Goal: Task Accomplishment & Management: Use online tool/utility

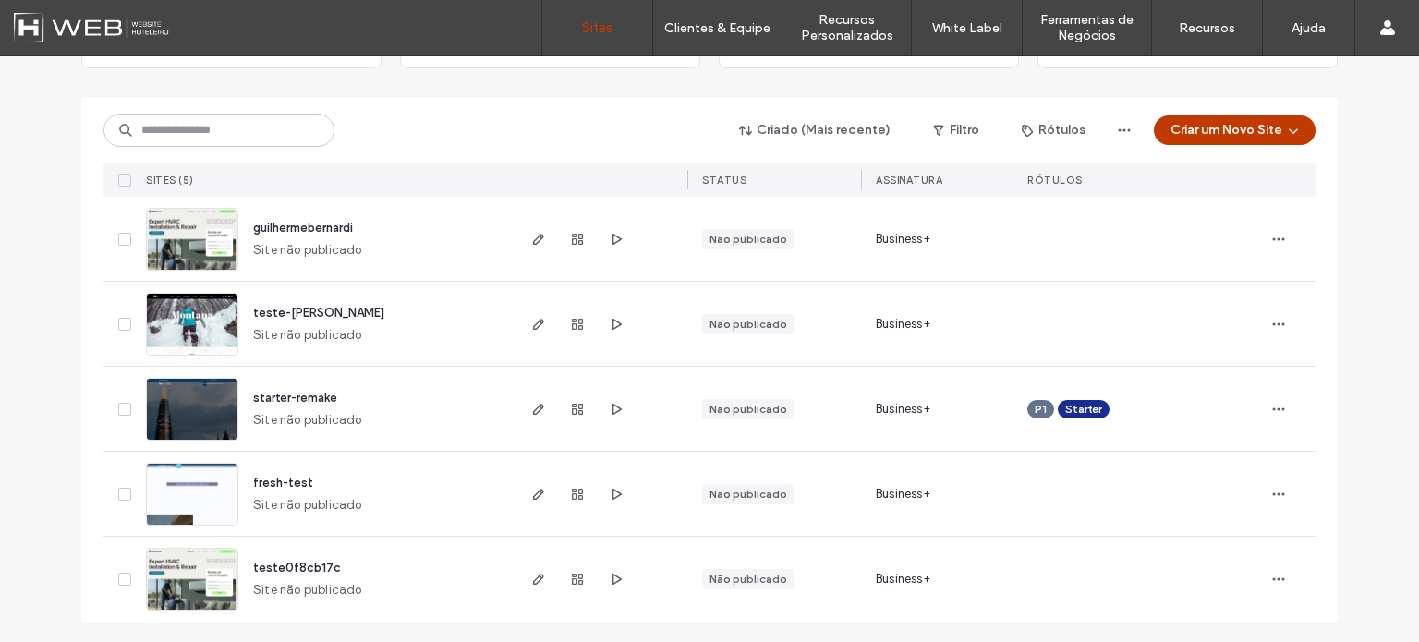
scroll to position [168, 0]
click at [531, 405] on icon "button" at bounding box center [538, 408] width 15 height 15
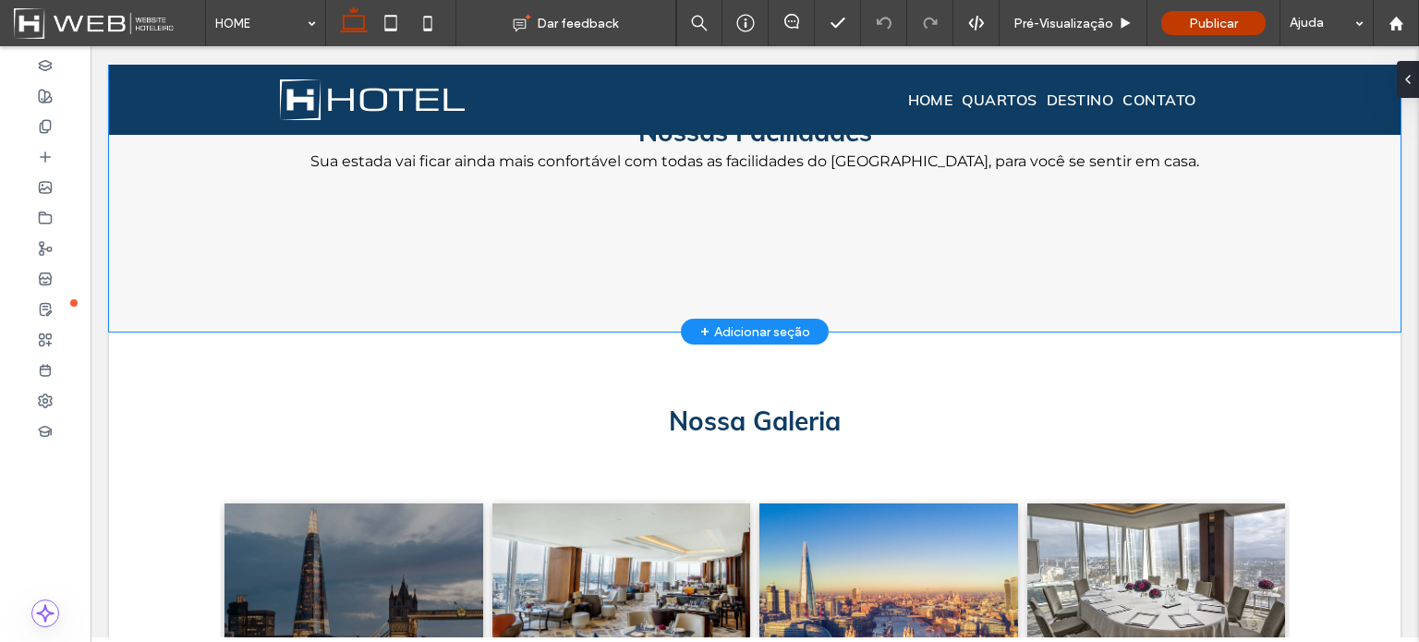
scroll to position [1744, 0]
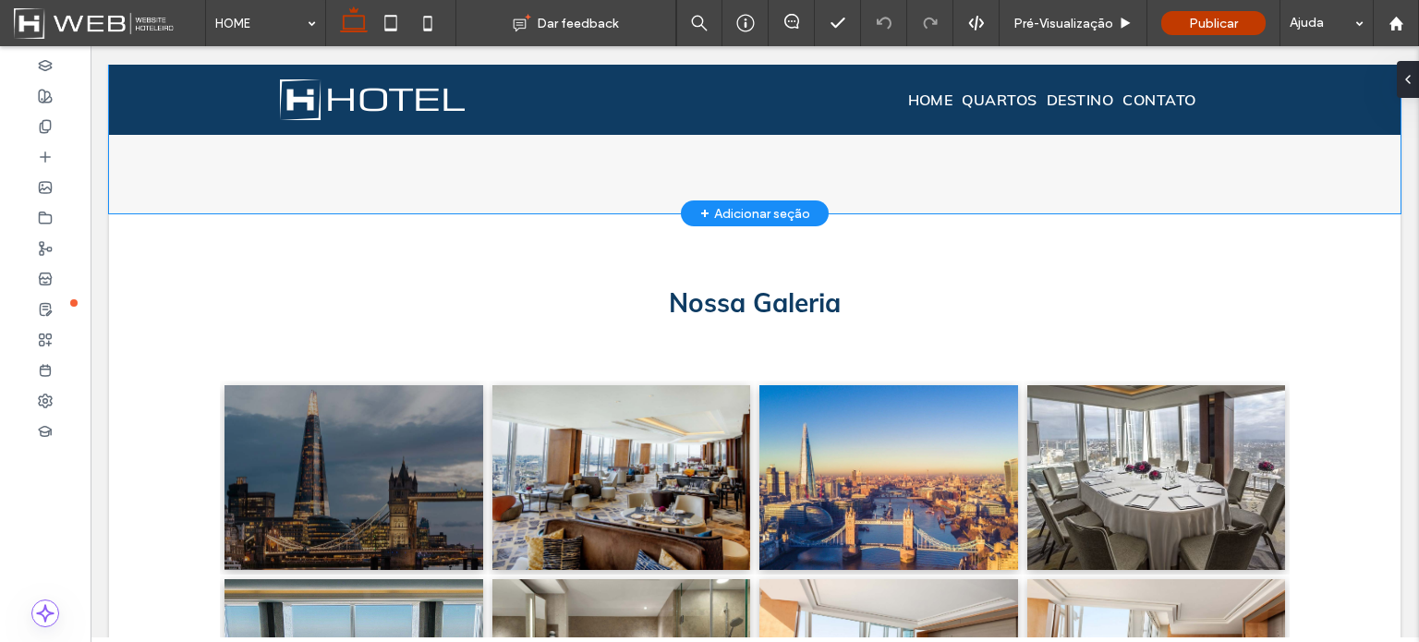
click at [247, 175] on div "SERVIÇOS ﻿ Nossas Facilidades Sua estada vai ficar ainda mais confortável com t…" at bounding box center [754, 61] width 1109 height 305
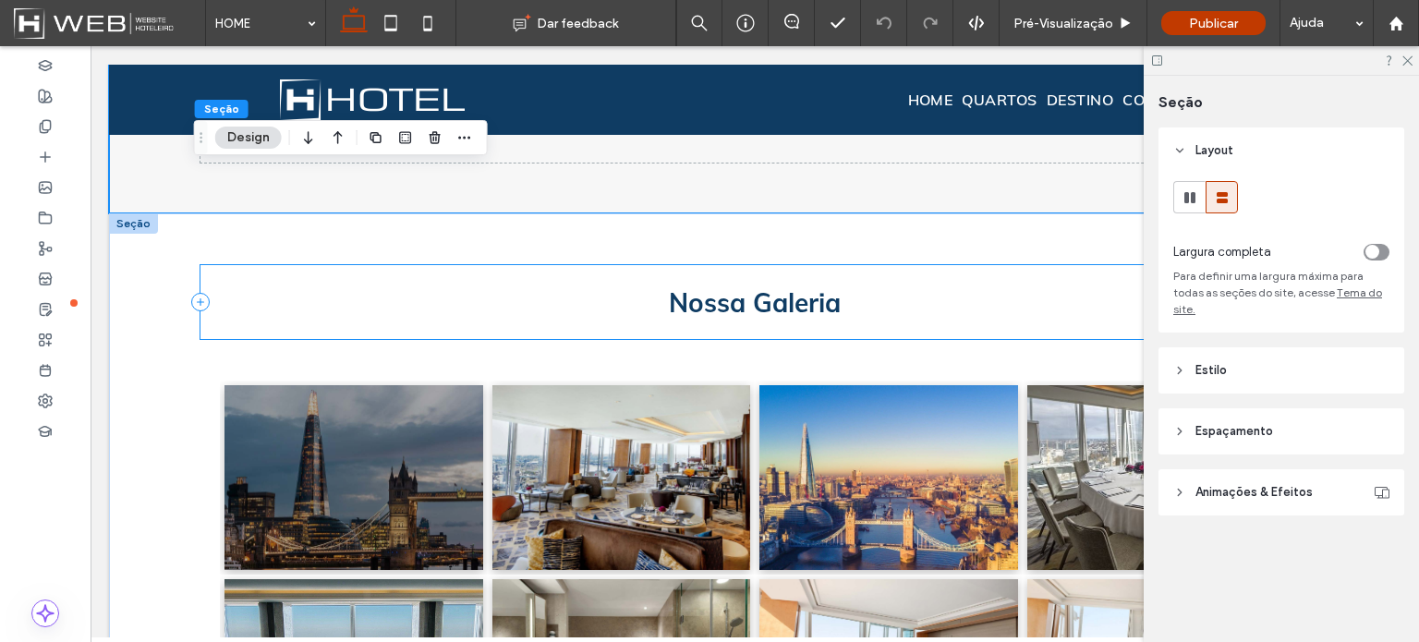
click at [200, 269] on div "Nossa Galeria" at bounding box center [754, 302] width 1109 height 74
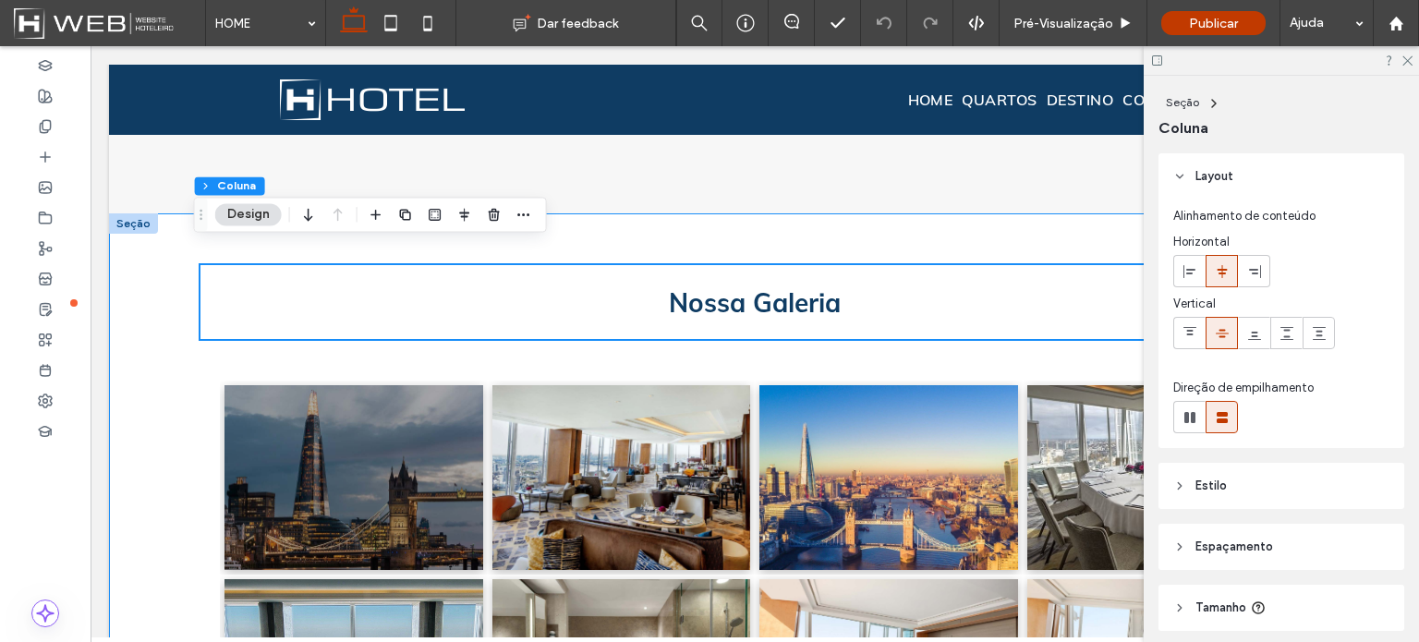
scroll to position [2114, 0]
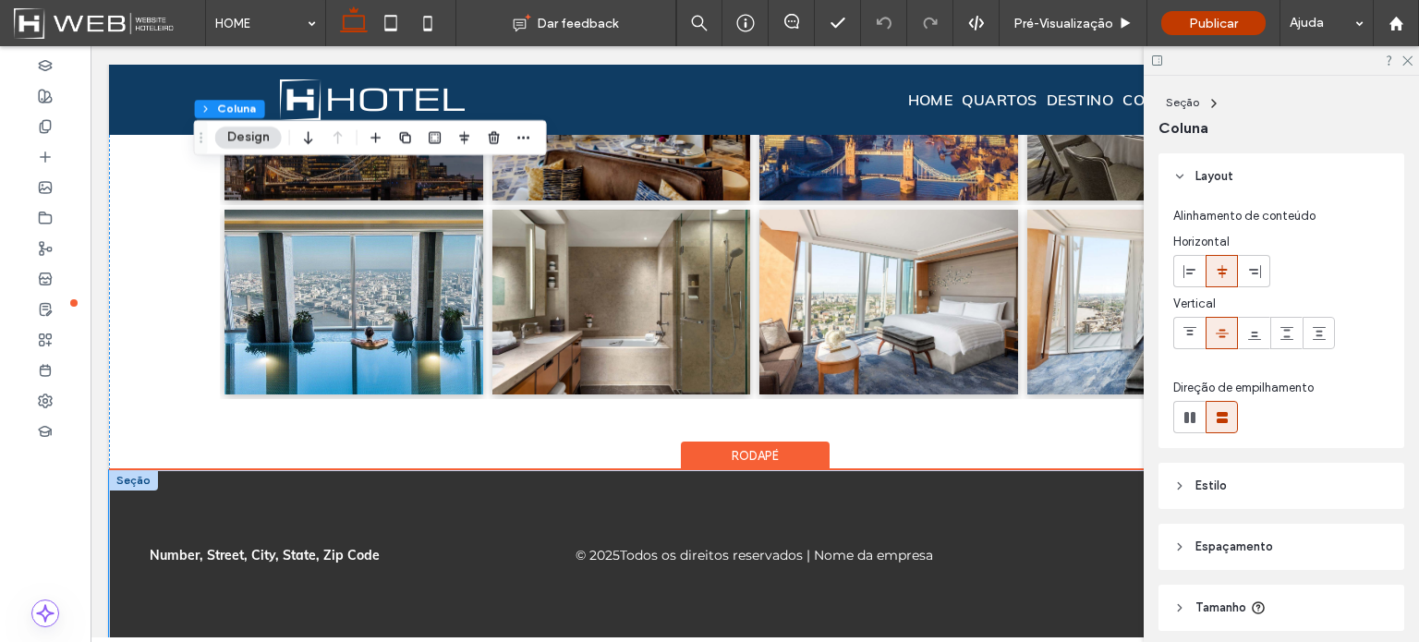
click at [240, 476] on div "Number, Street, City, State, Zip Code © 2025 Todos os direitos reservados | Nom…" at bounding box center [754, 555] width 1291 height 170
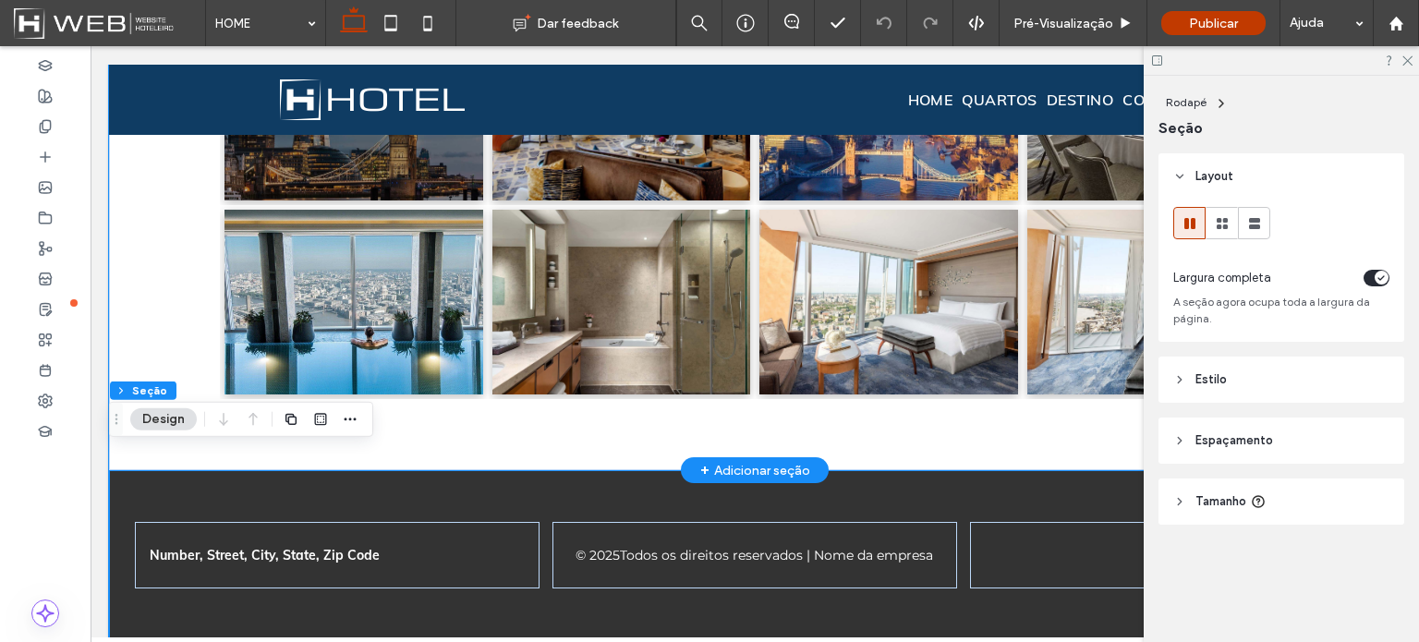
click at [792, 417] on div "Nossa Galeria Button Button Button Button Button Button Button Button Ver Mais" at bounding box center [754, 157] width 1109 height 626
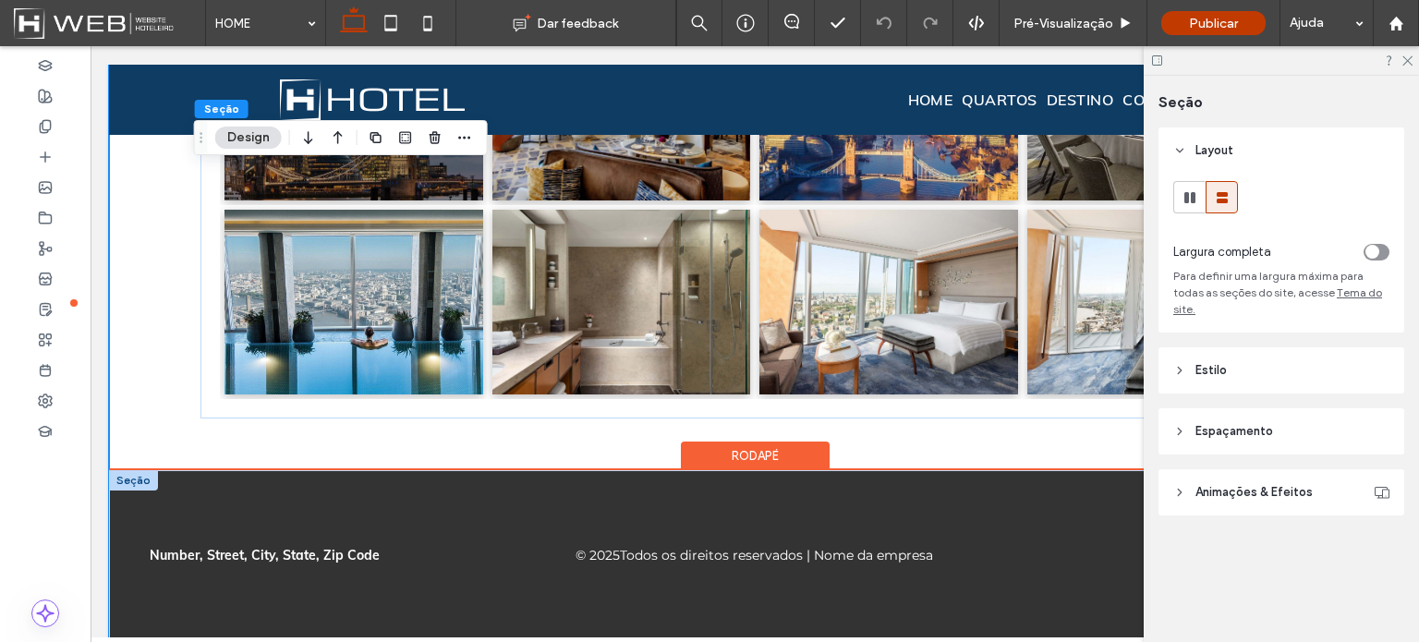
click at [499, 482] on div "Number, Street, City, State, Zip Code © 2025 Todos os direitos reservados | Nom…" at bounding box center [754, 555] width 1291 height 170
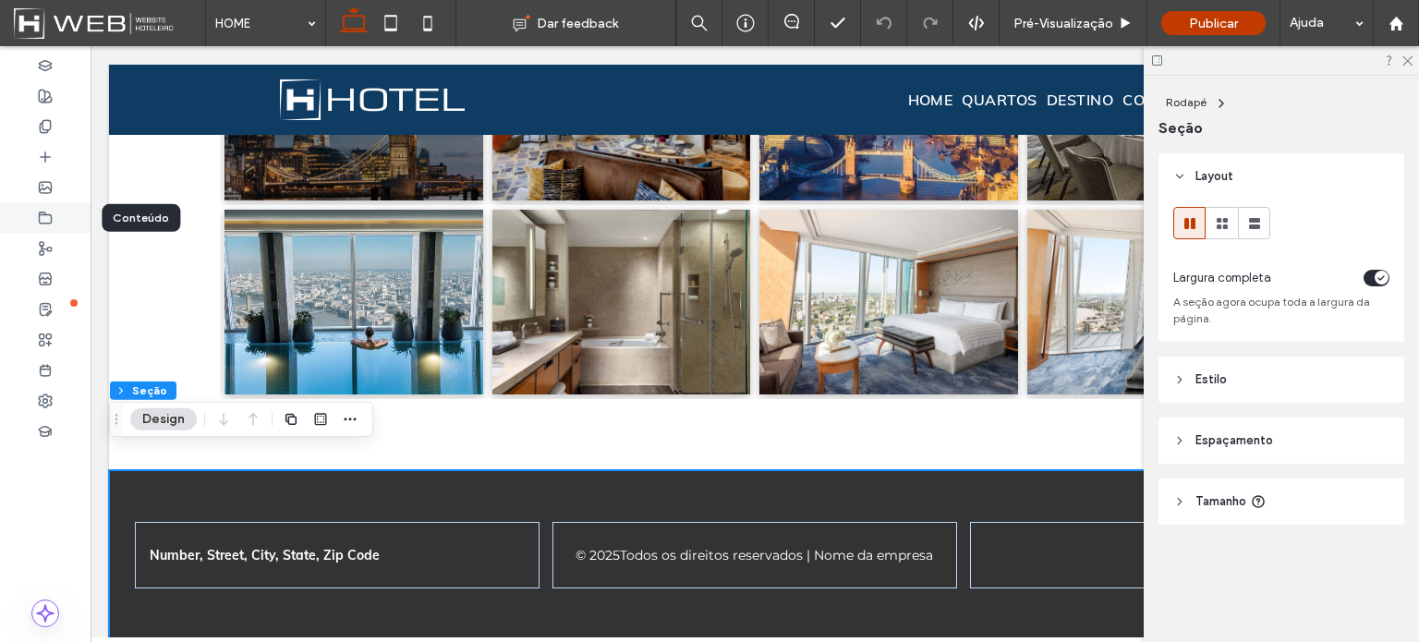
click at [42, 223] on icon at bounding box center [45, 218] width 15 height 15
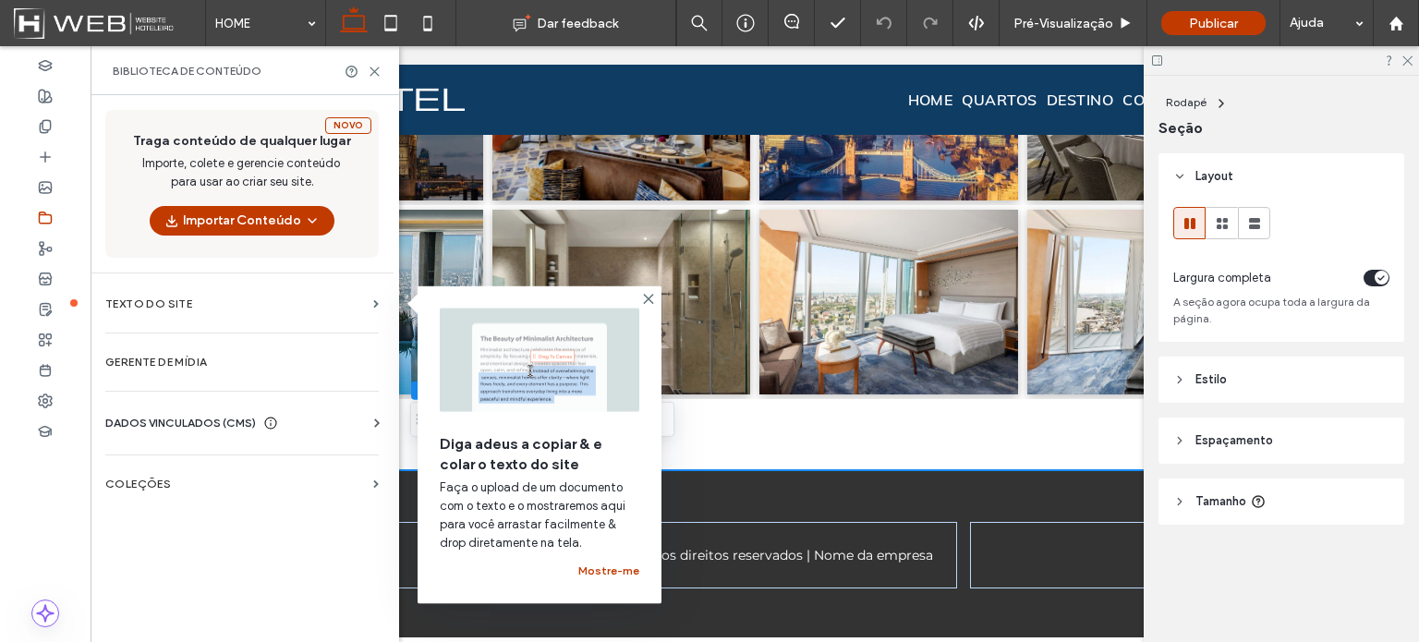
click at [157, 432] on div "Informações da empresa Texto da empresa Imagens da Empresa Localizar e Substitu…" at bounding box center [245, 439] width 281 height 15
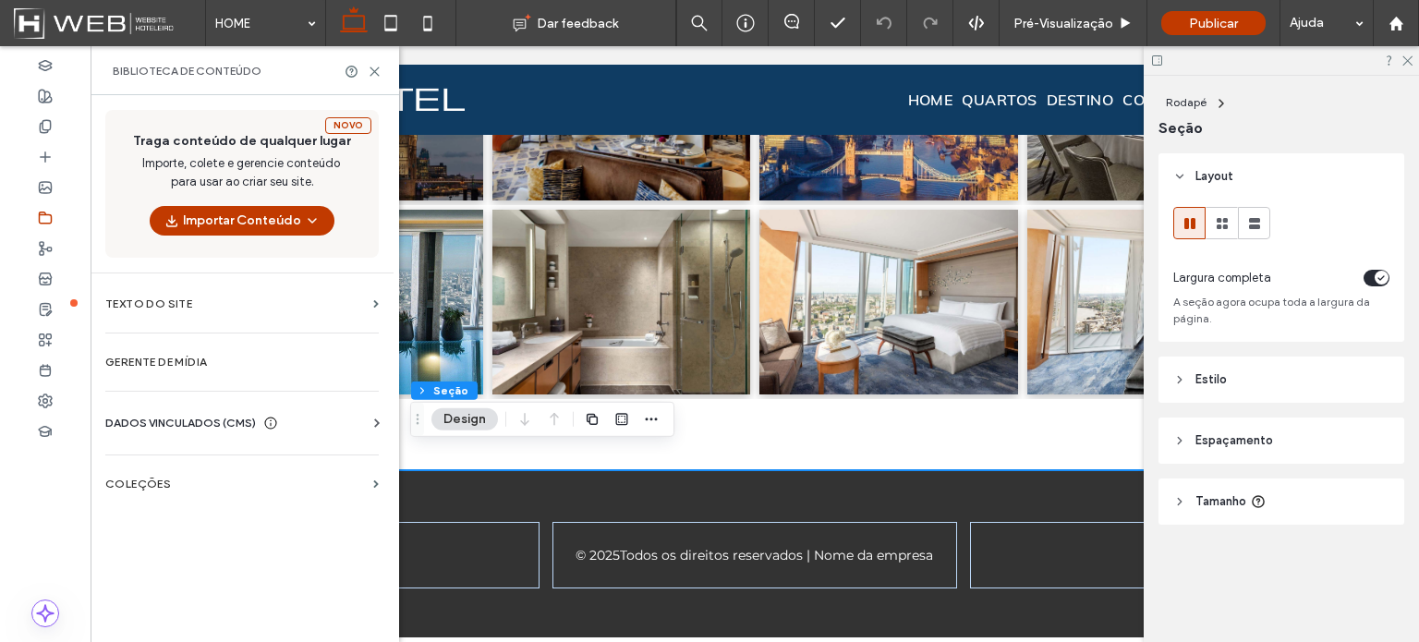
click at [191, 420] on span "DADOS VINCULADOS (CMS)" at bounding box center [180, 423] width 151 height 18
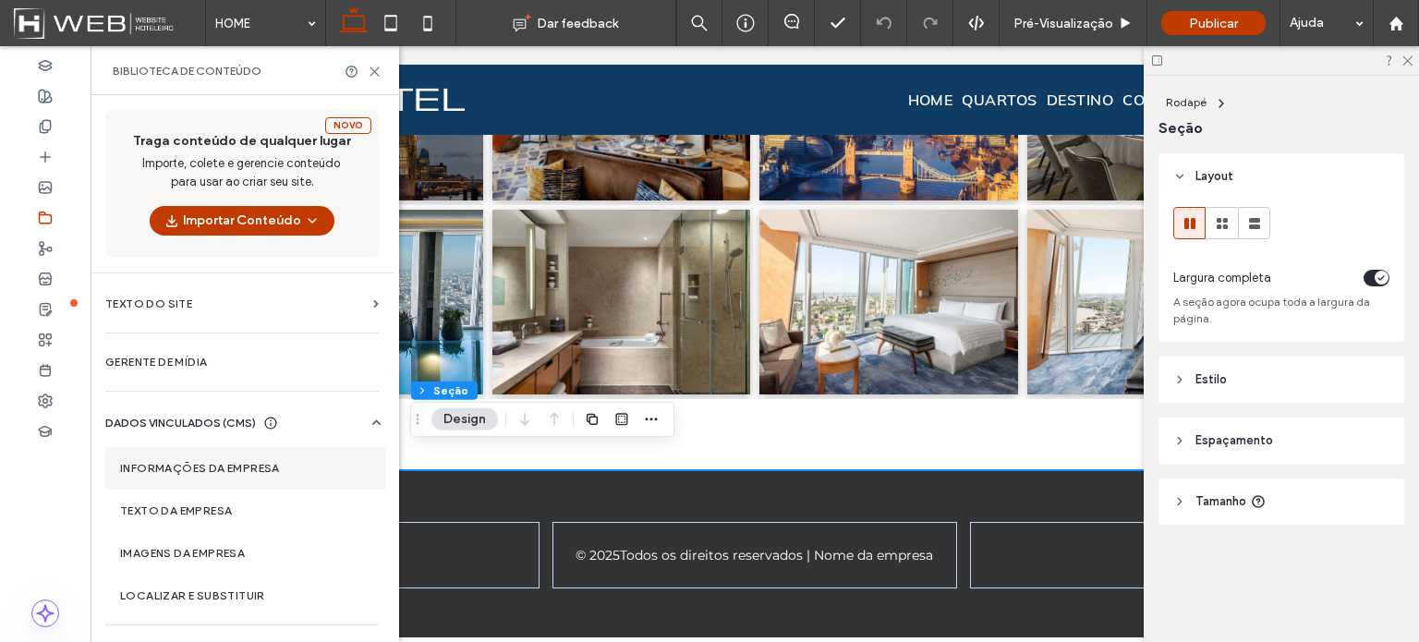
scroll to position [35, 0]
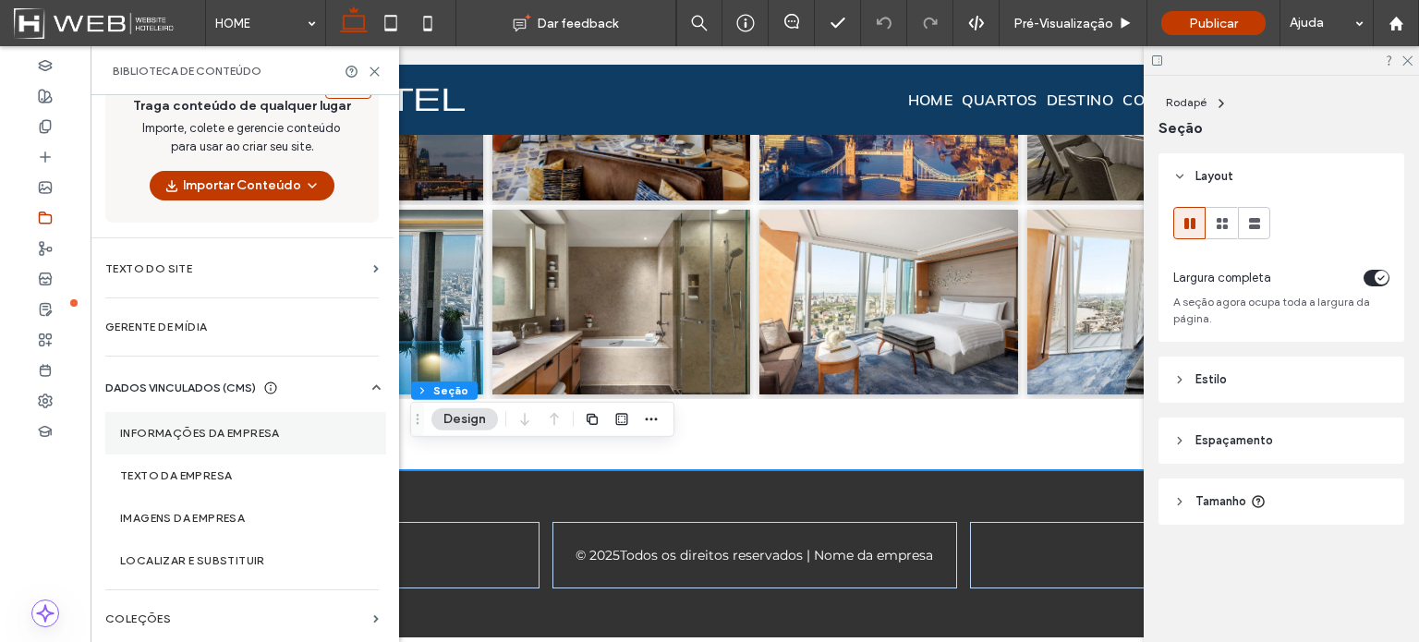
click at [198, 427] on label "Informações da empresa" at bounding box center [245, 433] width 251 height 13
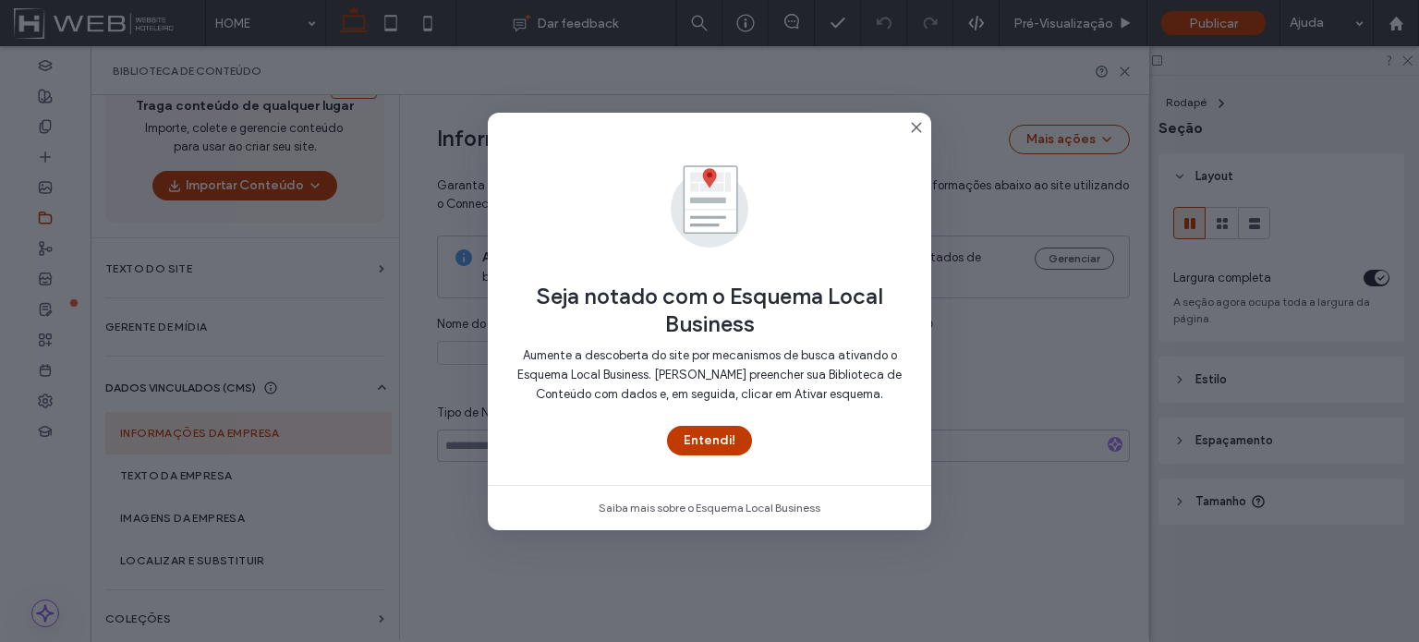
type input "**********"
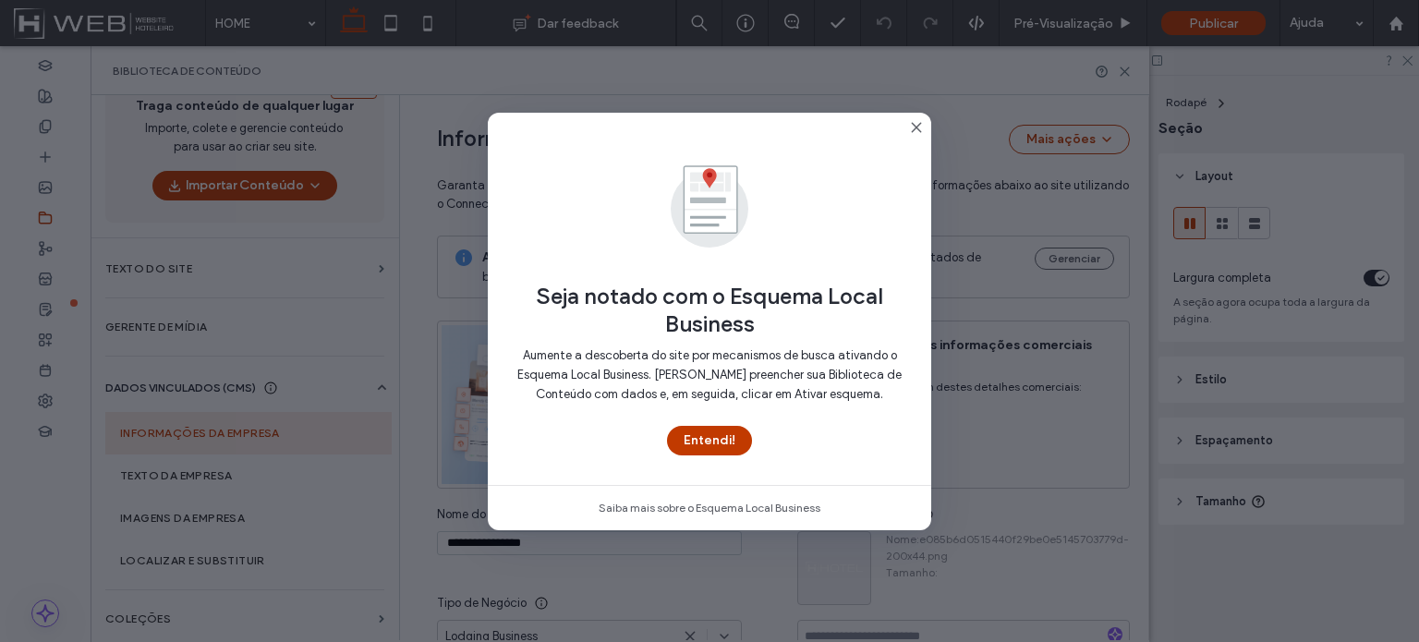
scroll to position [299, 0]
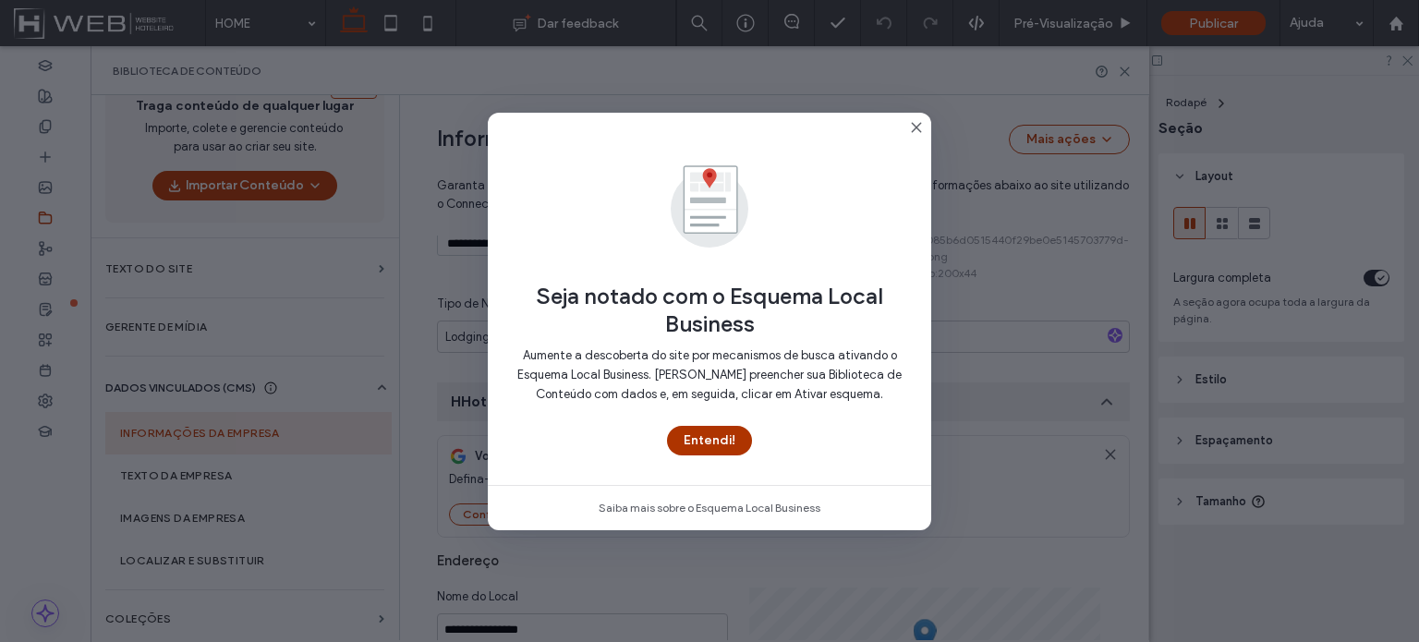
click at [696, 428] on button "Entendi!" at bounding box center [709, 441] width 85 height 30
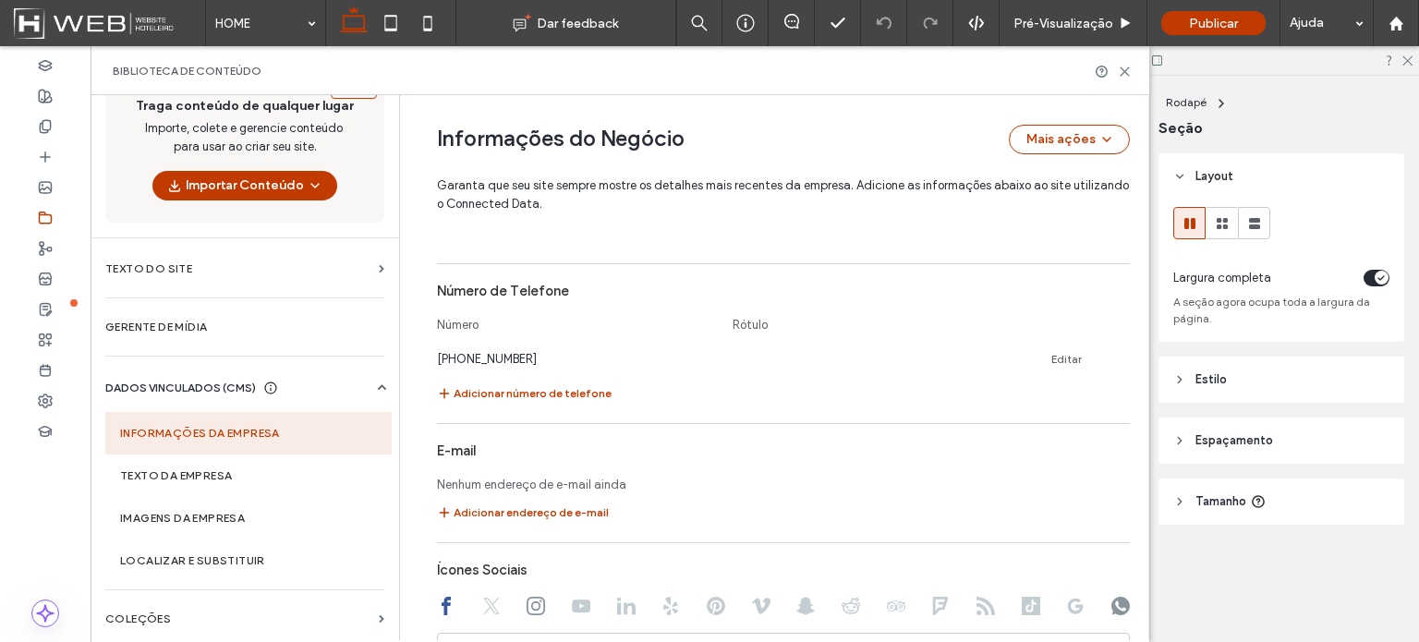
scroll to position [854, 0]
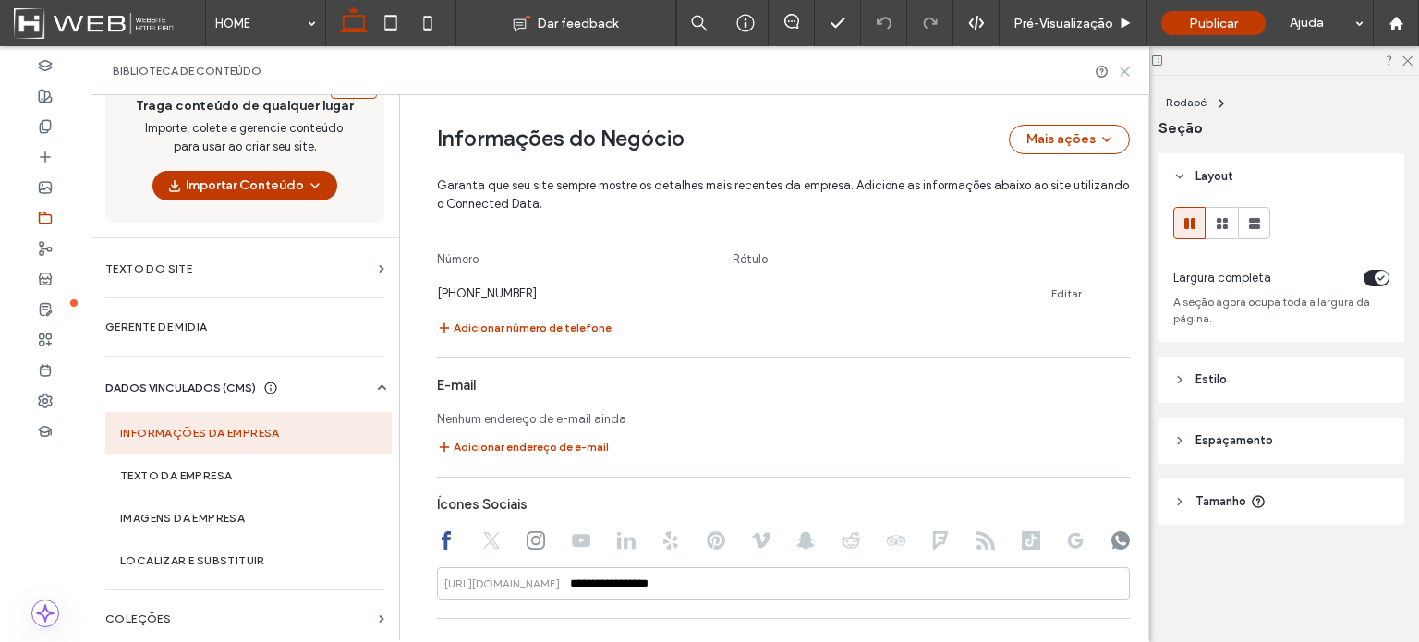
click at [1128, 68] on icon at bounding box center [1125, 72] width 14 height 14
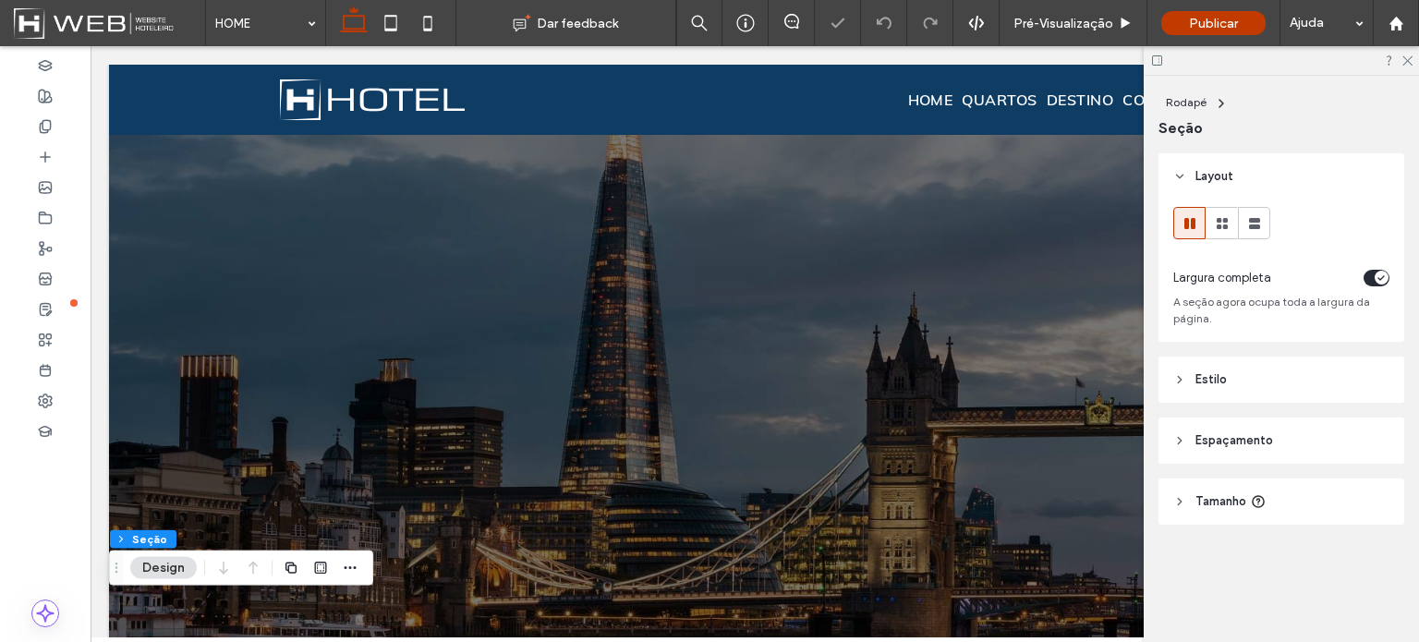
scroll to position [2114, 0]
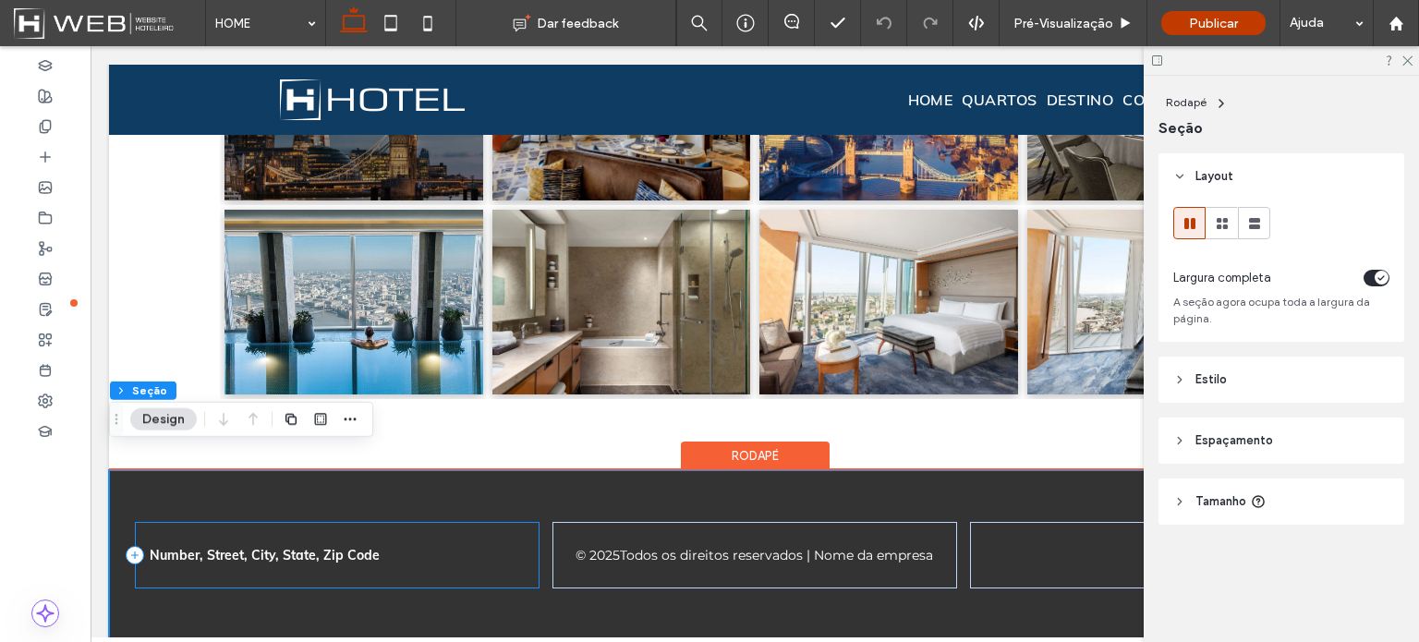
click at [285, 522] on div "Number, Street, City, State, Zip Code" at bounding box center [337, 555] width 405 height 67
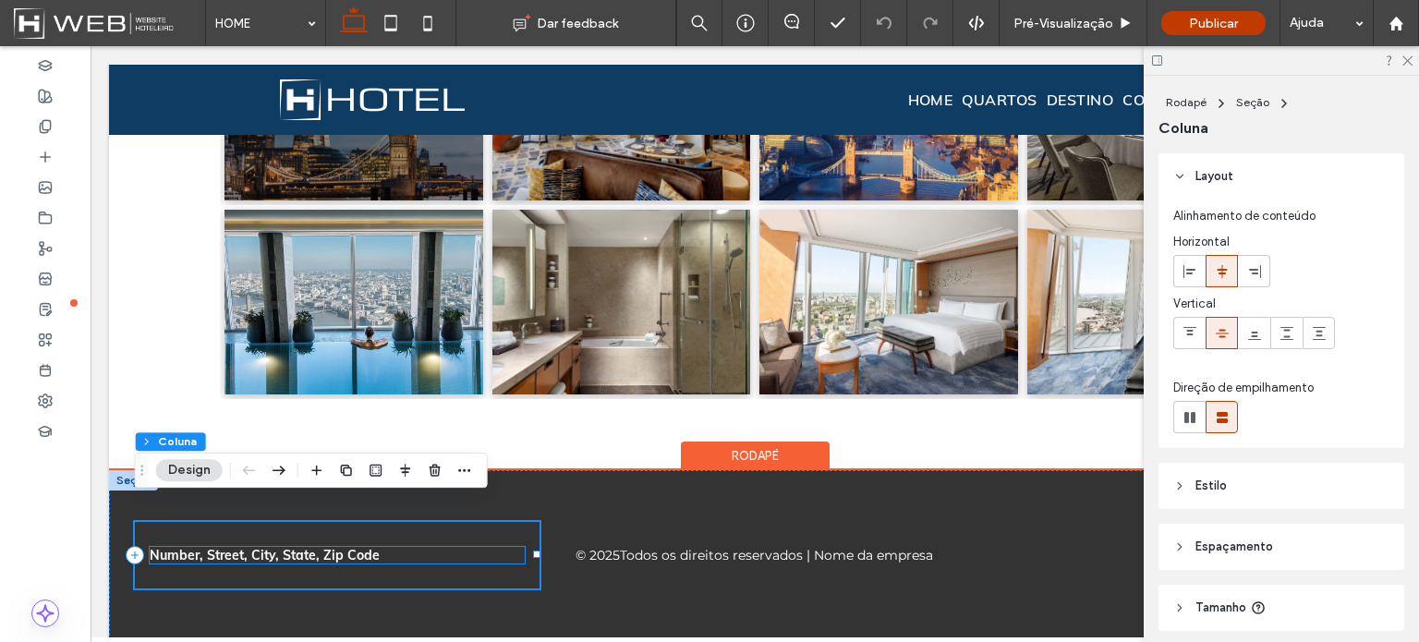
click at [265, 547] on span "Number, Street, City, State, Zip Code" at bounding box center [265, 555] width 230 height 17
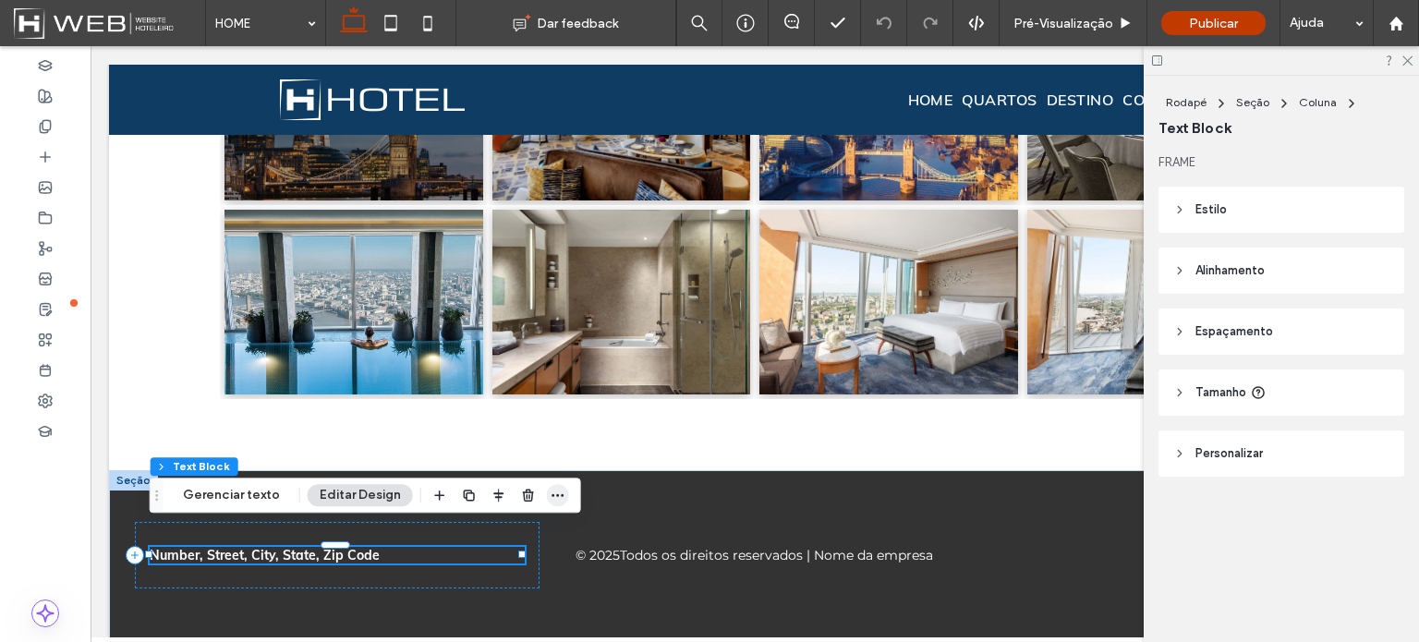
click at [552, 497] on icon "button" at bounding box center [558, 495] width 15 height 15
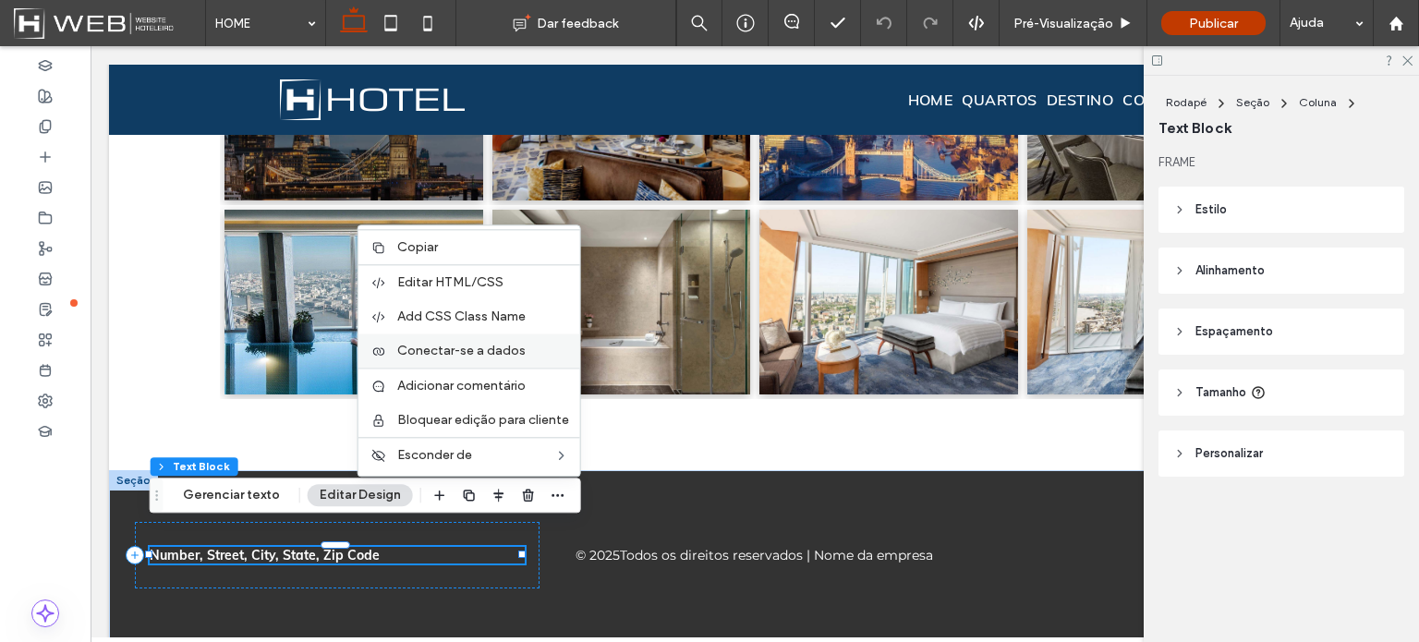
click at [459, 354] on span "Conectar-se a dados" at bounding box center [461, 351] width 128 height 16
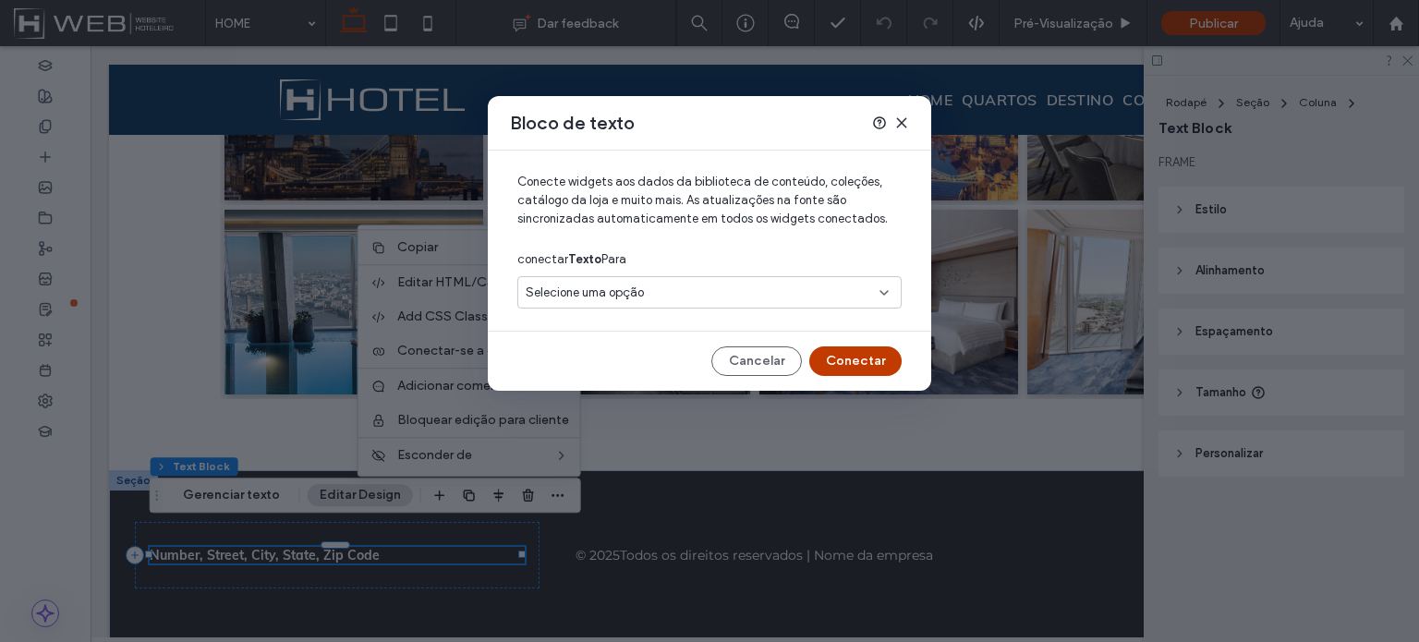
click at [608, 292] on span "Selecione uma opção" at bounding box center [585, 293] width 118 height 18
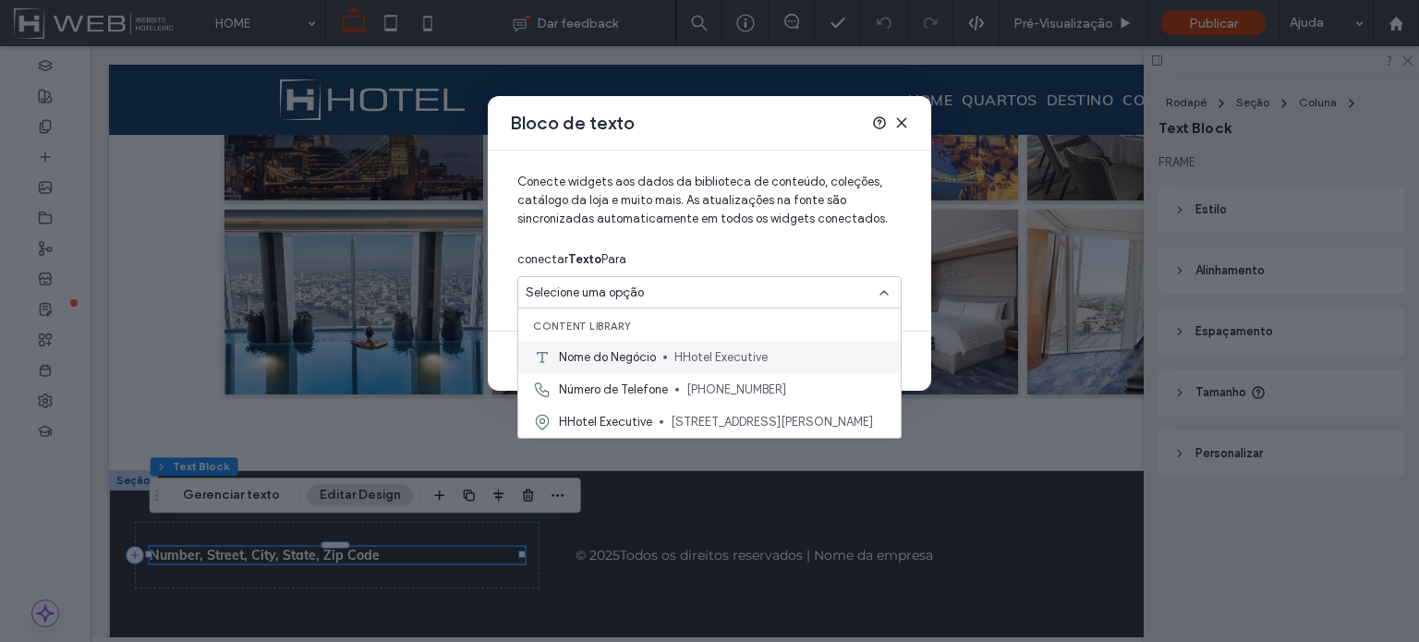
click at [591, 354] on span "Nome do Negócio" at bounding box center [607, 356] width 97 height 18
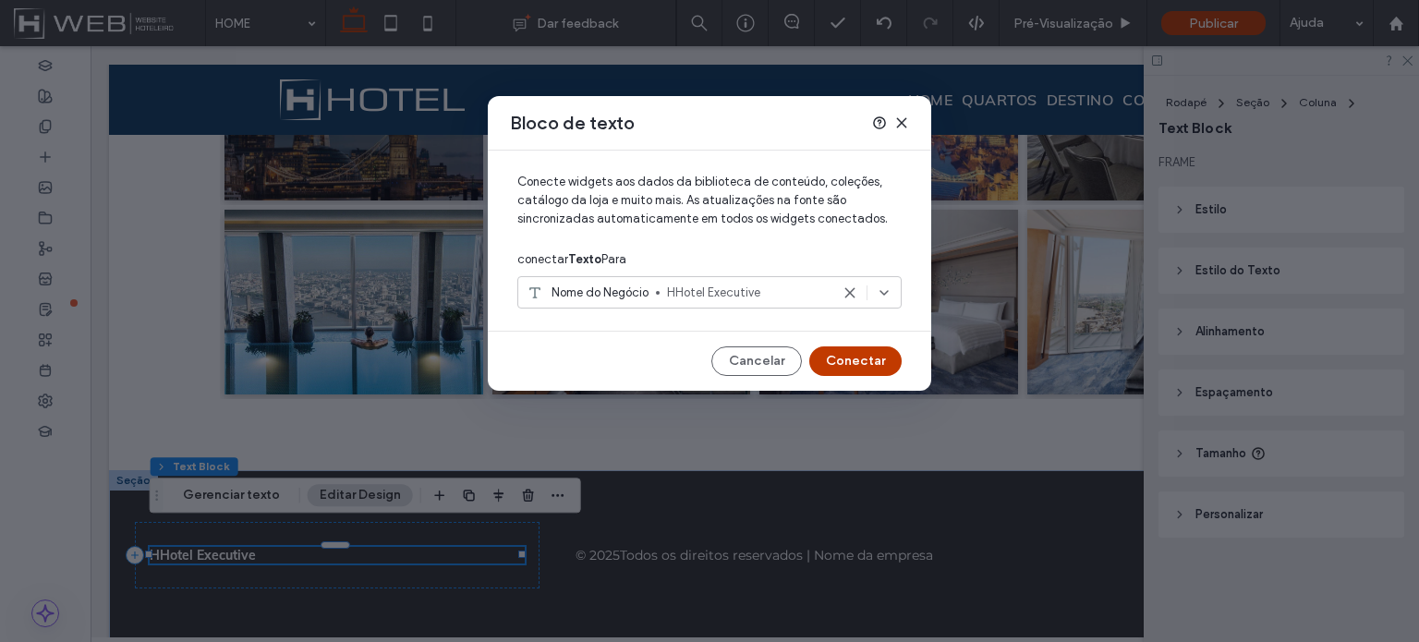
click at [887, 293] on icon at bounding box center [884, 292] width 15 height 15
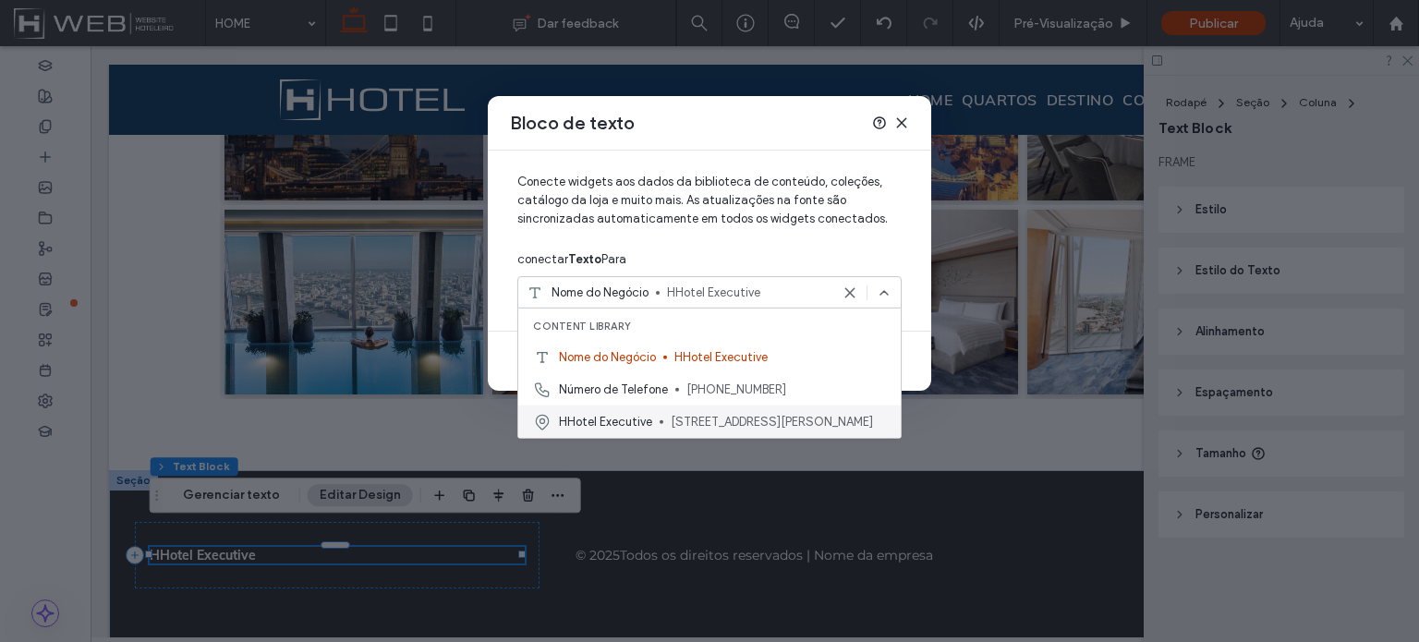
click at [628, 423] on span "HHotel Executive" at bounding box center [605, 421] width 93 height 18
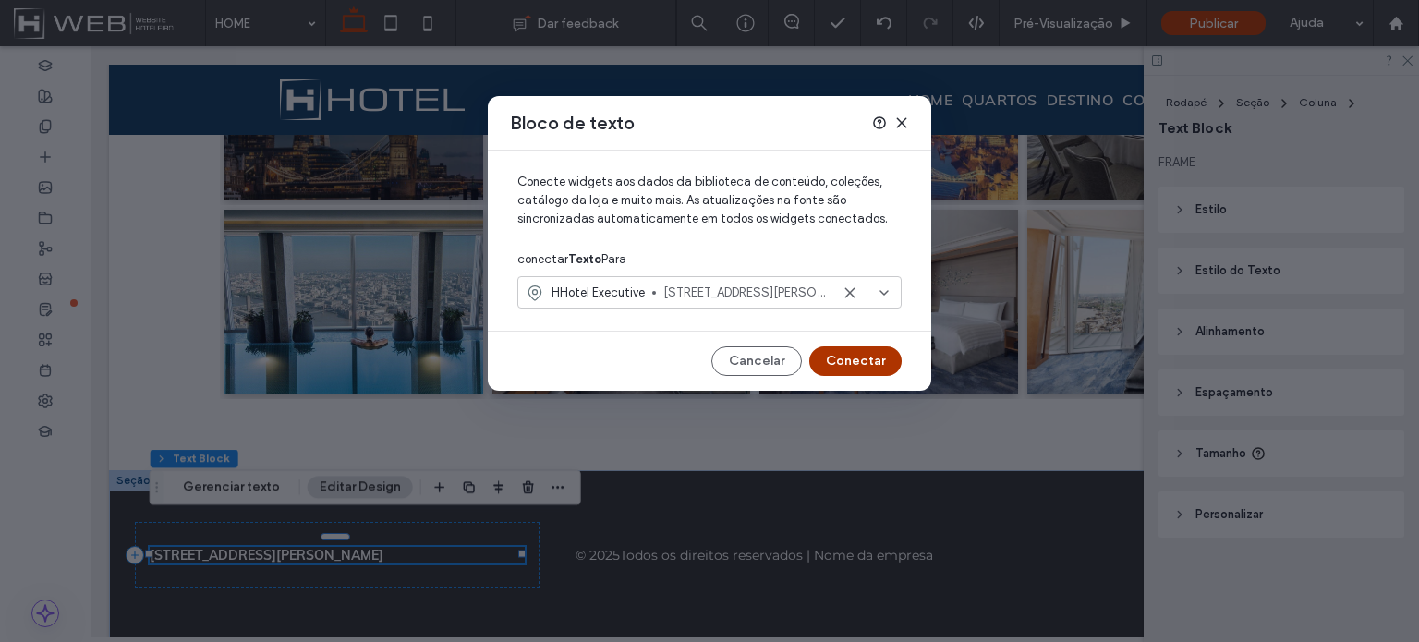
click at [842, 363] on button "Conectar" at bounding box center [855, 361] width 92 height 30
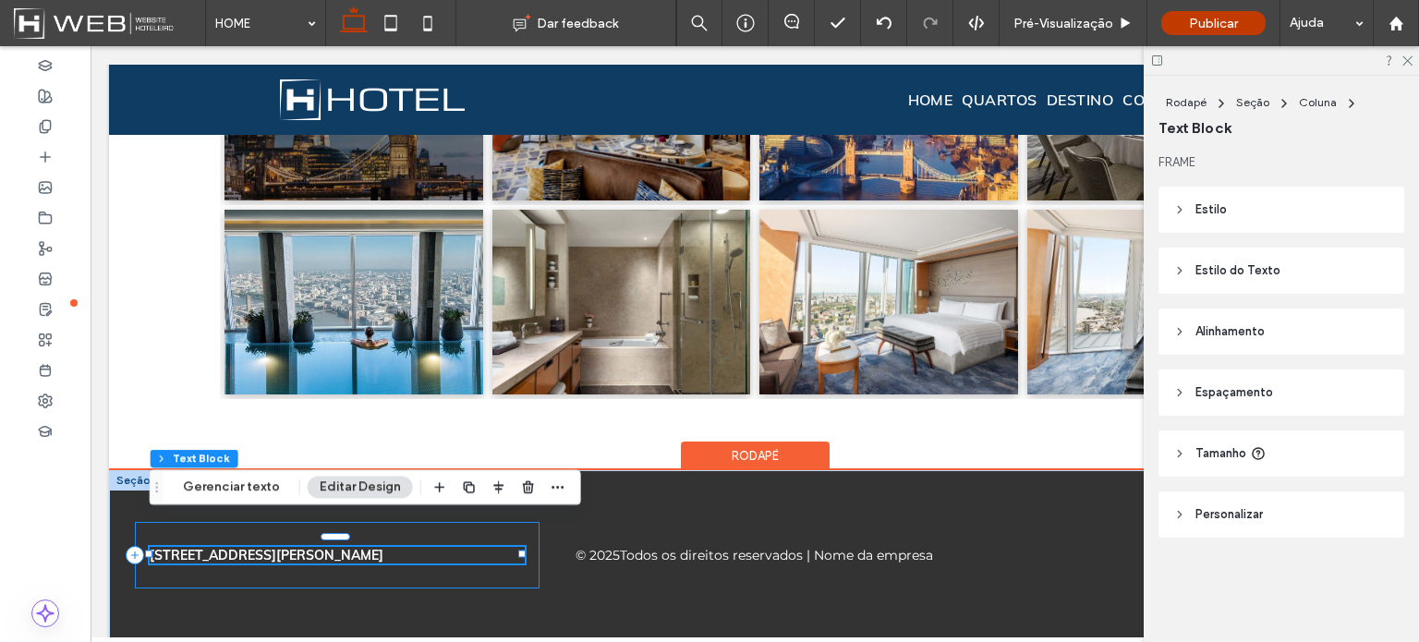
click at [510, 564] on div "[STREET_ADDRESS][PERSON_NAME]" at bounding box center [337, 555] width 405 height 67
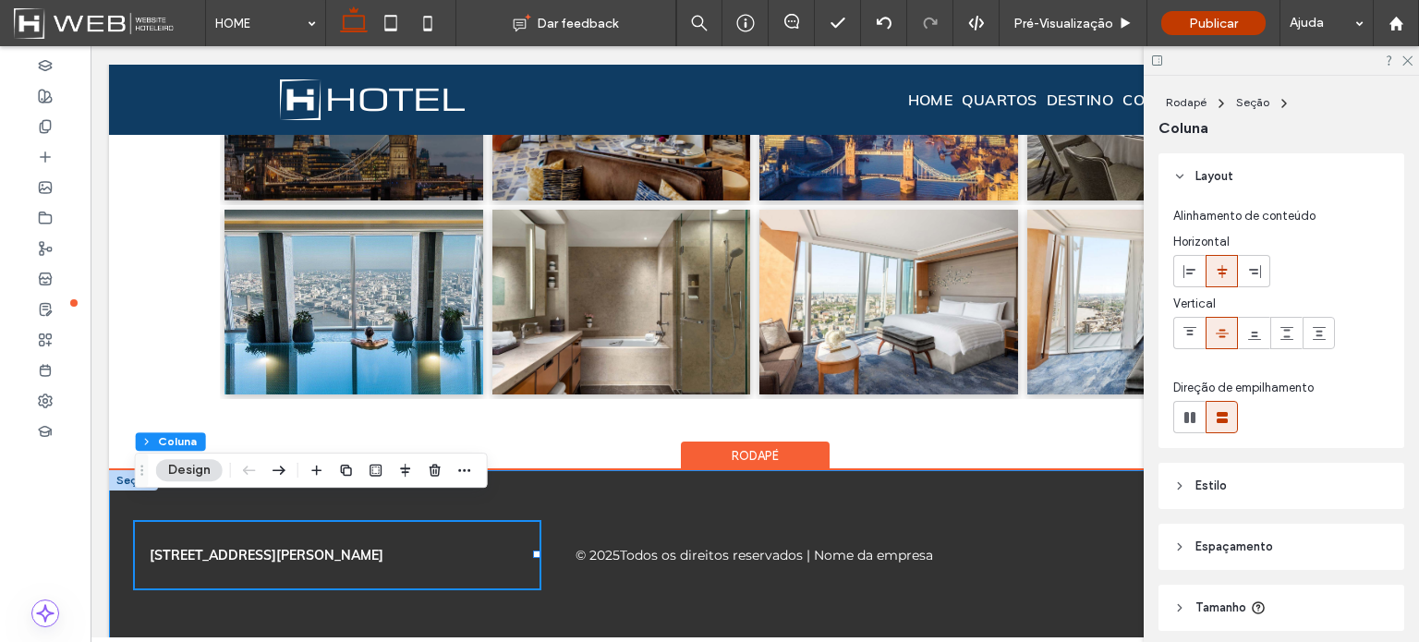
click at [479, 591] on div "[STREET_ADDRESS][PERSON_NAME] © 2025 Todos os direitos reservados | Nome da emp…" at bounding box center [754, 555] width 1291 height 170
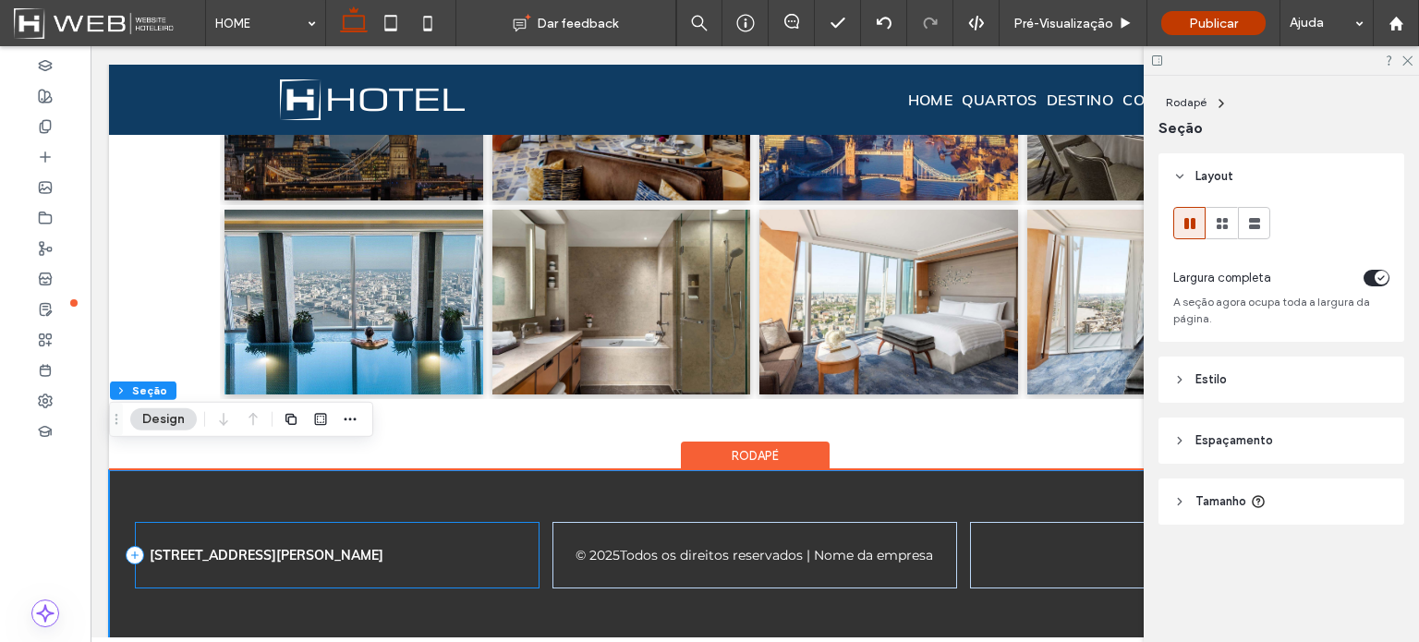
click at [479, 554] on div "[STREET_ADDRESS][PERSON_NAME]" at bounding box center [337, 555] width 405 height 67
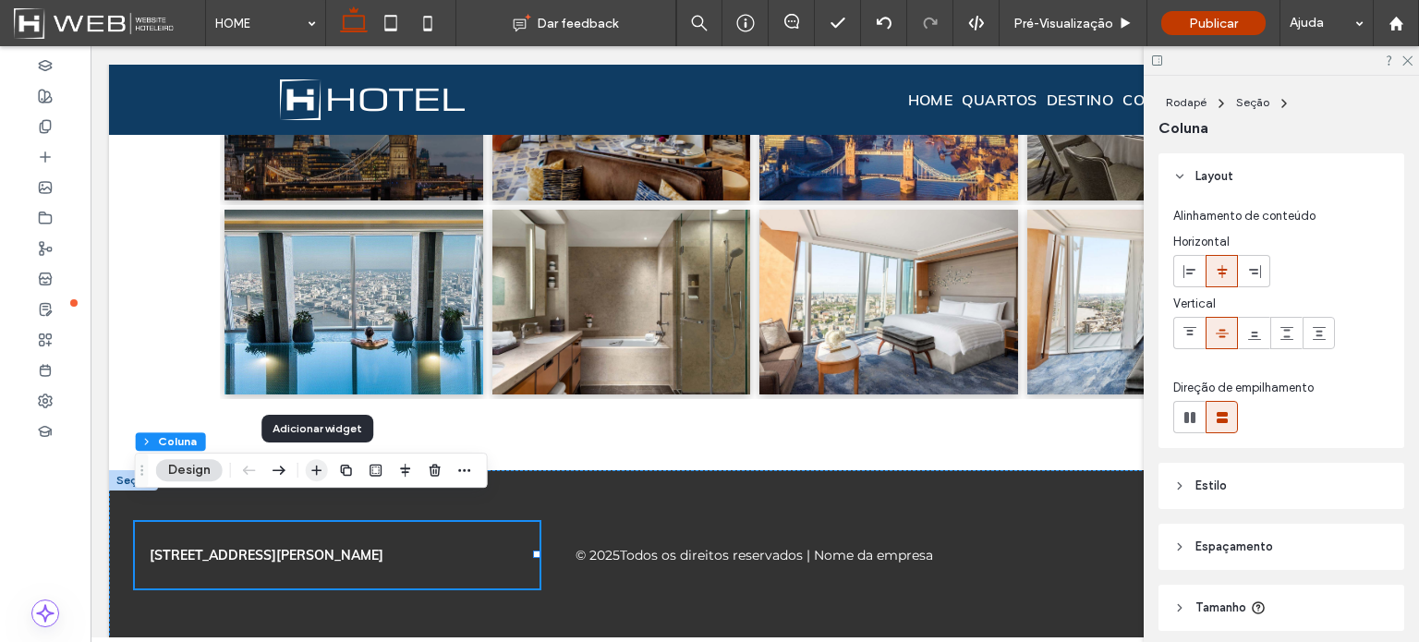
click at [323, 465] on icon "button" at bounding box center [316, 470] width 15 height 15
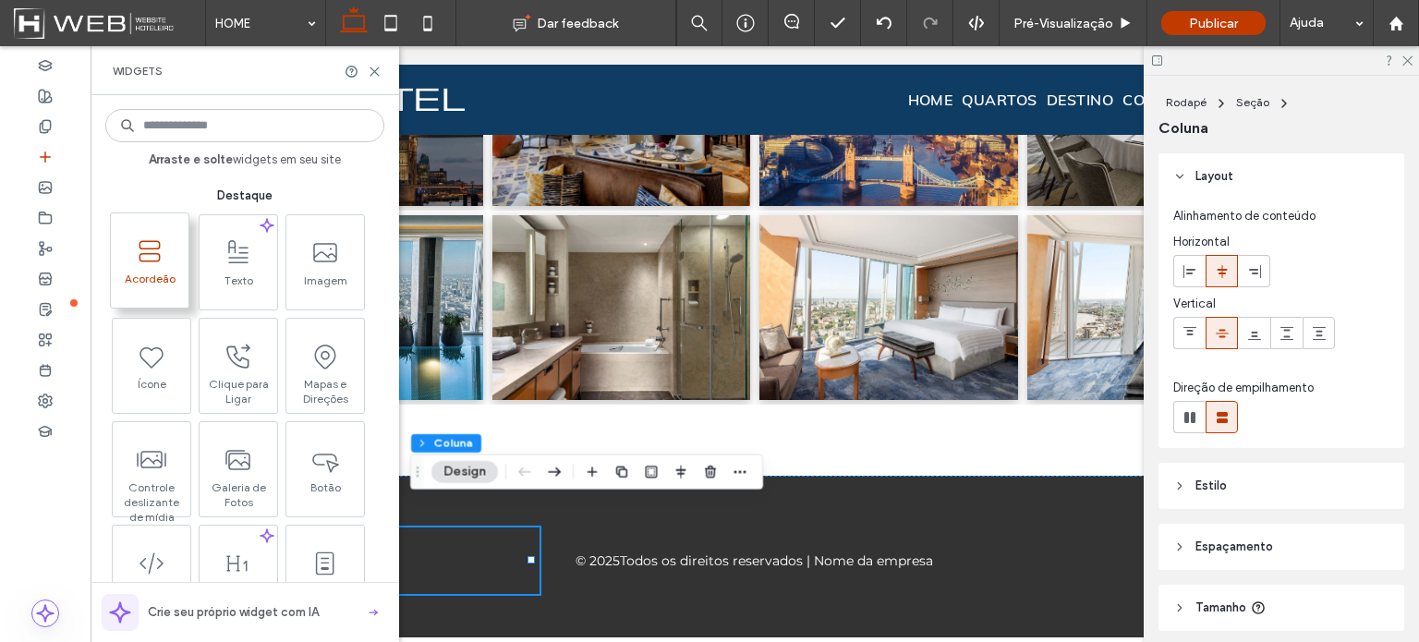
scroll to position [2113, 0]
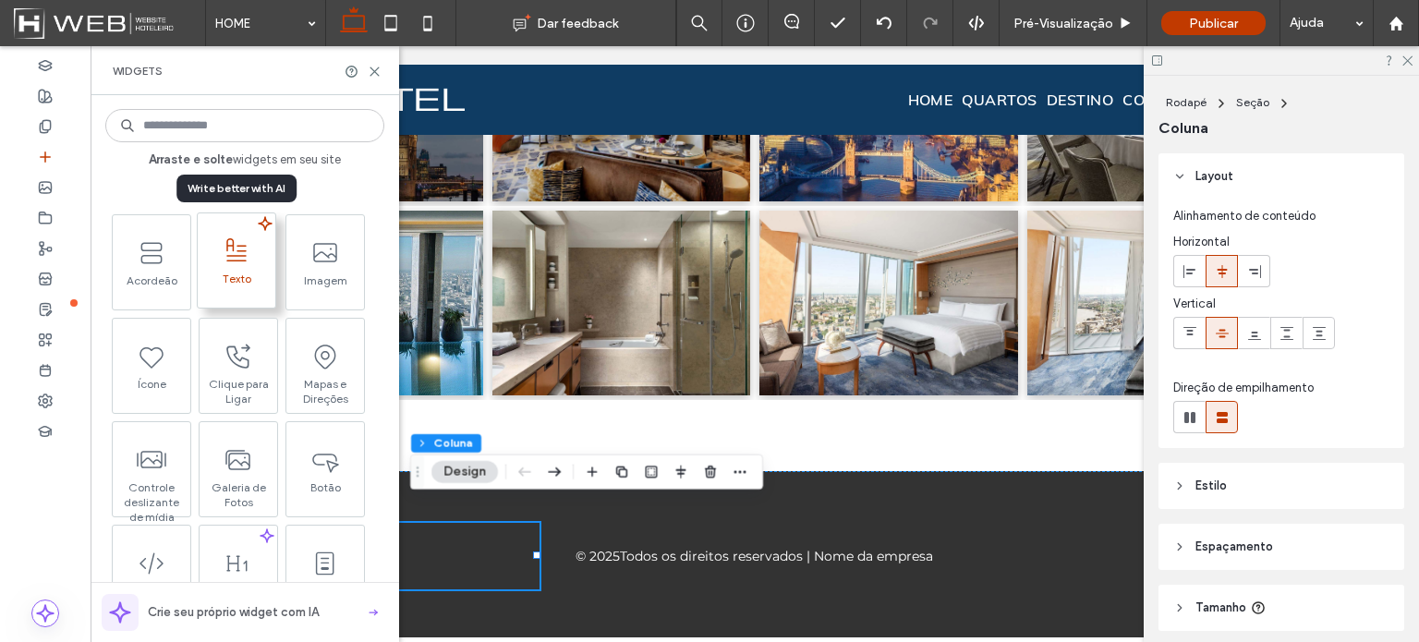
click at [232, 287] on span "Texto" at bounding box center [237, 285] width 78 height 26
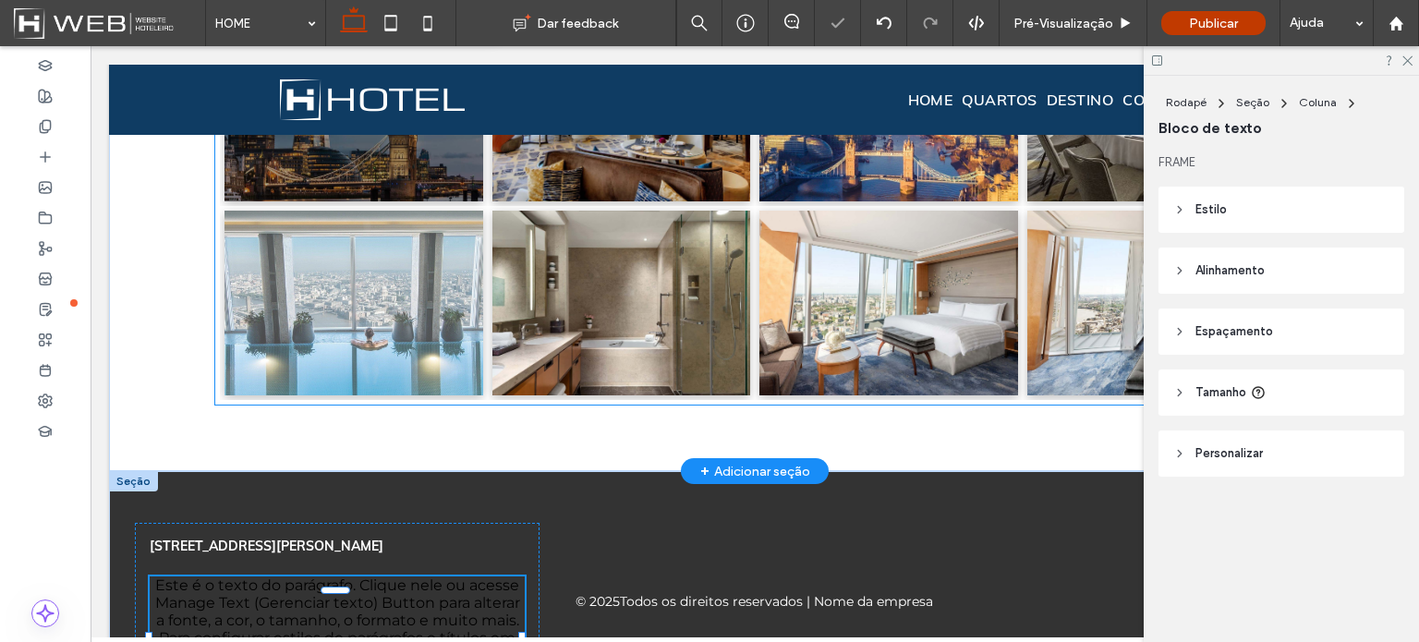
scroll to position [2221, 0]
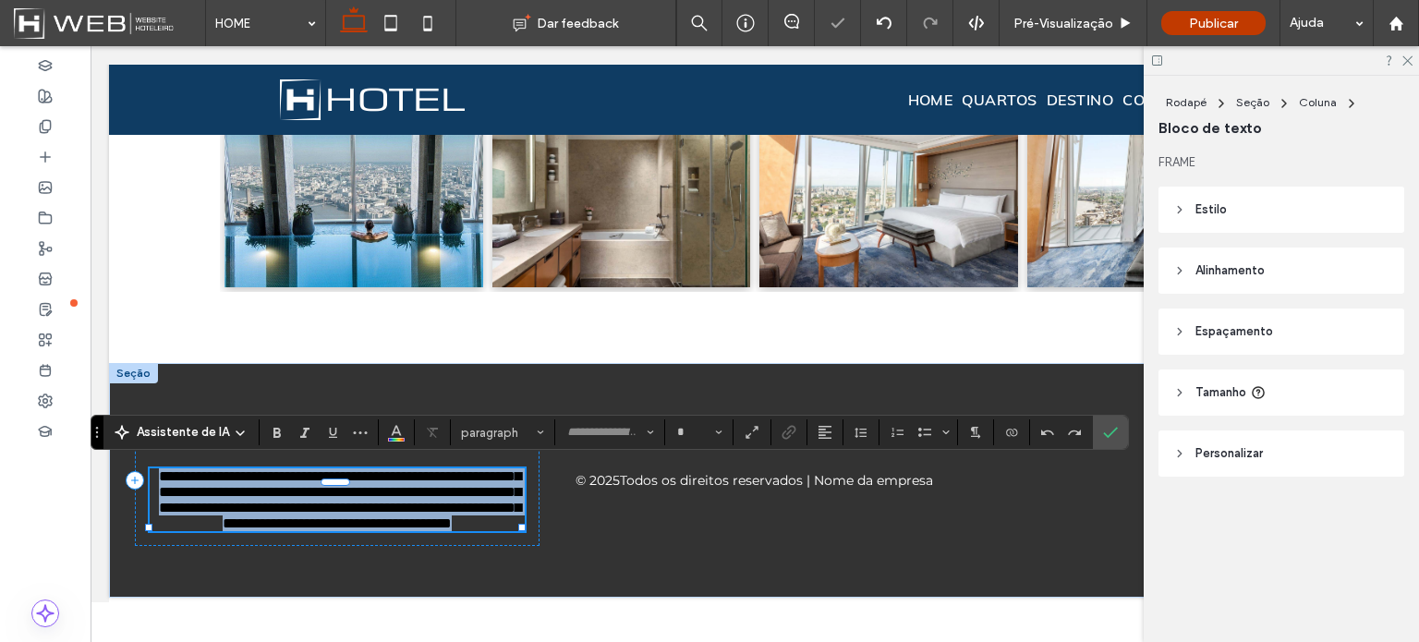
type input "**********"
type input "**"
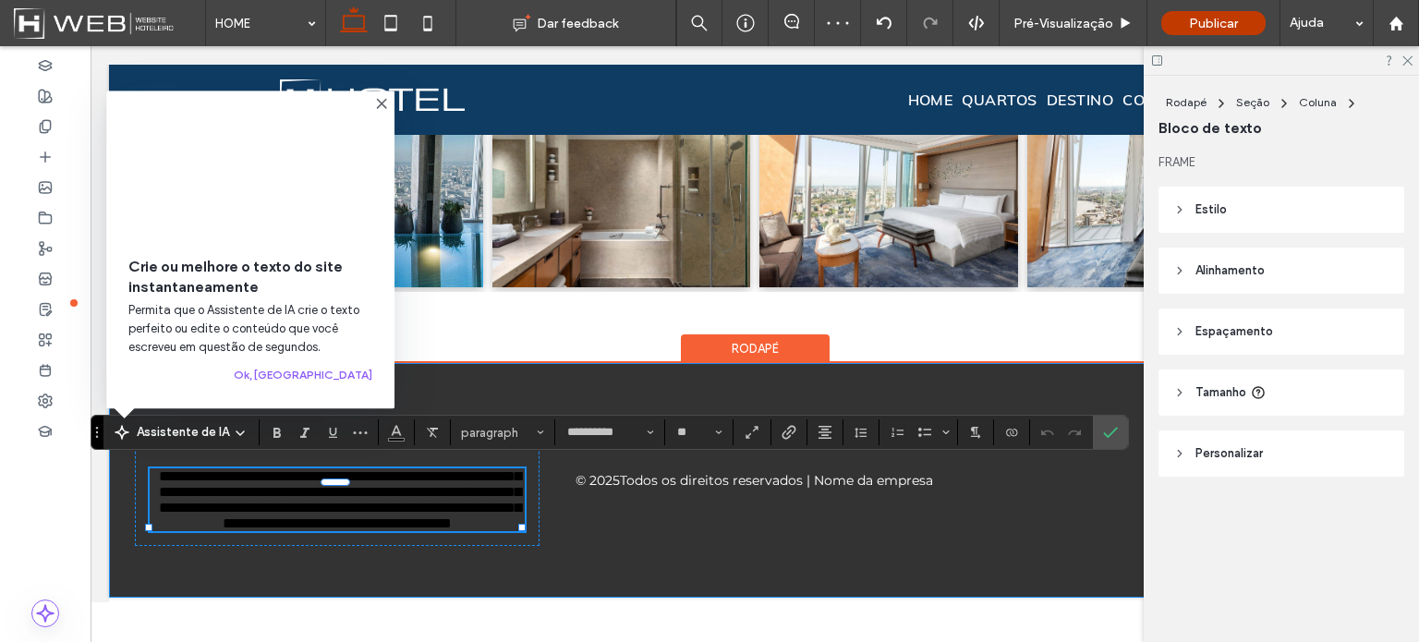
click at [520, 572] on div "**********" at bounding box center [754, 480] width 1291 height 235
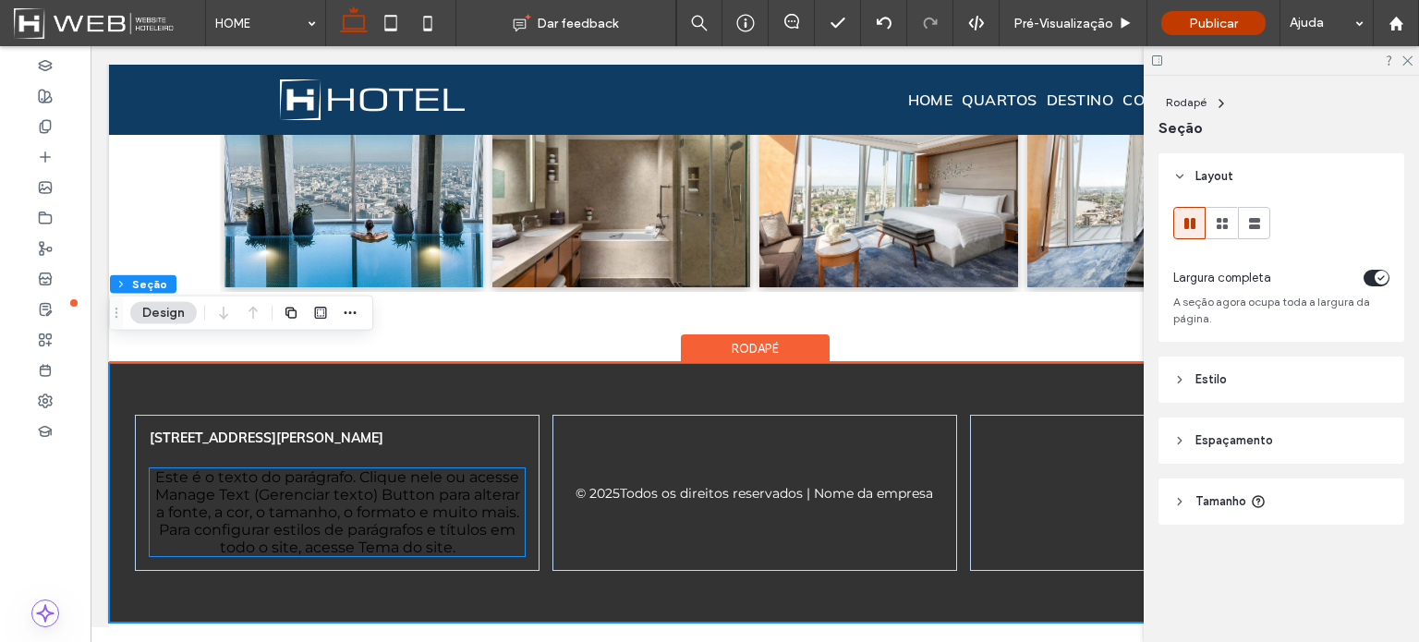
click at [450, 522] on span "Este é o texto do parágrafo. Clique nele ou acesse Manage Text (Gerenciar texto…" at bounding box center [337, 512] width 365 height 88
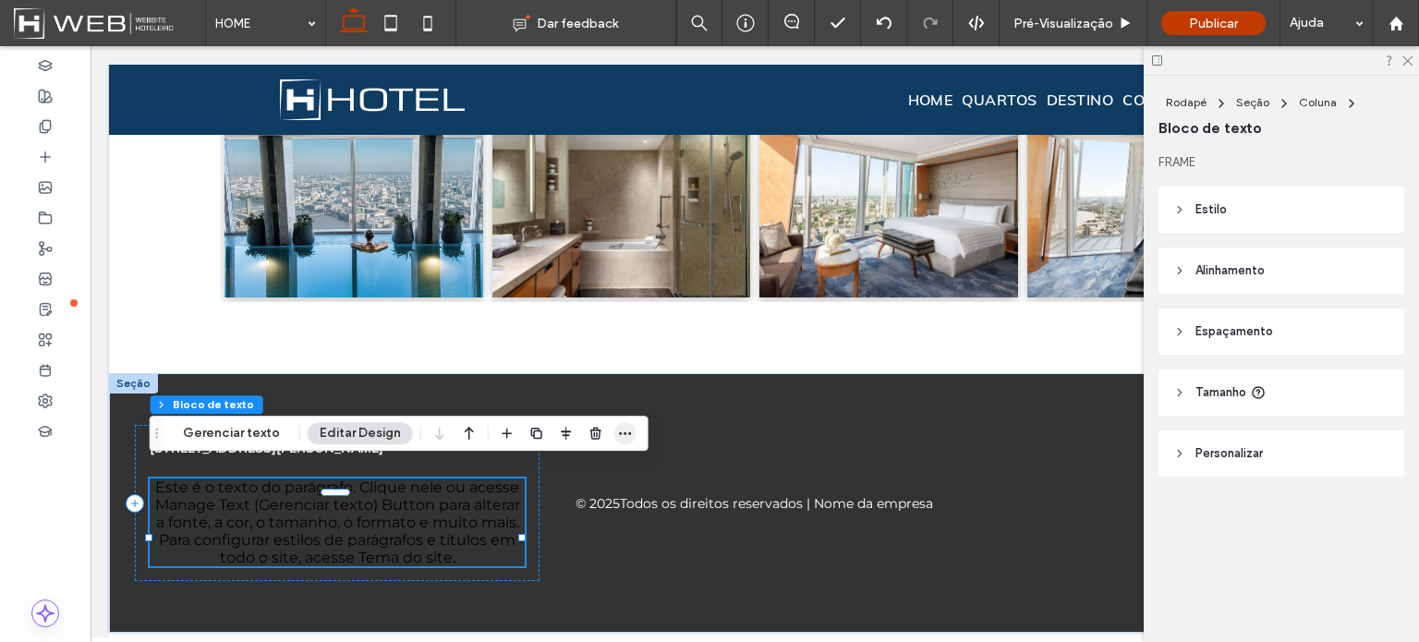
click at [619, 431] on icon "button" at bounding box center [625, 433] width 15 height 15
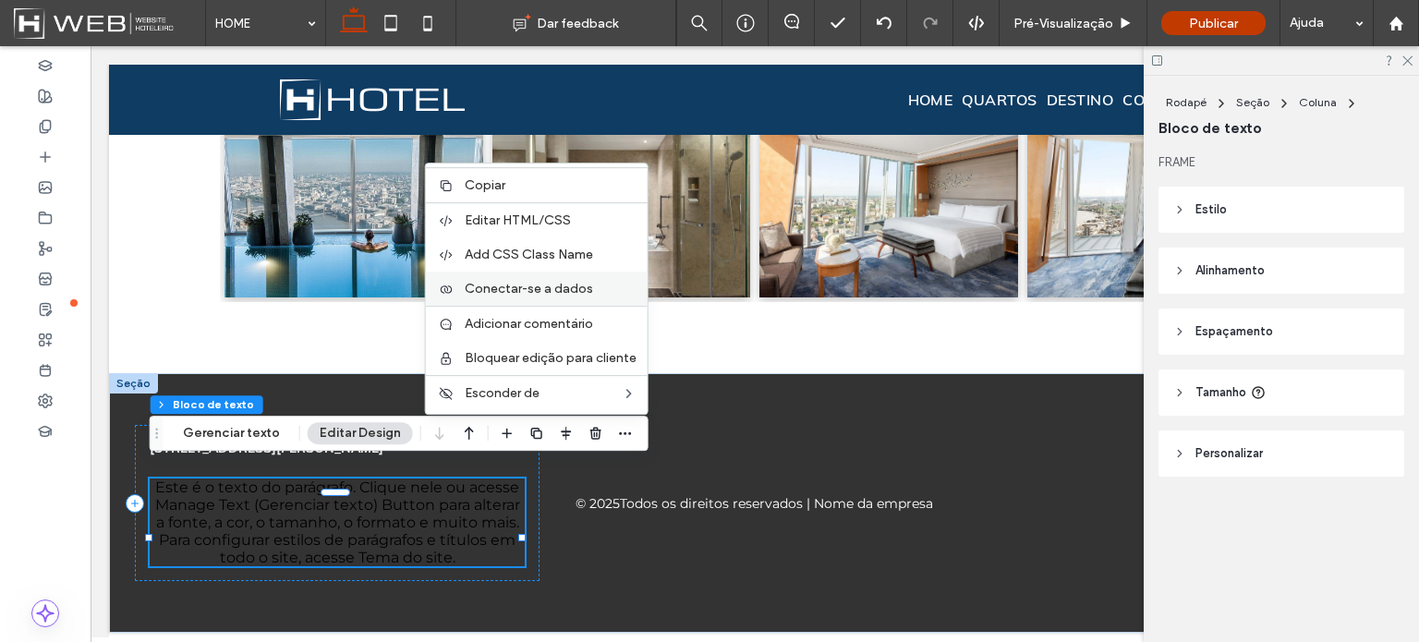
click at [503, 289] on span "Conectar-se a dados" at bounding box center [529, 289] width 128 height 16
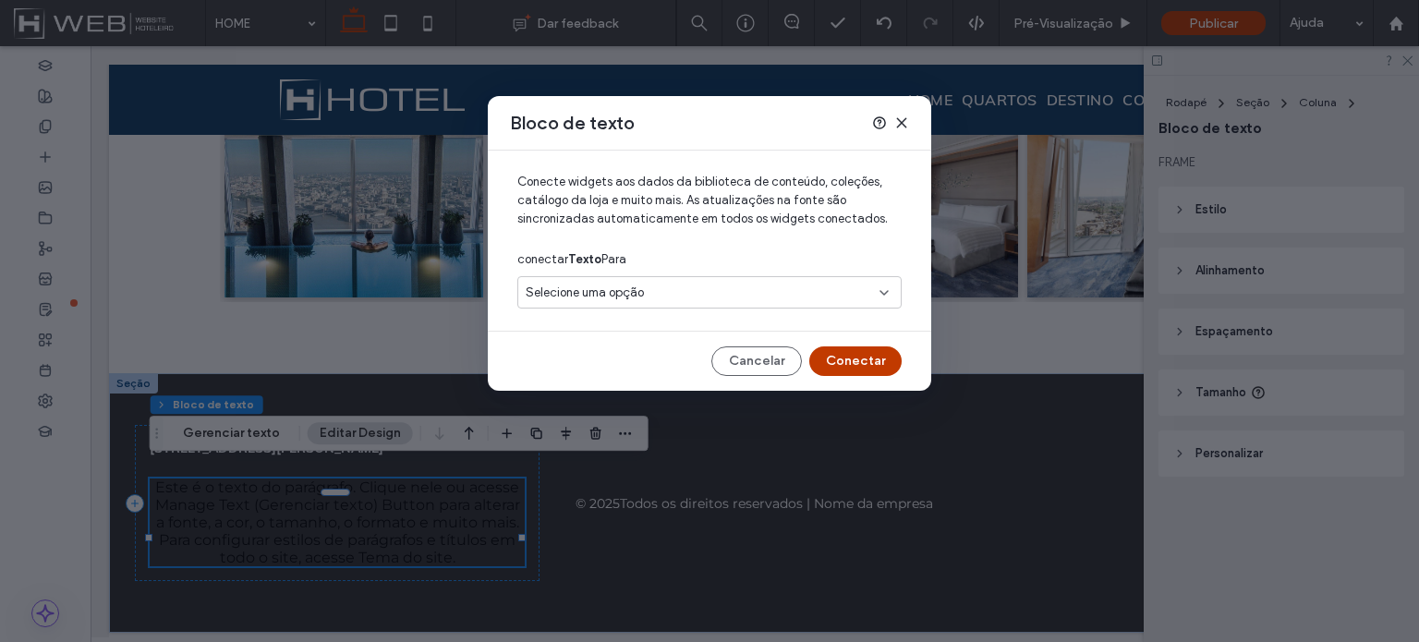
click at [588, 284] on span "Selecione uma opção" at bounding box center [585, 293] width 118 height 18
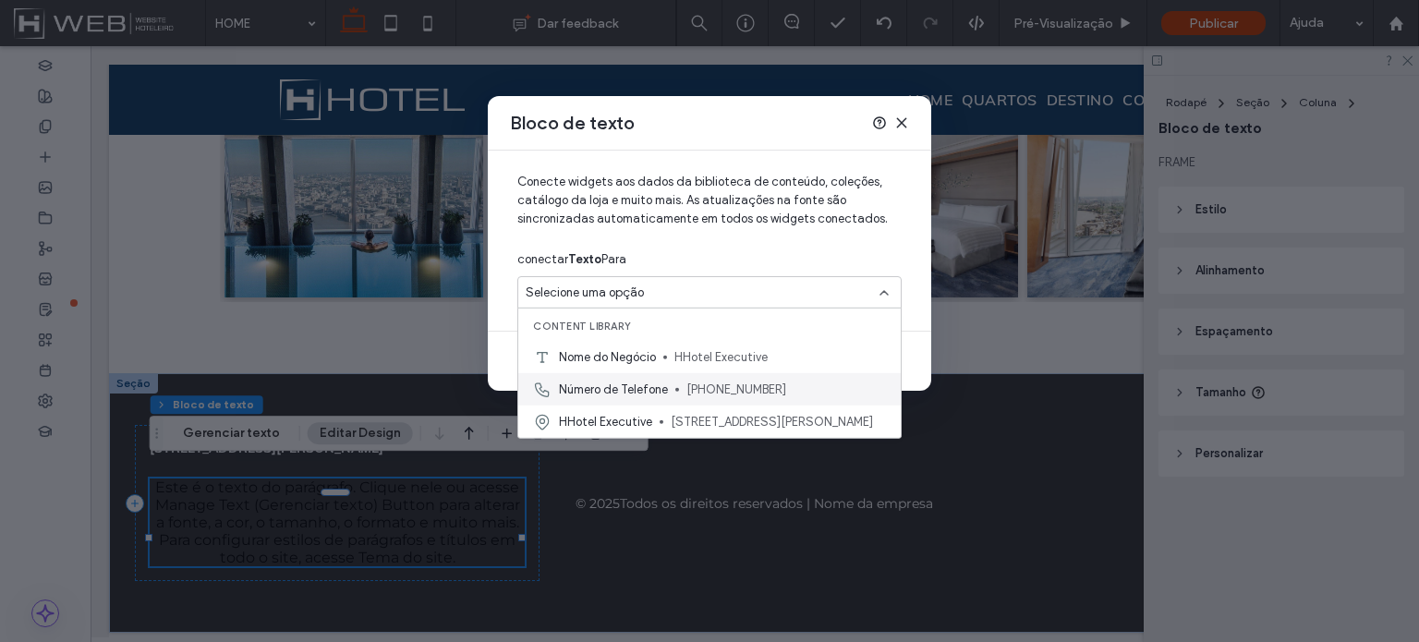
click at [601, 387] on span "Número de Telefone" at bounding box center [613, 389] width 109 height 18
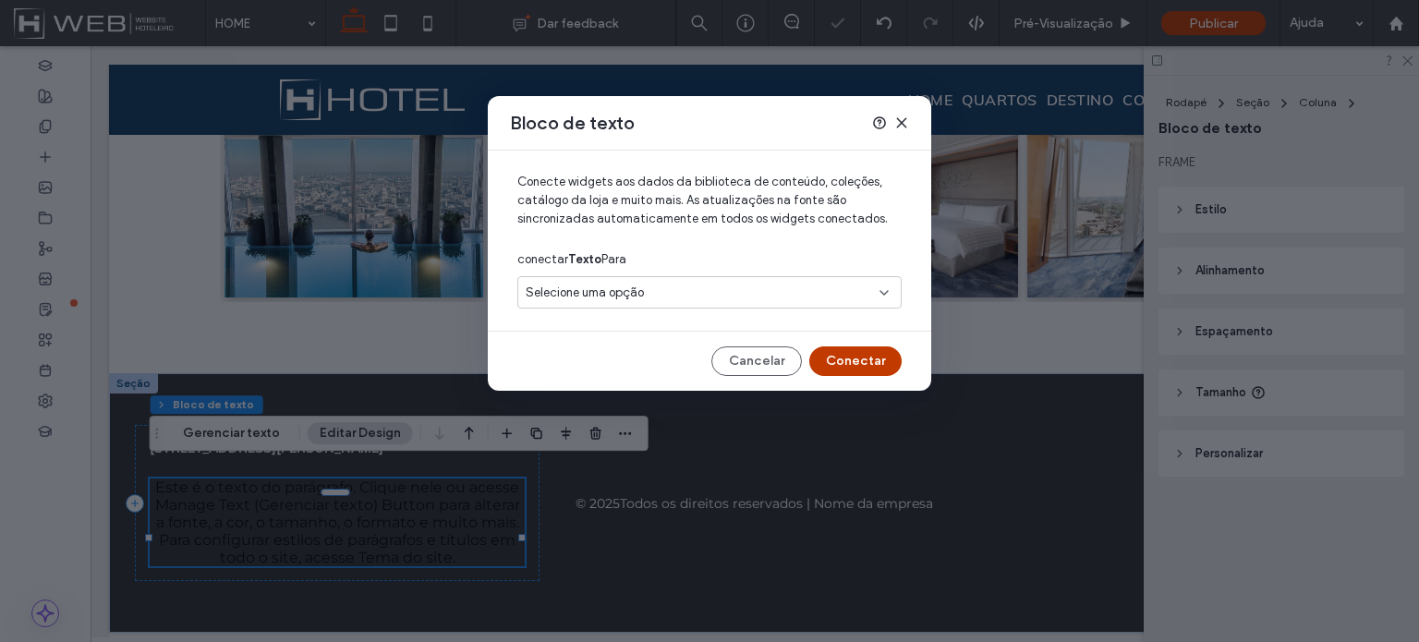
scroll to position [2150, 0]
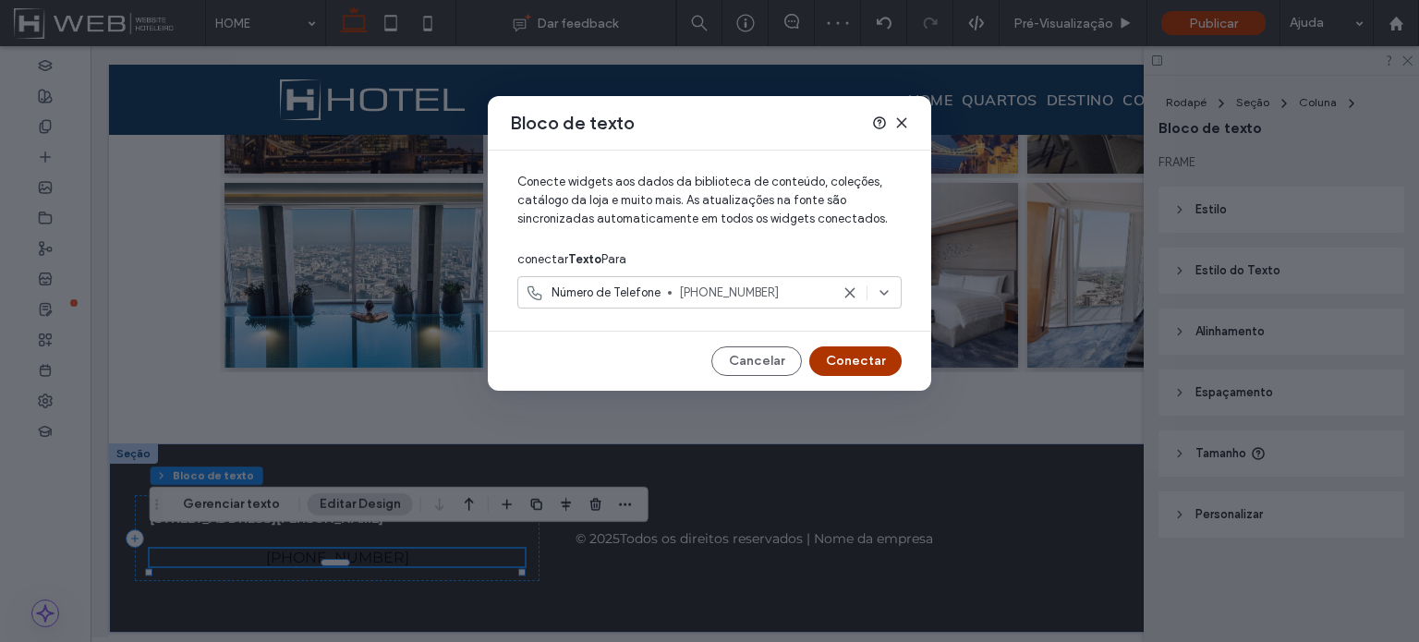
click at [837, 359] on button "Conectar" at bounding box center [855, 361] width 92 height 30
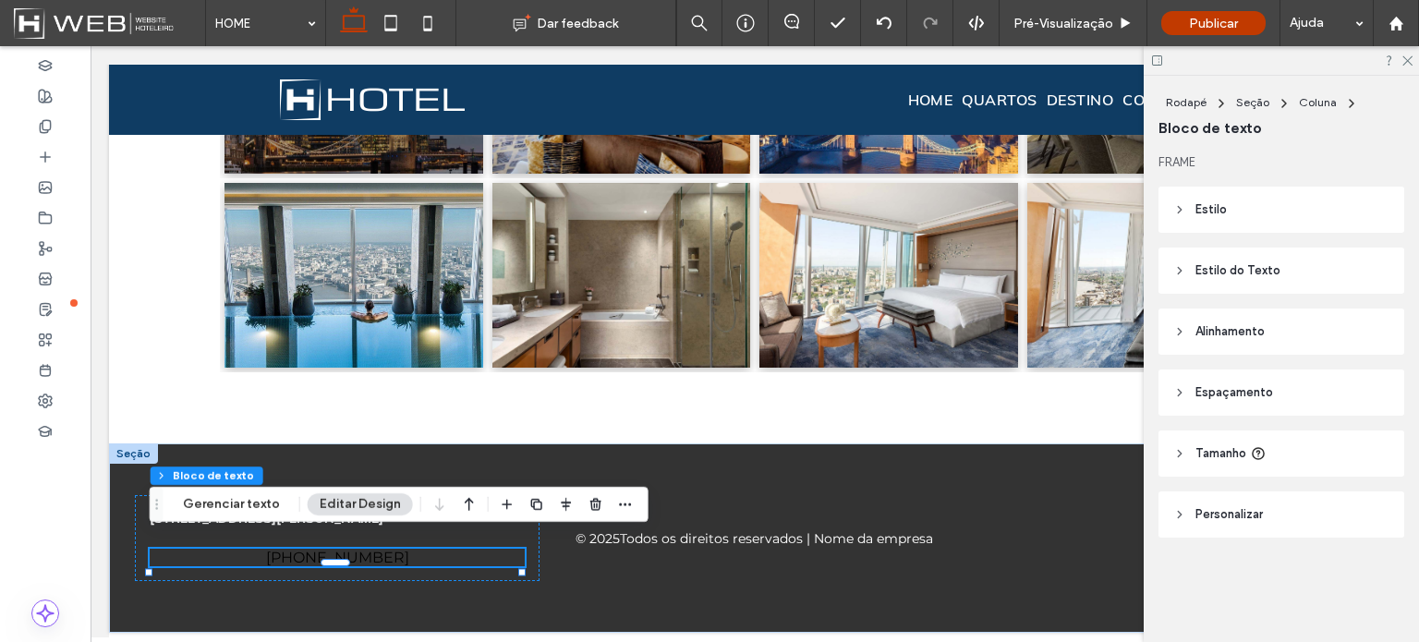
click at [1229, 276] on span "Estilo do Texto" at bounding box center [1237, 270] width 85 height 18
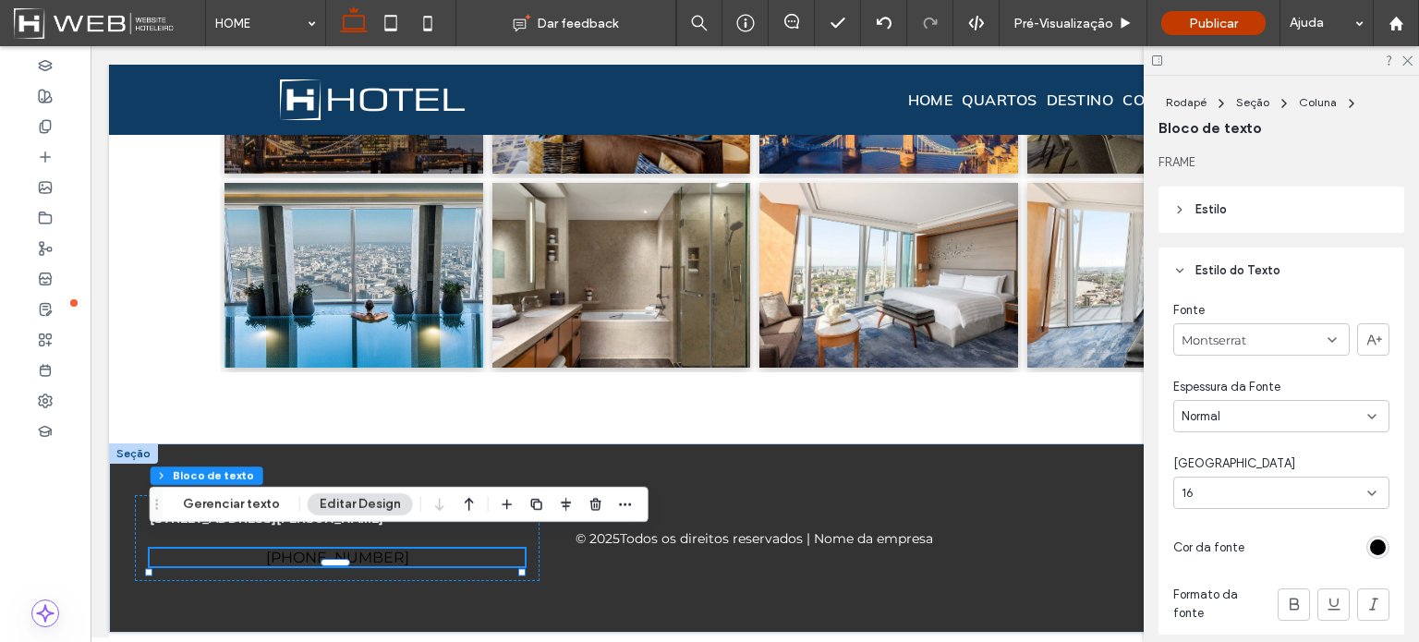
click at [1370, 553] on div "rgb(0, 0, 0)" at bounding box center [1378, 547] width 16 height 16
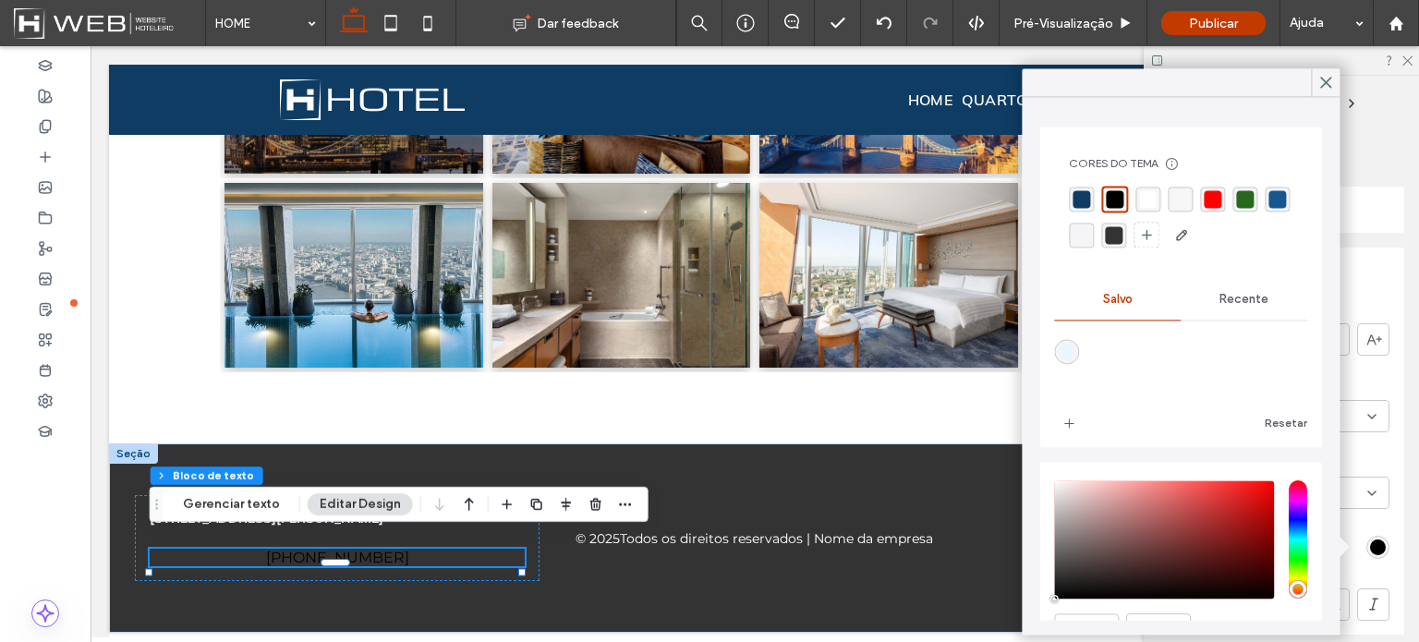
click at [1146, 206] on div "rgba(255, 255, 255, 1)" at bounding box center [1148, 199] width 18 height 18
click at [1364, 455] on div "[GEOGRAPHIC_DATA]" at bounding box center [1281, 464] width 216 height 18
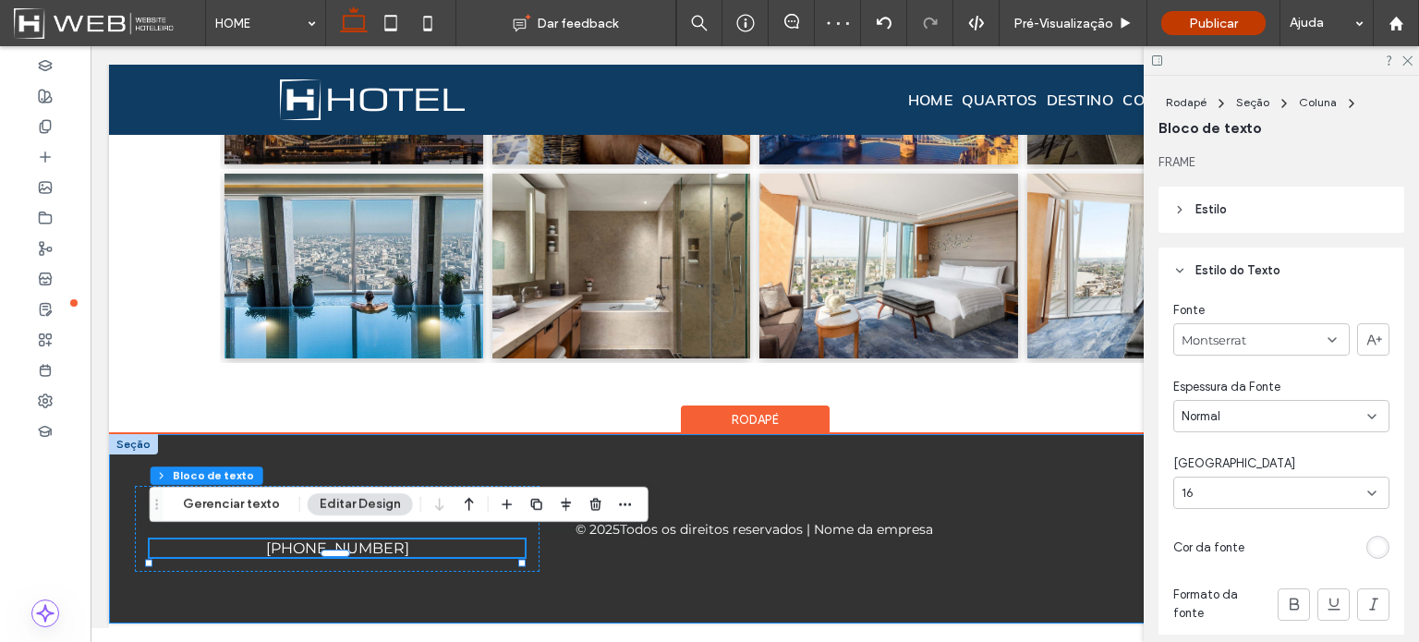
click at [554, 593] on div "[STREET_ADDRESS][PERSON_NAME] [PHONE_NUMBER] © 2025 Todos os direitos reservado…" at bounding box center [754, 528] width 1291 height 189
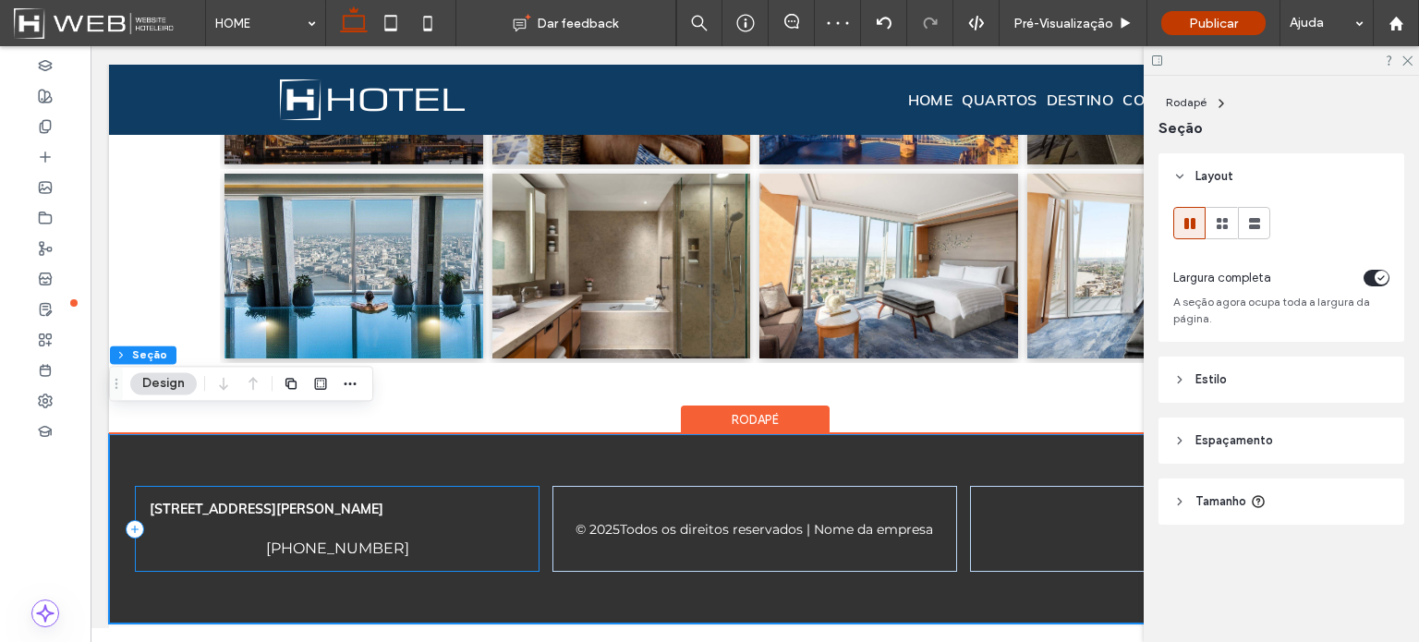
click at [446, 554] on div "[STREET_ADDRESS][PERSON_NAME] [PHONE_NUMBER]" at bounding box center [337, 529] width 405 height 86
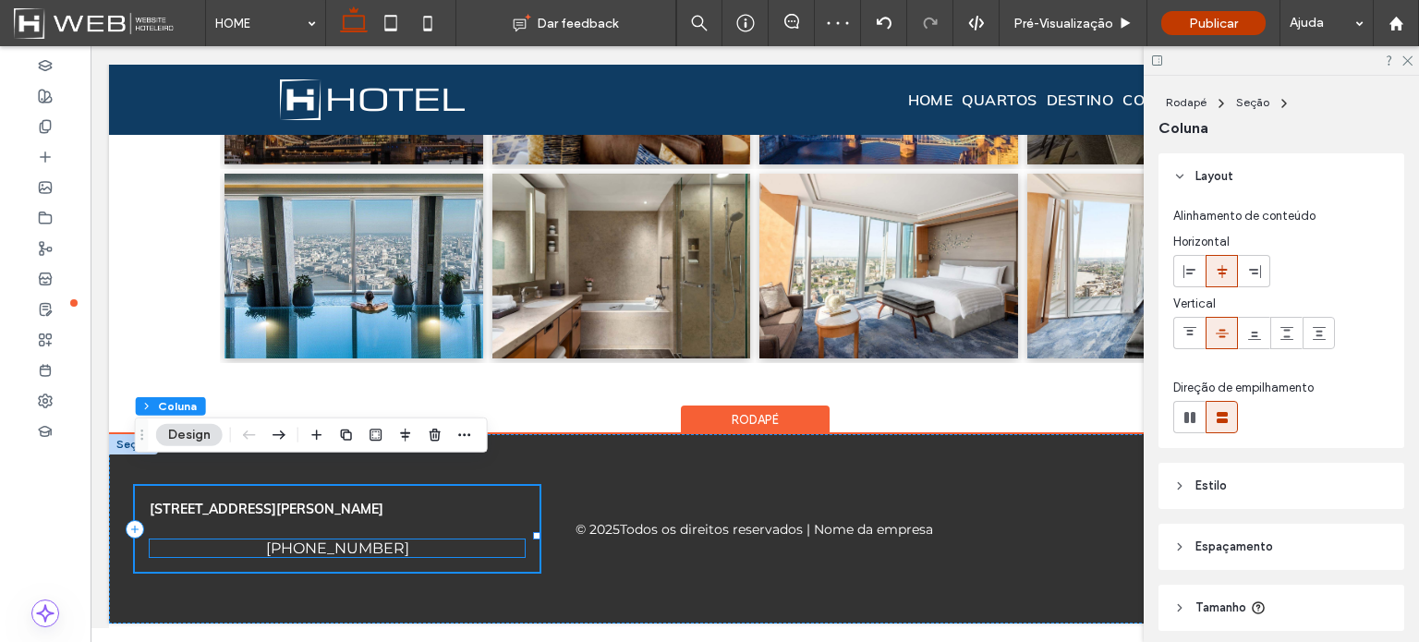
click at [427, 539] on div "[PHONE_NUMBER]" at bounding box center [337, 548] width 375 height 18
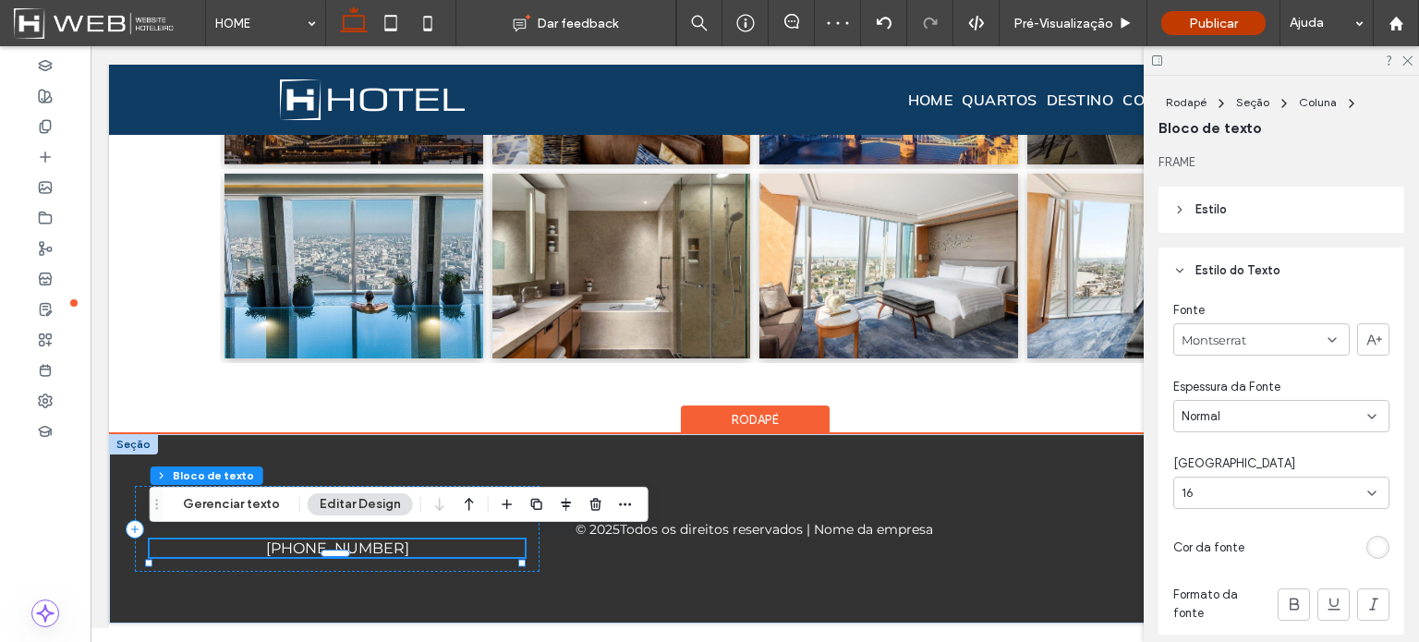
click at [447, 607] on div "[STREET_ADDRESS][PERSON_NAME] [PHONE_NUMBER] © 2025 Todos os direitos reservado…" at bounding box center [754, 528] width 1291 height 189
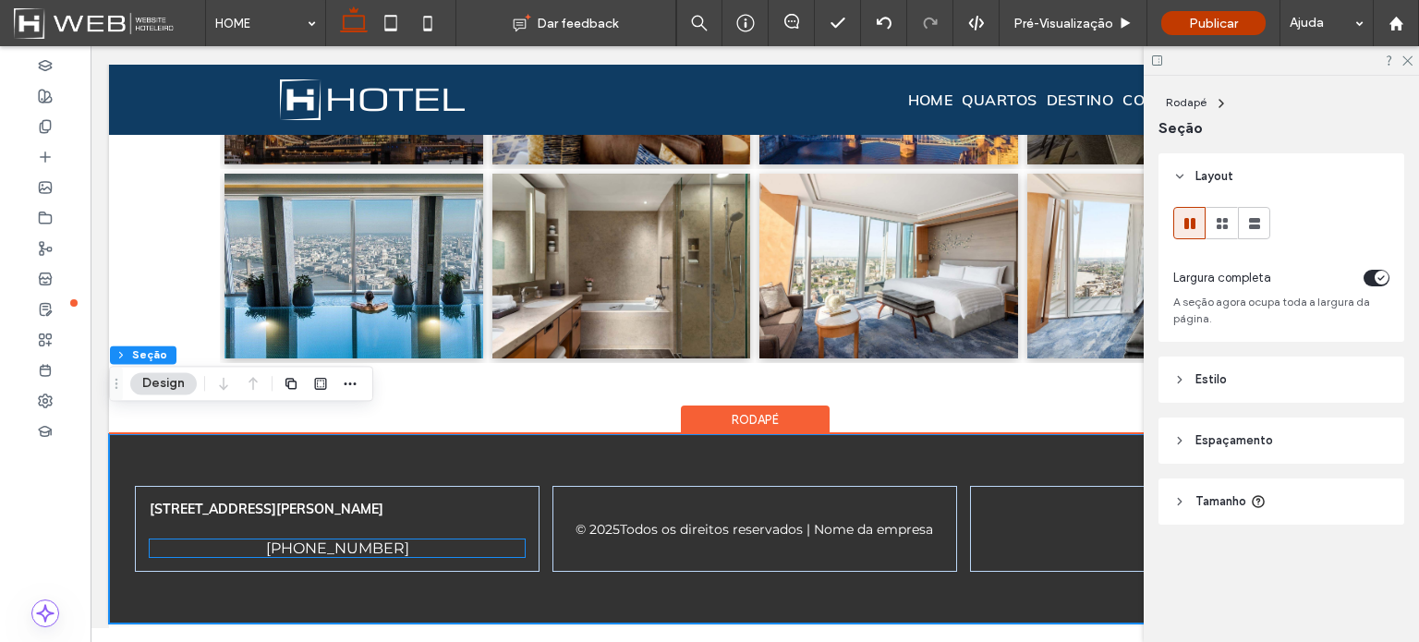
click at [403, 542] on div "[PHONE_NUMBER]" at bounding box center [337, 548] width 375 height 18
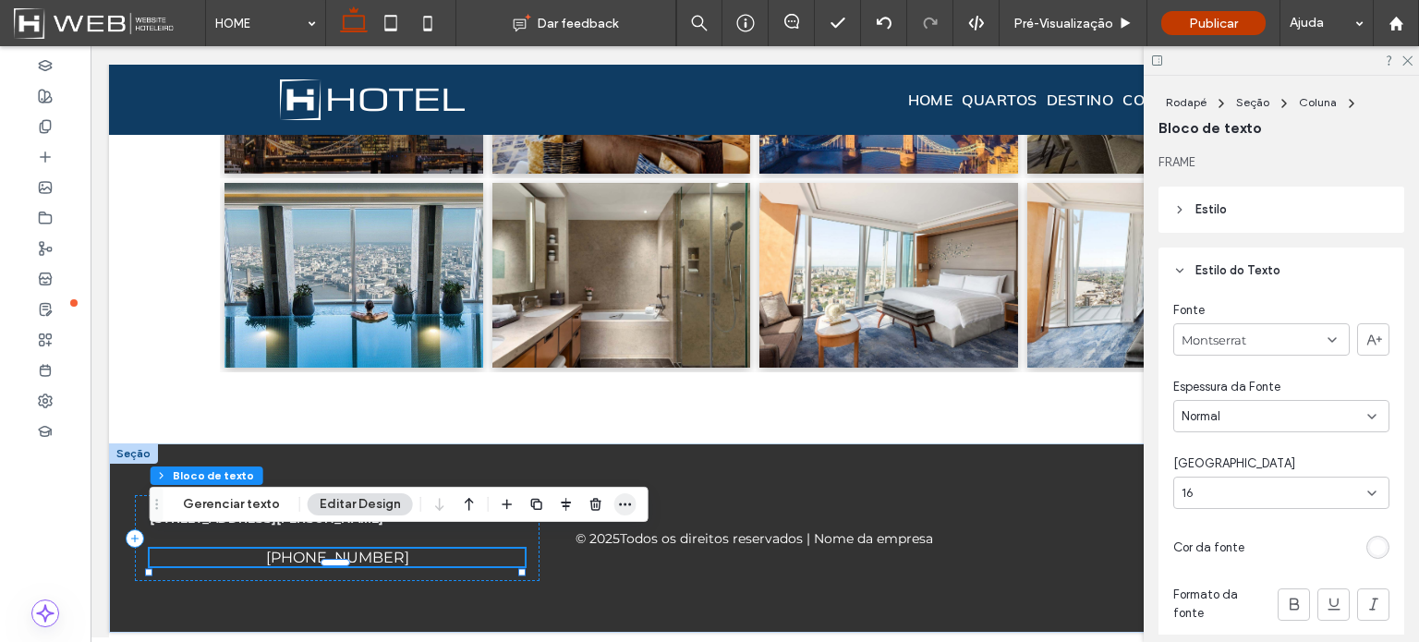
click at [618, 503] on icon "button" at bounding box center [625, 504] width 15 height 15
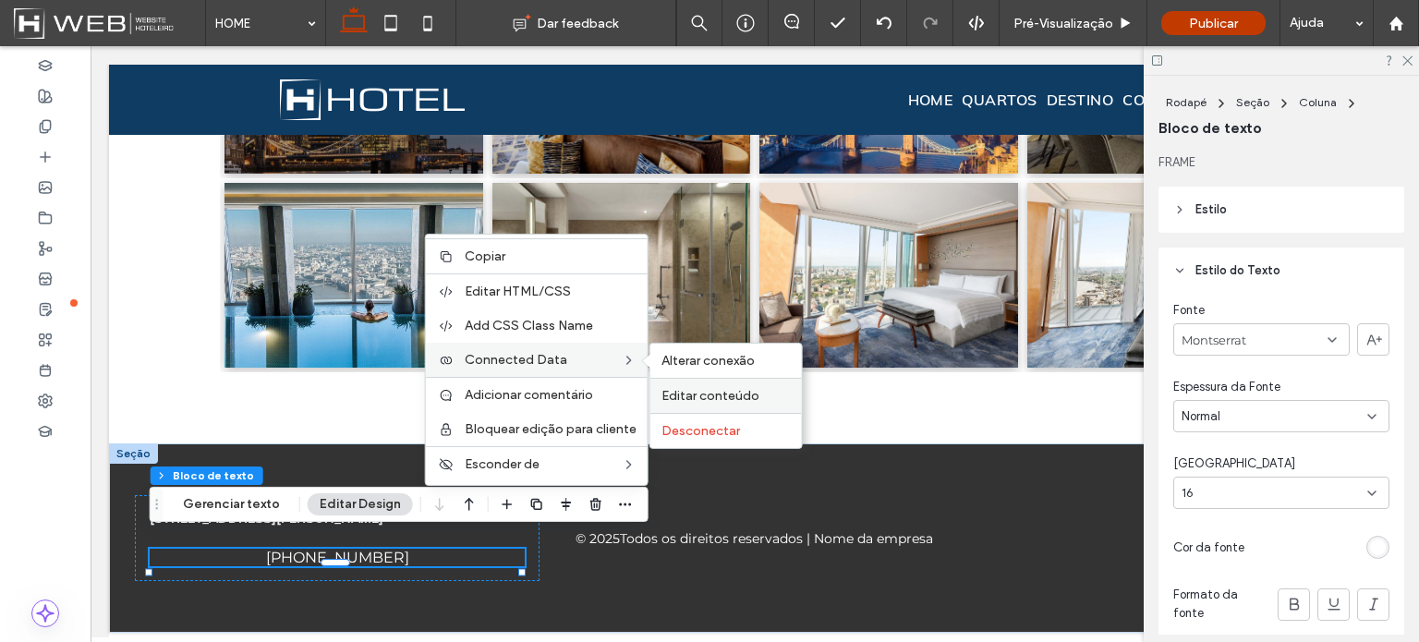
click at [687, 395] on span "Editar conteúdo" at bounding box center [710, 396] width 98 height 16
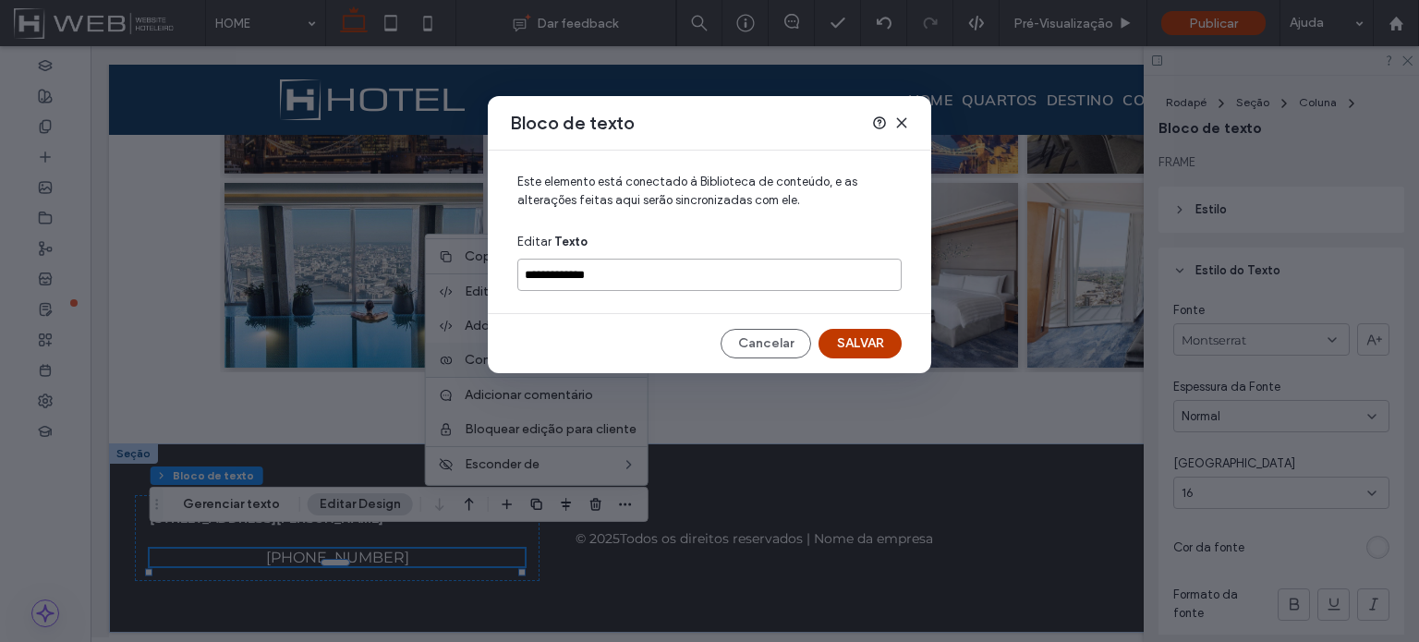
click at [621, 273] on input "**********" at bounding box center [709, 275] width 384 height 32
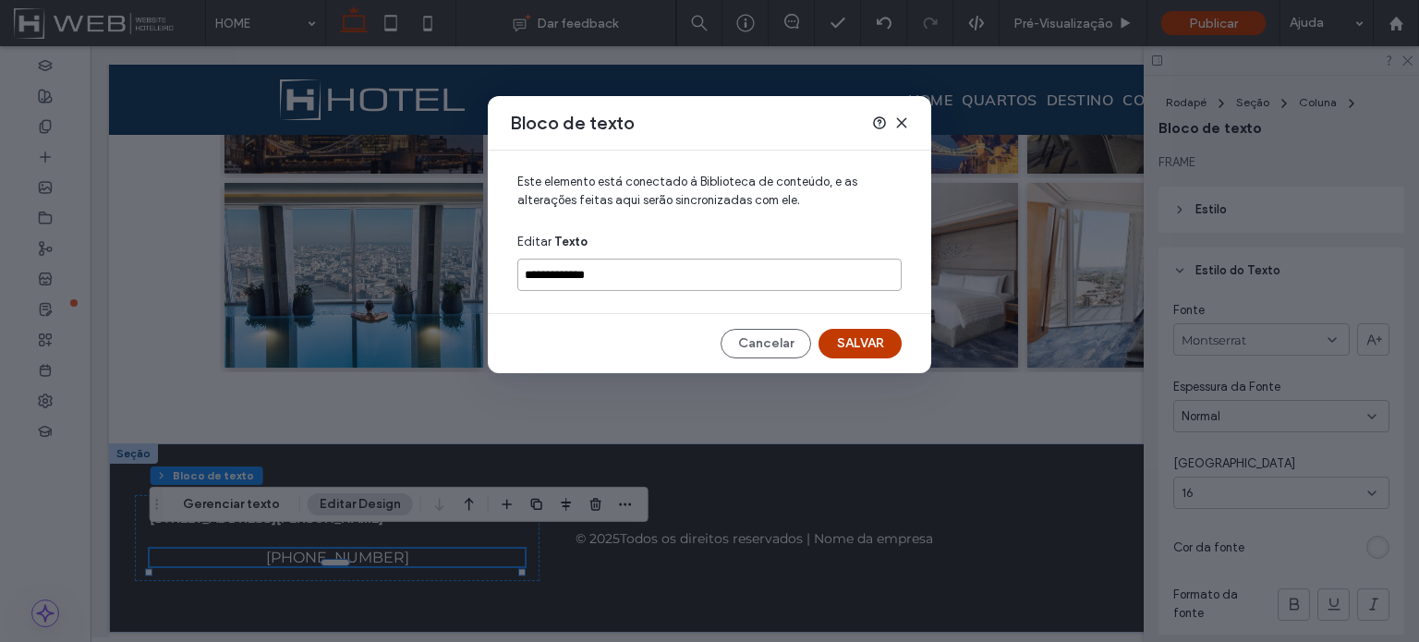
click at [543, 280] on input "**********" at bounding box center [709, 275] width 384 height 32
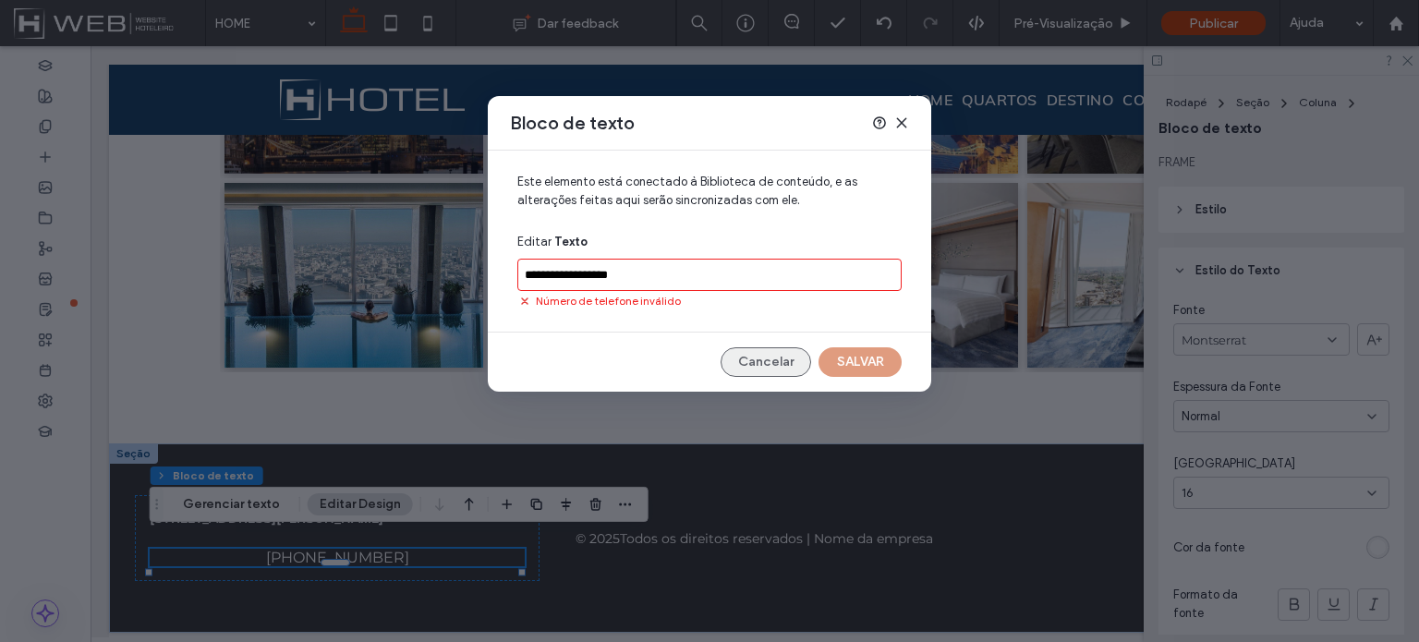
type input "**********"
click at [762, 346] on div "**********" at bounding box center [709, 271] width 443 height 241
drag, startPoint x: 765, startPoint y: 358, endPoint x: 674, endPoint y: 312, distance: 101.2
click at [765, 358] on button "Cancelar" at bounding box center [766, 362] width 91 height 30
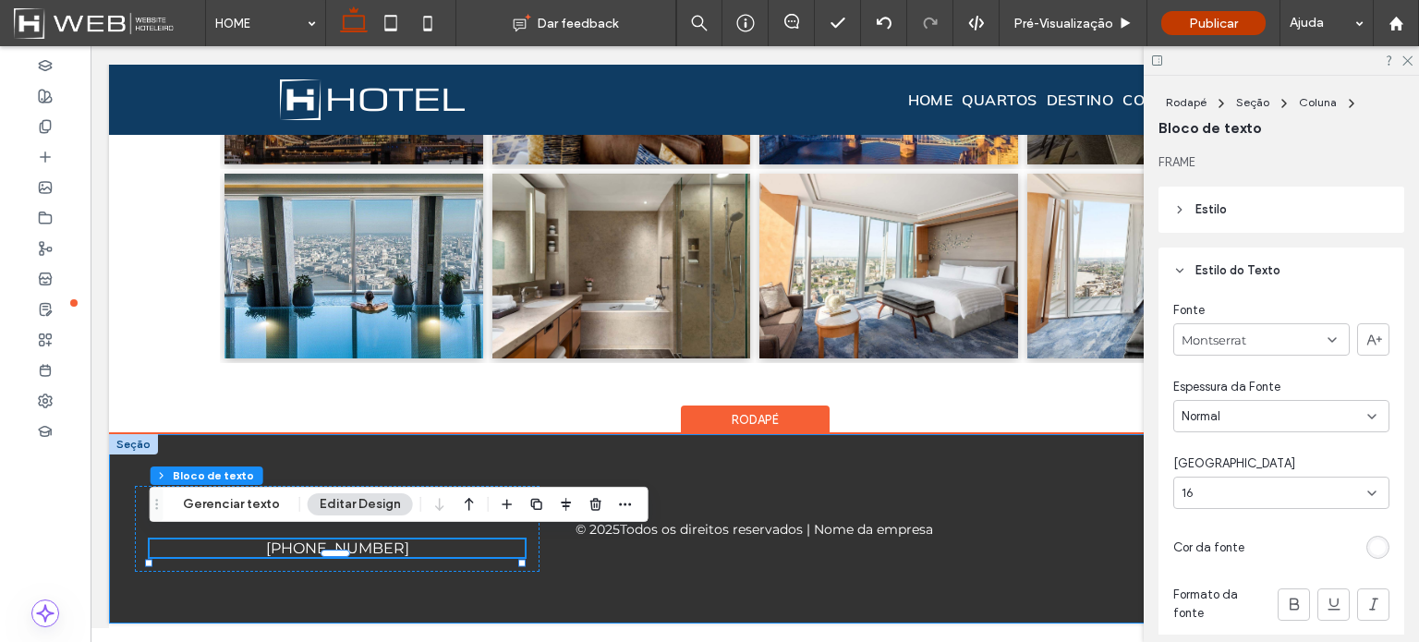
click at [537, 586] on div "[STREET_ADDRESS][PERSON_NAME] [PHONE_NUMBER] © 2025 Todos os direitos reservado…" at bounding box center [754, 528] width 1291 height 189
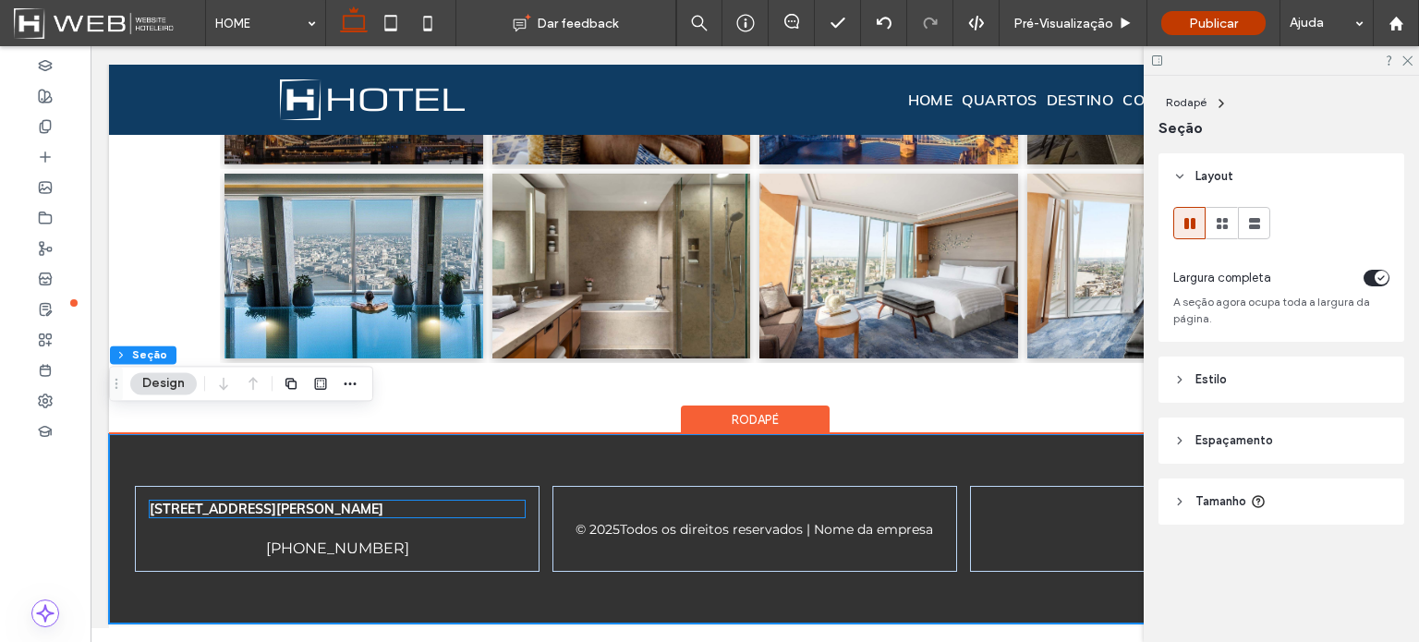
click at [370, 501] on div "[STREET_ADDRESS][PERSON_NAME]" at bounding box center [337, 509] width 375 height 17
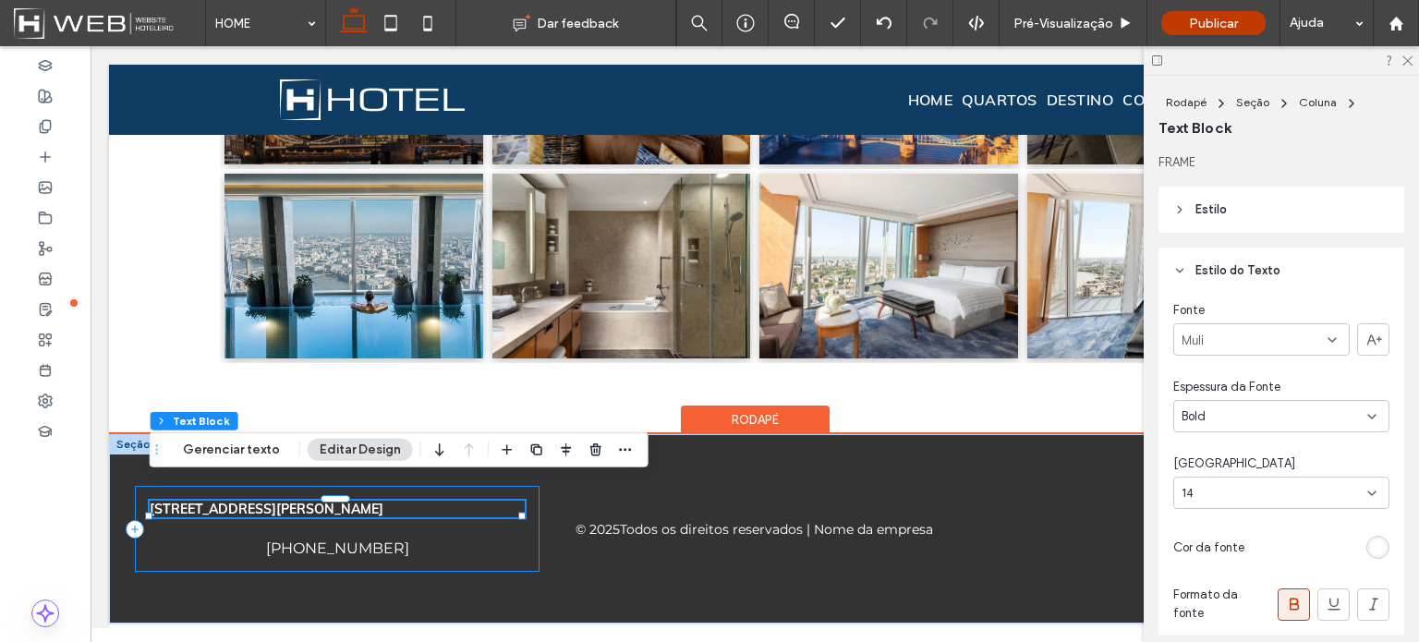
click at [410, 520] on div "[STREET_ADDRESS][PERSON_NAME] [PHONE_NUMBER]" at bounding box center [337, 529] width 405 height 86
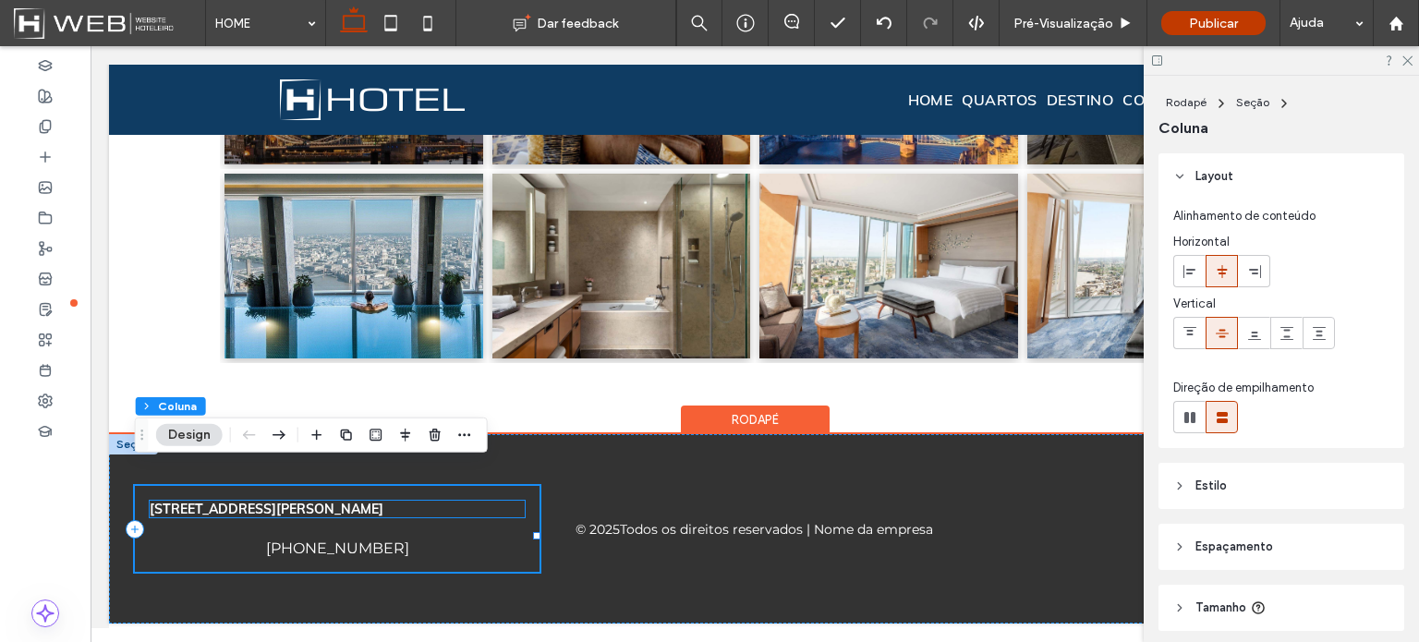
click at [303, 501] on div "[STREET_ADDRESS][PERSON_NAME]" at bounding box center [337, 509] width 375 height 17
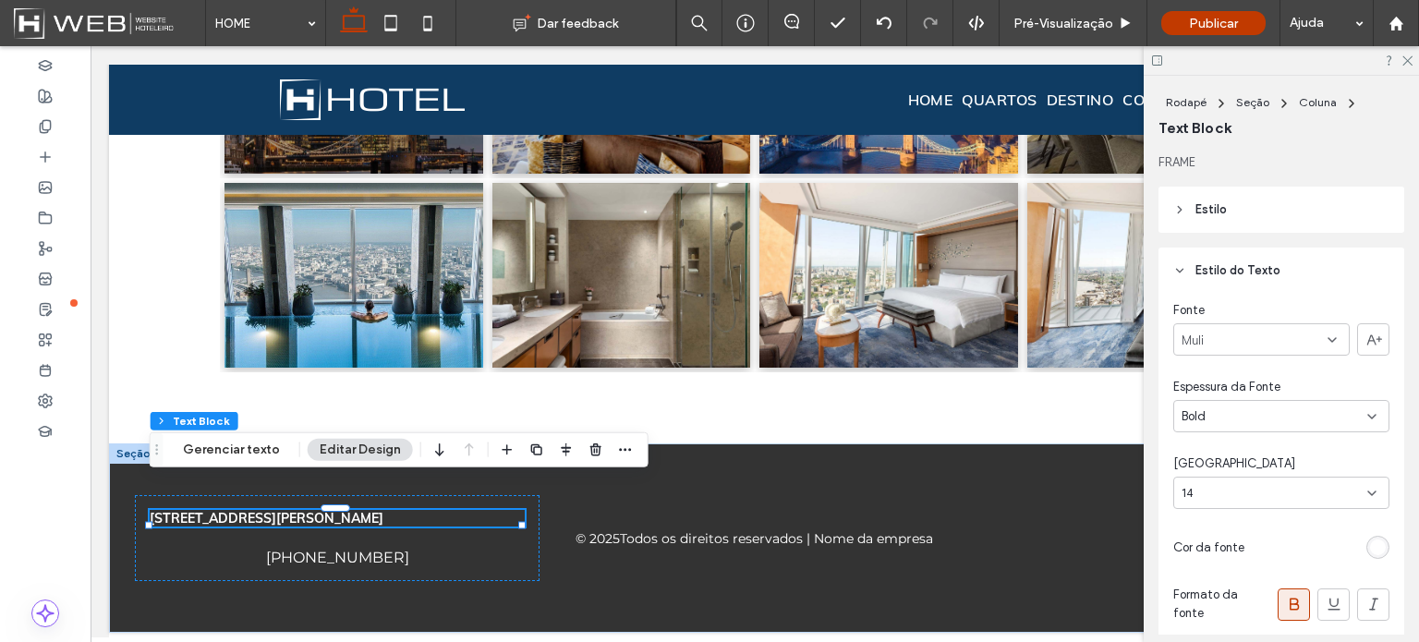
click at [1325, 338] on icon at bounding box center [1332, 340] width 15 height 15
click at [1288, 333] on div "Muli" at bounding box center [1261, 339] width 176 height 32
click at [1242, 444] on span "Montserrat" at bounding box center [1214, 451] width 65 height 18
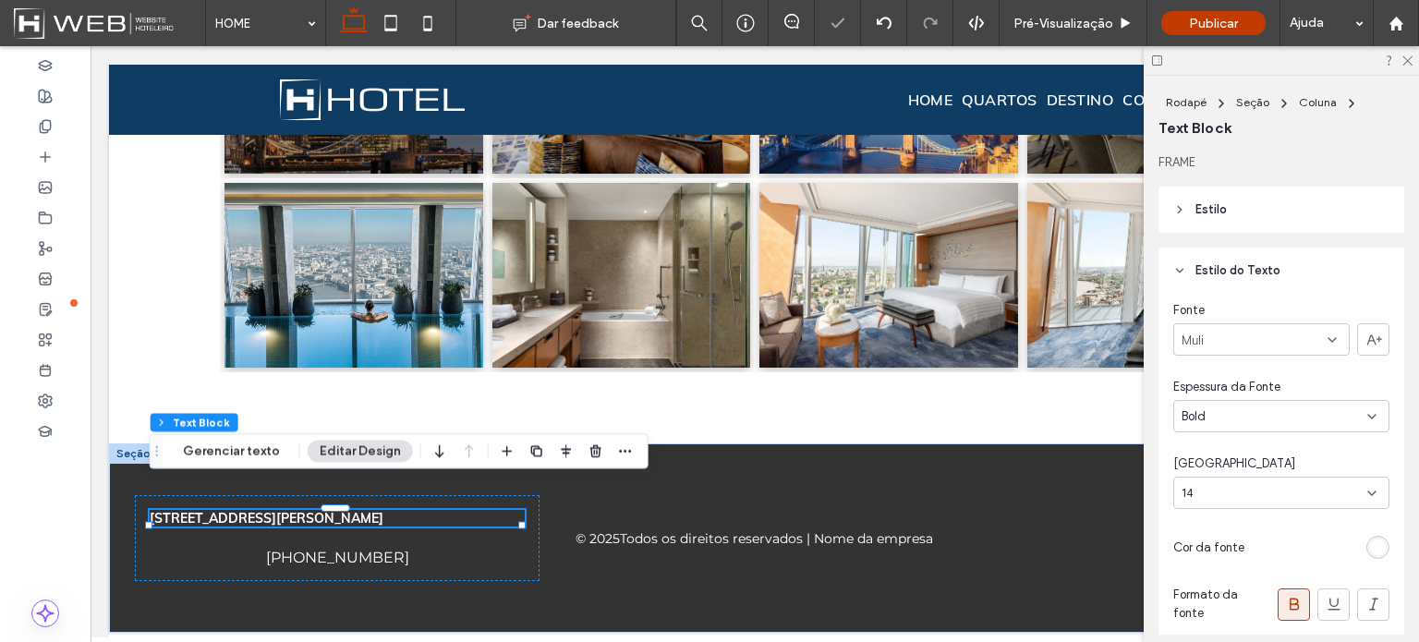
scroll to position [2148, 0]
click at [1282, 417] on div "Bold" at bounding box center [1275, 416] width 186 height 18
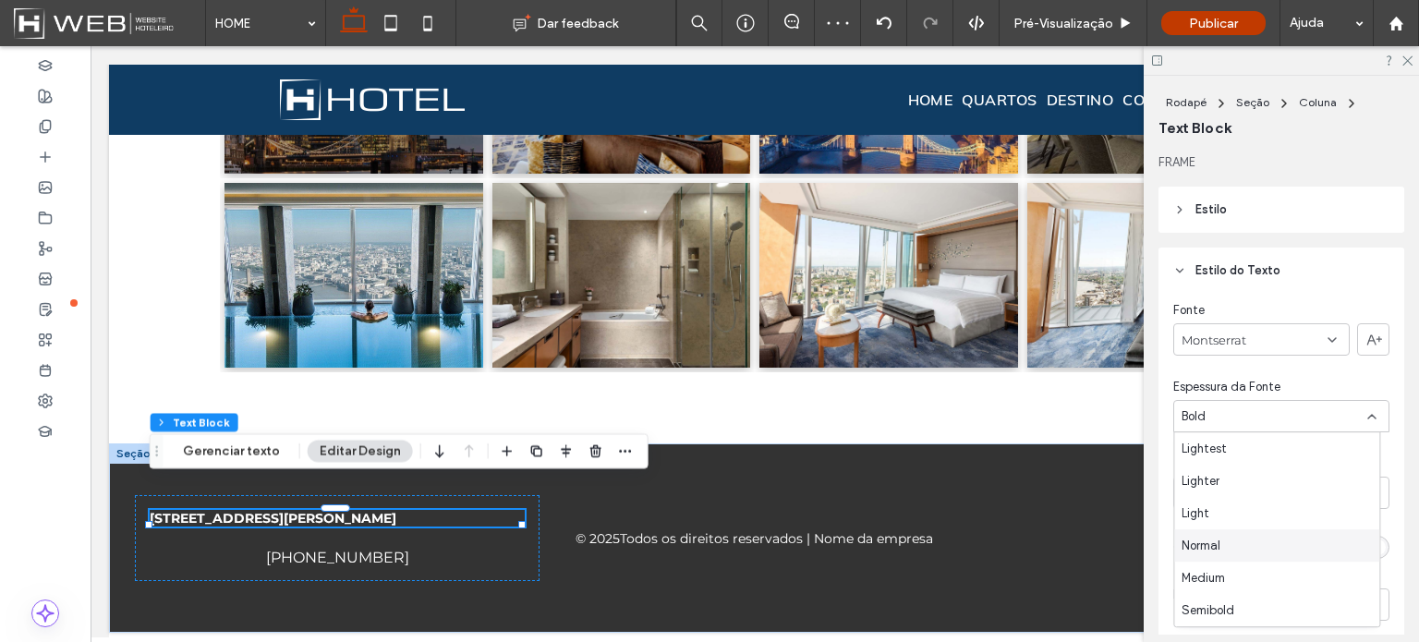
click at [1217, 545] on span "Normal" at bounding box center [1201, 546] width 39 height 18
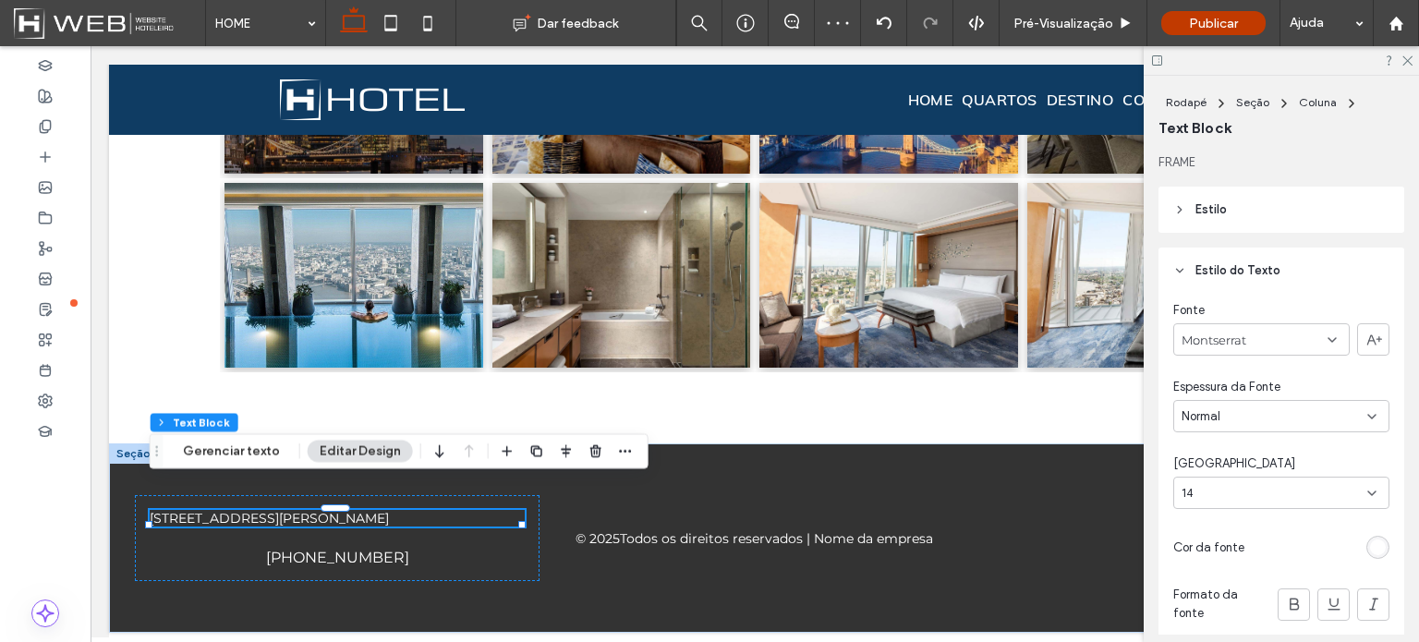
click at [1253, 529] on div "Fonte Montserrat Espessura da [GEOGRAPHIC_DATA] 14 Cor da fonte Formato da font…" at bounding box center [1281, 520] width 246 height 453
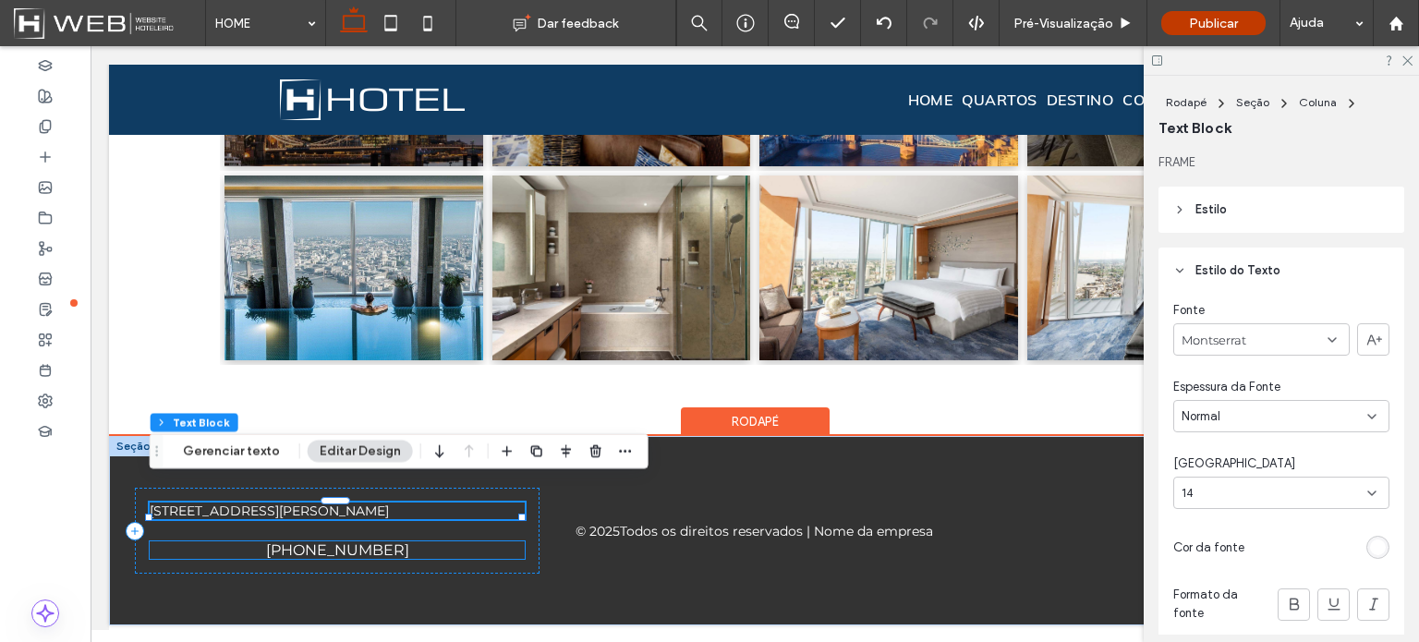
click at [458, 541] on div "[PHONE_NUMBER]" at bounding box center [337, 550] width 375 height 18
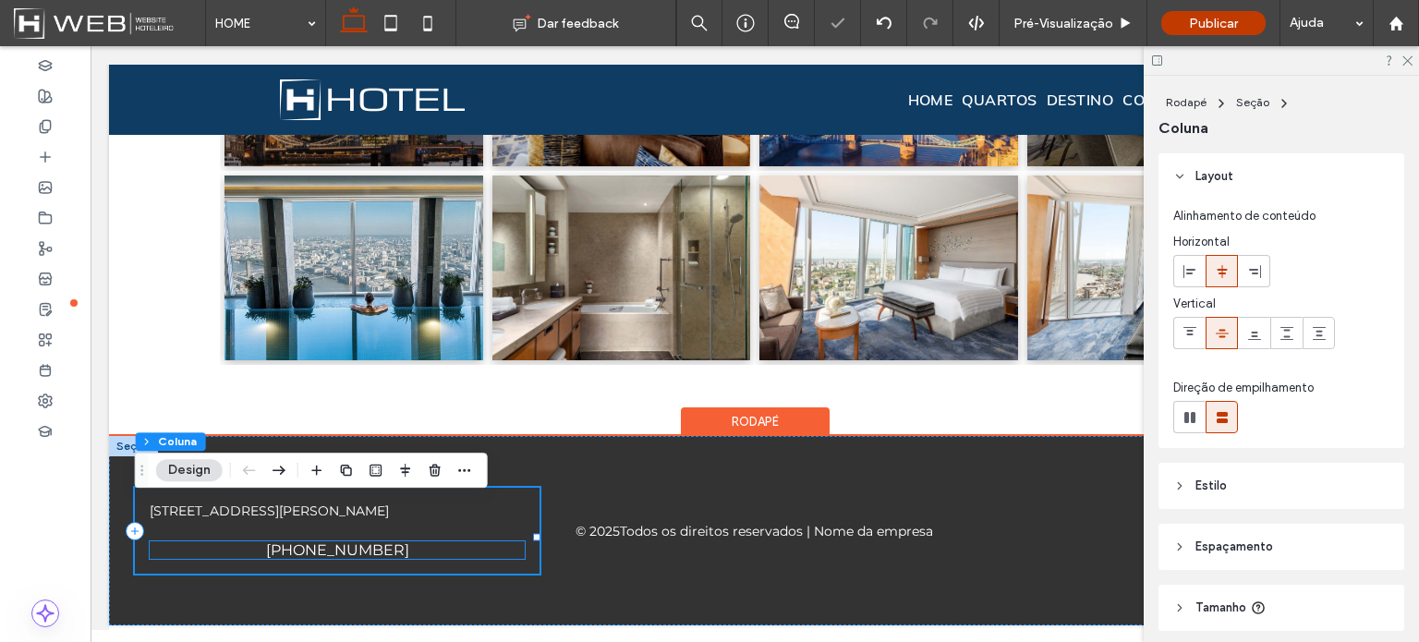
scroll to position [2114, 0]
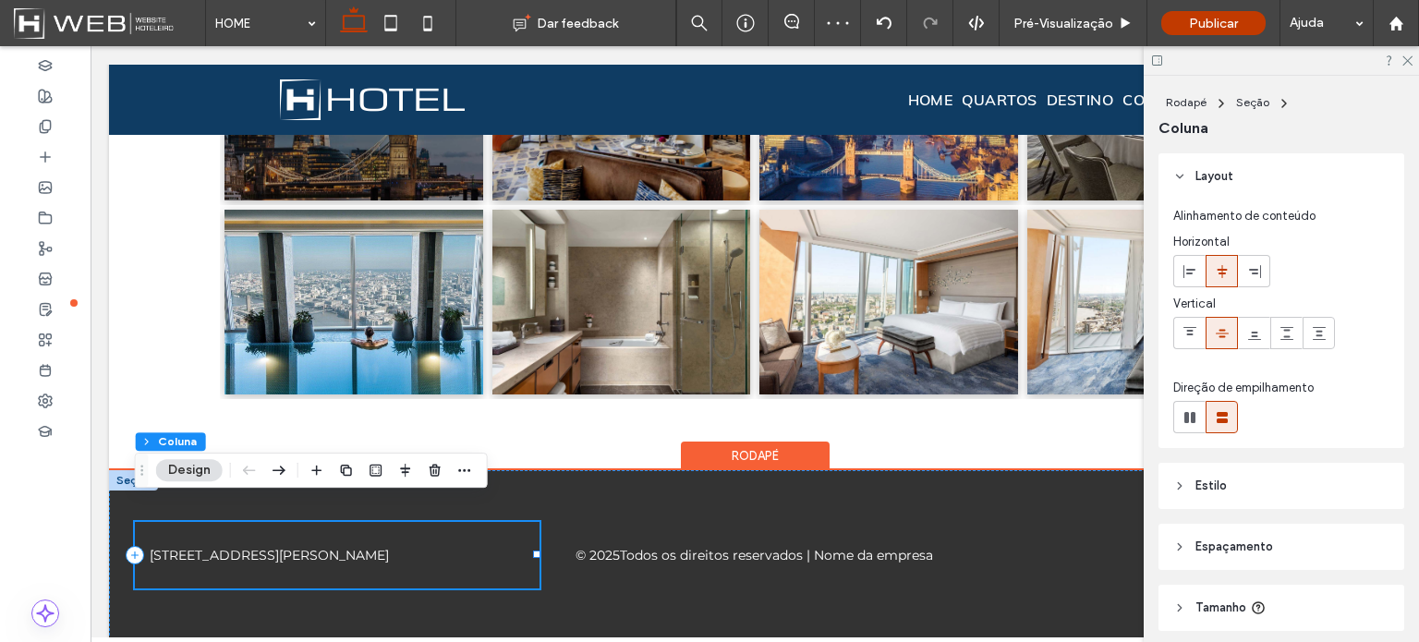
click at [422, 562] on div "[STREET_ADDRESS][PERSON_NAME]" at bounding box center [337, 555] width 405 height 67
click at [458, 547] on div "[STREET_ADDRESS][PERSON_NAME]" at bounding box center [337, 555] width 375 height 17
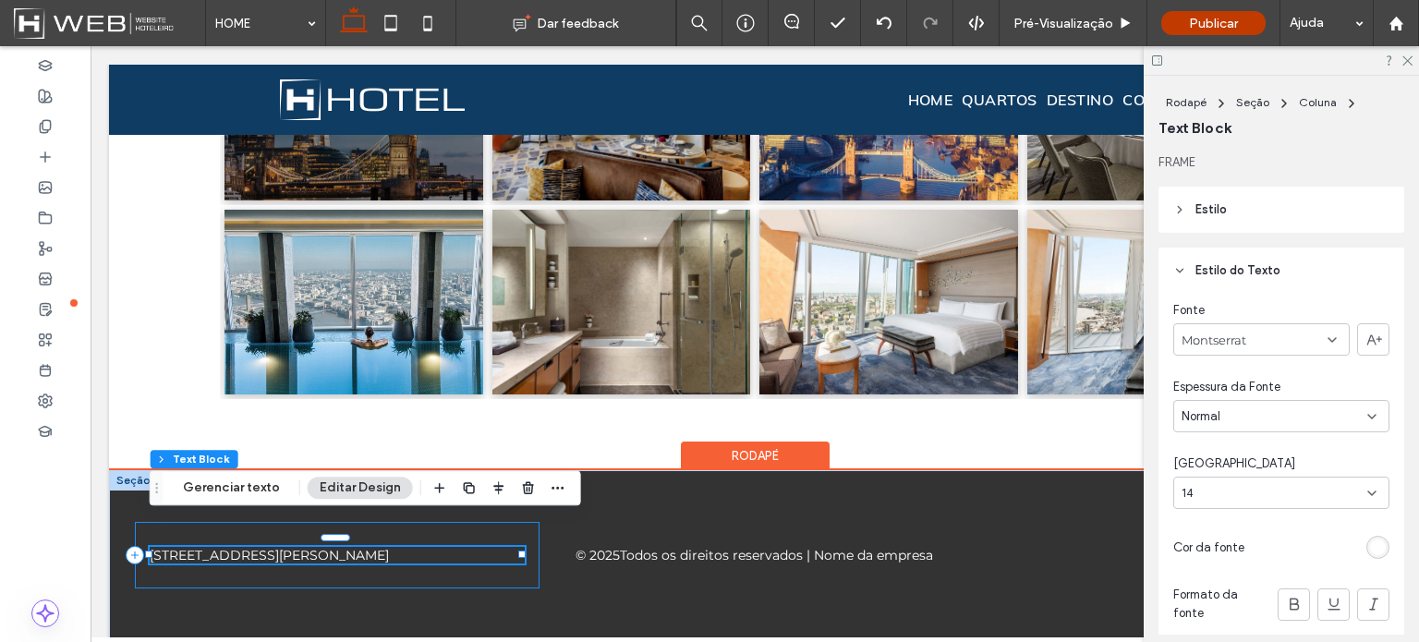
click at [468, 559] on div "[STREET_ADDRESS][PERSON_NAME]" at bounding box center [337, 555] width 405 height 67
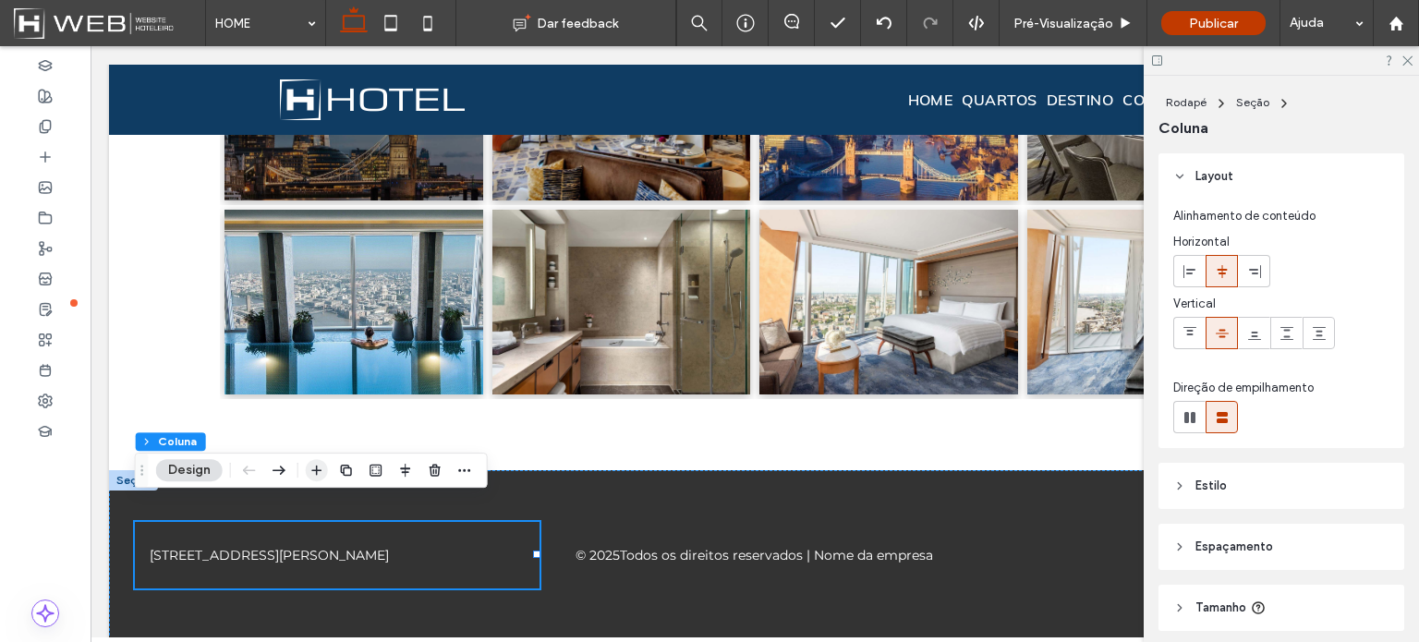
click at [320, 465] on icon "button" at bounding box center [316, 470] width 15 height 15
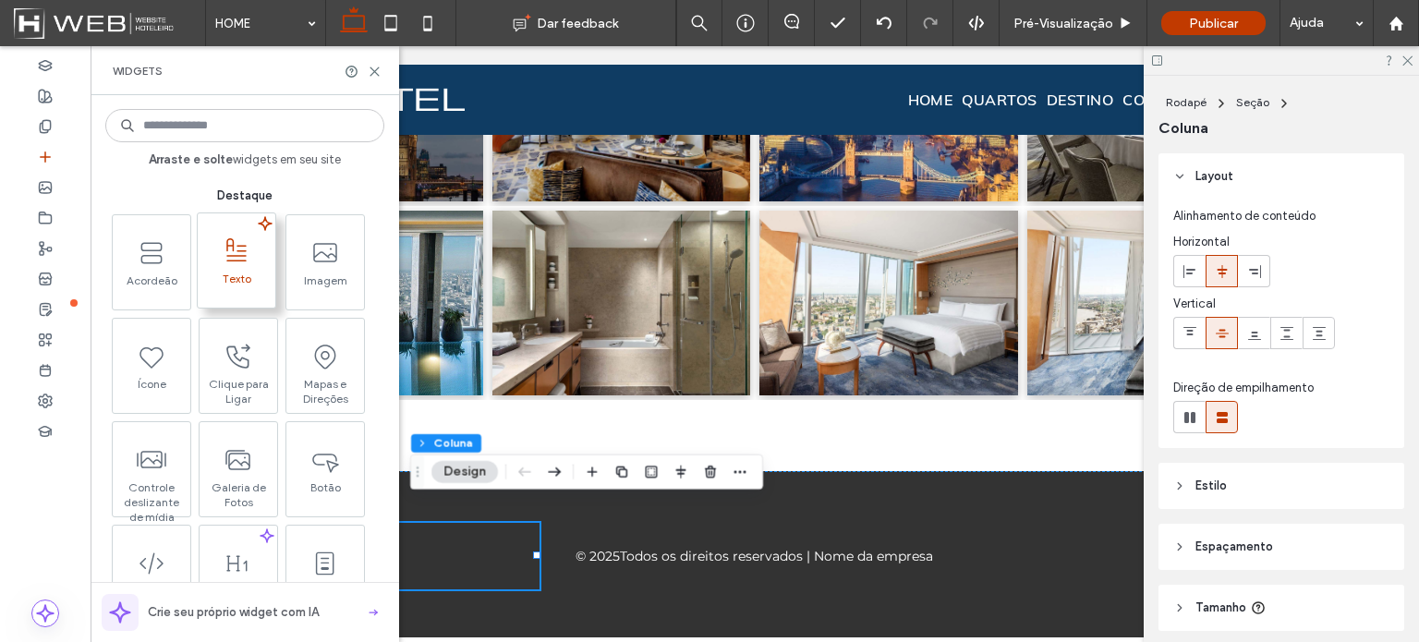
click at [220, 285] on span "Texto" at bounding box center [237, 285] width 78 height 26
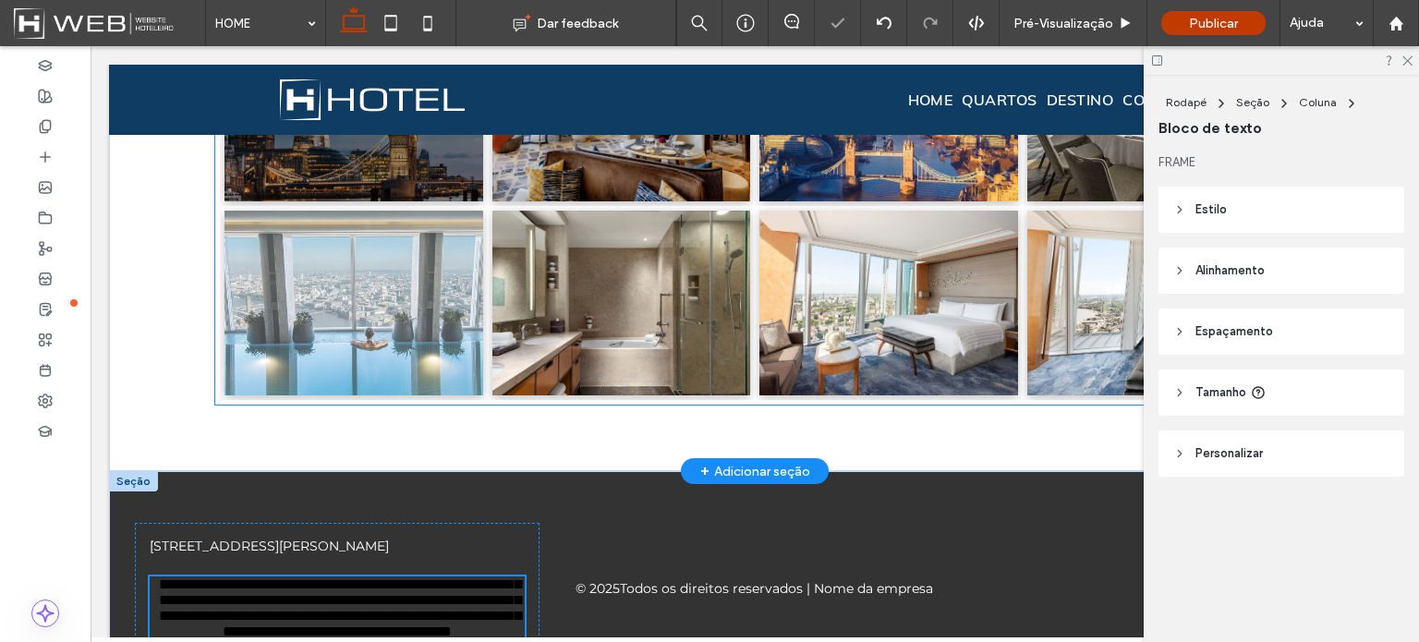
scroll to position [2140, 0]
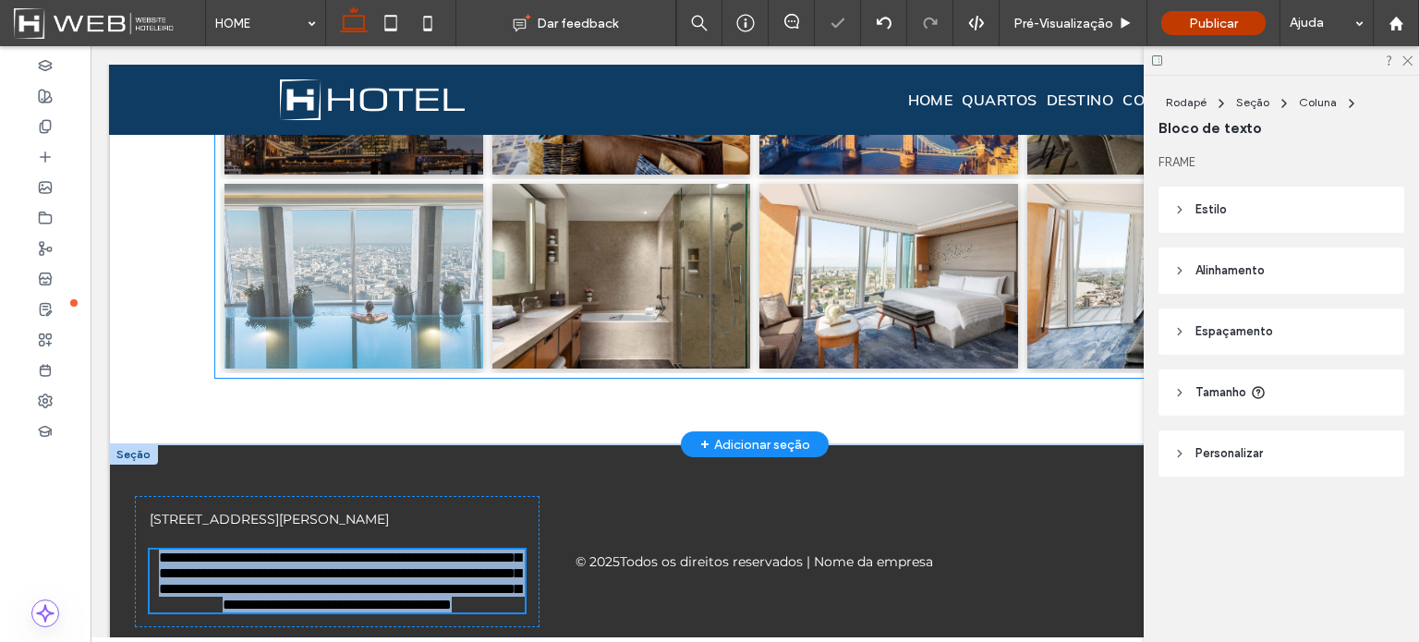
type input "**********"
type input "**"
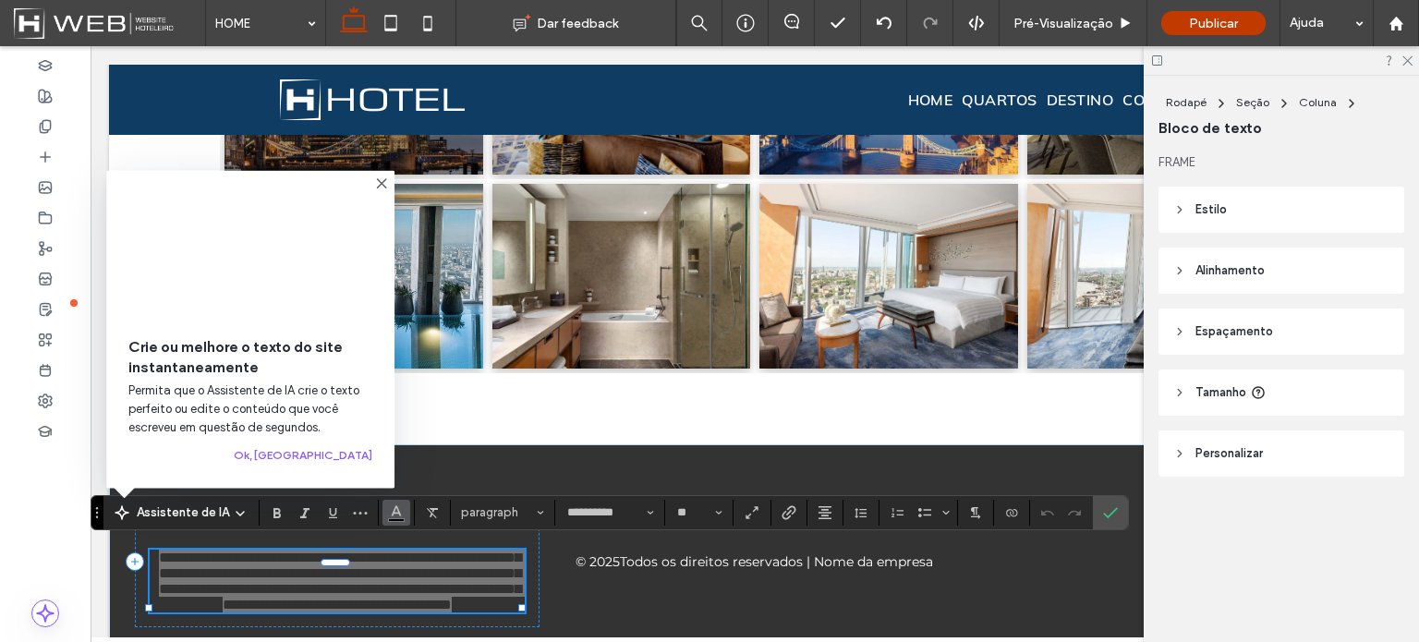
click at [396, 509] on icon "Cor" at bounding box center [396, 510] width 15 height 15
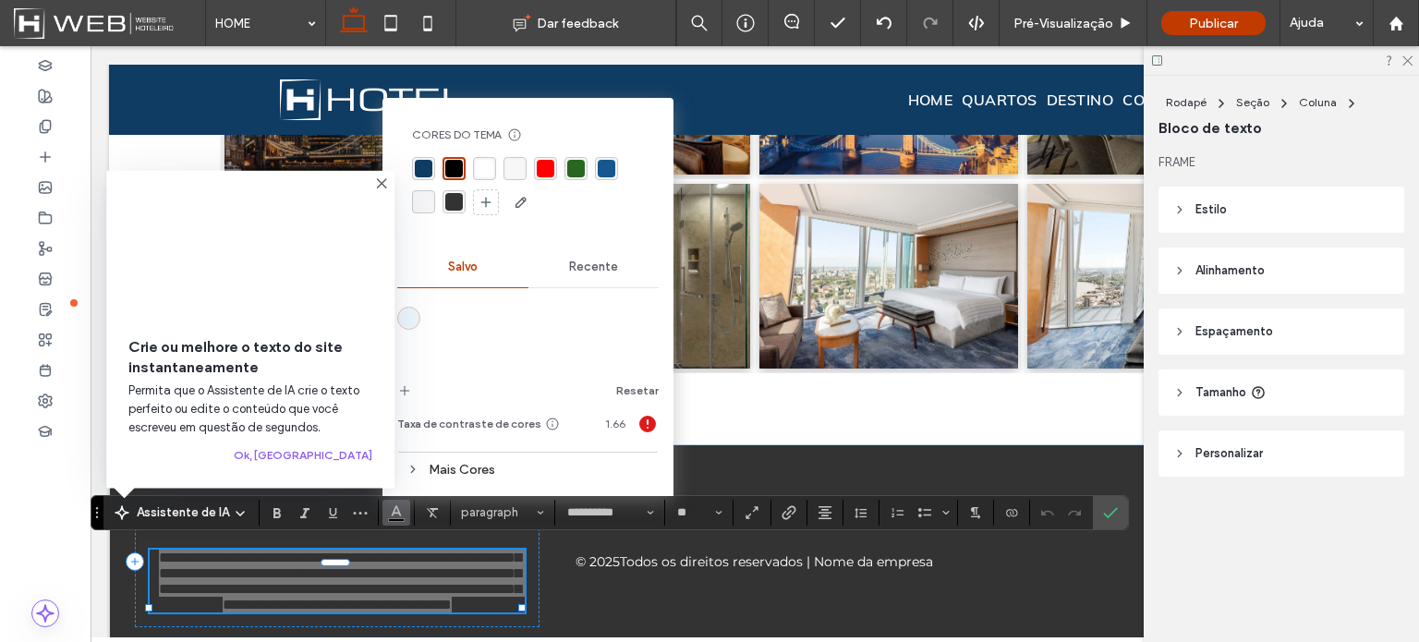
click at [478, 169] on div "rgba(255, 255, 255, 1)" at bounding box center [485, 169] width 18 height 18
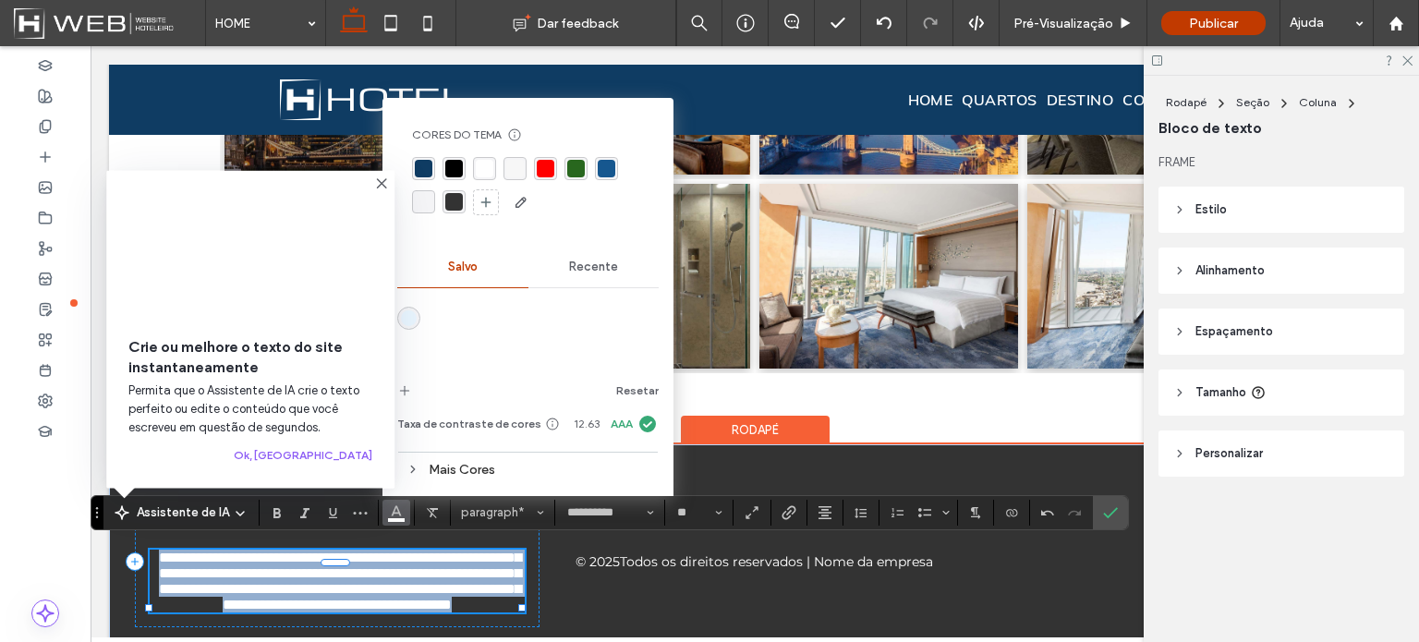
click at [515, 560] on span "**********" at bounding box center [340, 581] width 362 height 61
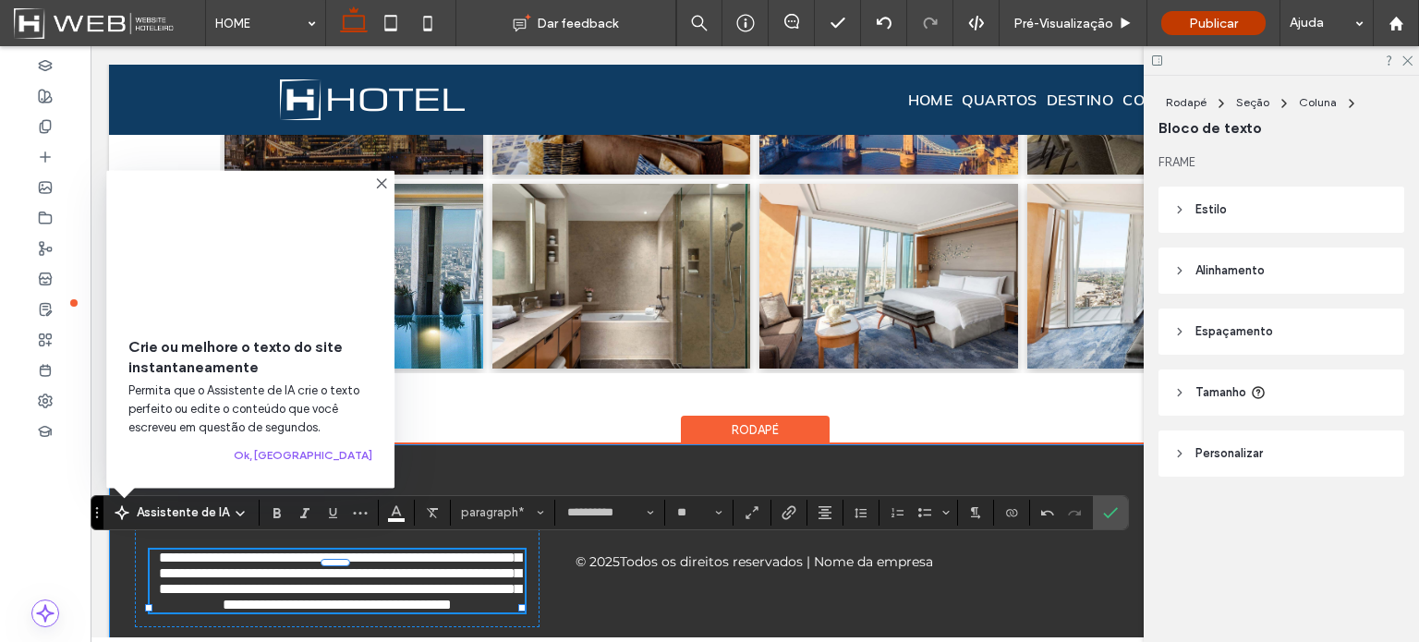
click at [540, 590] on div "**********" at bounding box center [754, 561] width 1291 height 235
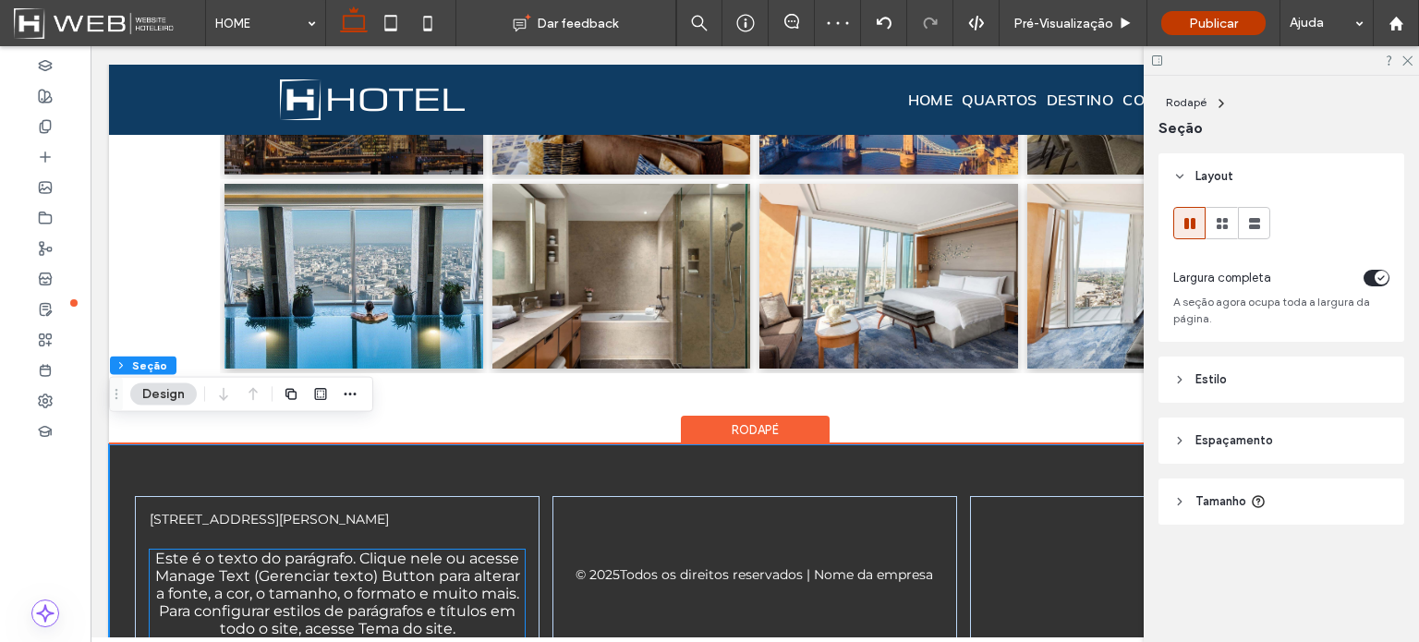
click at [432, 581] on span "Este é o texto do parágrafo. Clique nele ou acesse Manage Text (Gerenciar texto…" at bounding box center [337, 594] width 365 height 88
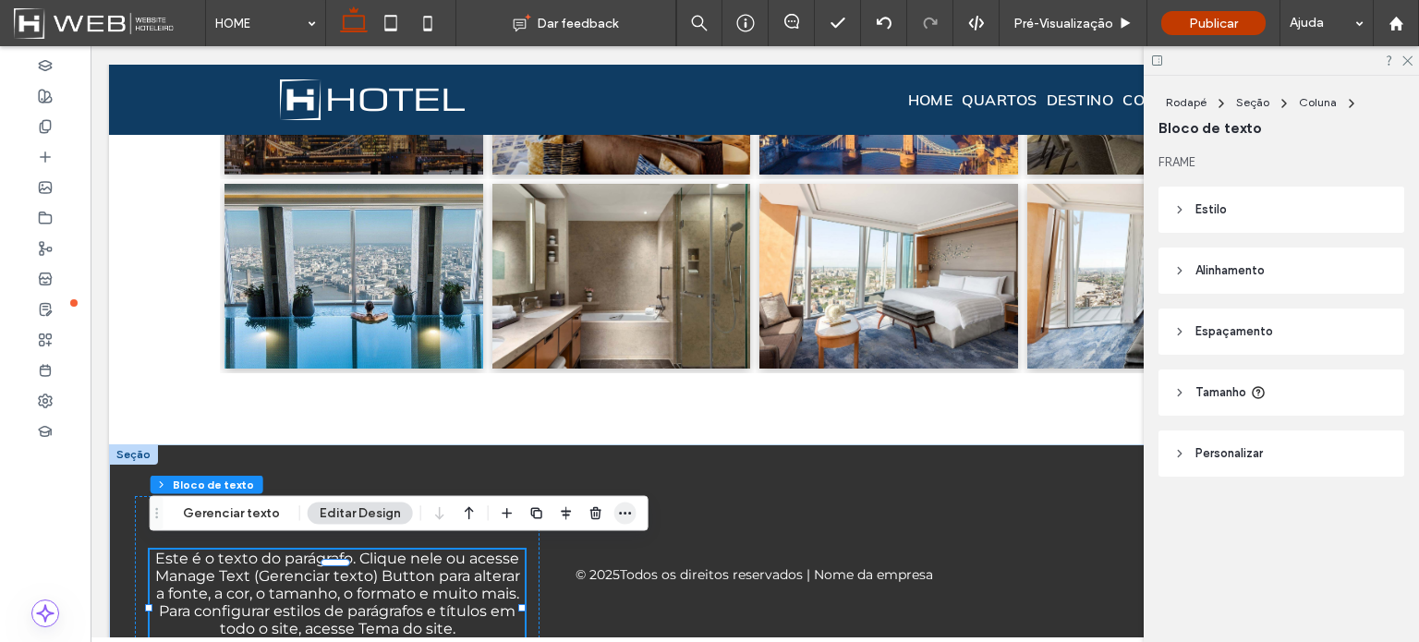
click at [618, 518] on icon "button" at bounding box center [625, 513] width 15 height 15
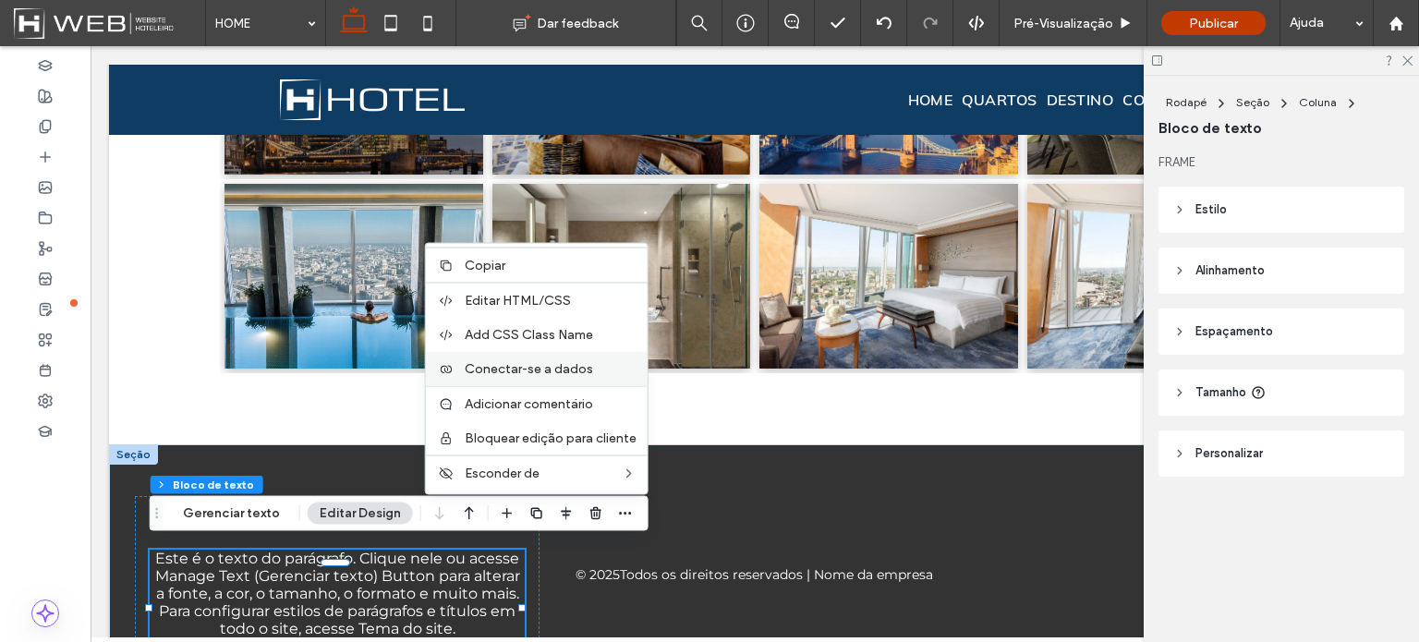
click at [561, 369] on span "Conectar-se a dados" at bounding box center [529, 369] width 128 height 16
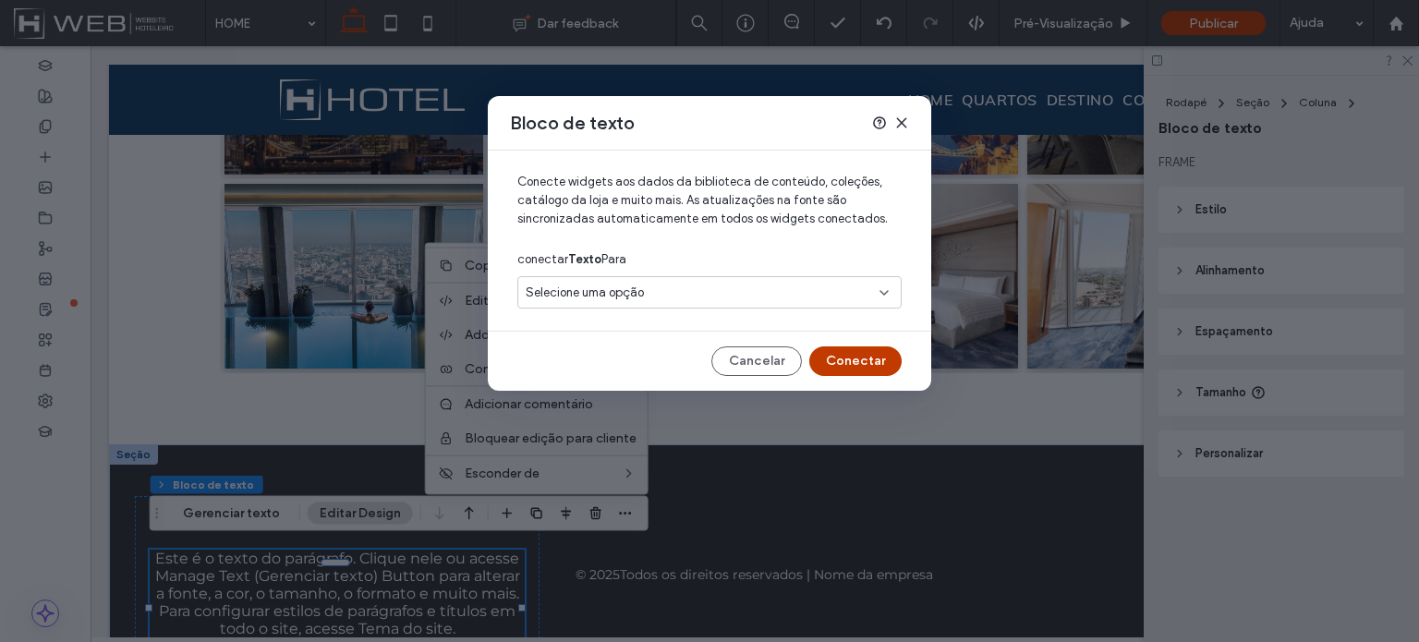
click at [594, 298] on span "Selecione uma opção" at bounding box center [585, 293] width 118 height 18
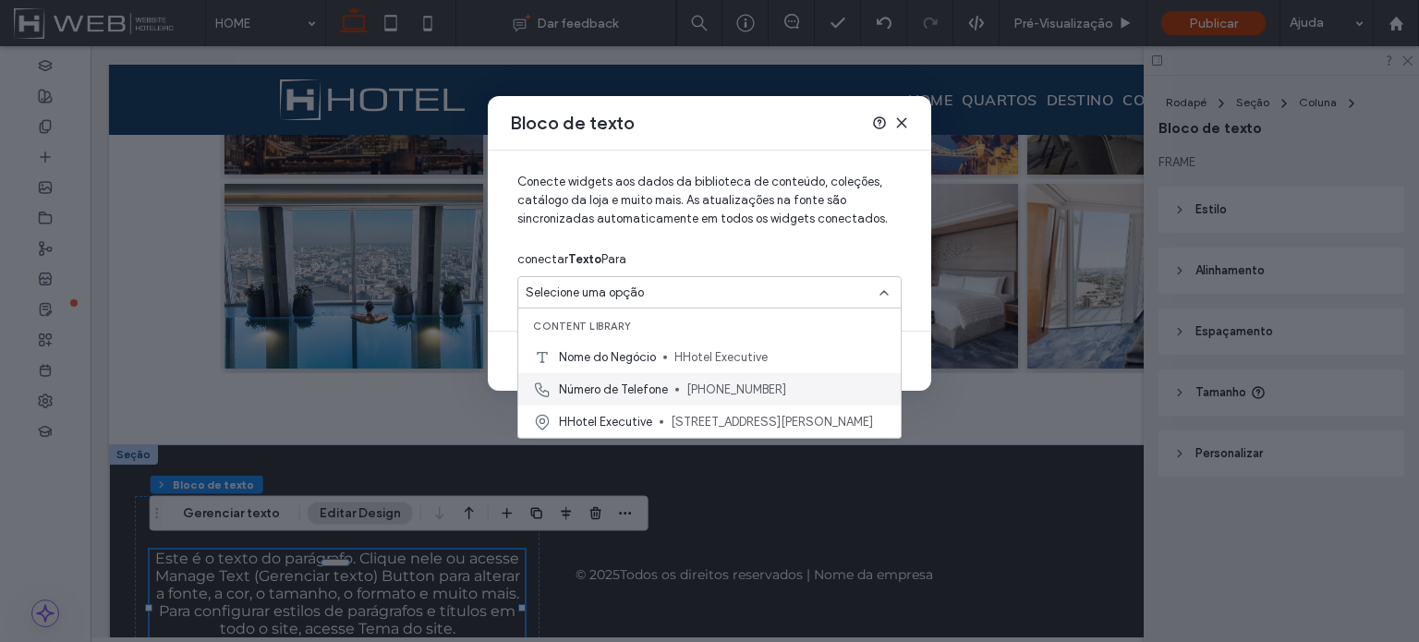
click at [600, 390] on span "Número de Telefone" at bounding box center [613, 389] width 109 height 18
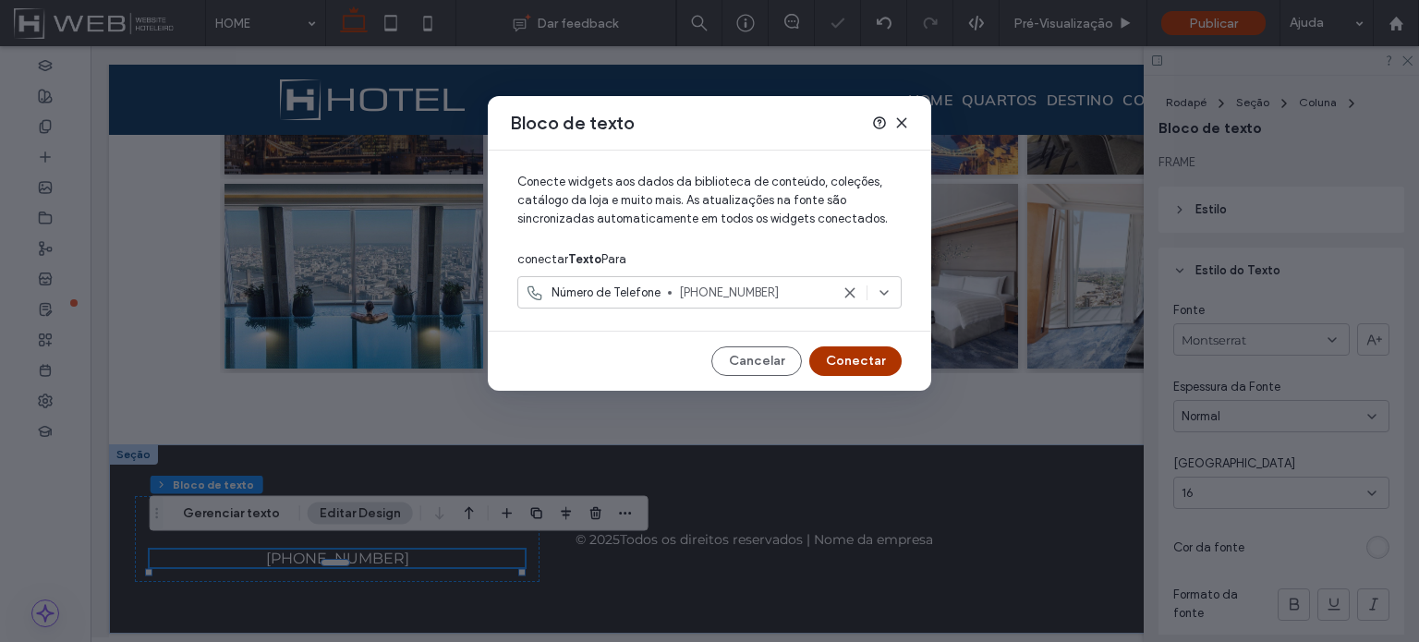
click at [842, 361] on button "Conectar" at bounding box center [855, 361] width 92 height 30
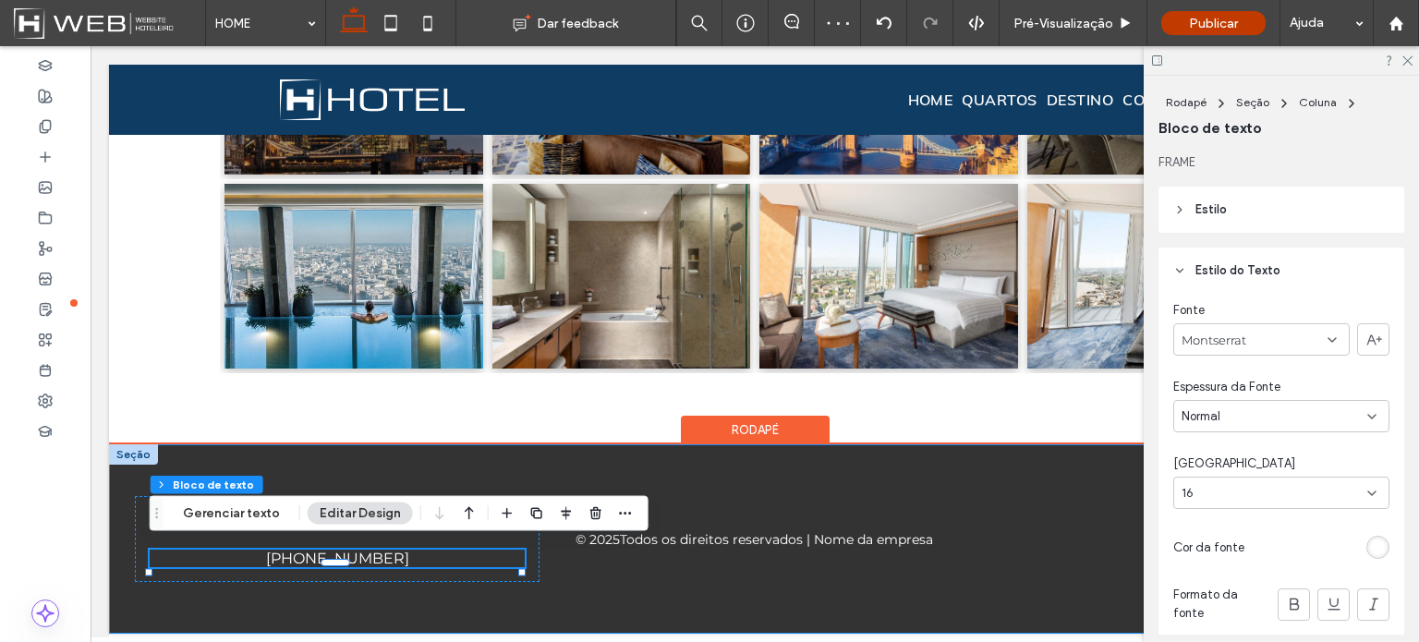
click at [542, 564] on div "[STREET_ADDRESS][PERSON_NAME] [PHONE_NUMBER] © 2025 Todos os direitos reservado…" at bounding box center [754, 538] width 1291 height 189
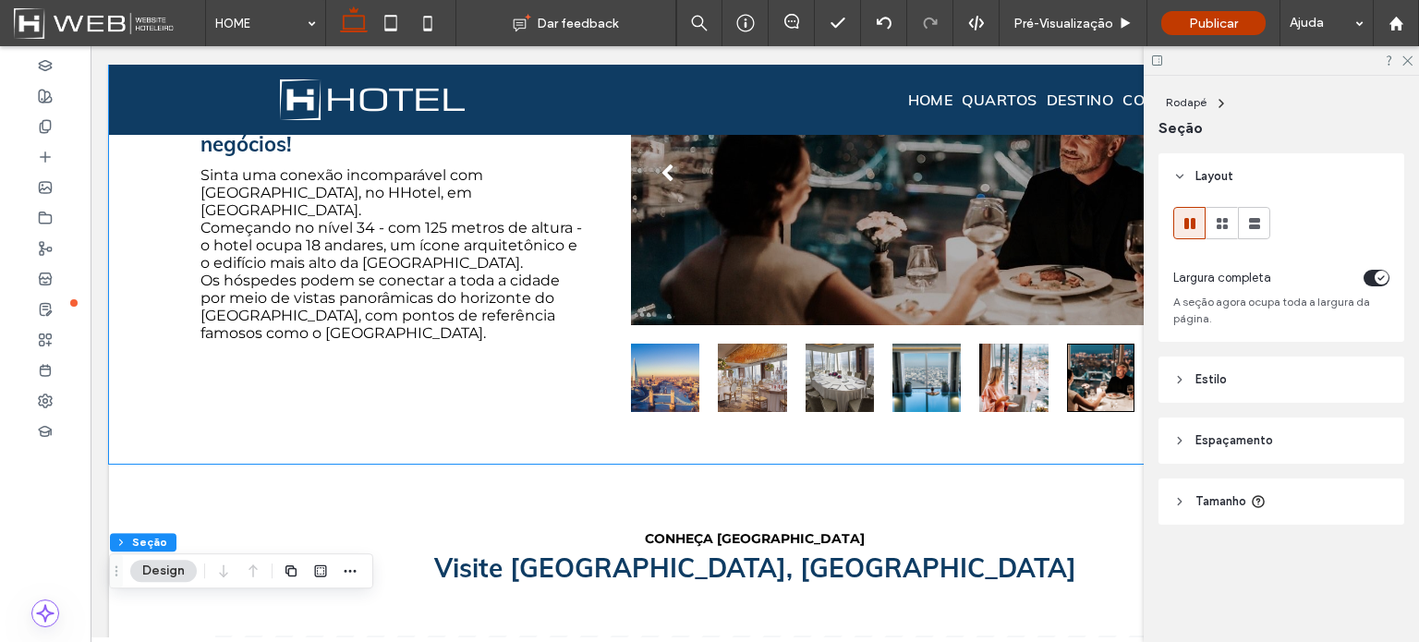
scroll to position [0, 0]
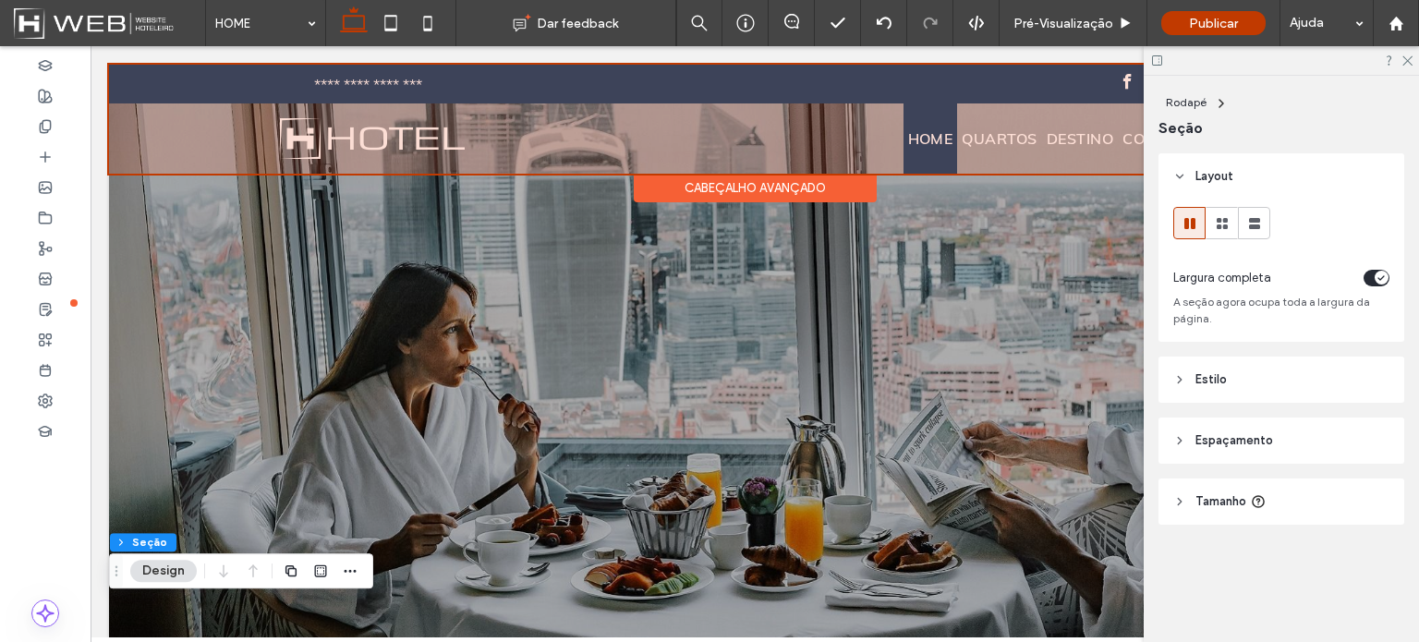
click at [351, 85] on div at bounding box center [754, 119] width 1291 height 109
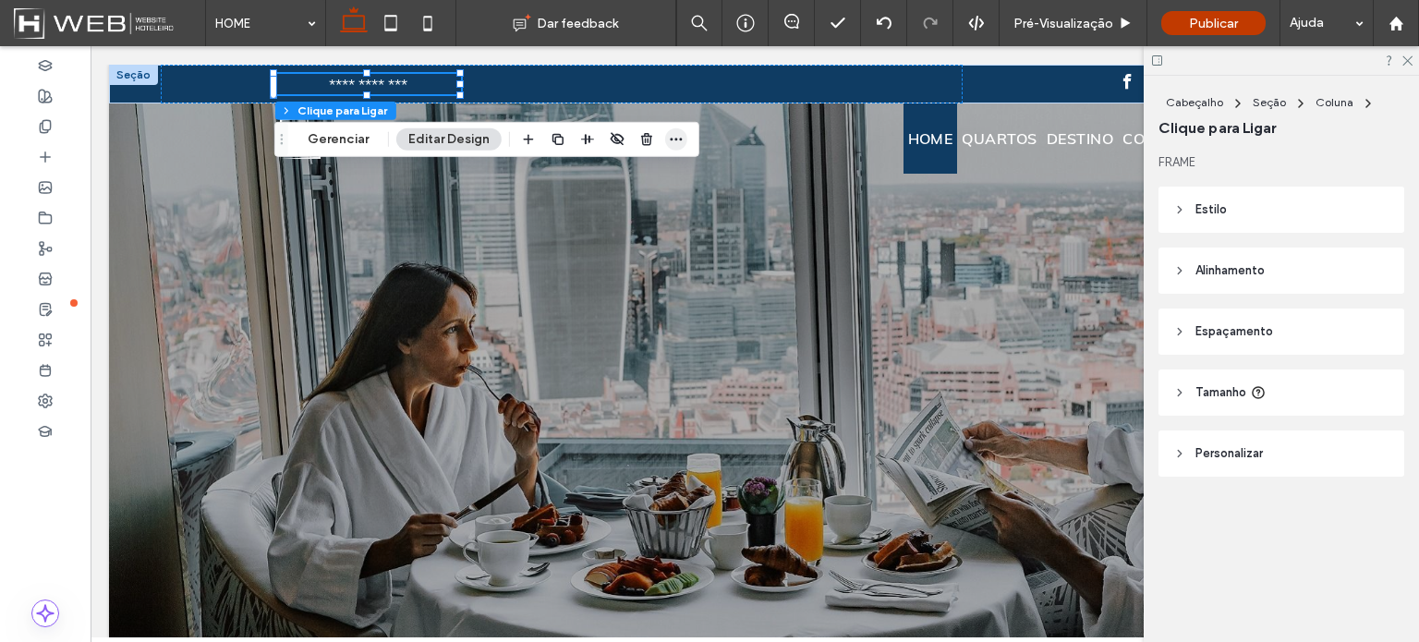
click at [669, 144] on icon "button" at bounding box center [676, 139] width 15 height 15
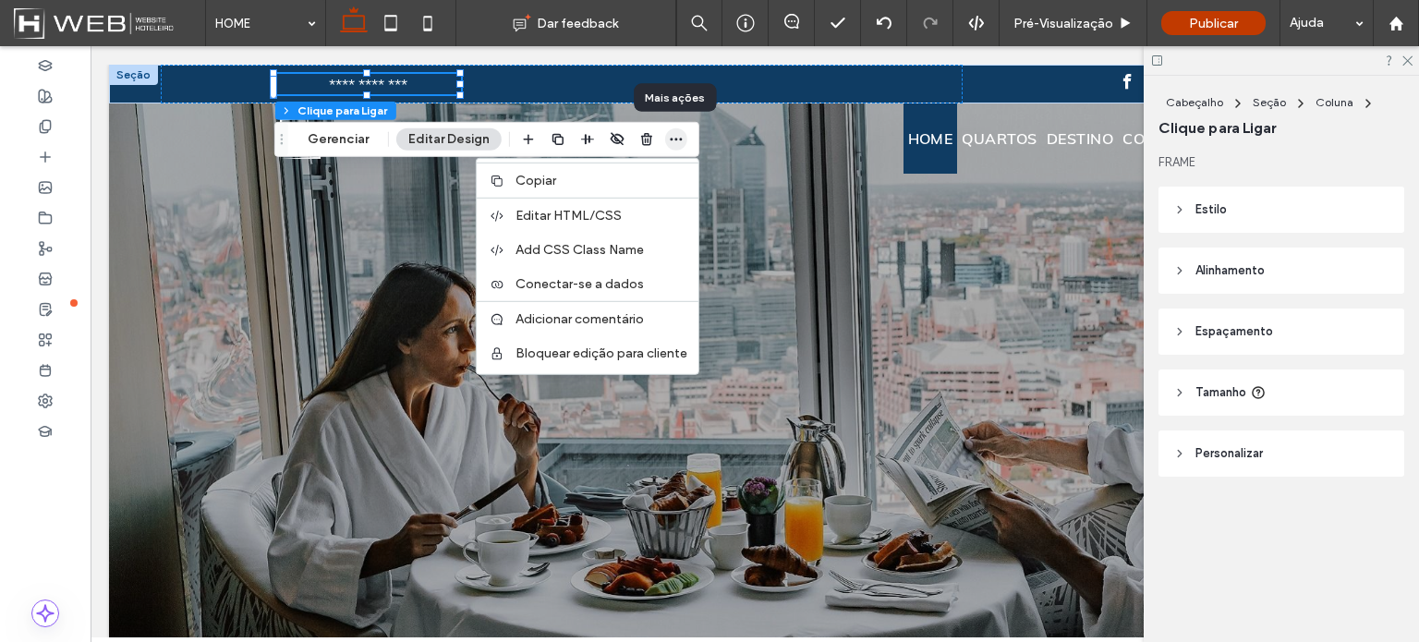
click at [669, 144] on icon "button" at bounding box center [676, 139] width 15 height 15
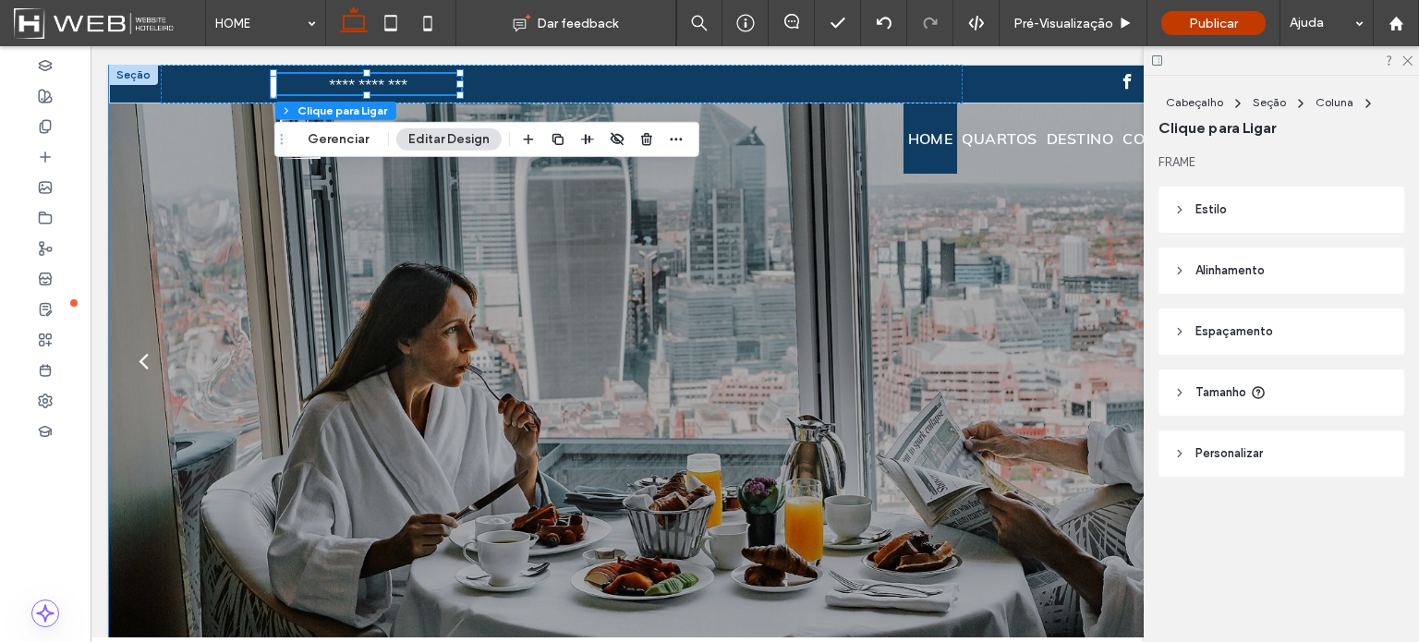
click at [681, 455] on div at bounding box center [754, 371] width 1291 height 503
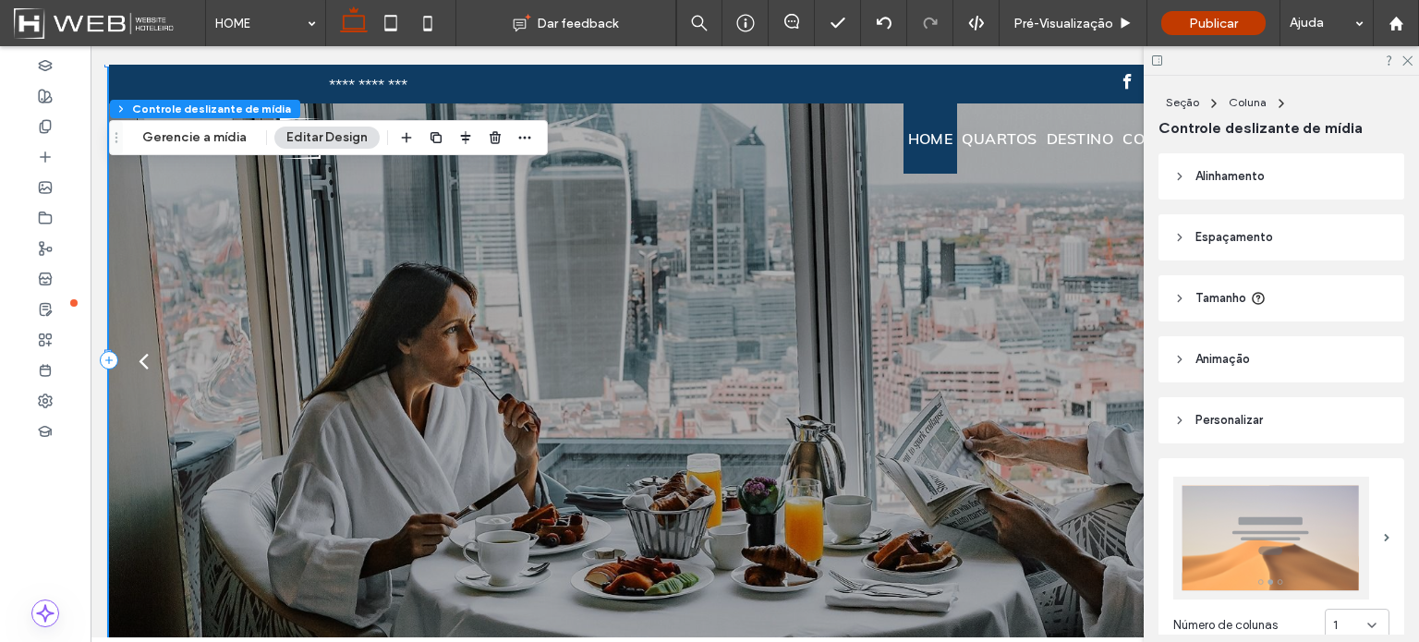
click at [628, 400] on div at bounding box center [754, 371] width 1291 height 503
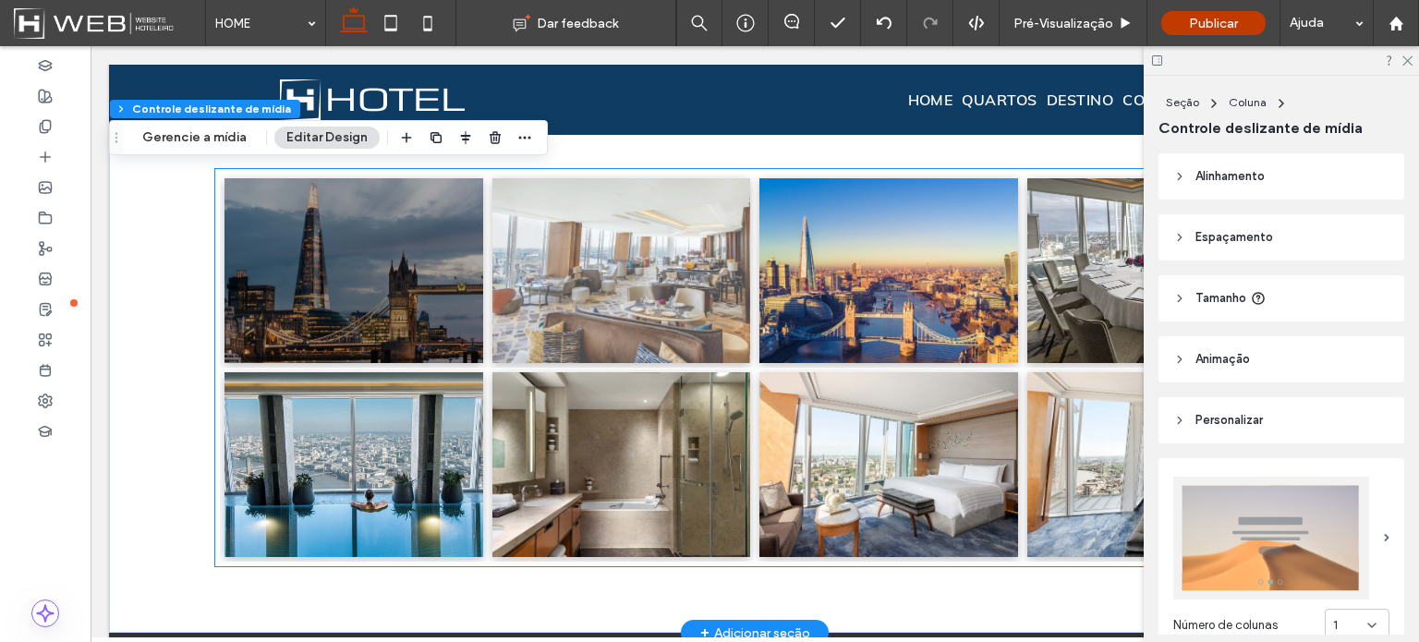
scroll to position [2148, 0]
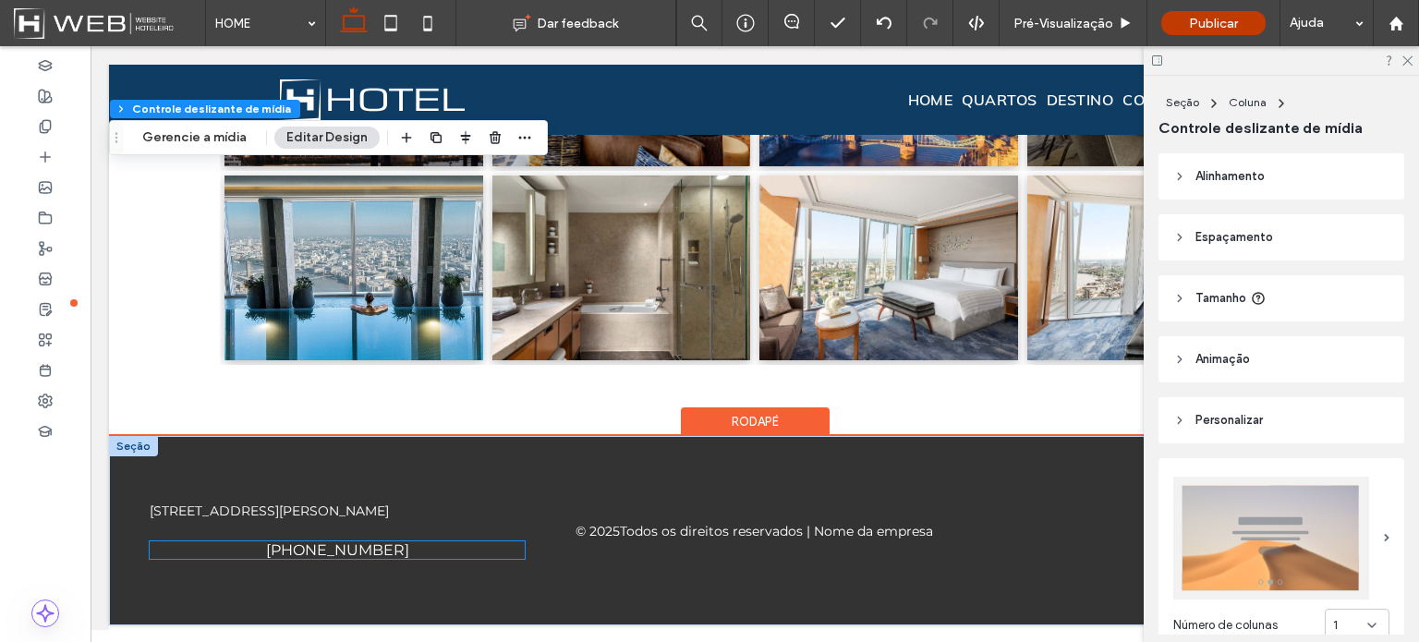
click at [371, 541] on div "[PHONE_NUMBER]" at bounding box center [337, 550] width 375 height 18
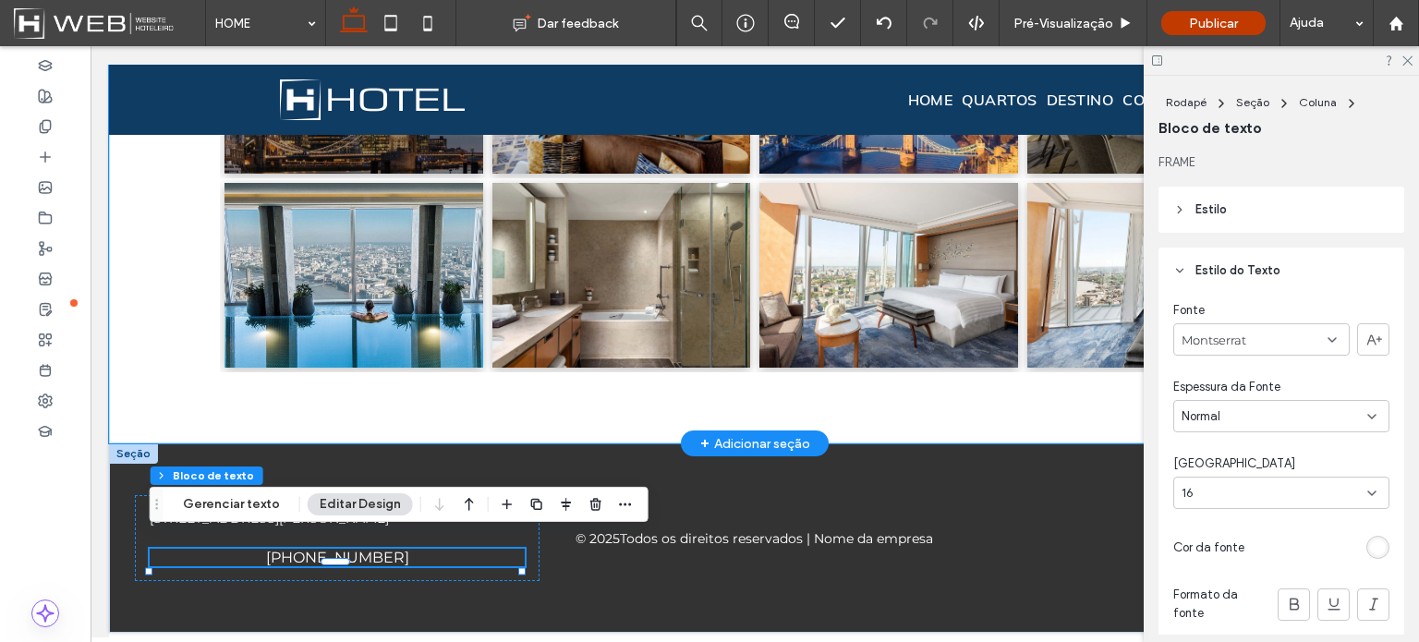
click at [457, 392] on div "Nossa Galeria Button Button Button Button Button Button Button Button Ver Mais" at bounding box center [754, 130] width 1109 height 626
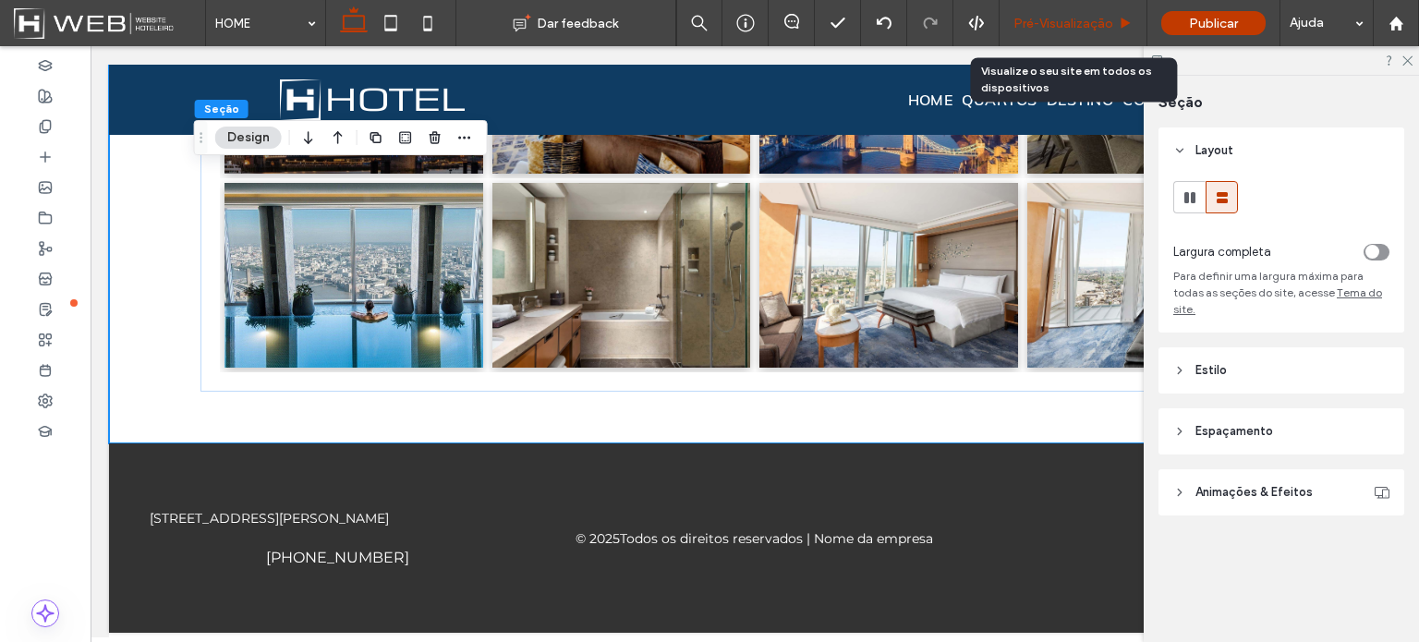
click at [1073, 23] on span "Pré-Visualizaçāo" at bounding box center [1063, 24] width 100 height 16
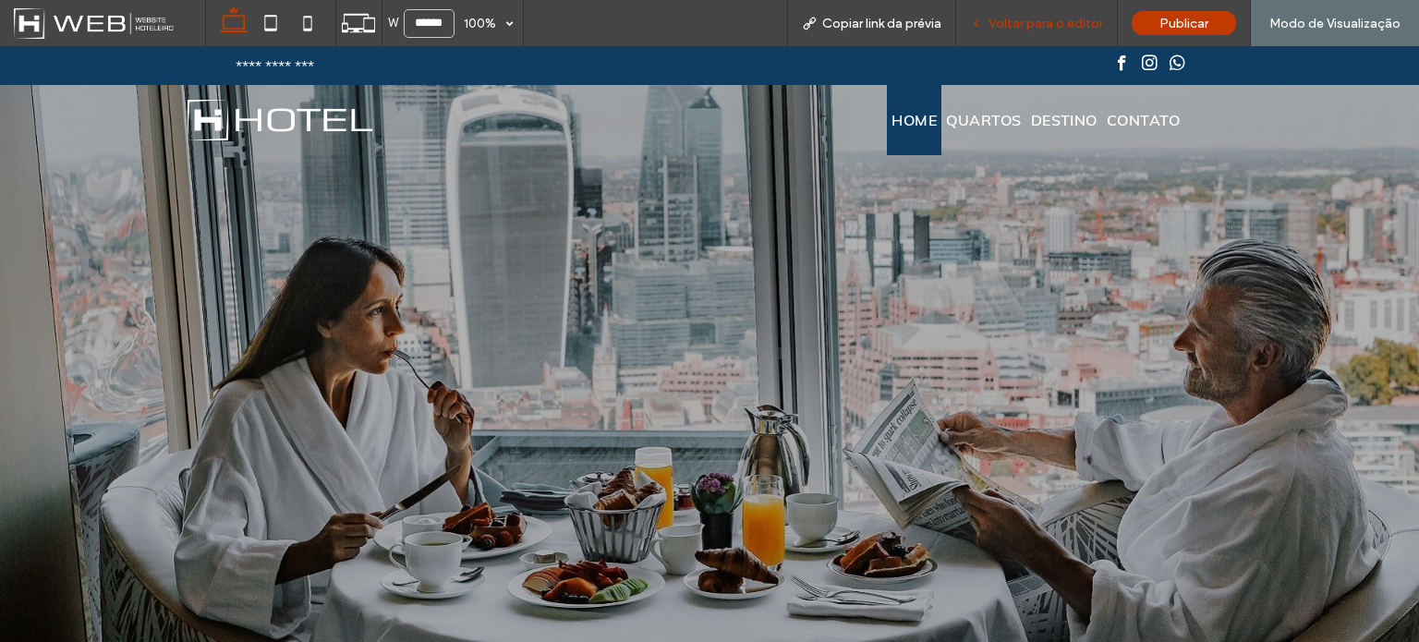
click at [1056, 35] on div "Voltar para o editor" at bounding box center [1037, 23] width 162 height 46
click at [305, 67] on span "**********" at bounding box center [274, 65] width 139 height 18
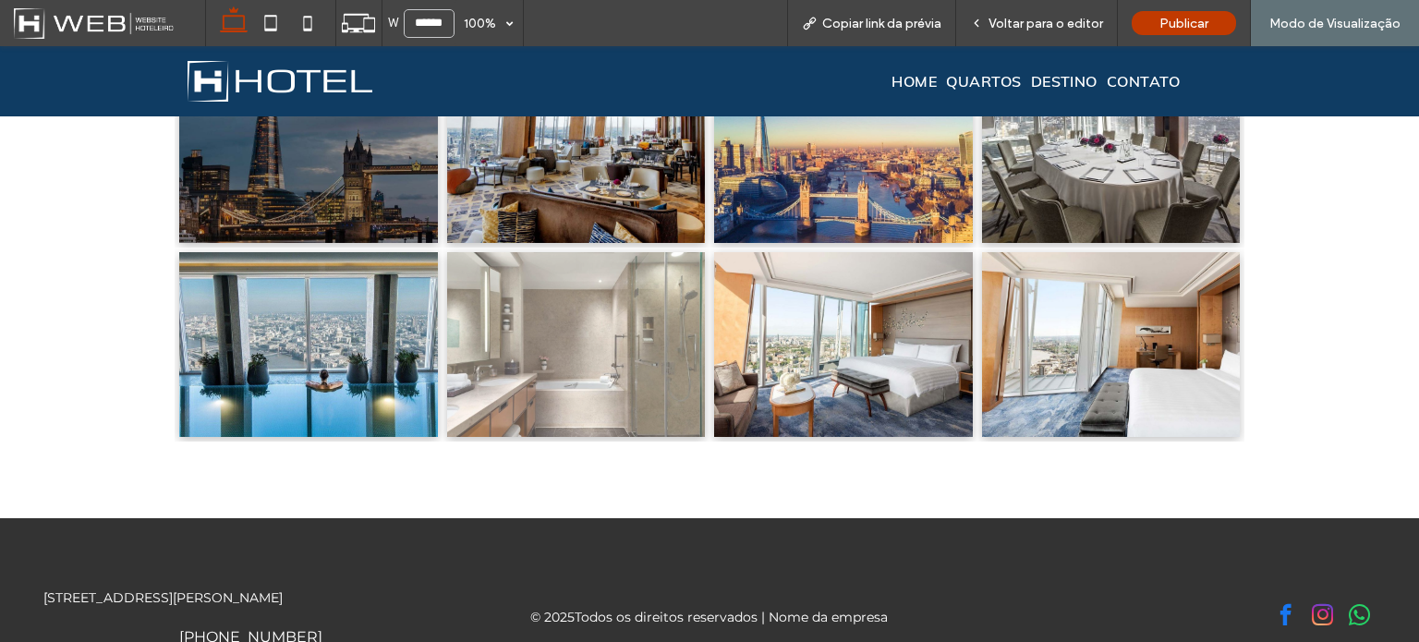
scroll to position [2176, 0]
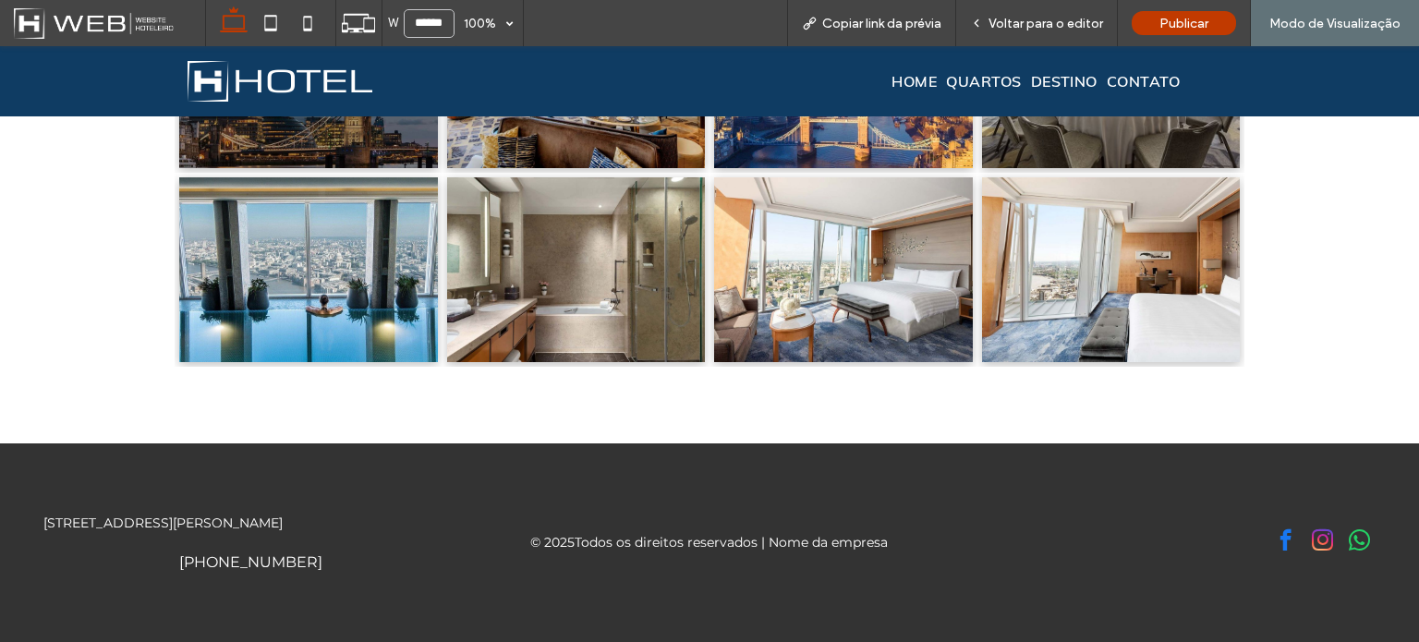
click at [261, 564] on div "[PHONE_NUMBER]" at bounding box center [251, 562] width 416 height 18
click at [253, 564] on div "[PHONE_NUMBER]" at bounding box center [251, 562] width 416 height 18
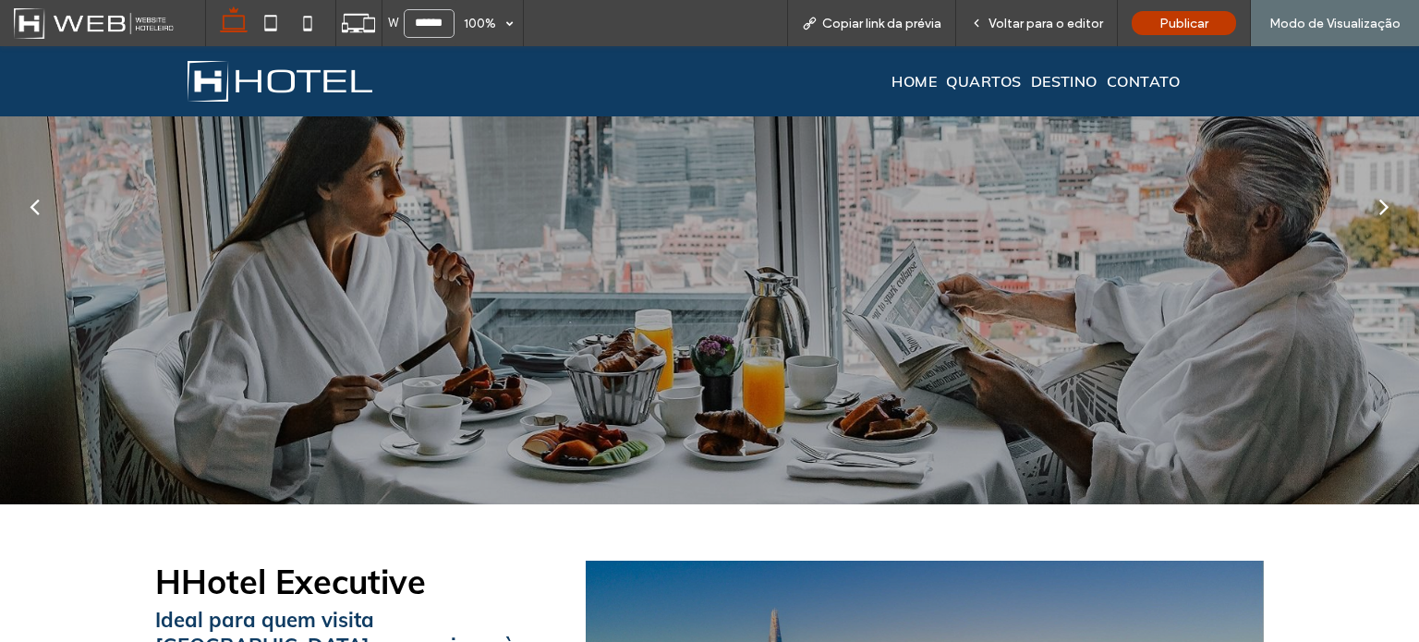
scroll to position [0, 0]
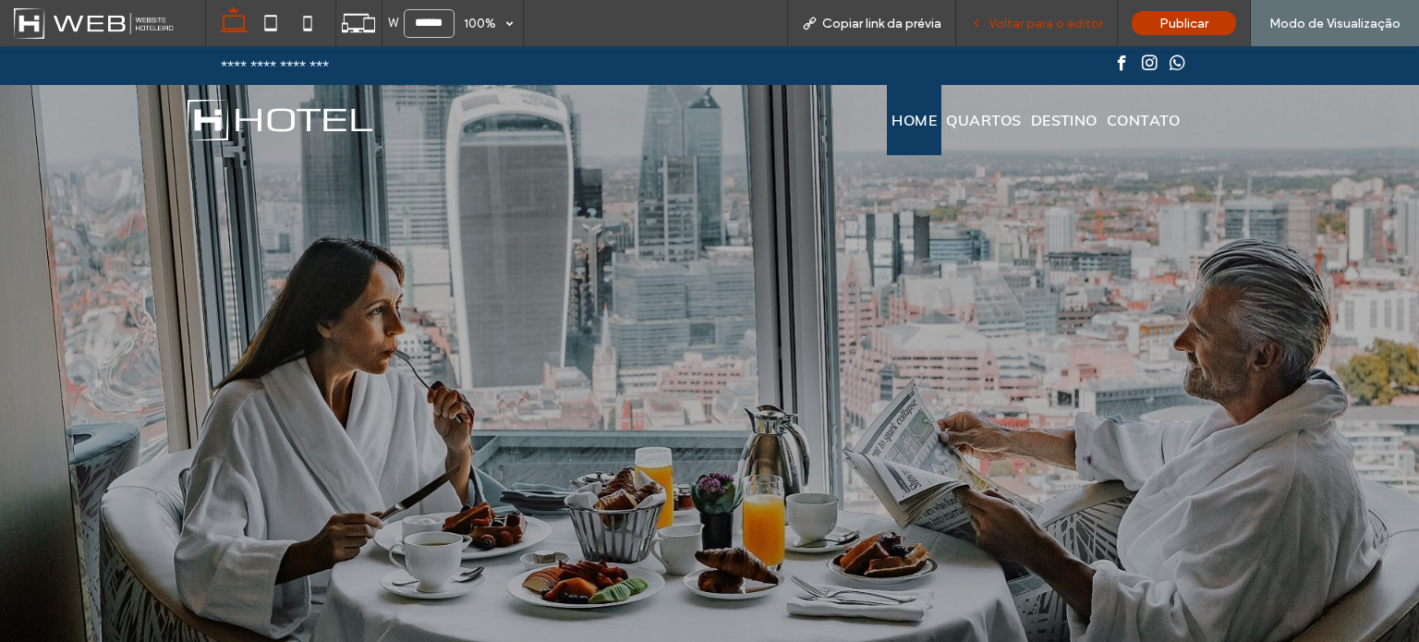
click at [1031, 20] on span "Voltar para o editor" at bounding box center [1045, 24] width 115 height 16
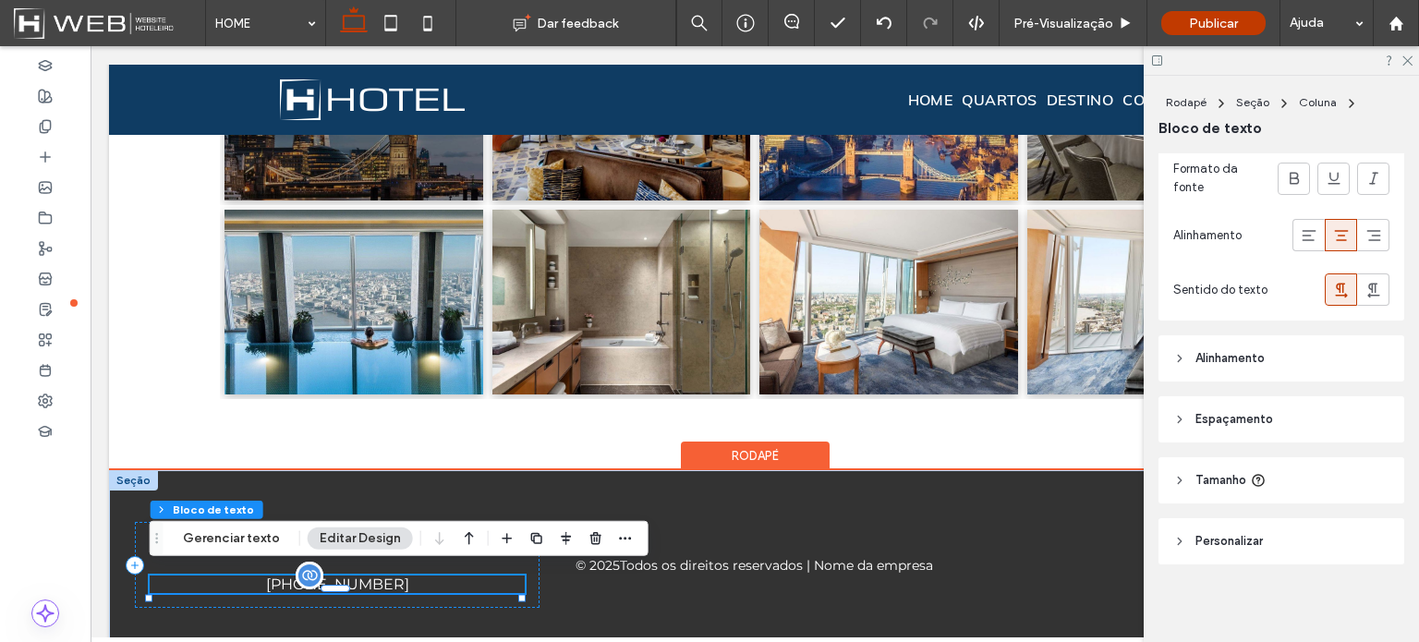
scroll to position [429, 0]
click at [390, 578] on div "[PHONE_NUMBER]" at bounding box center [337, 585] width 375 height 18
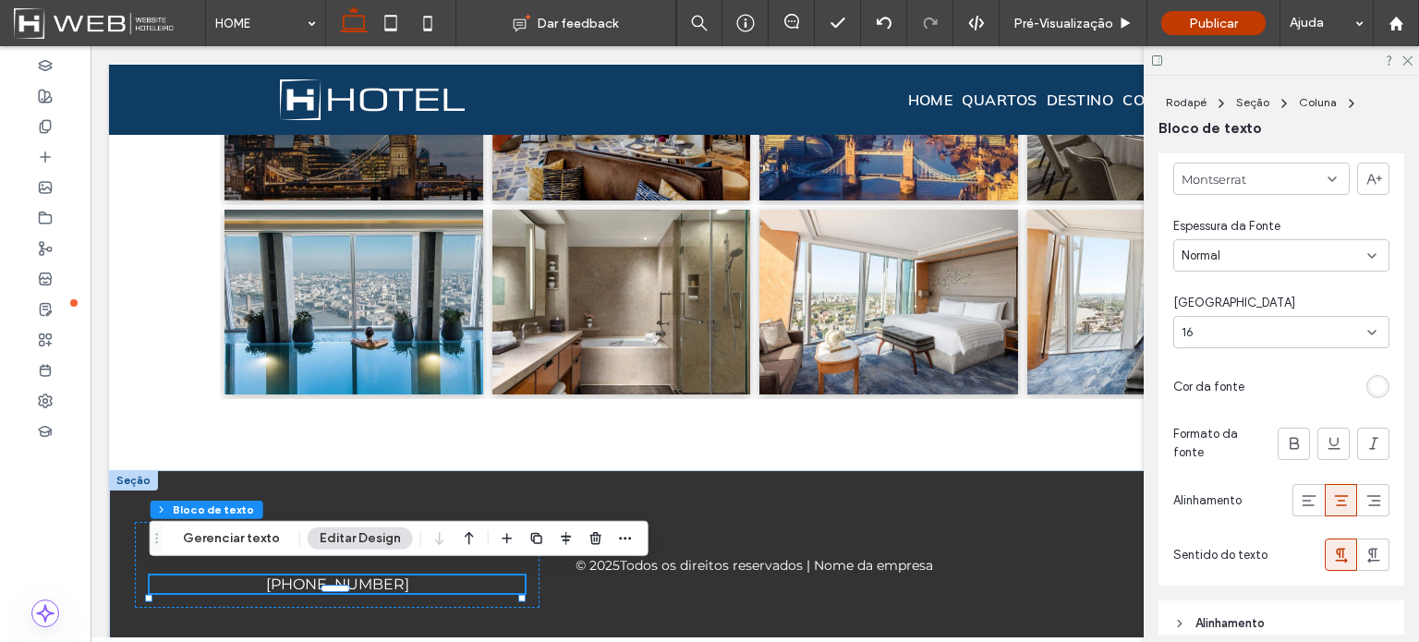
scroll to position [0, 0]
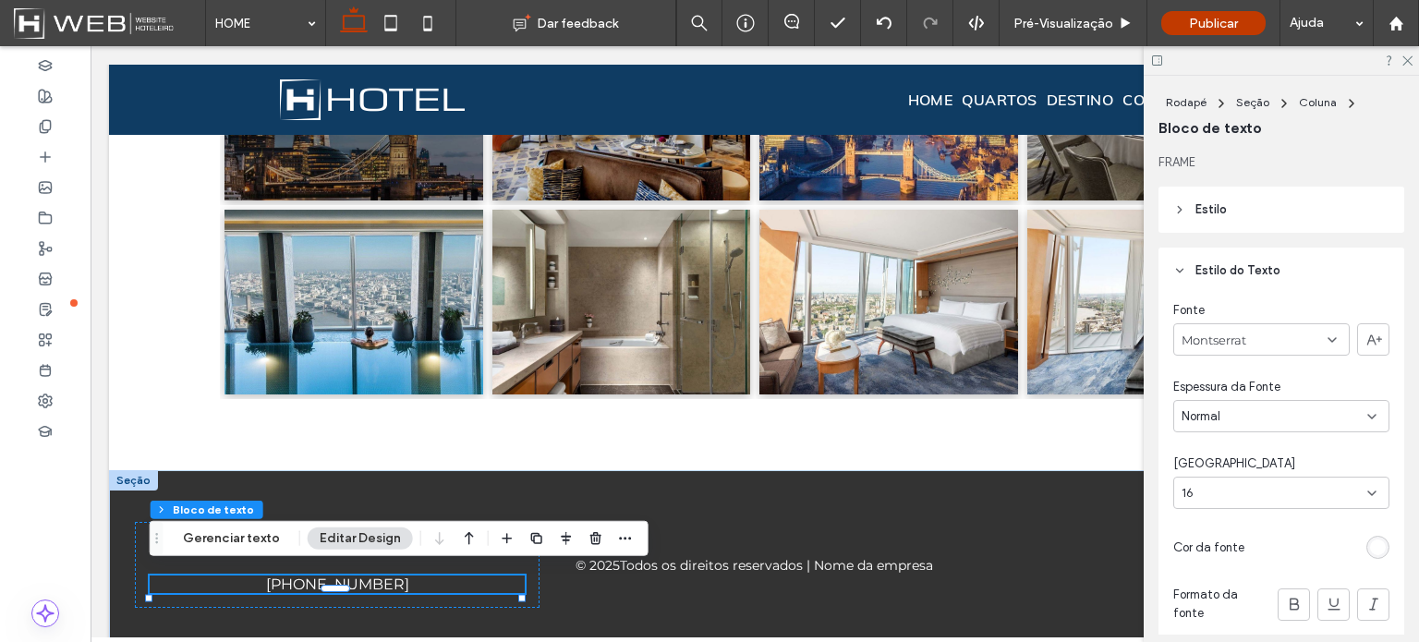
click at [1219, 271] on span "Estilo do Texto" at bounding box center [1237, 270] width 85 height 18
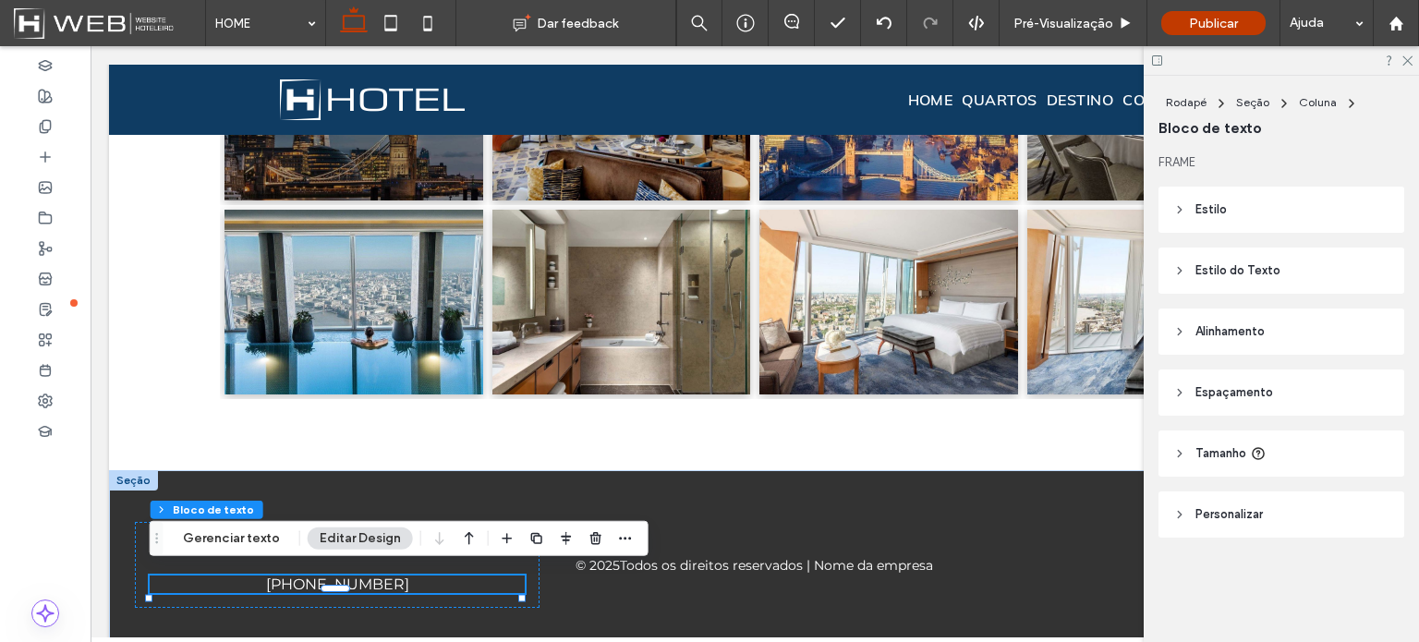
click at [1207, 205] on span "Estilo" at bounding box center [1210, 209] width 31 height 18
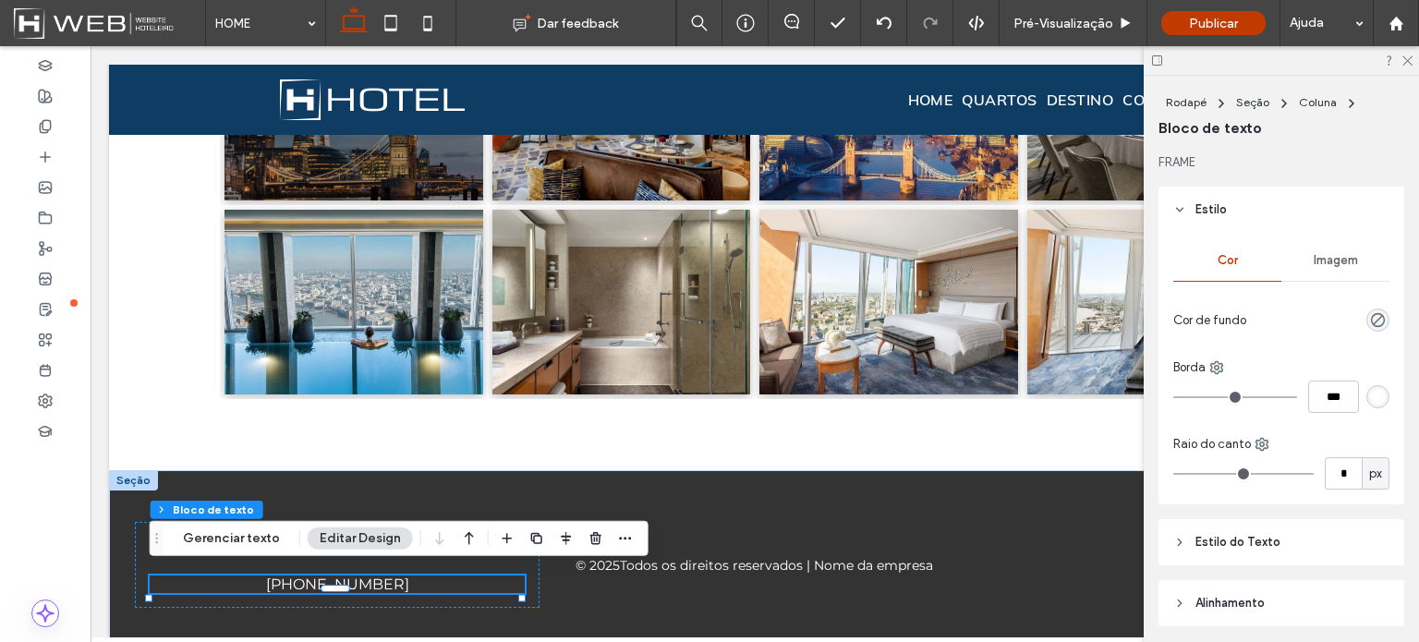
click at [1218, 207] on span "Estilo" at bounding box center [1210, 209] width 31 height 18
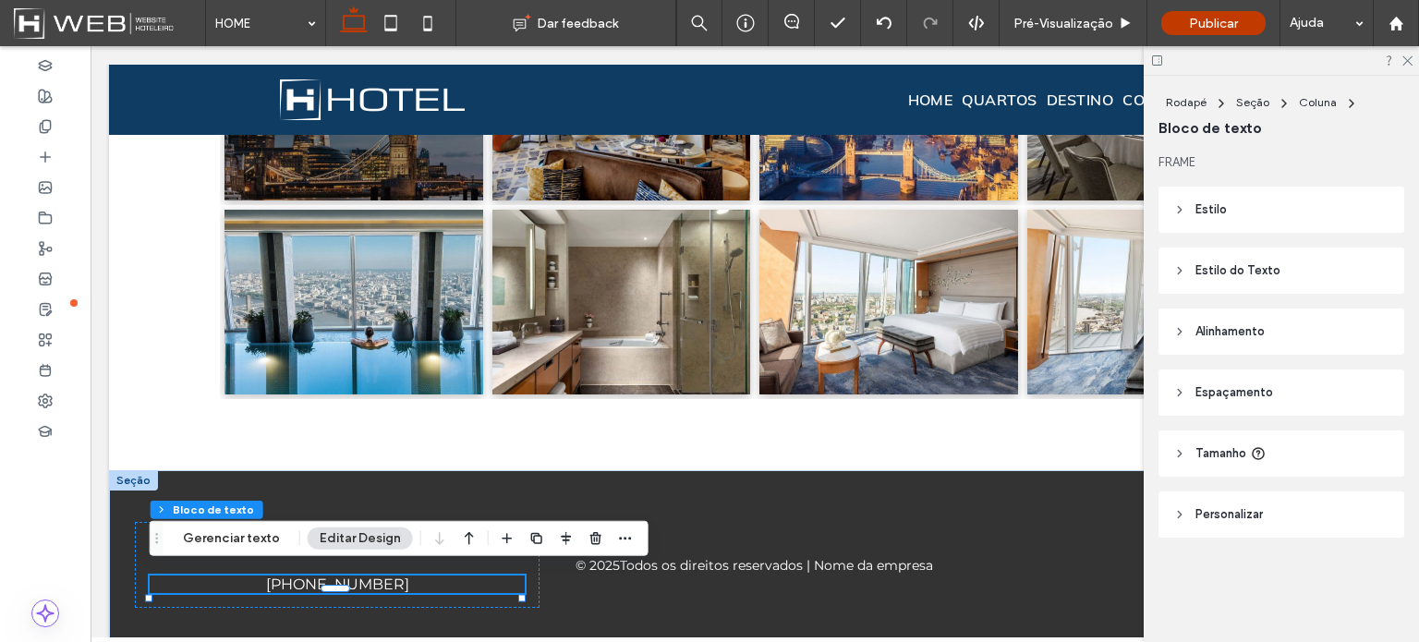
click at [1224, 514] on span "Personalizar" at bounding box center [1228, 514] width 67 height 18
click at [1227, 453] on span "Tamanho" at bounding box center [1220, 453] width 51 height 18
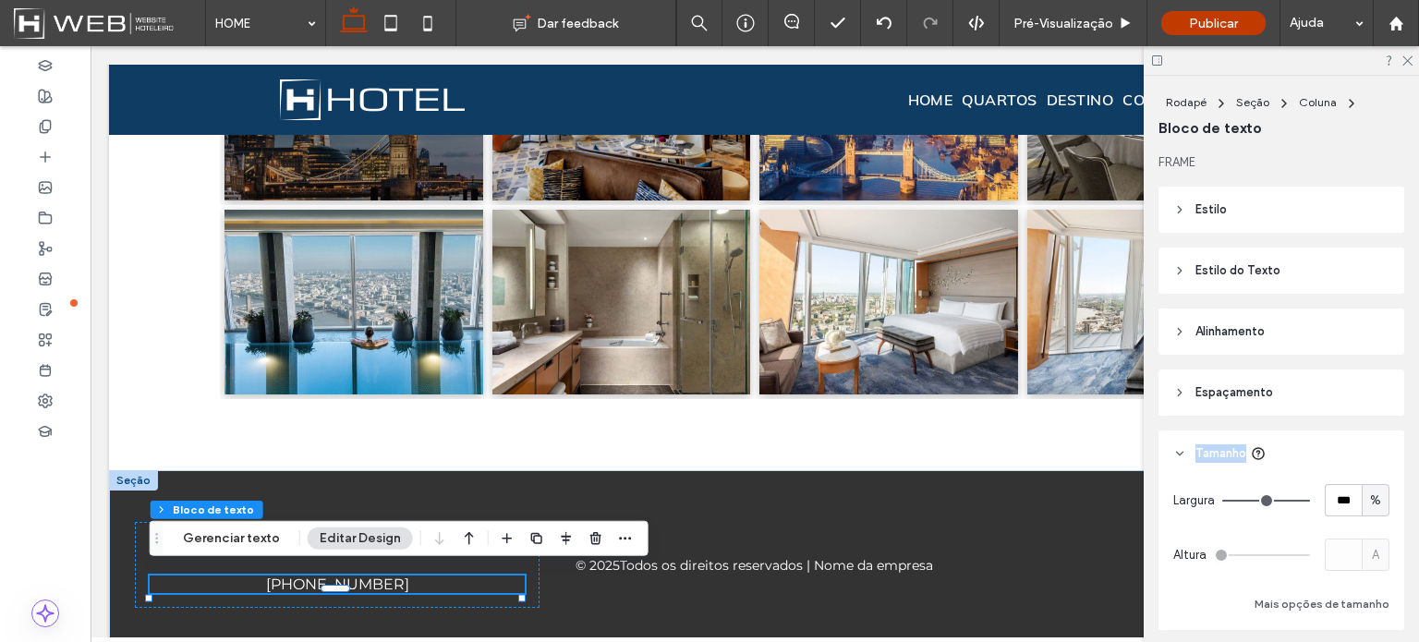
click at [1227, 453] on span "Tamanho" at bounding box center [1220, 453] width 51 height 18
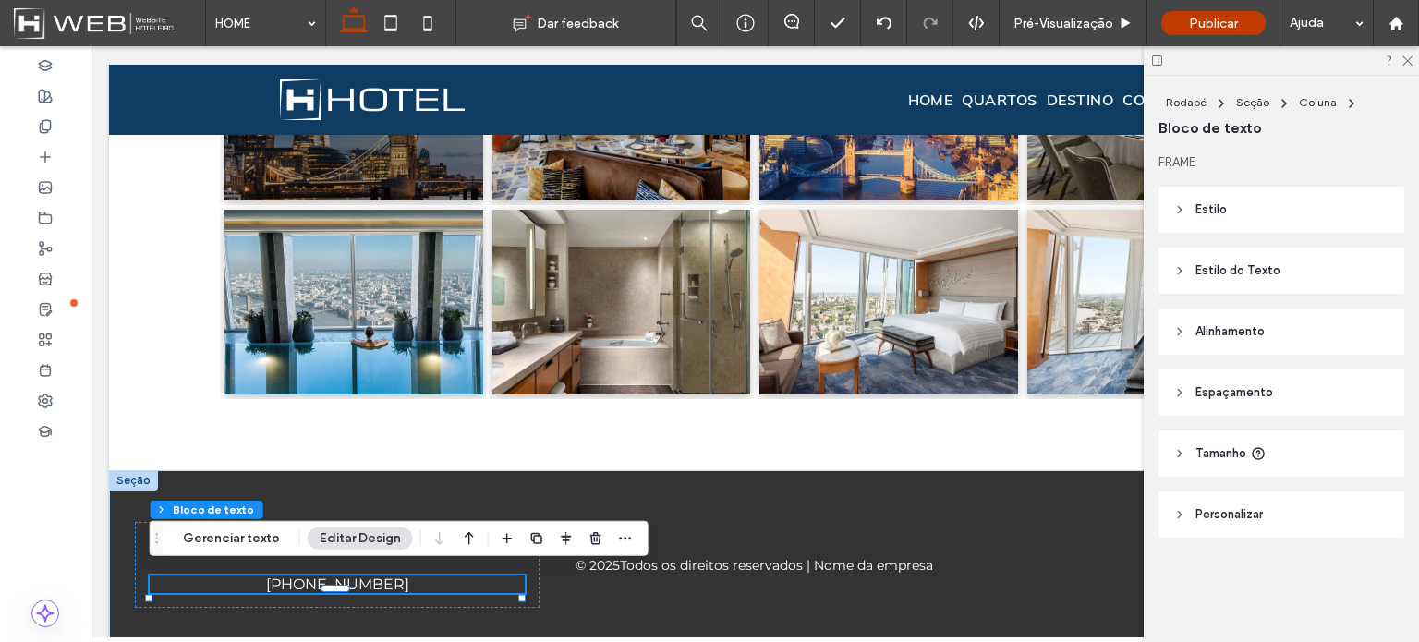
click at [1234, 387] on span "Espaçamento" at bounding box center [1234, 392] width 78 height 18
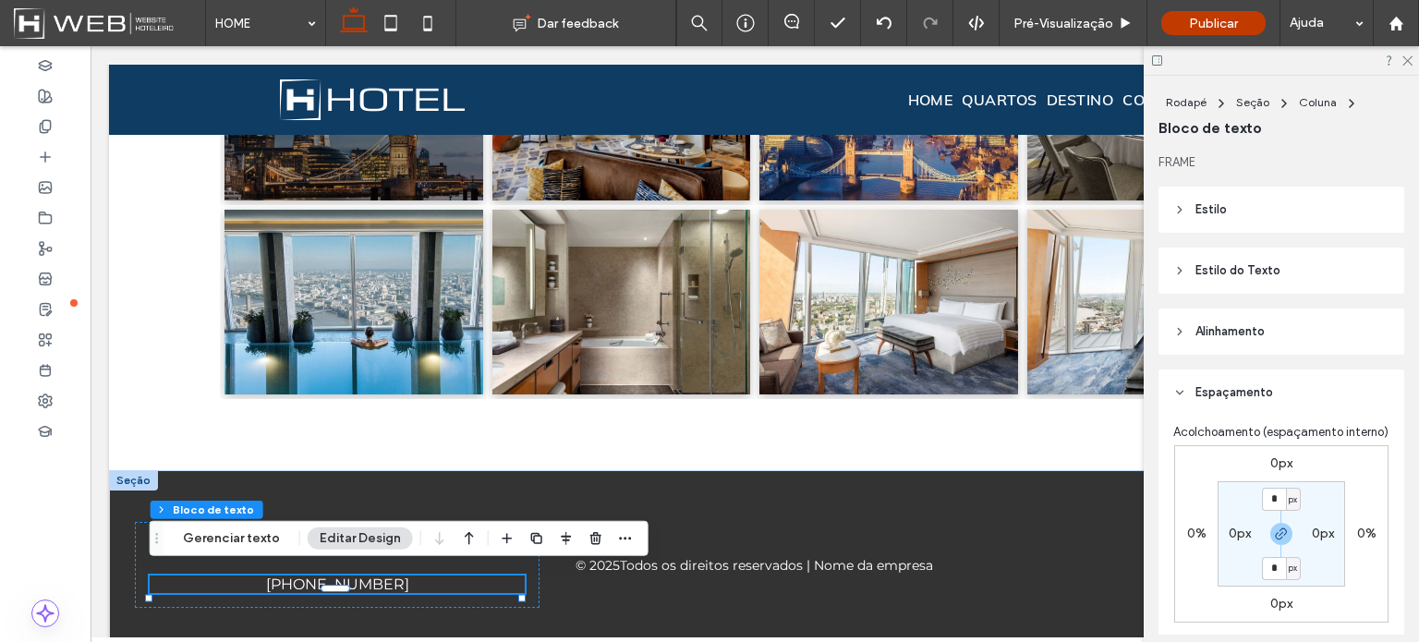
click at [1234, 387] on span "Espaçamento" at bounding box center [1234, 392] width 78 height 18
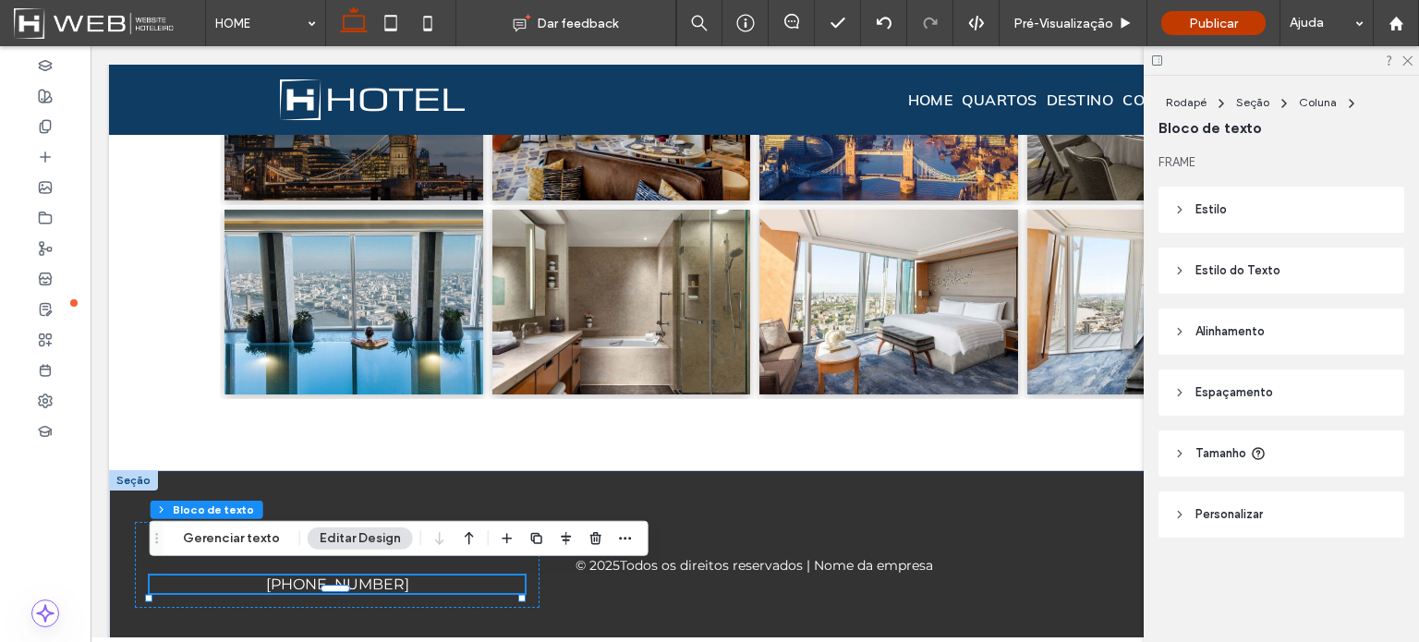
click at [1234, 328] on span "Alinhamento" at bounding box center [1229, 331] width 69 height 18
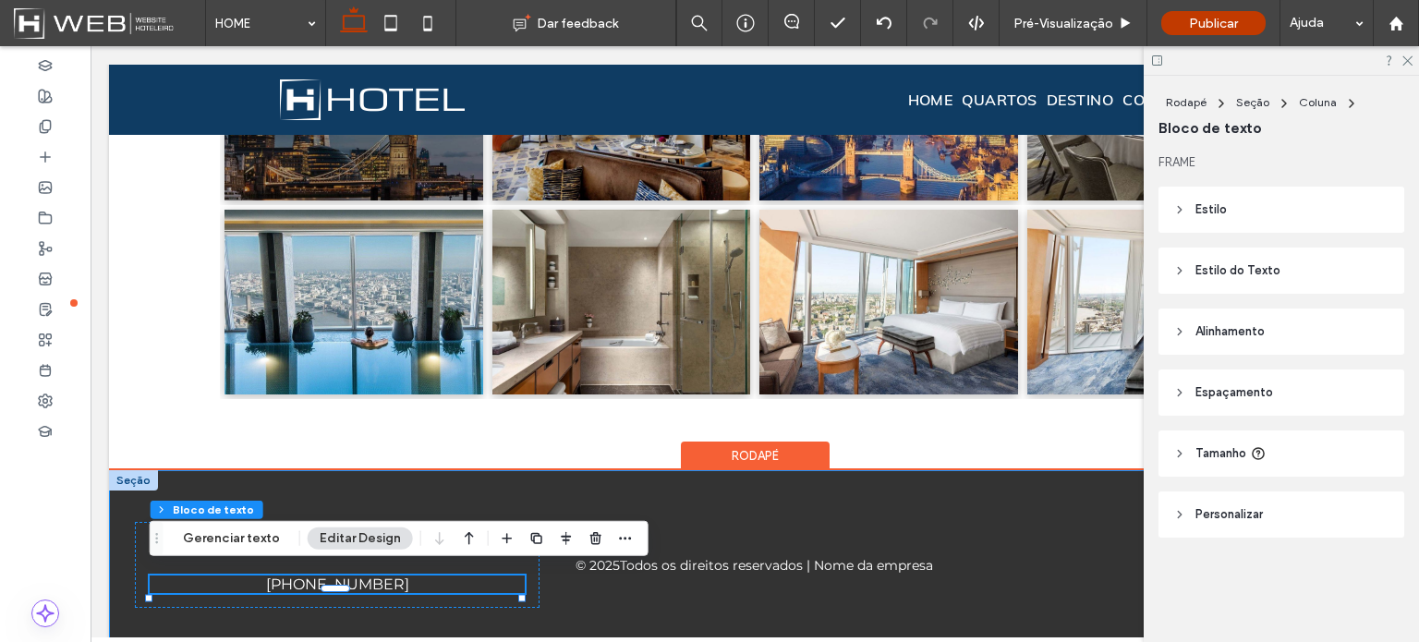
click at [538, 583] on div "[STREET_ADDRESS][PERSON_NAME] [PHONE_NUMBER] © 2025 Todos os direitos reservado…" at bounding box center [754, 564] width 1291 height 189
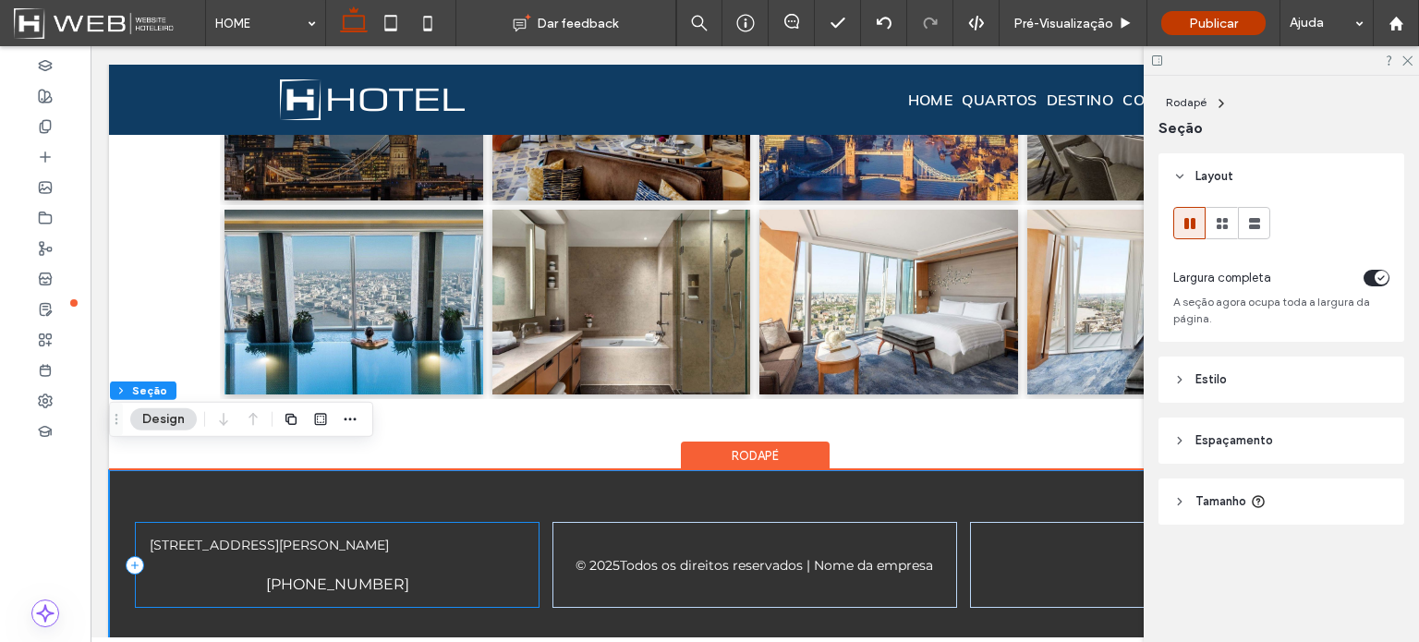
click at [515, 588] on div "[STREET_ADDRESS][PERSON_NAME] [PHONE_NUMBER]" at bounding box center [337, 565] width 405 height 86
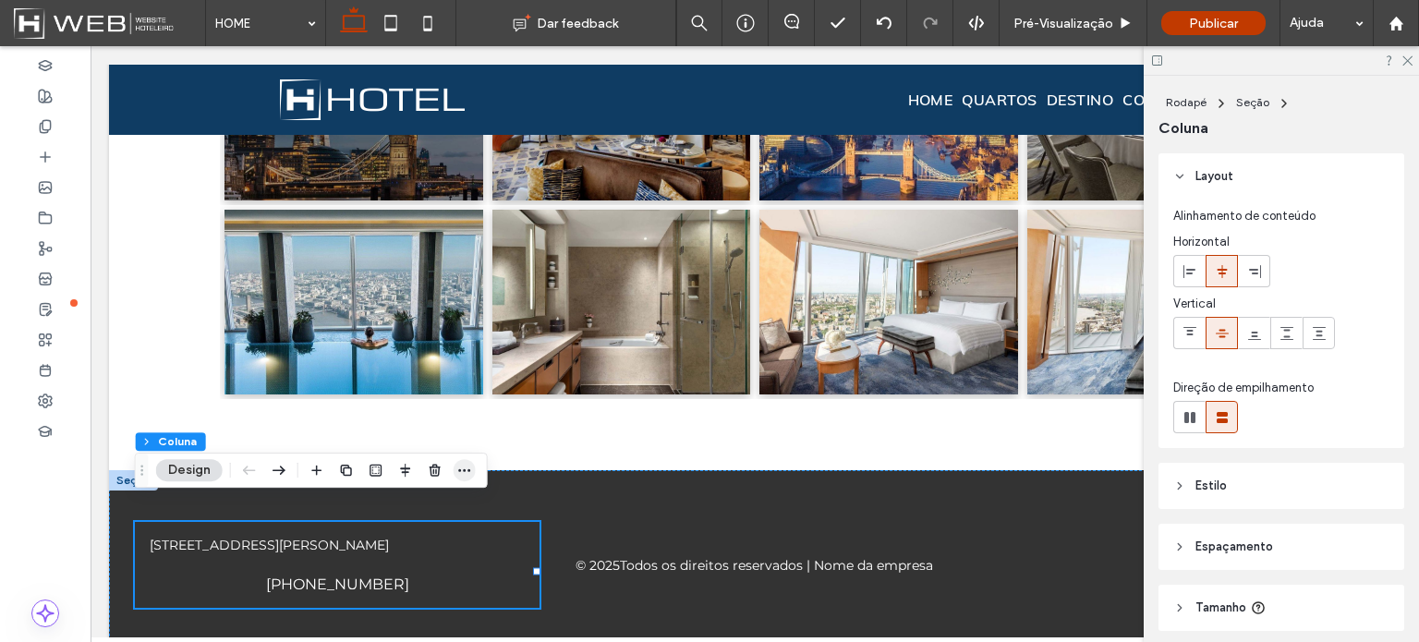
click at [462, 467] on icon "button" at bounding box center [464, 470] width 15 height 15
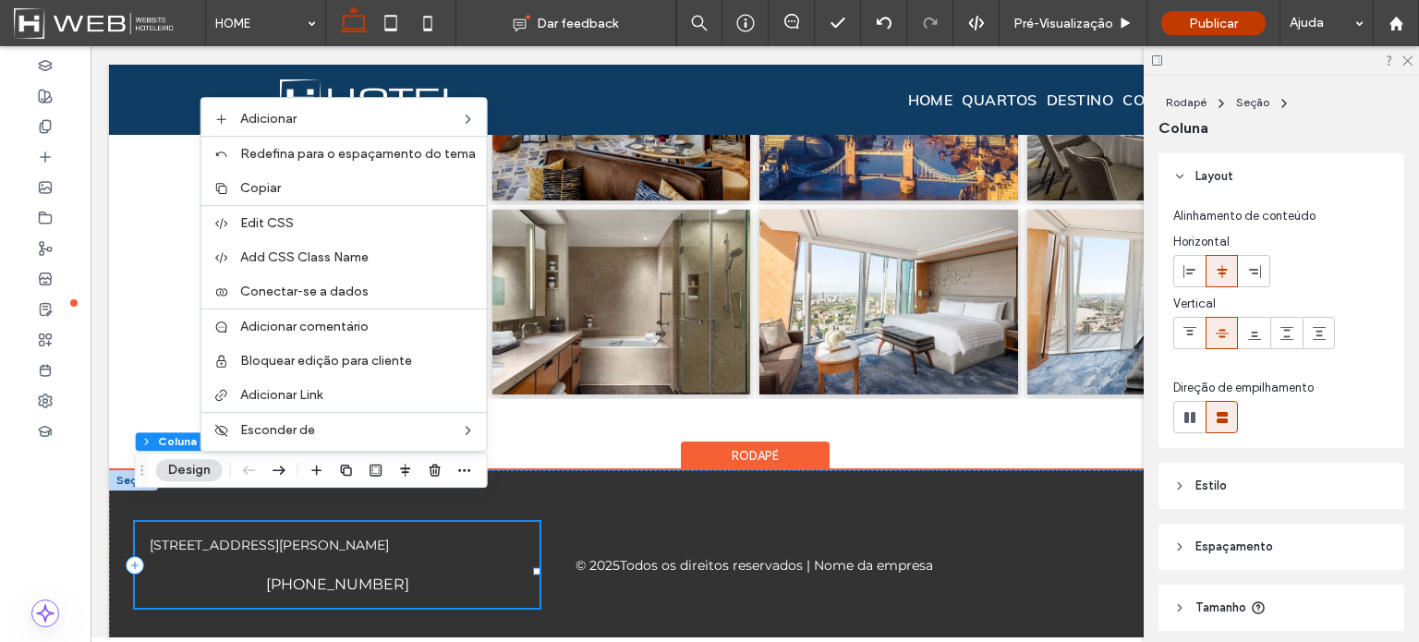
click at [453, 567] on div "[STREET_ADDRESS][PERSON_NAME] [PHONE_NUMBER]" at bounding box center [337, 565] width 405 height 86
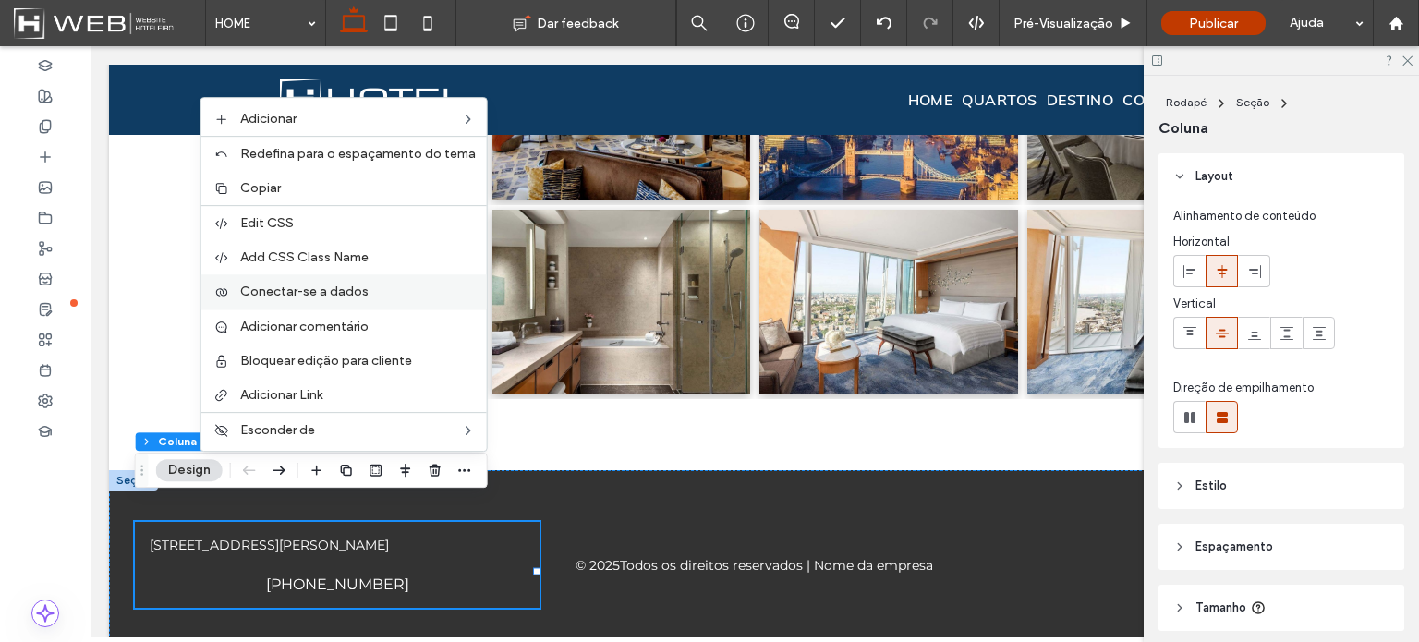
click at [345, 294] on span "Conectar-se a dados" at bounding box center [304, 292] width 128 height 16
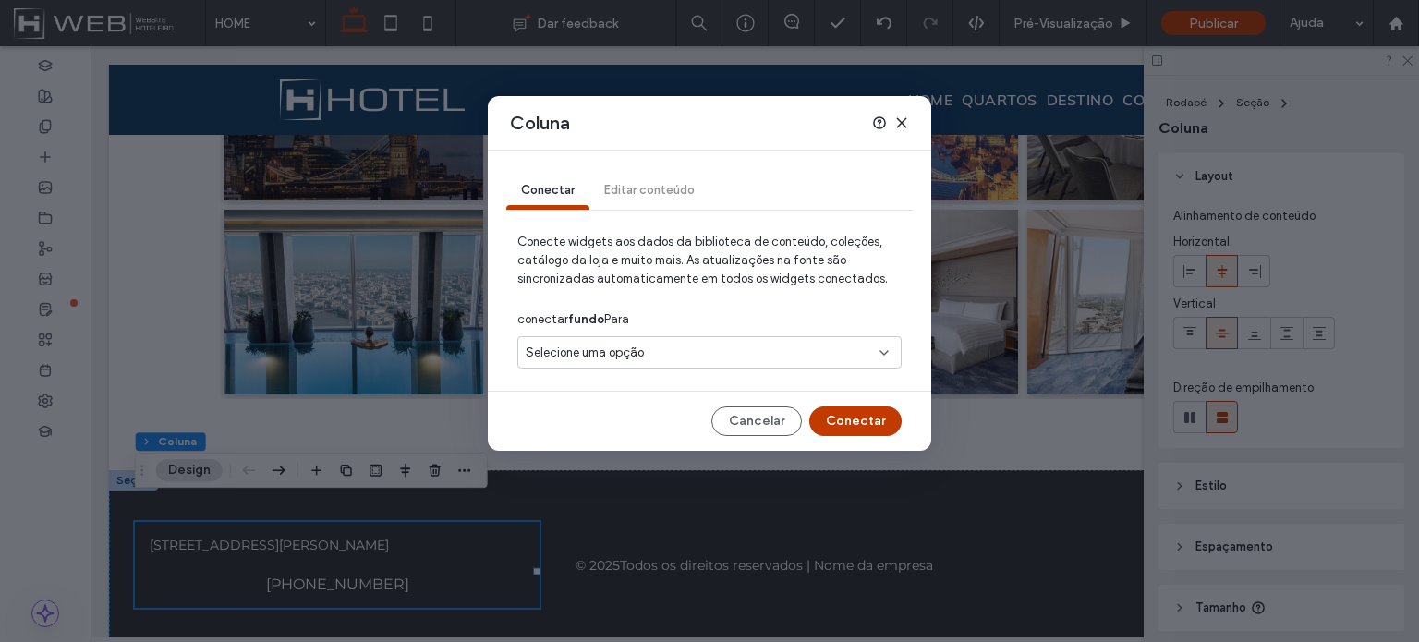
click at [617, 353] on span "Selecione uma opção" at bounding box center [585, 353] width 118 height 18
click at [621, 351] on span "Selecione uma opção" at bounding box center [585, 353] width 118 height 18
click at [763, 424] on button "Cancelar" at bounding box center [756, 421] width 91 height 30
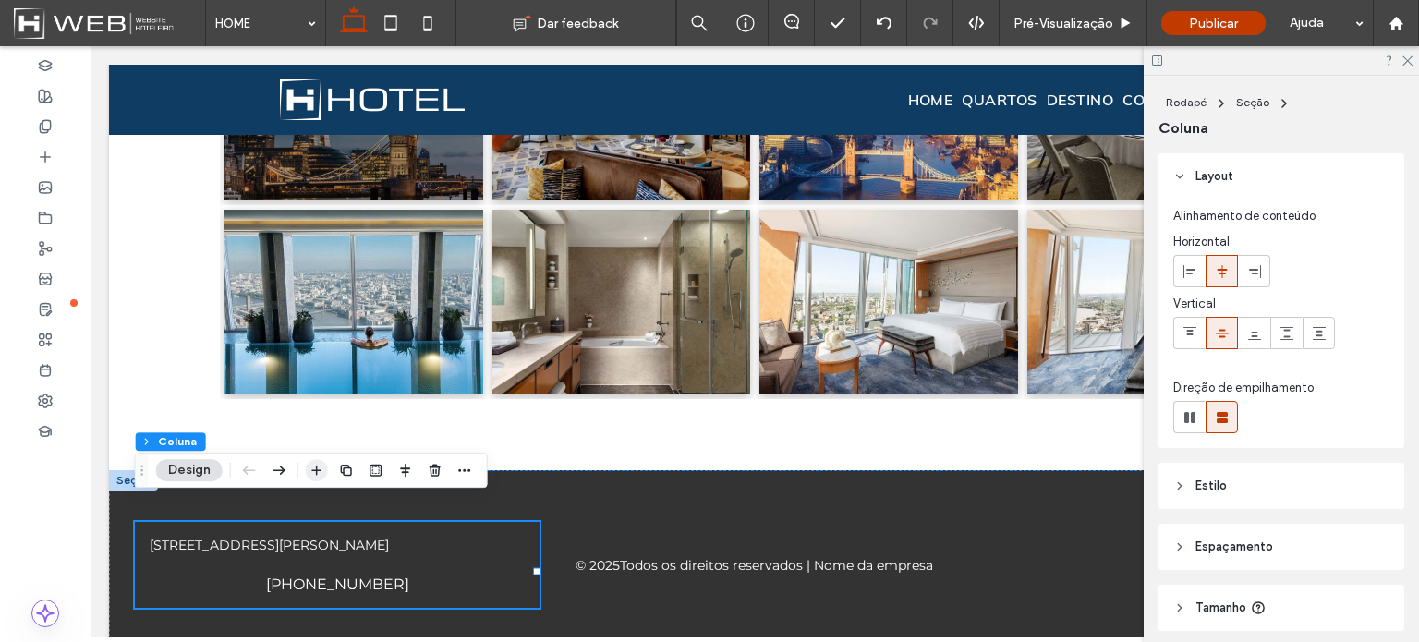
click at [316, 467] on use "button" at bounding box center [316, 471] width 10 height 10
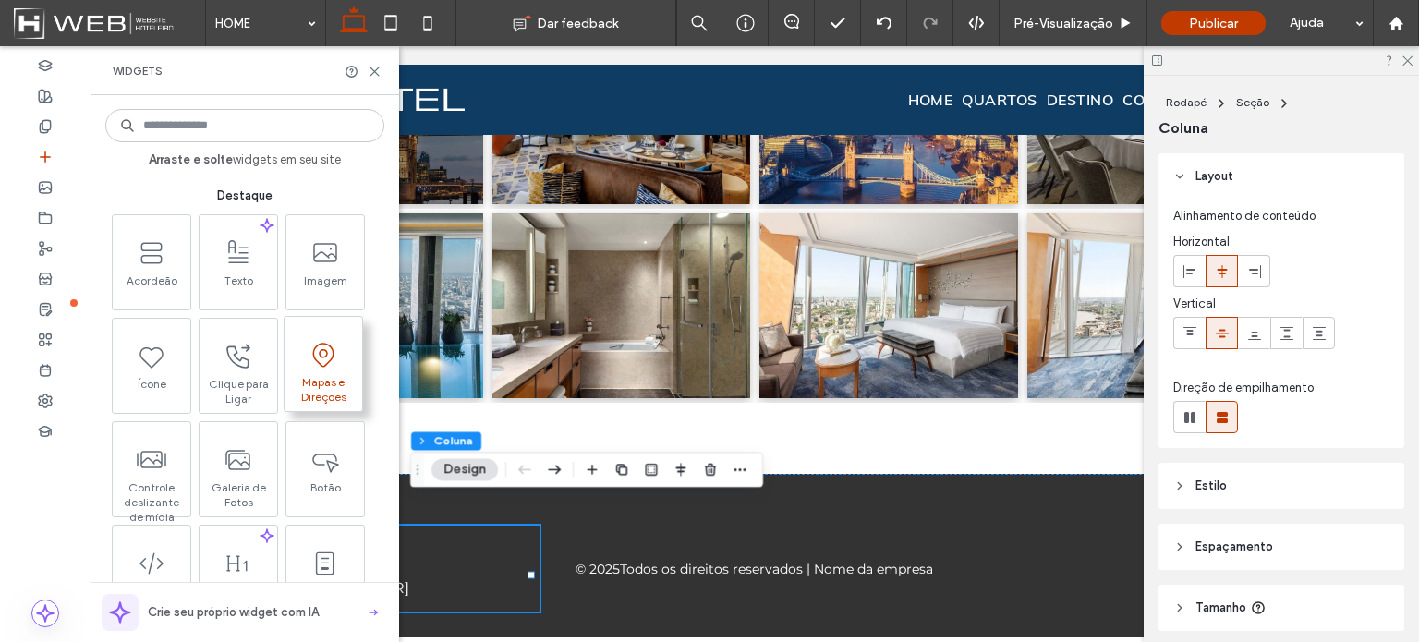
scroll to position [2114, 0]
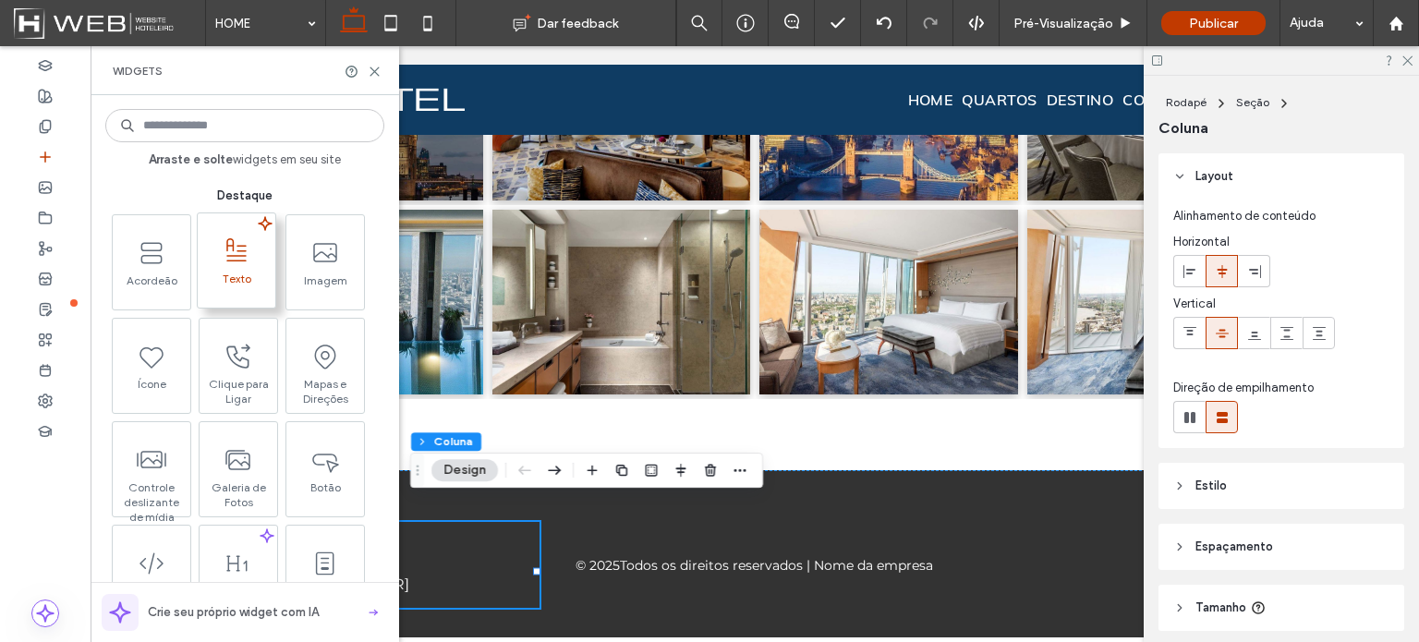
click at [251, 276] on span "Texto" at bounding box center [237, 285] width 78 height 26
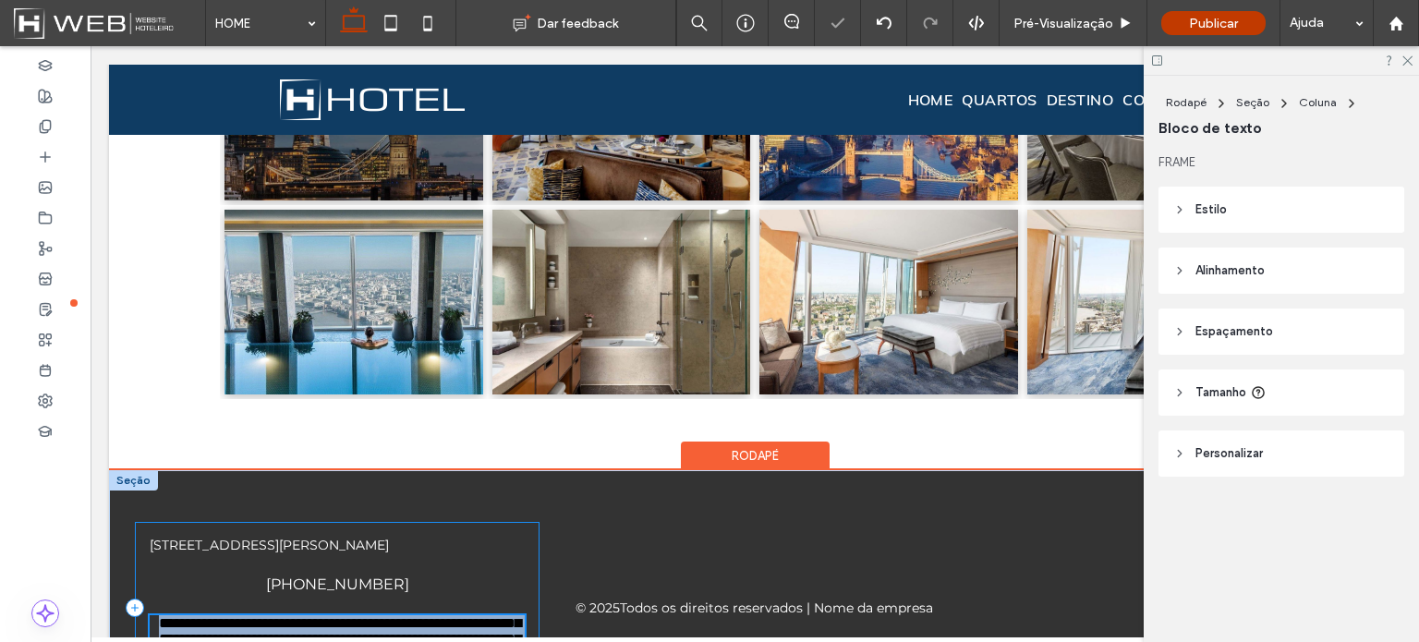
scroll to position [2258, 0]
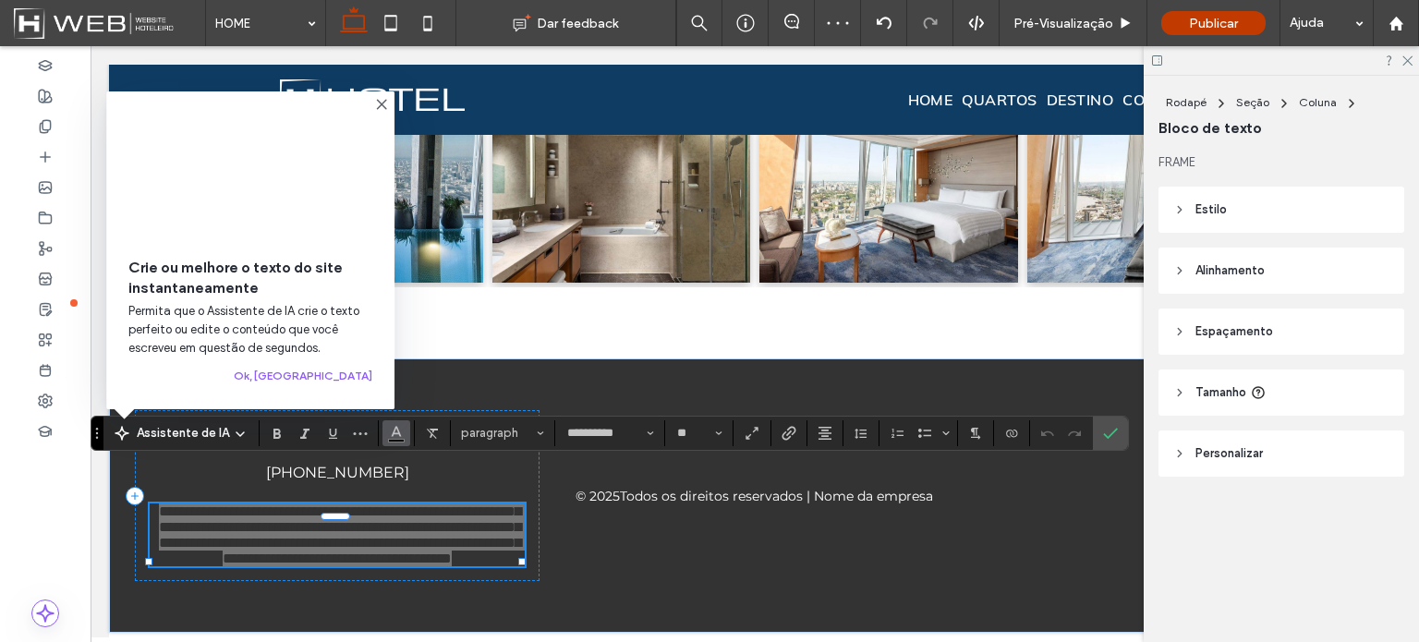
click at [394, 435] on icon "Cor" at bounding box center [396, 431] width 15 height 15
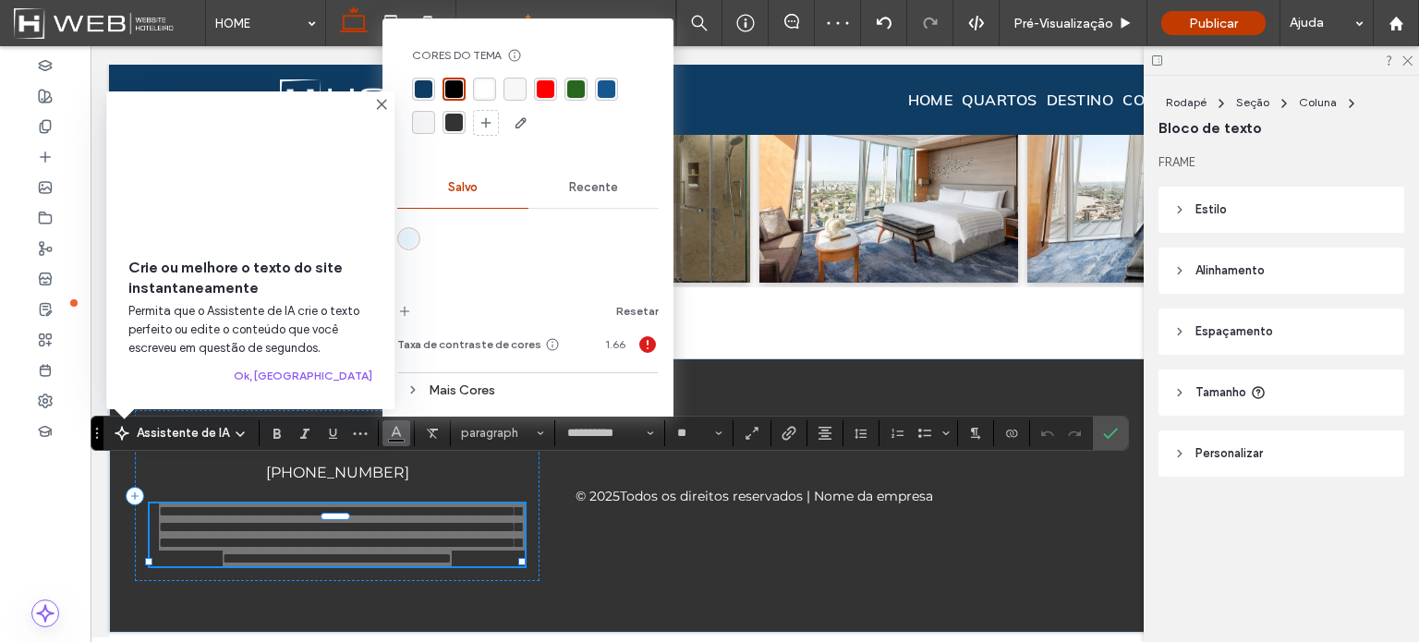
click at [478, 88] on div "rgba(255, 255, 255, 1)" at bounding box center [485, 89] width 18 height 18
click at [380, 100] on use at bounding box center [382, 104] width 8 height 8
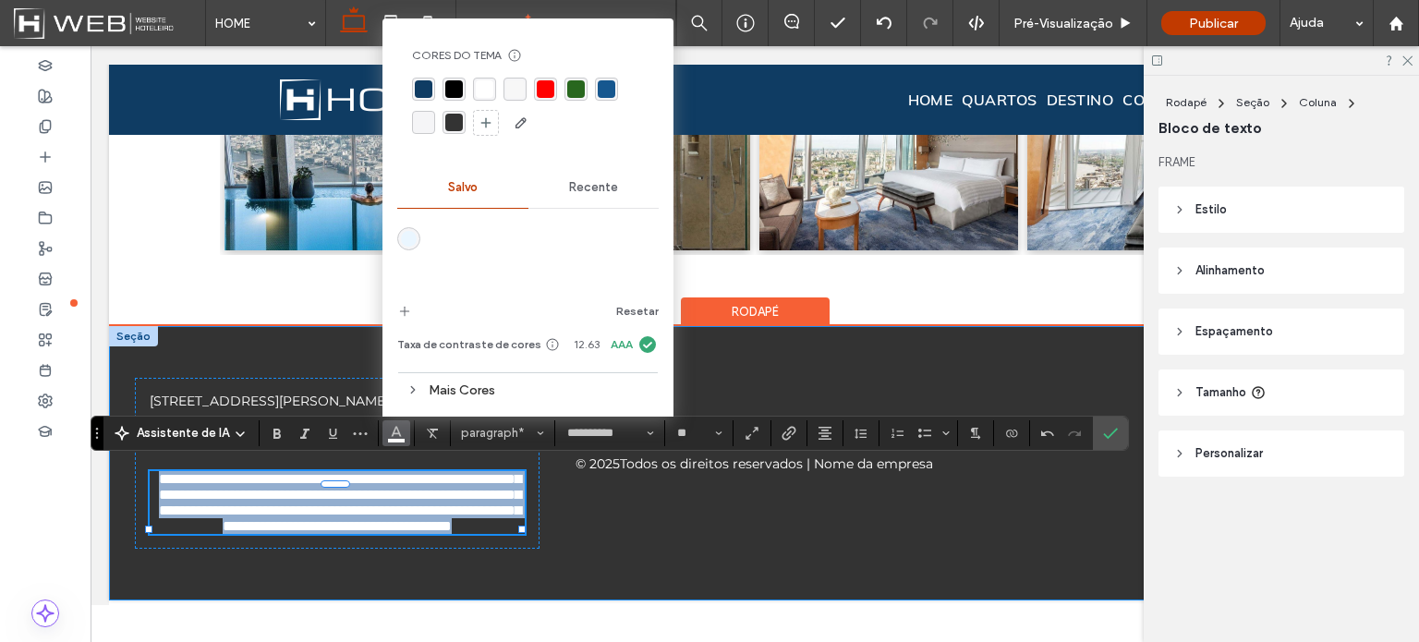
click at [478, 578] on div "**********" at bounding box center [754, 463] width 1291 height 274
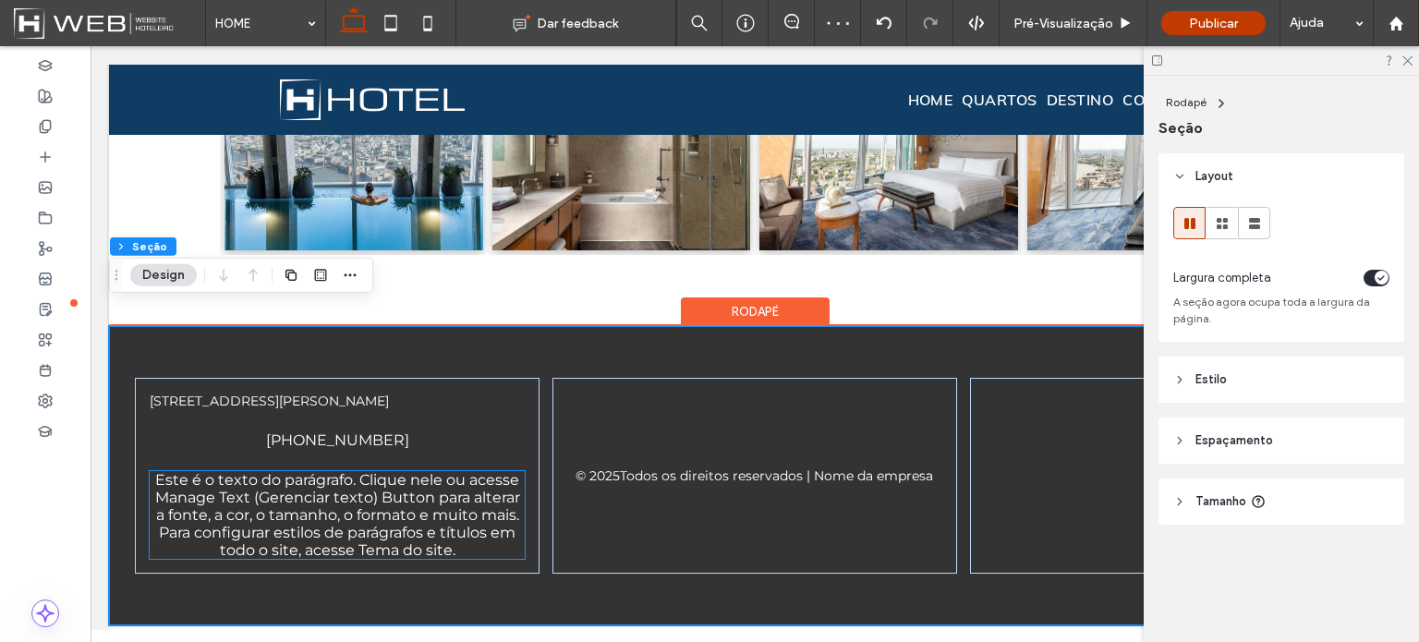
click at [484, 541] on p "Este é o texto do parágrafo. Clique nele ou acesse Manage Text (Gerenciar texto…" at bounding box center [337, 515] width 375 height 88
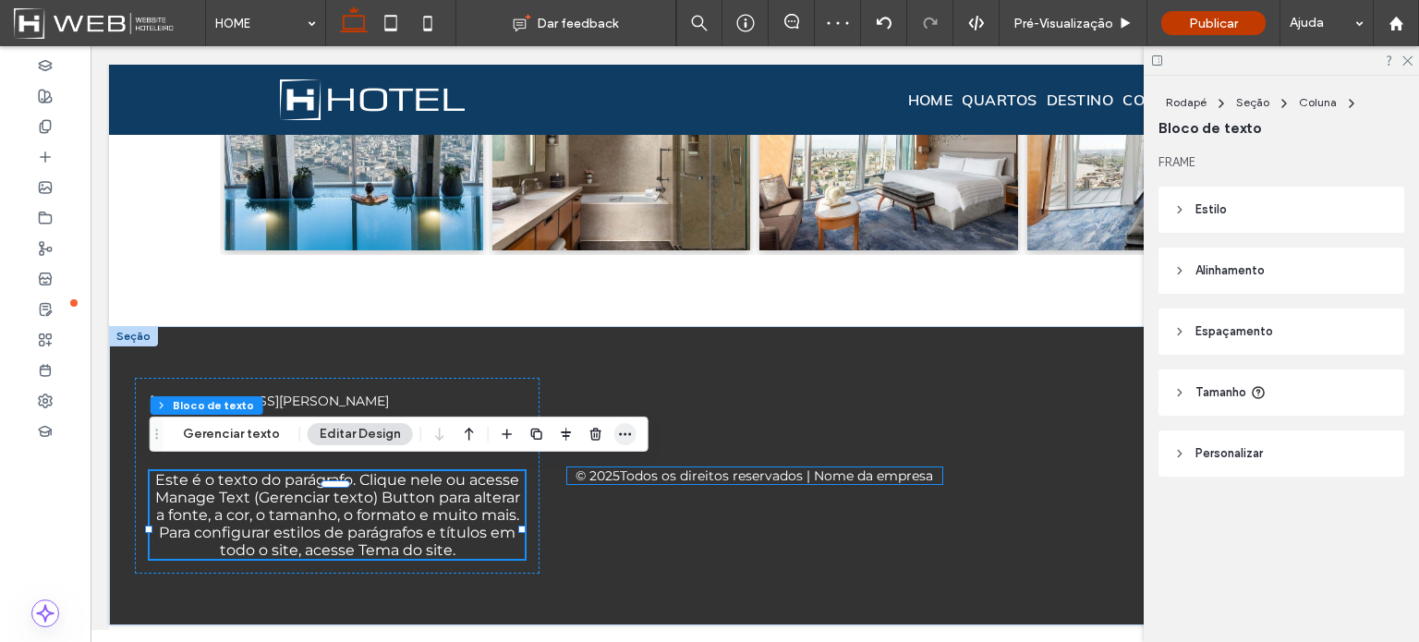
click at [622, 442] on span "button" at bounding box center [625, 434] width 22 height 22
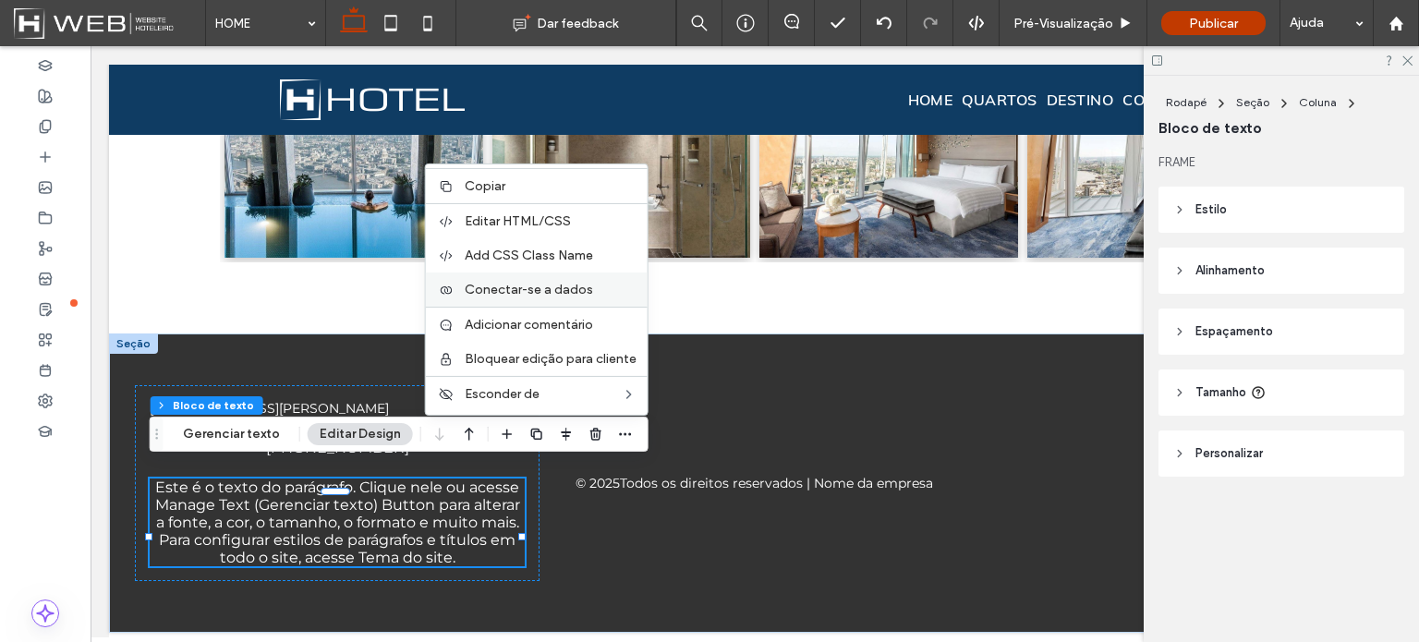
click at [584, 293] on span "Conectar-se a dados" at bounding box center [529, 290] width 128 height 16
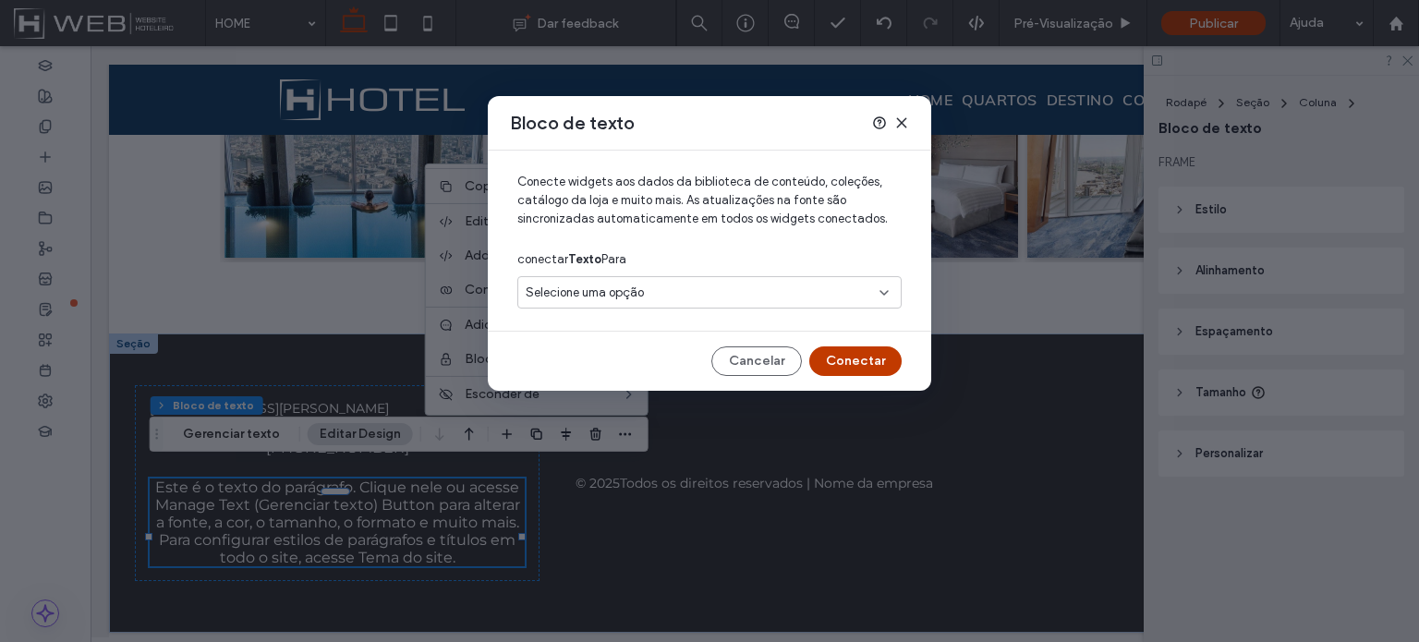
click at [606, 294] on span "Selecione uma opção" at bounding box center [585, 293] width 118 height 18
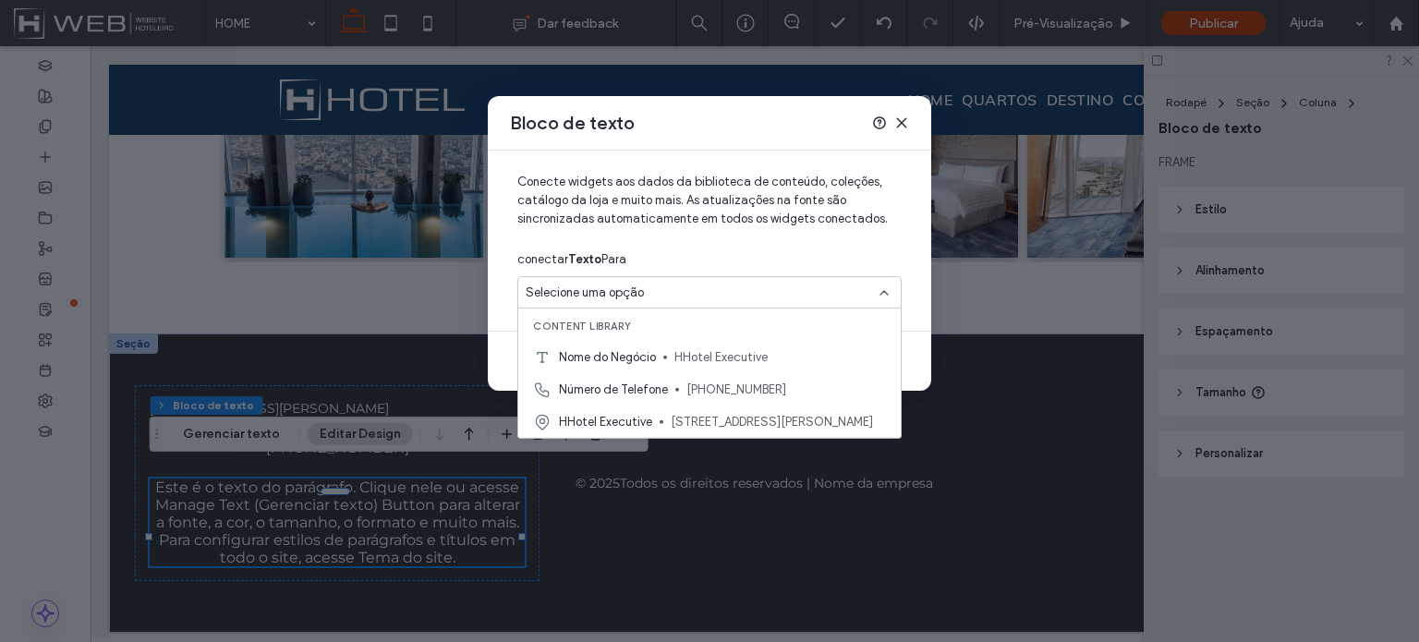
click at [609, 290] on span "Selecione uma opção" at bounding box center [585, 293] width 118 height 18
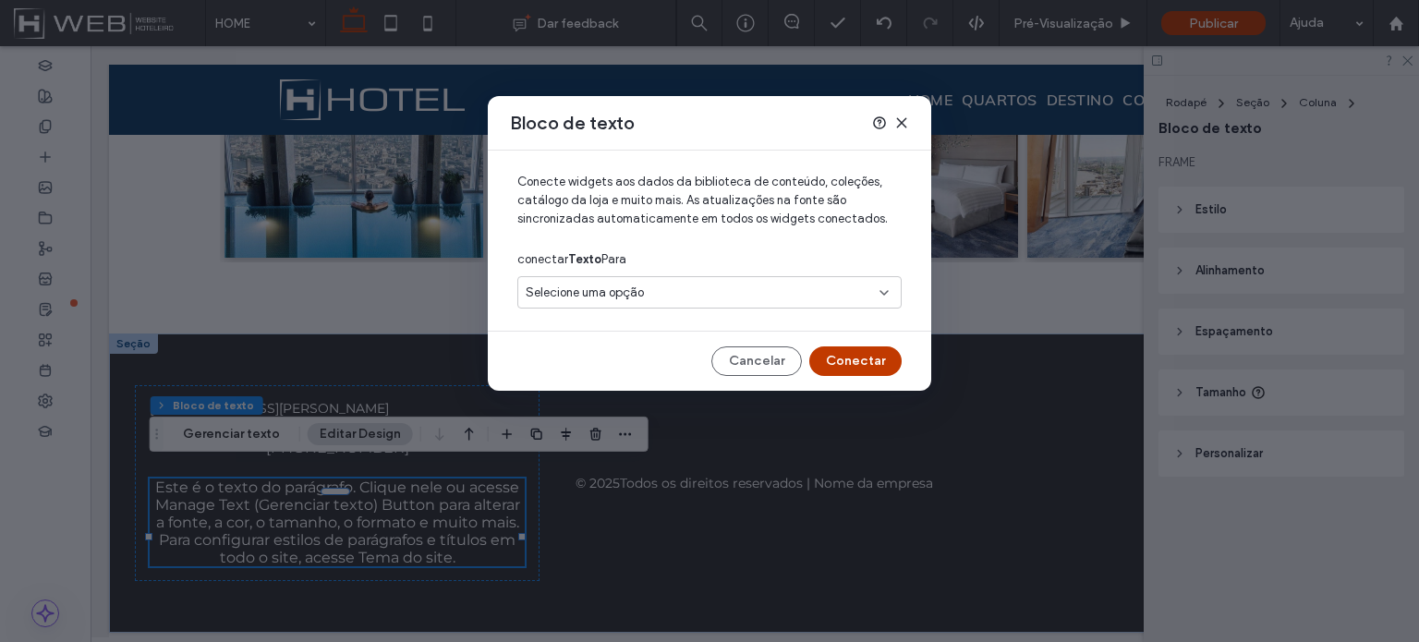
click at [896, 122] on icon at bounding box center [901, 122] width 15 height 15
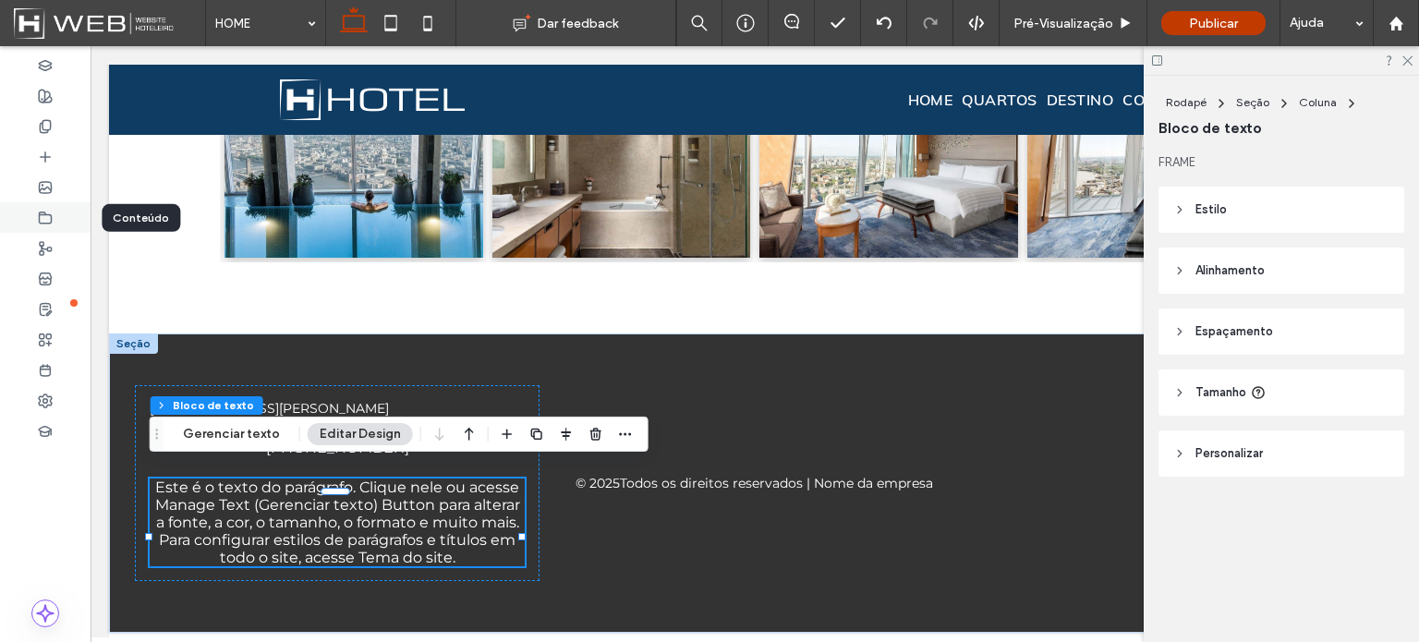
click at [59, 218] on div at bounding box center [45, 217] width 91 height 30
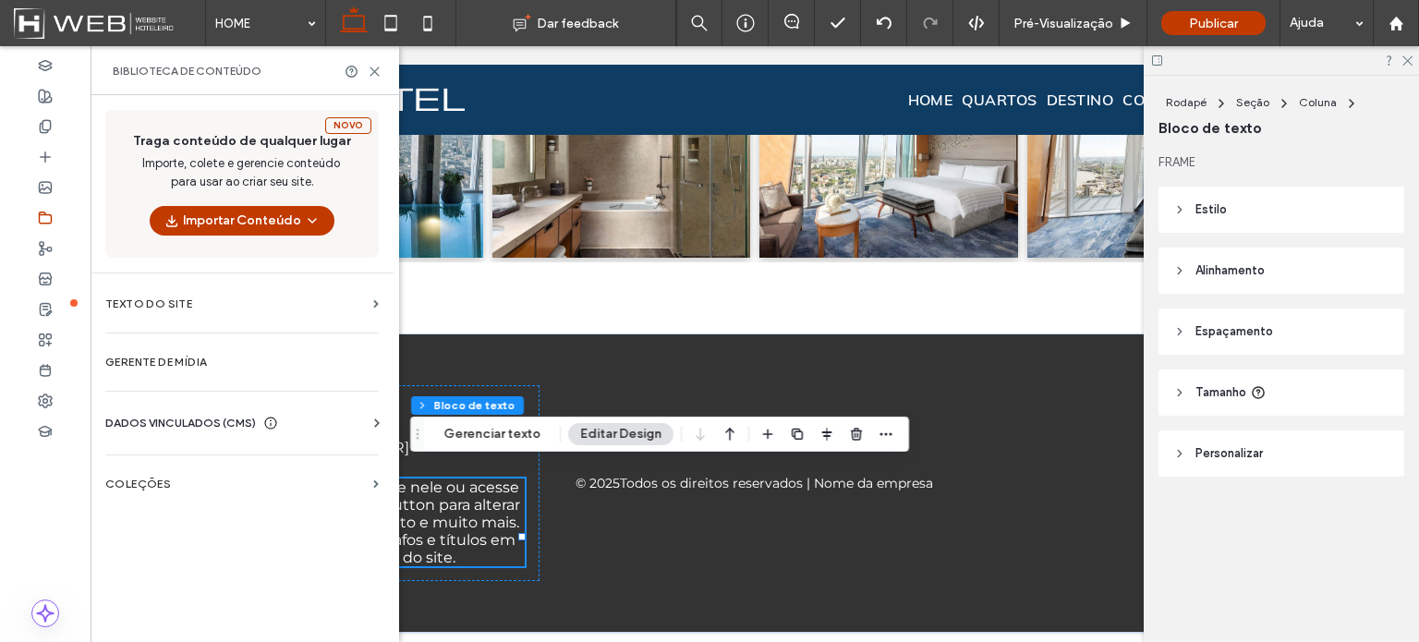
click at [236, 417] on span "DADOS VINCULADOS (CMS)" at bounding box center [180, 423] width 151 height 18
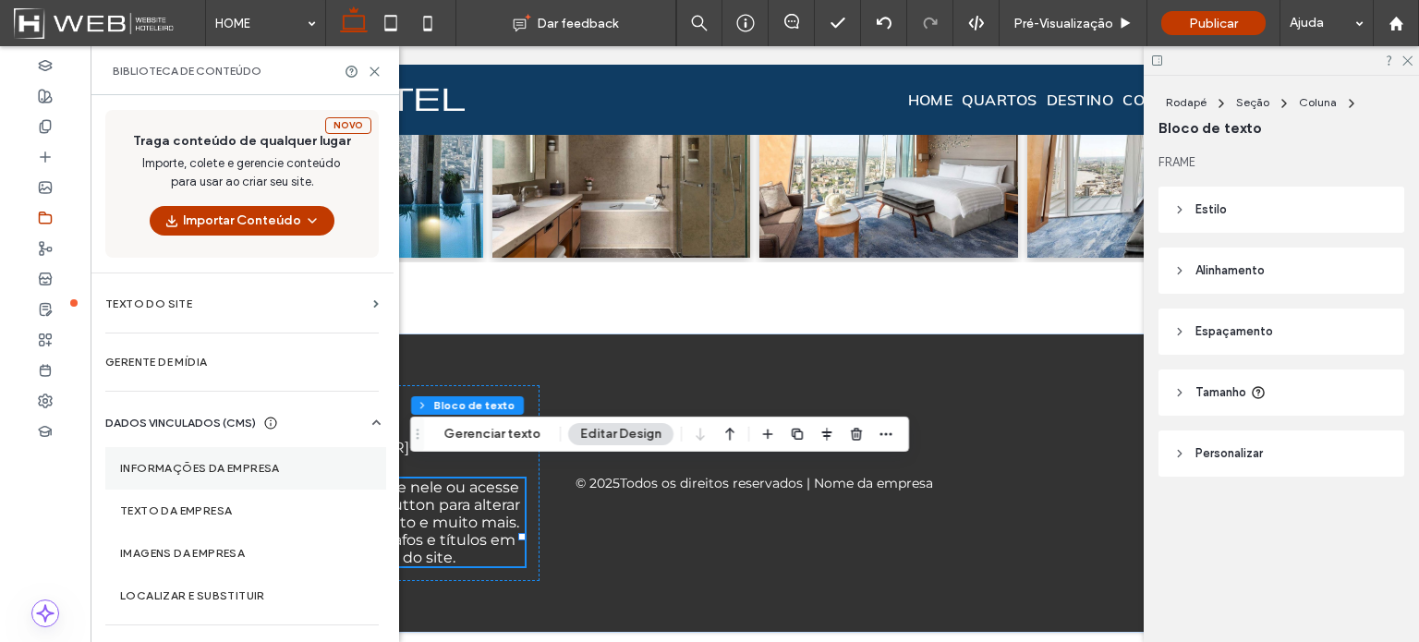
click at [205, 467] on label "Informações da empresa" at bounding box center [245, 468] width 251 height 13
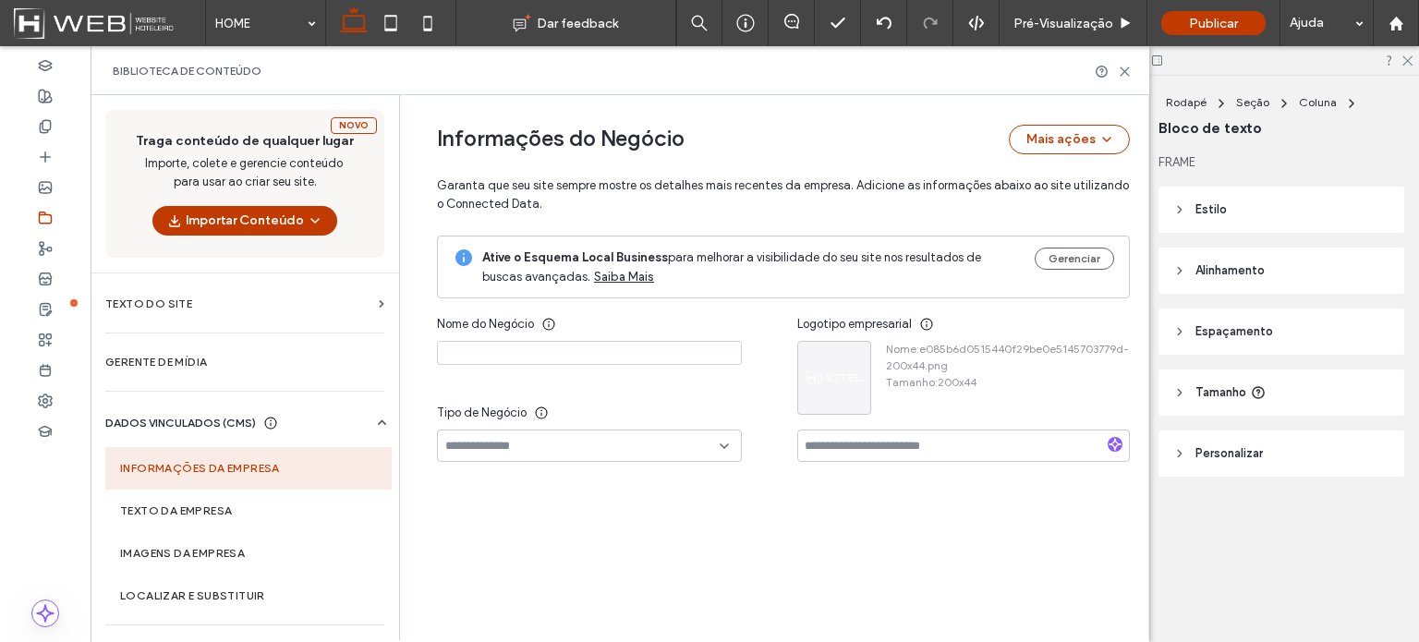
type input "**********"
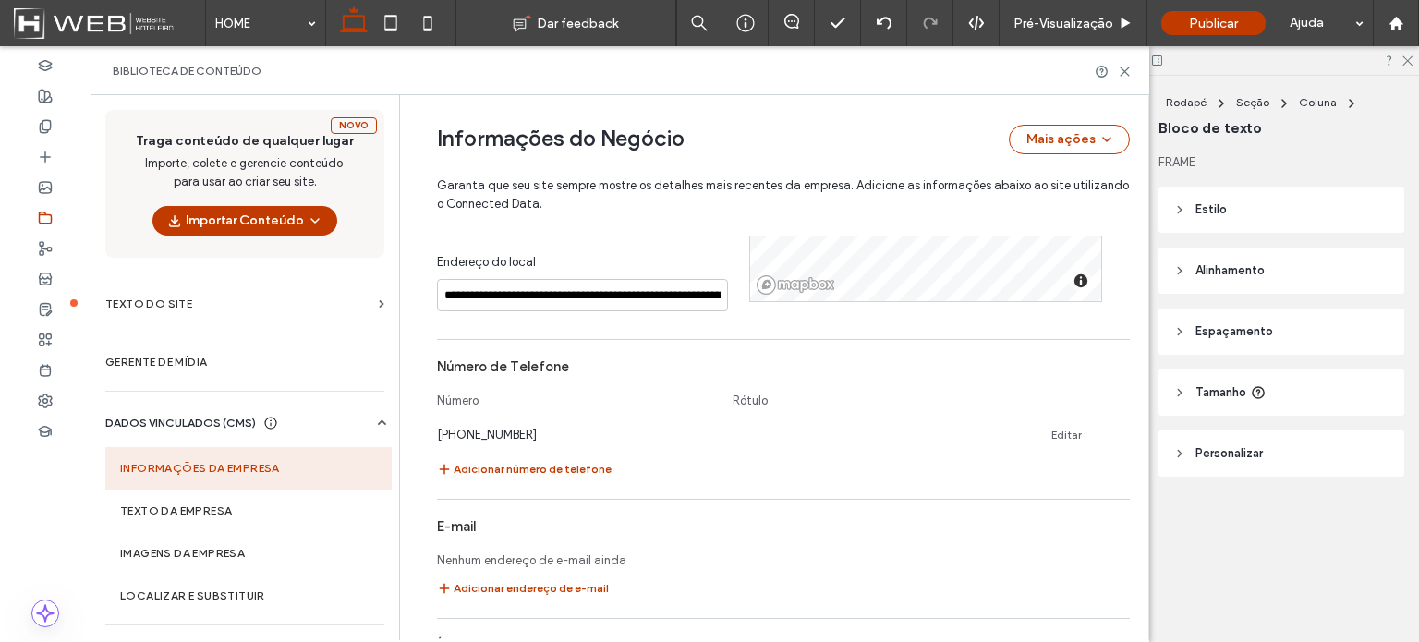
scroll to position [781, 0]
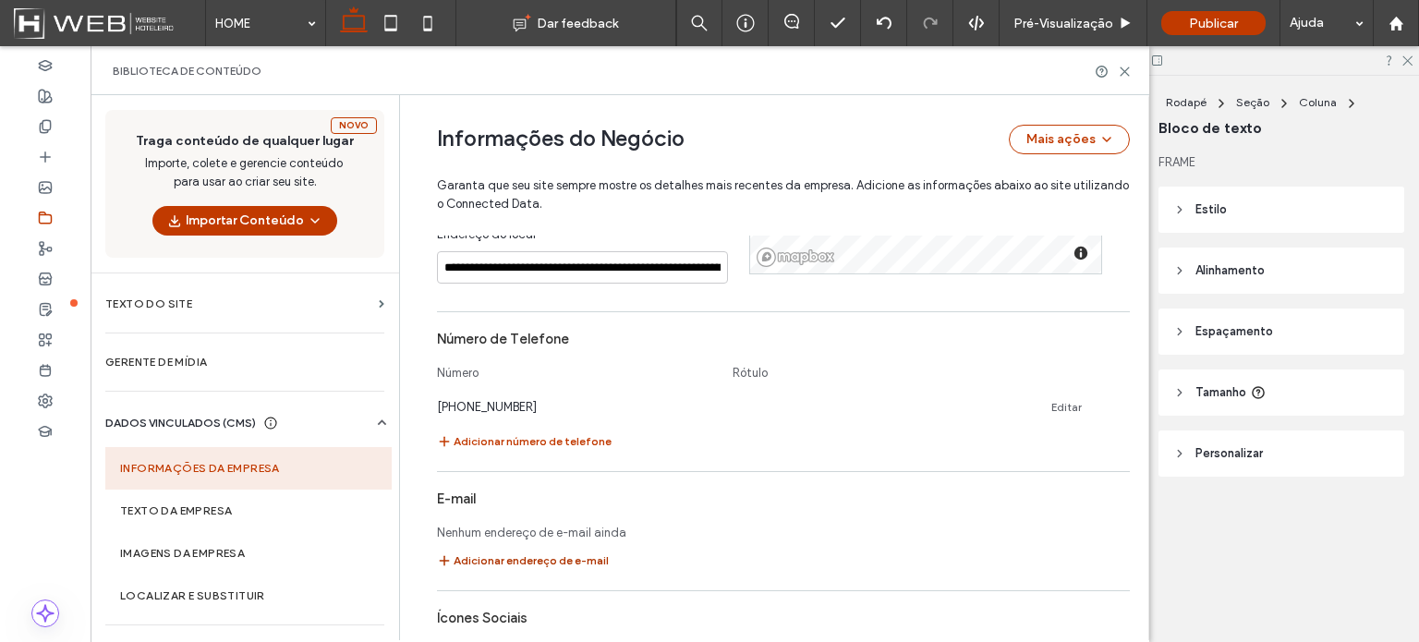
click at [549, 553] on button "Adicionar endereço de e-mail" at bounding box center [523, 561] width 172 height 22
click at [745, 370] on span "Rótulo" at bounding box center [750, 373] width 35 height 18
click at [1053, 408] on link "Editar" at bounding box center [1066, 407] width 30 height 15
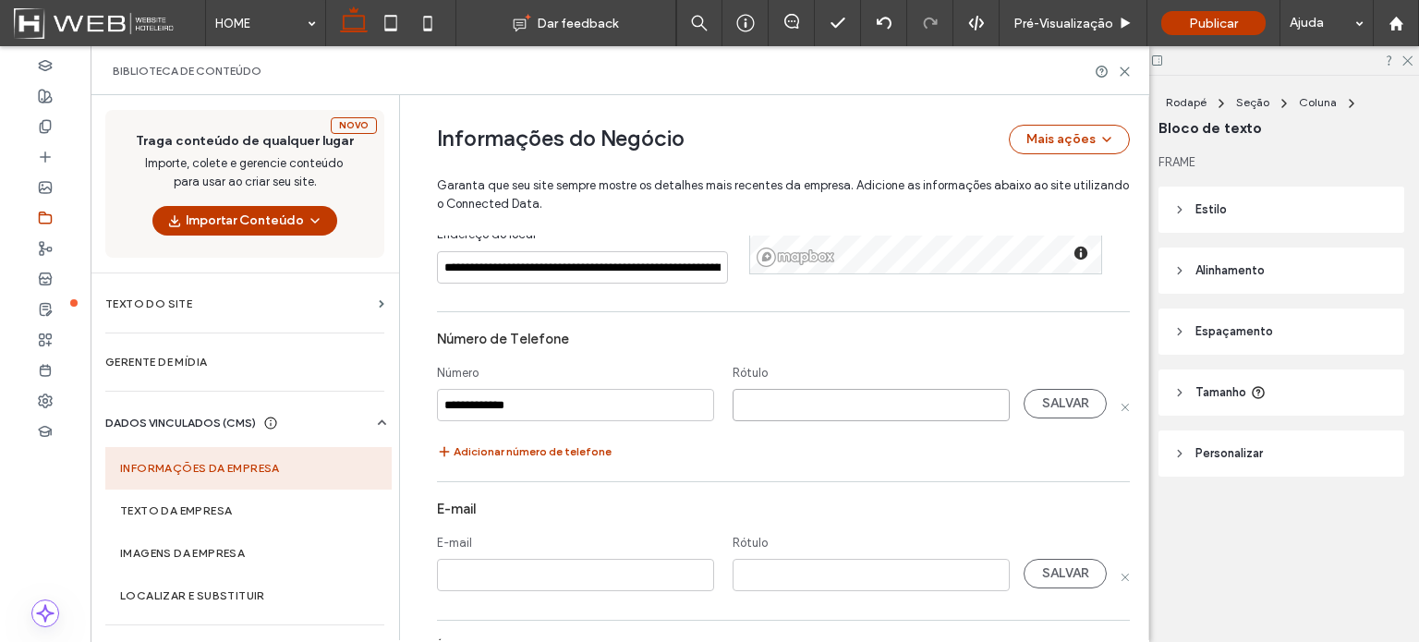
click at [801, 404] on input at bounding box center [871, 405] width 277 height 32
drag, startPoint x: 595, startPoint y: 405, endPoint x: 417, endPoint y: 409, distance: 178.4
click at [417, 409] on div "**********" at bounding box center [769, 185] width 721 height 1740
click at [891, 399] on input at bounding box center [871, 405] width 277 height 32
paste input "**********"
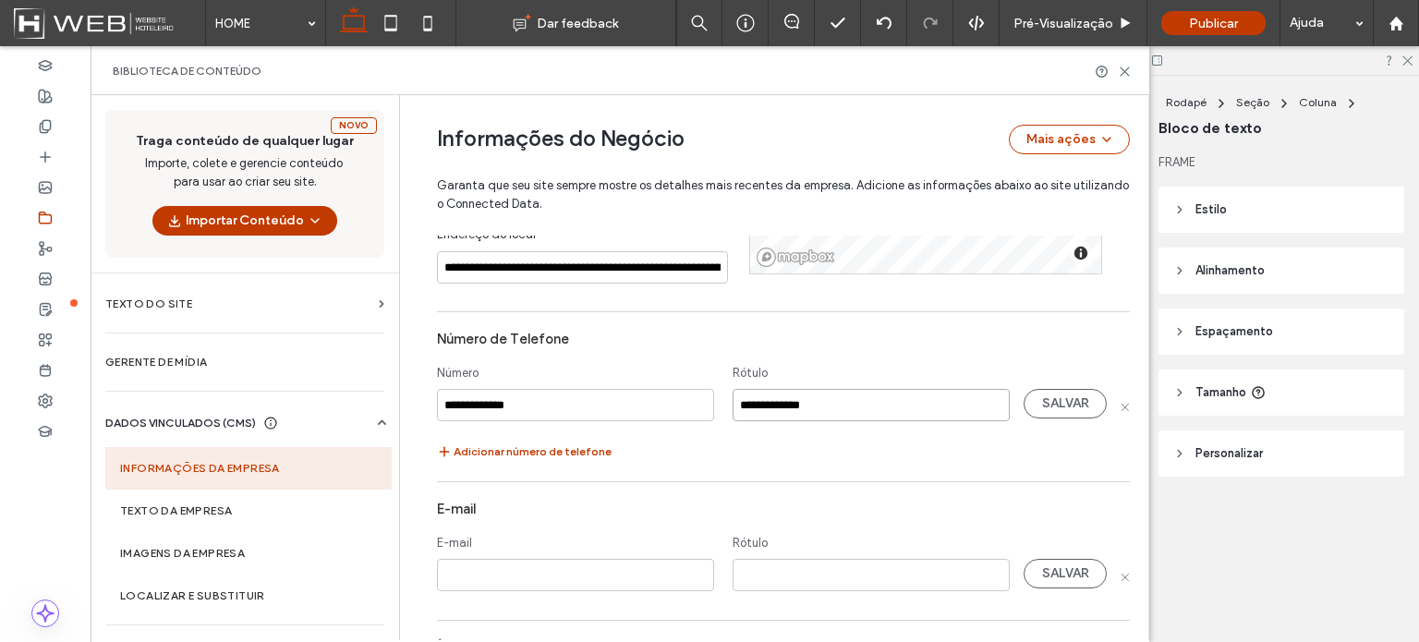
click at [747, 406] on input "**********" at bounding box center [871, 405] width 277 height 32
click at [754, 407] on input "**********" at bounding box center [871, 405] width 277 height 32
type input "**********"
click at [1049, 404] on button "SALVAR" at bounding box center [1065, 404] width 83 height 30
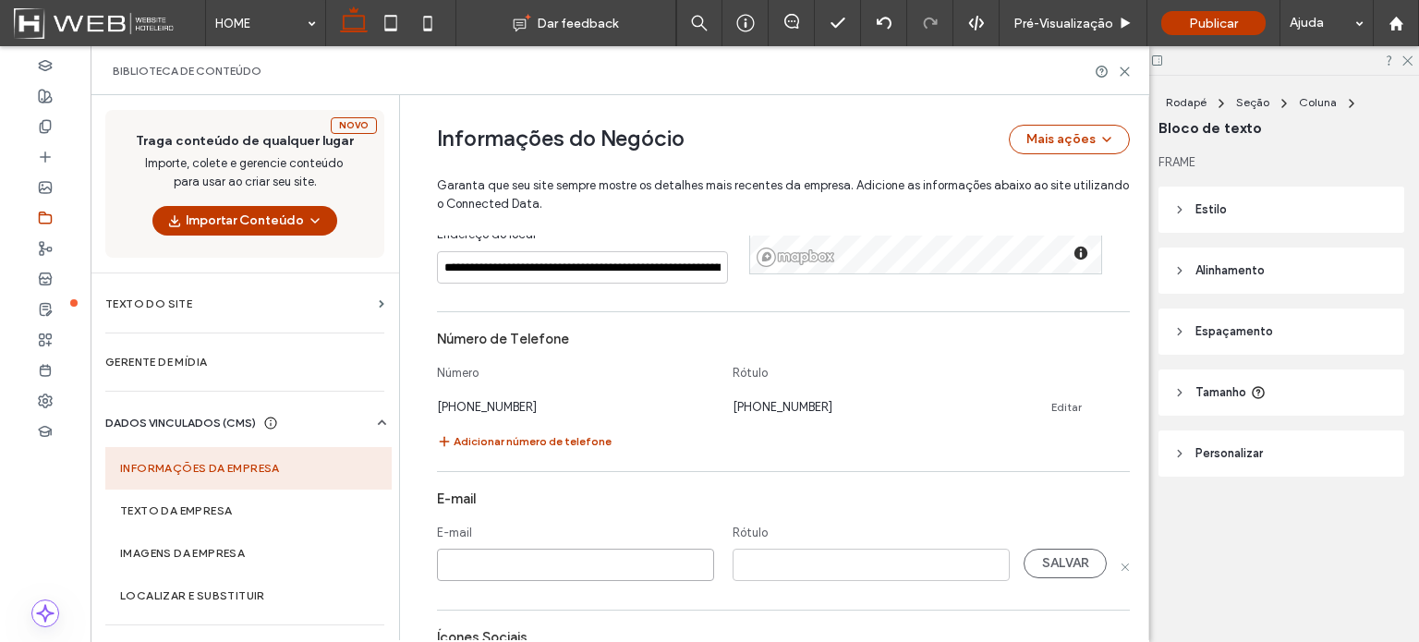
click at [553, 572] on input at bounding box center [575, 565] width 277 height 32
type input "**********"
click at [766, 562] on input at bounding box center [871, 565] width 277 height 32
click at [916, 600] on div "Insira algo aqui, por favor" at bounding box center [878, 592] width 291 height 18
click at [935, 559] on input at bounding box center [871, 565] width 277 height 32
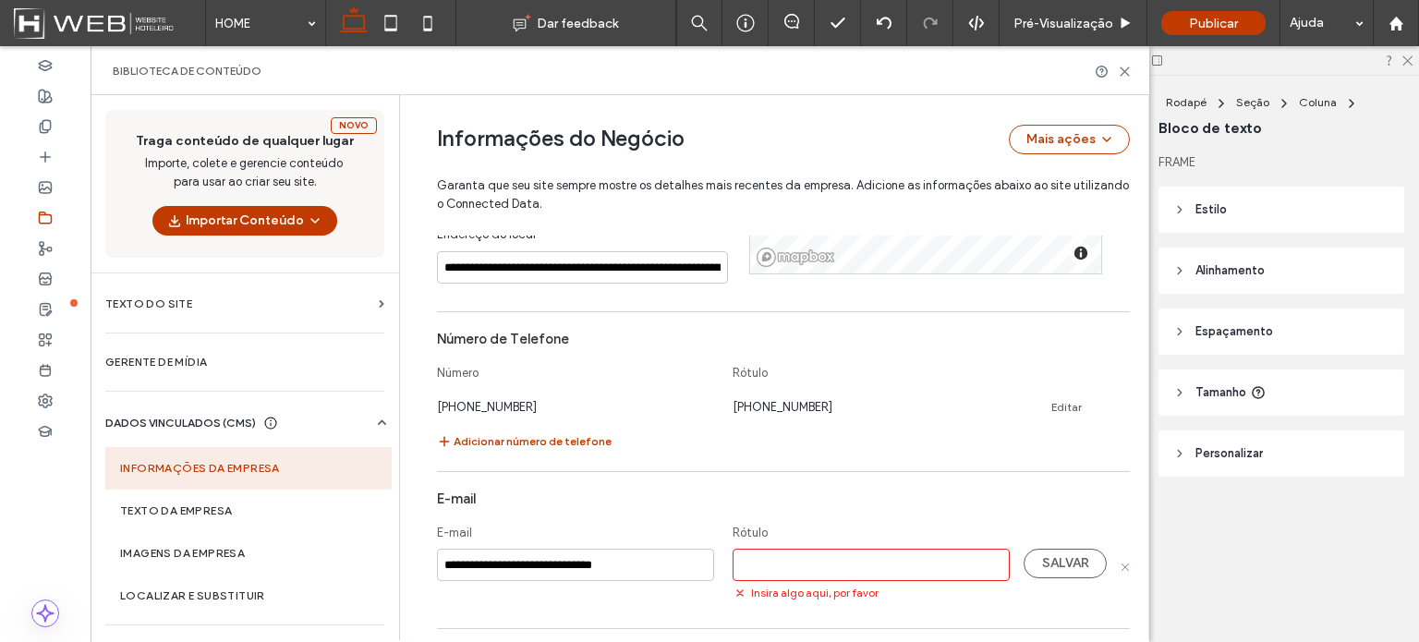
paste input "**********"
type input "**********"
click at [1053, 565] on button "SALVAR" at bounding box center [1065, 564] width 83 height 30
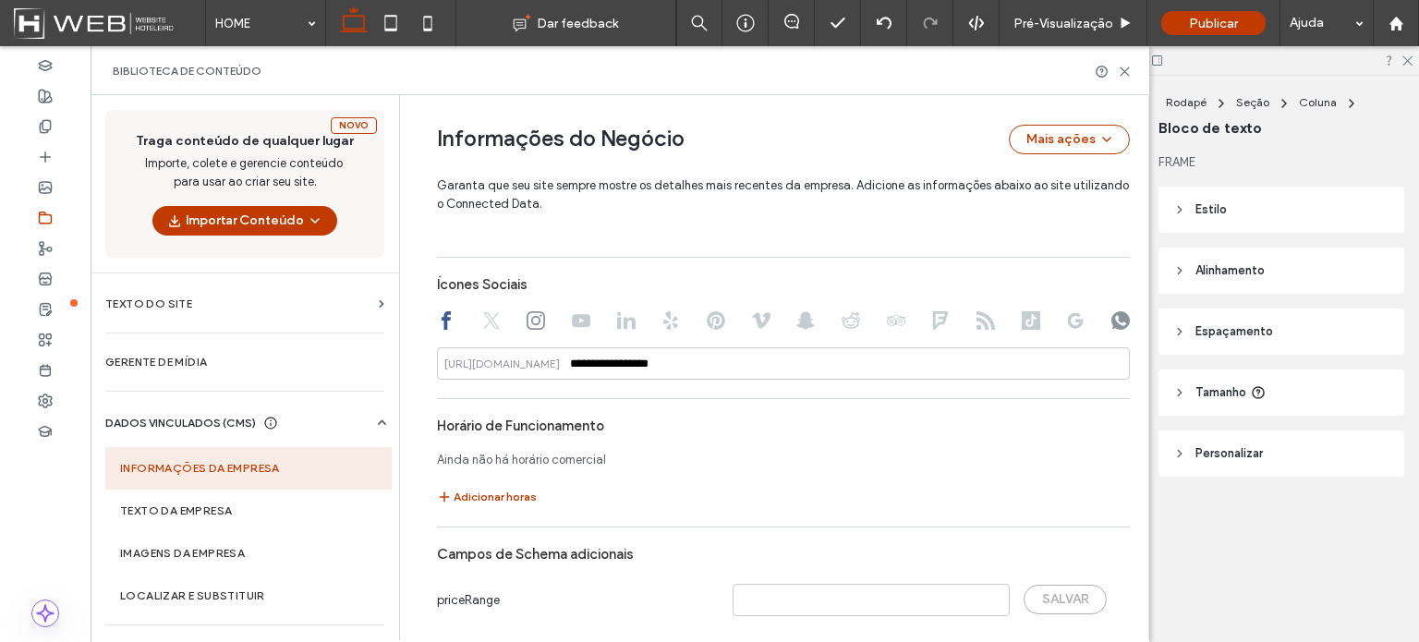
scroll to position [1205, 0]
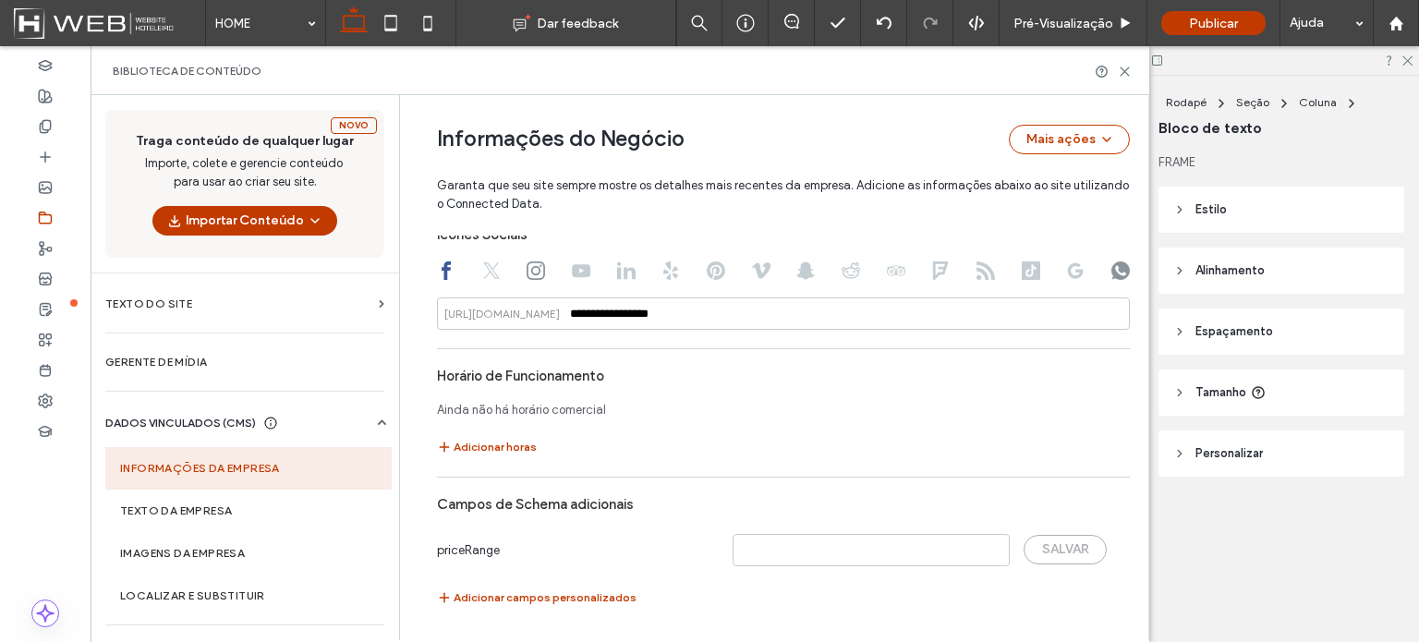
click at [378, 420] on use at bounding box center [382, 422] width 8 height 6
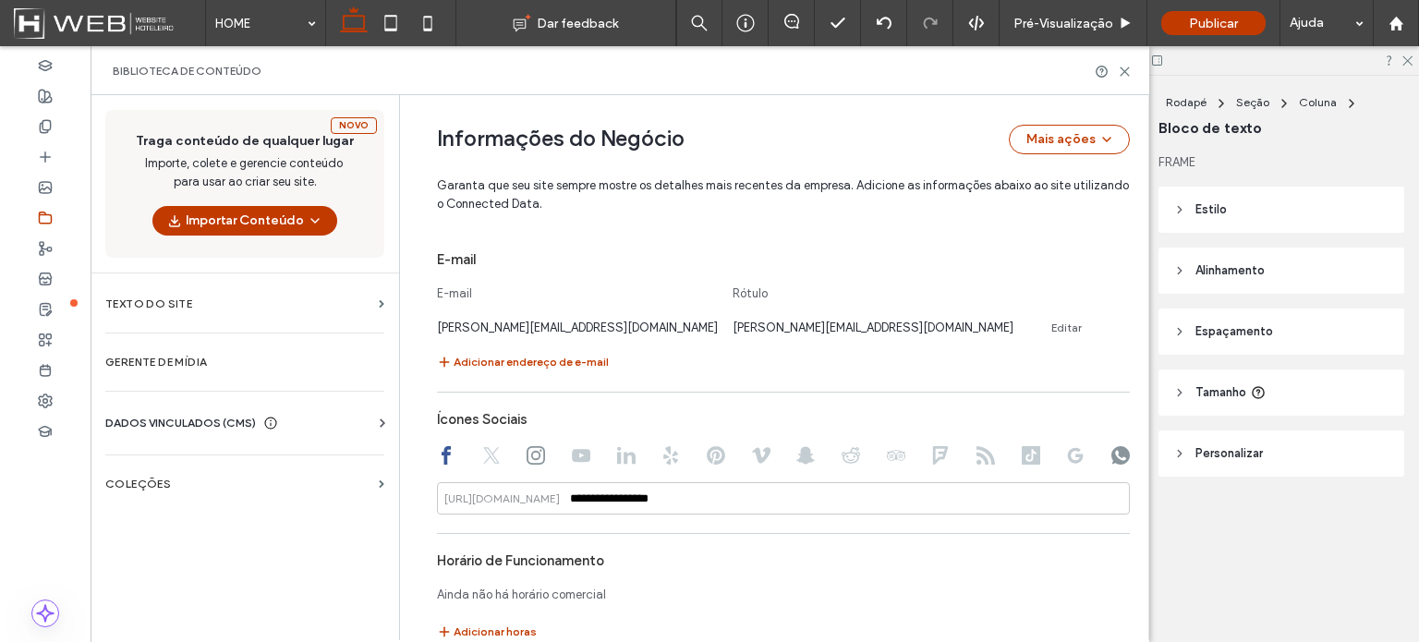
scroll to position [558, 0]
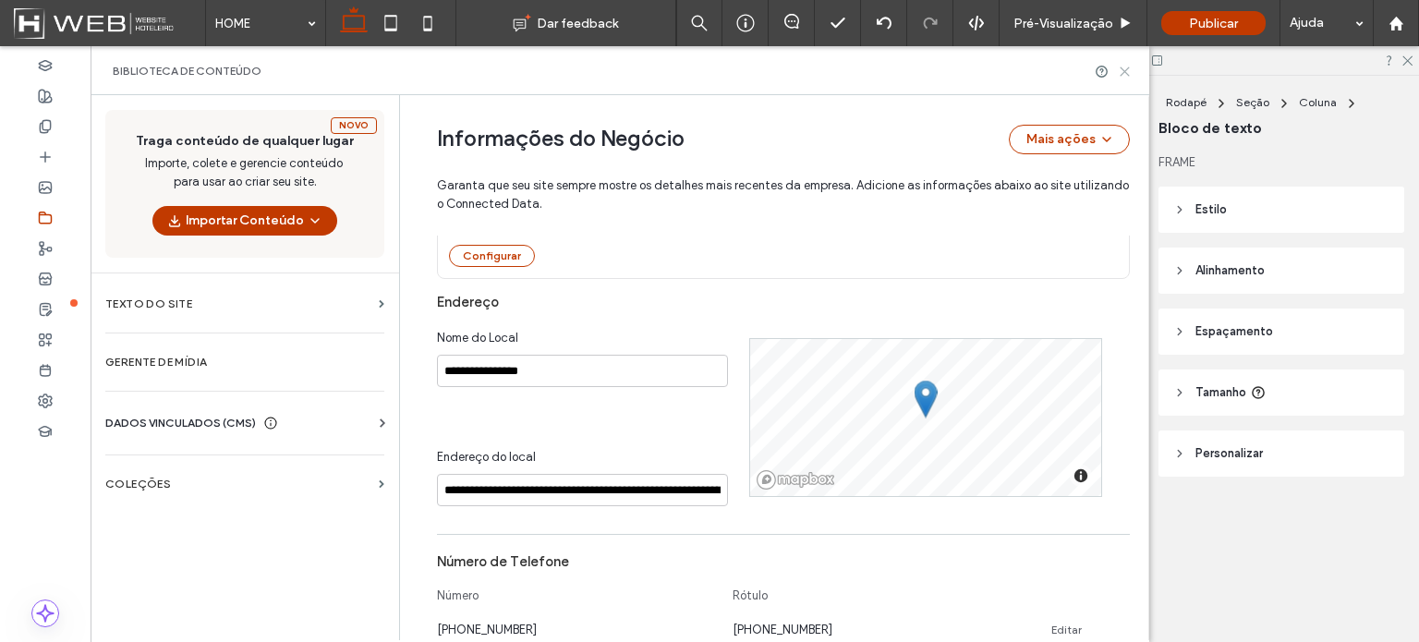
click at [1125, 75] on icon at bounding box center [1125, 72] width 14 height 14
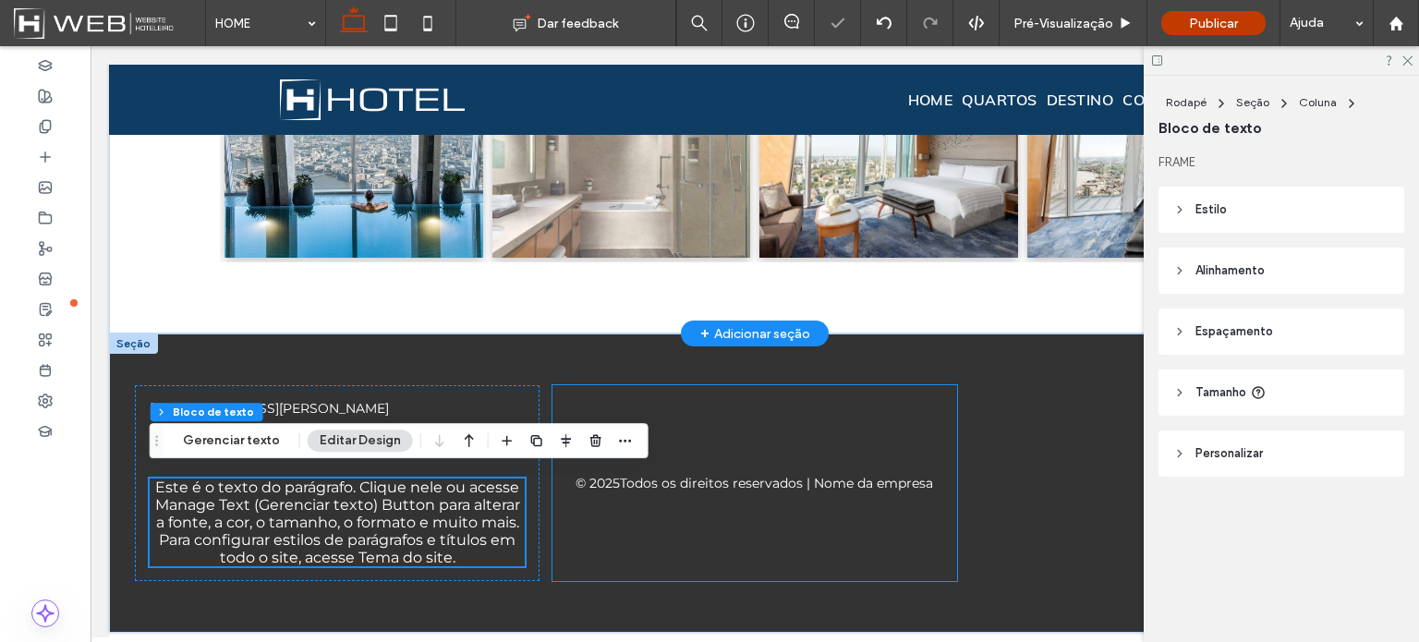
scroll to position [2259, 0]
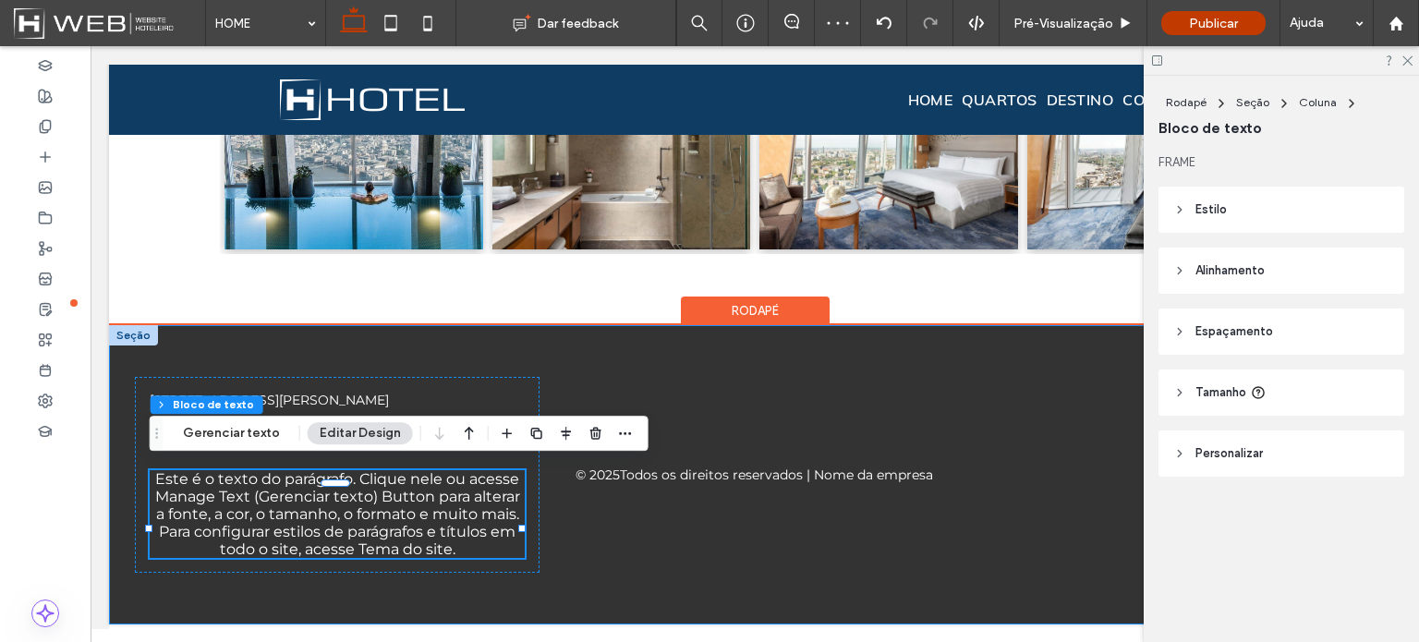
click at [564, 573] on div "[STREET_ADDRESS][PERSON_NAME] [PHONE_NUMBER] Este é o texto do parágrafo. Cliqu…" at bounding box center [754, 474] width 1291 height 299
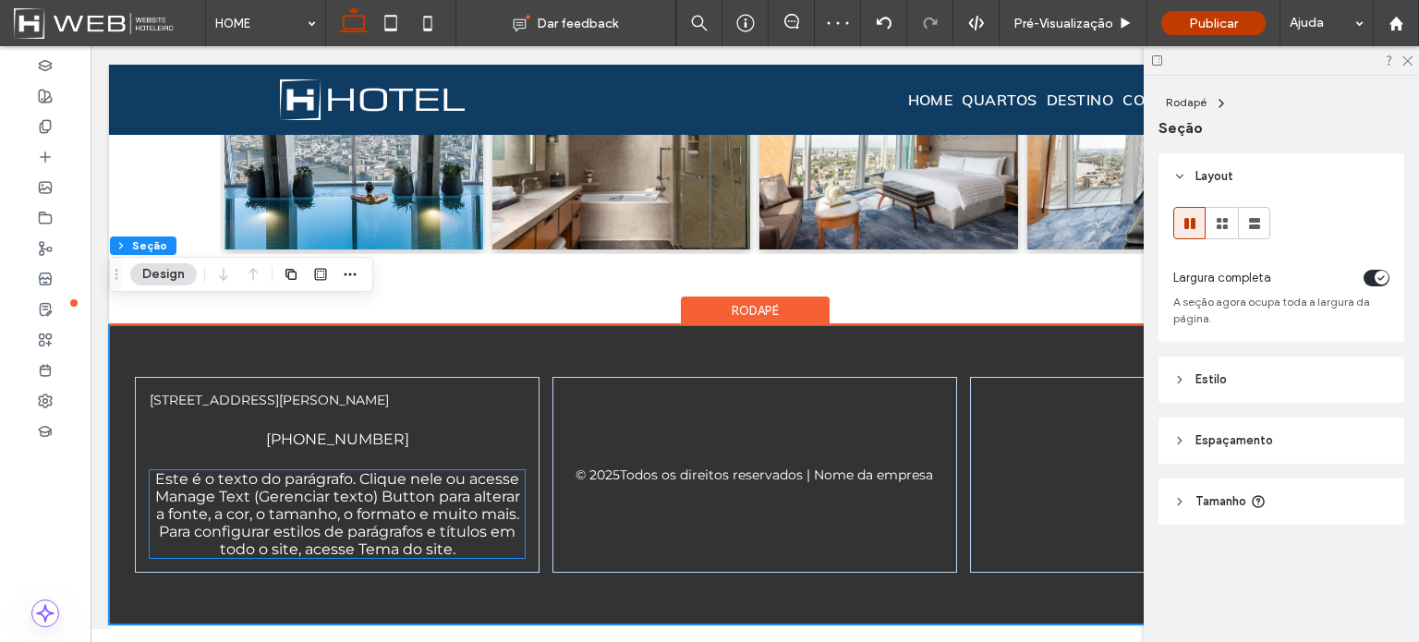
click at [462, 526] on span "Este é o texto do parágrafo. Clique nele ou acesse Manage Text (Gerenciar texto…" at bounding box center [337, 514] width 365 height 88
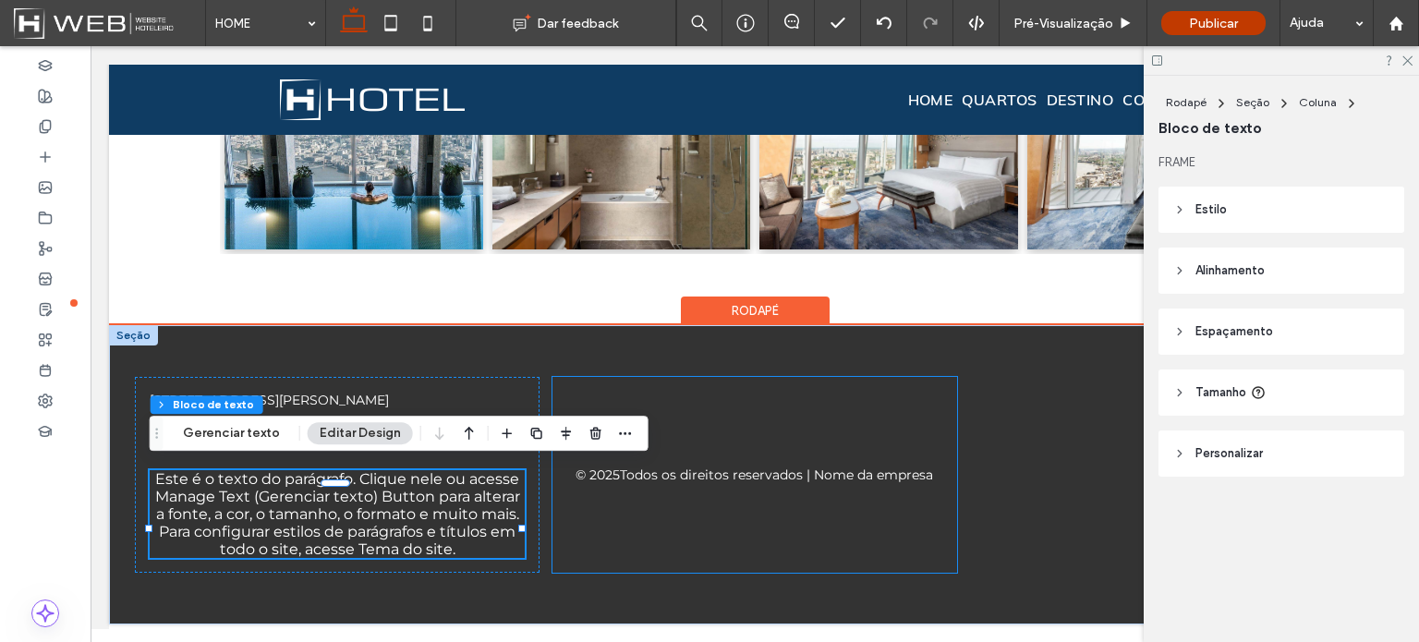
click at [627, 383] on div "© 2025 Todos os direitos reservados | Nome da empresa" at bounding box center [754, 475] width 405 height 196
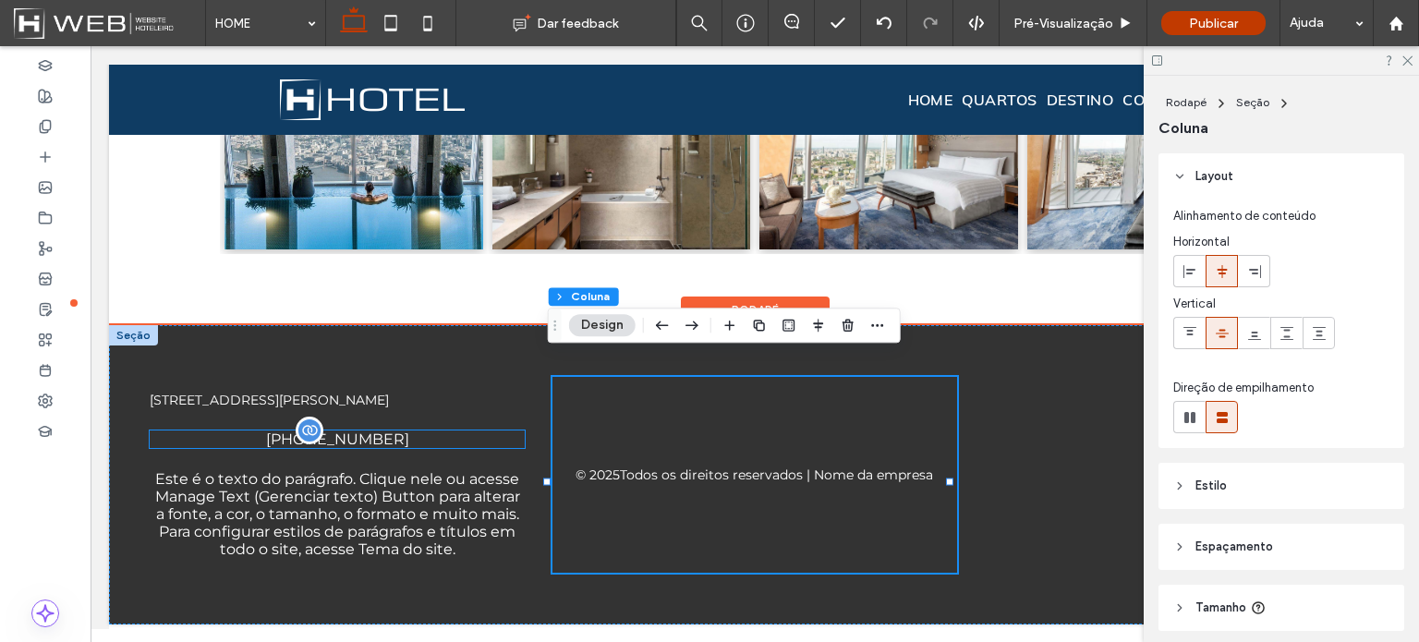
click at [380, 436] on div "[PHONE_NUMBER]" at bounding box center [337, 439] width 375 height 18
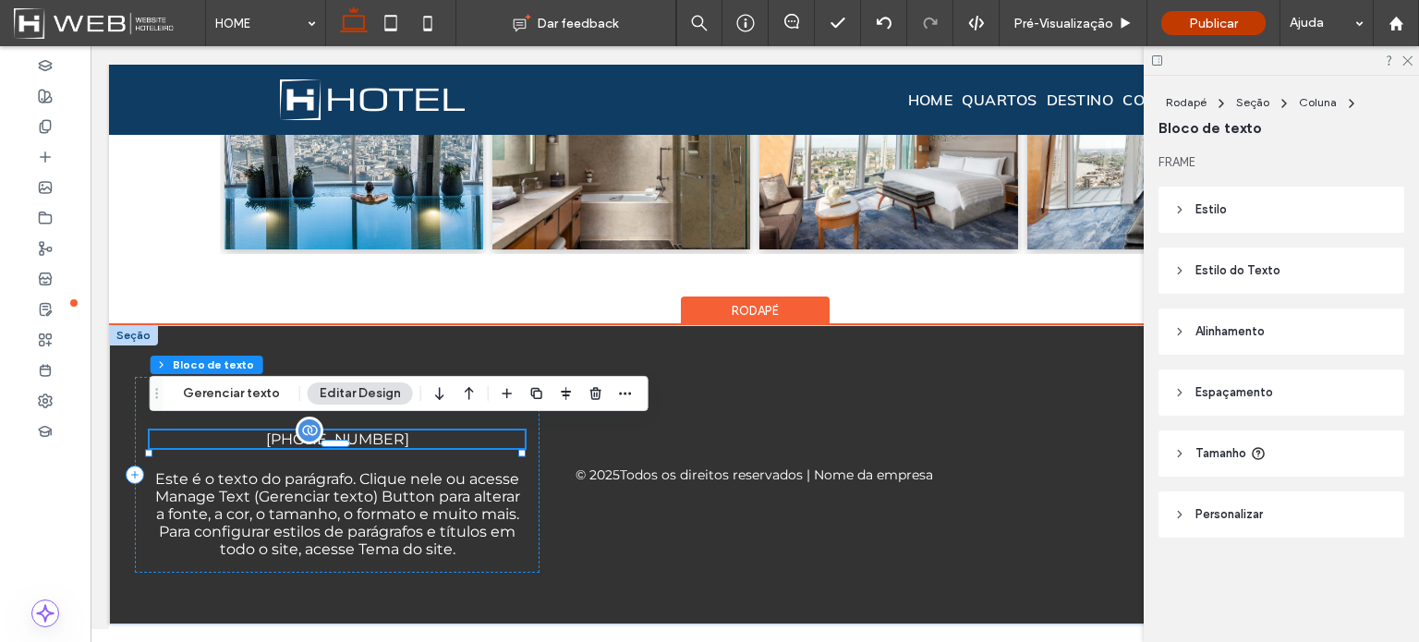
click at [380, 436] on div "[PHONE_NUMBER]" at bounding box center [337, 439] width 375 height 18
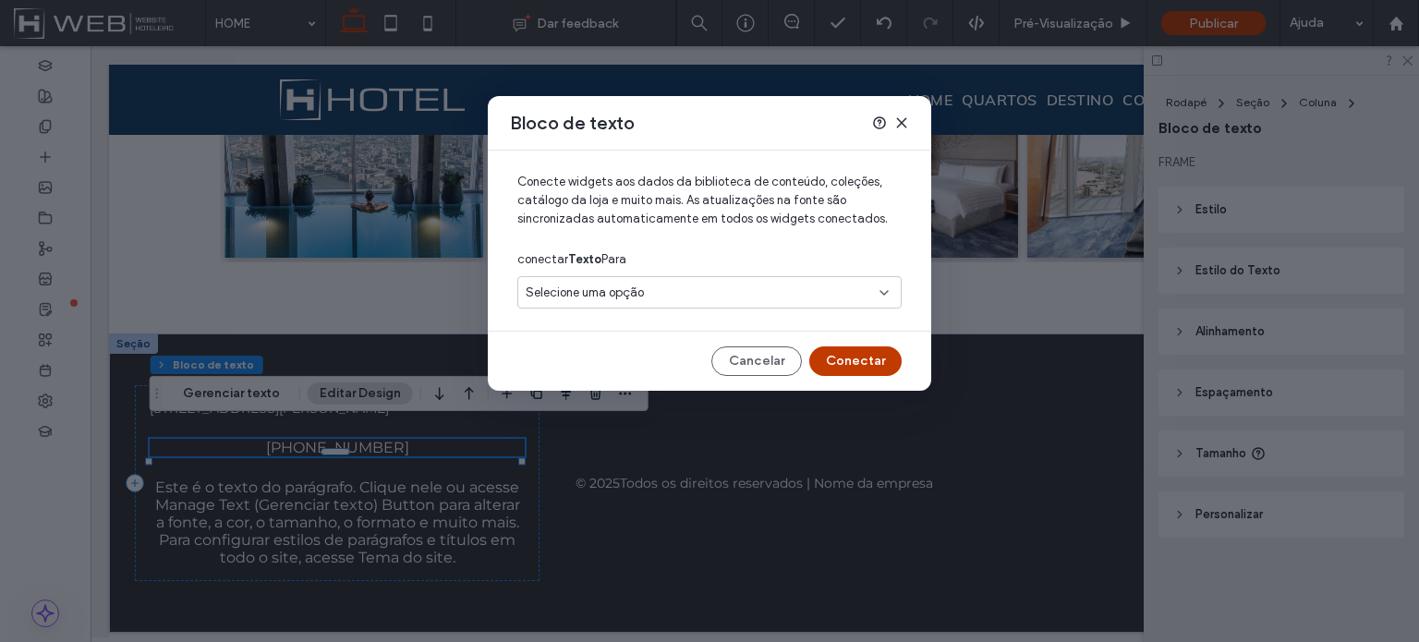
click at [634, 276] on div "Selecione uma opção" at bounding box center [709, 292] width 384 height 32
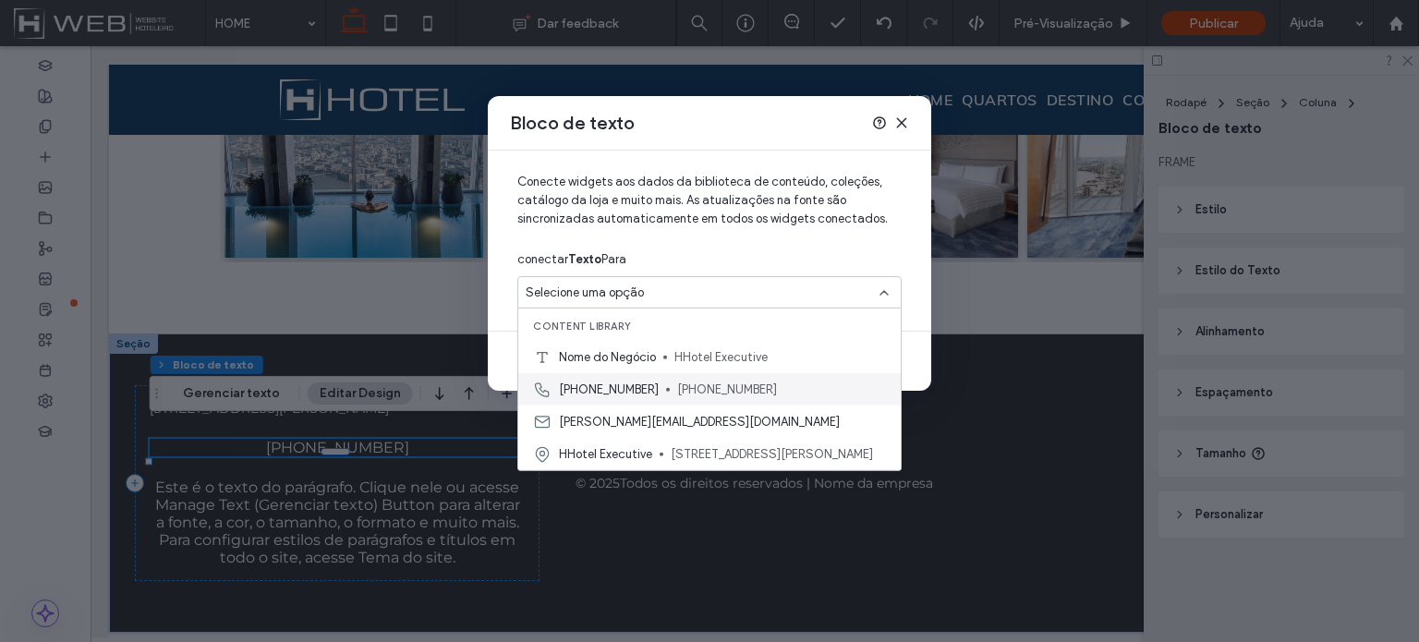
click at [575, 387] on span "[PHONE_NUMBER]" at bounding box center [609, 389] width 100 height 18
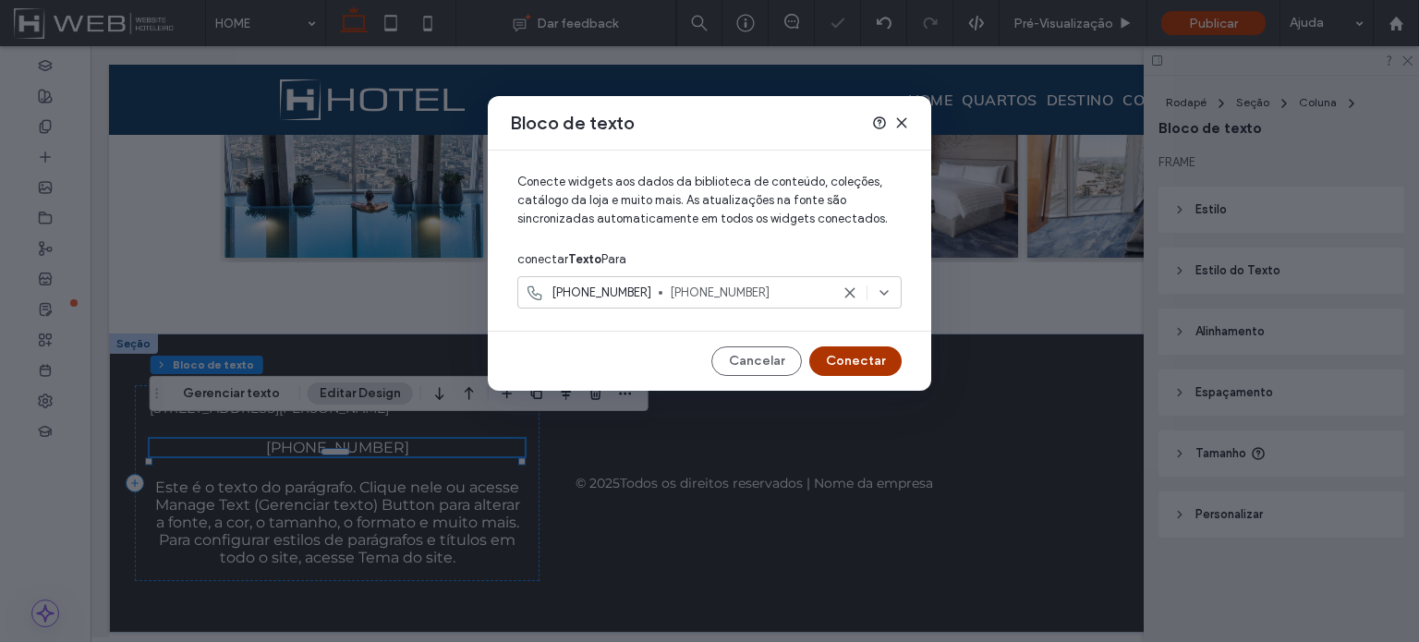
click at [877, 359] on button "Conectar" at bounding box center [855, 361] width 92 height 30
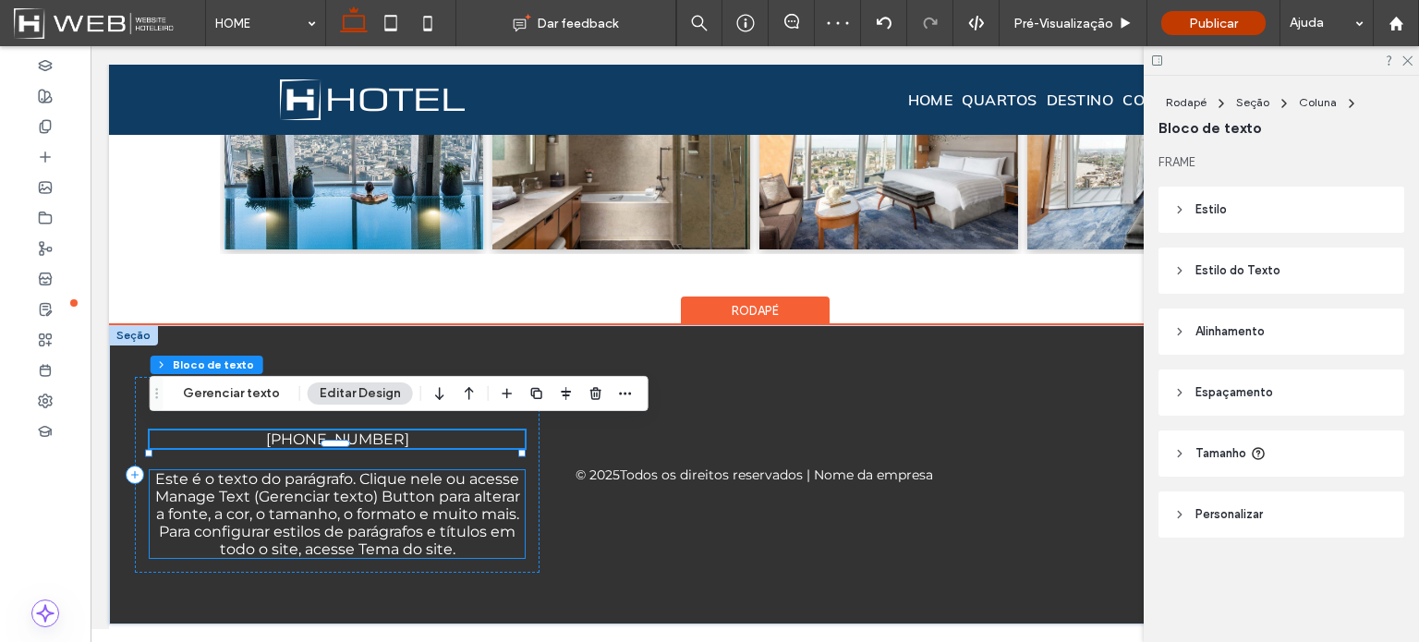
click at [411, 479] on span "Este é o texto do parágrafo. Clique nele ou acesse Manage Text (Gerenciar texto…" at bounding box center [337, 514] width 365 height 88
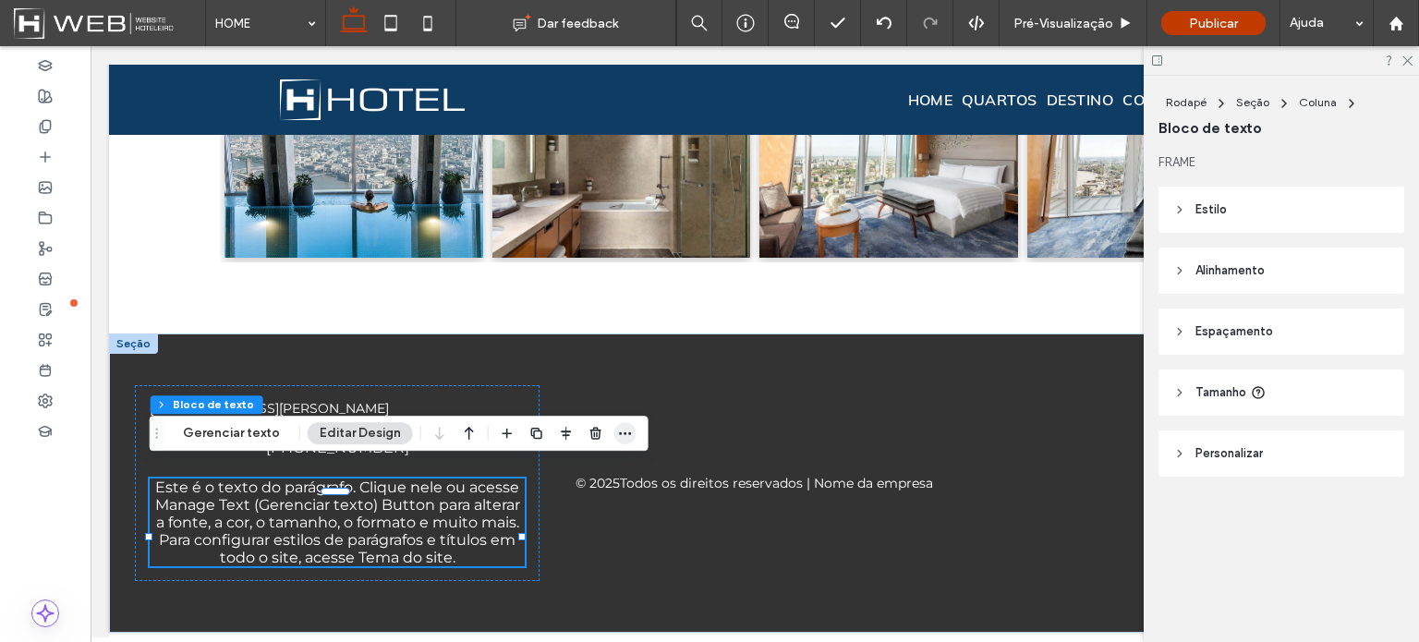
click at [620, 432] on use "button" at bounding box center [625, 433] width 12 height 3
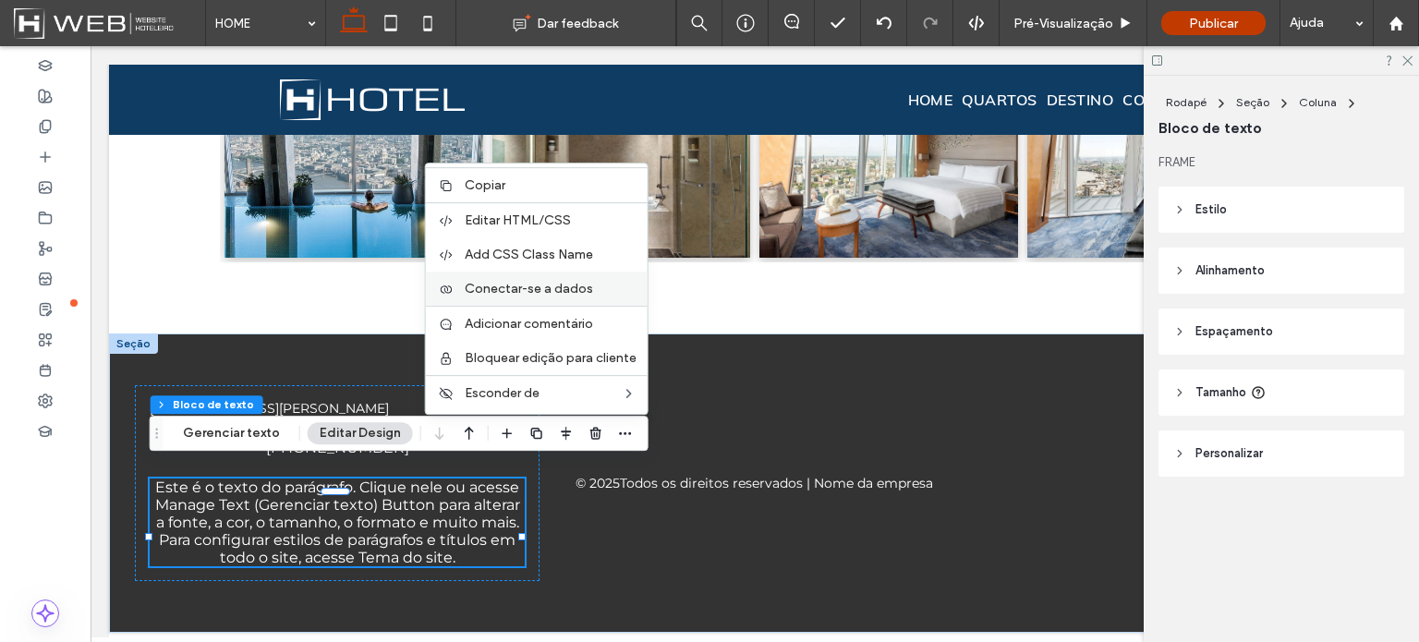
click at [608, 286] on label "Conectar-se a dados" at bounding box center [551, 289] width 172 height 16
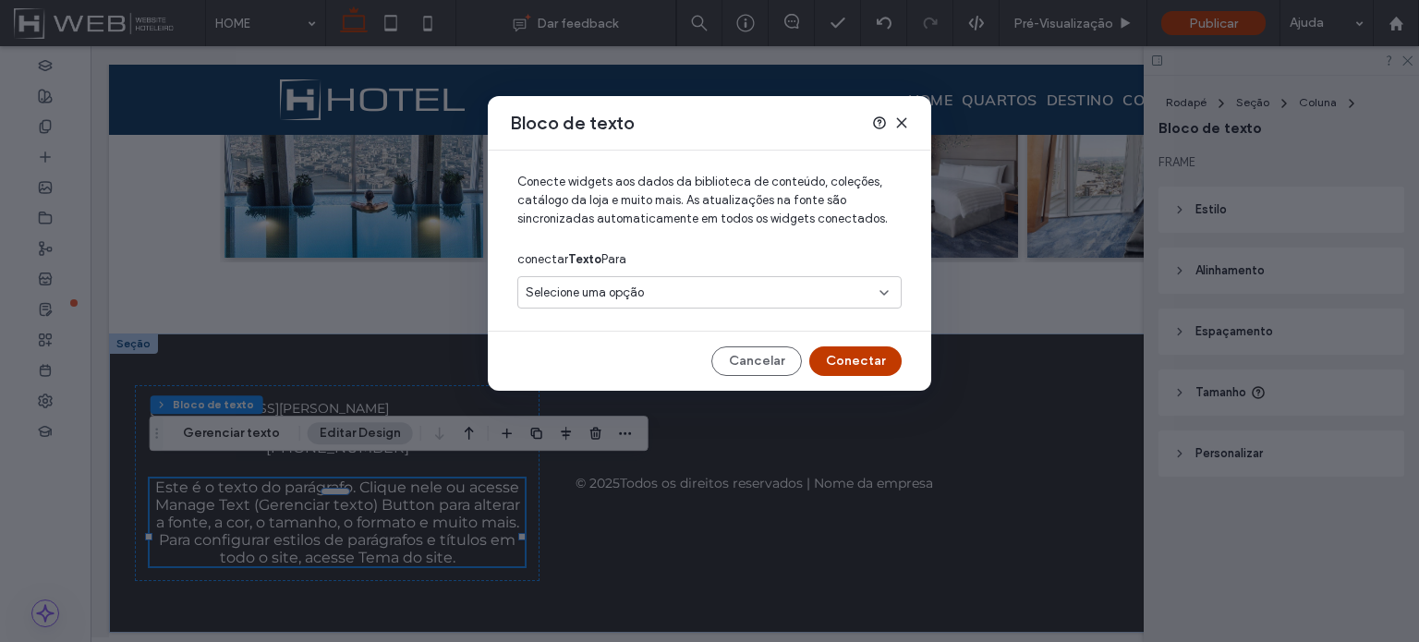
click at [608, 288] on span "Selecione uma opção" at bounding box center [585, 293] width 118 height 18
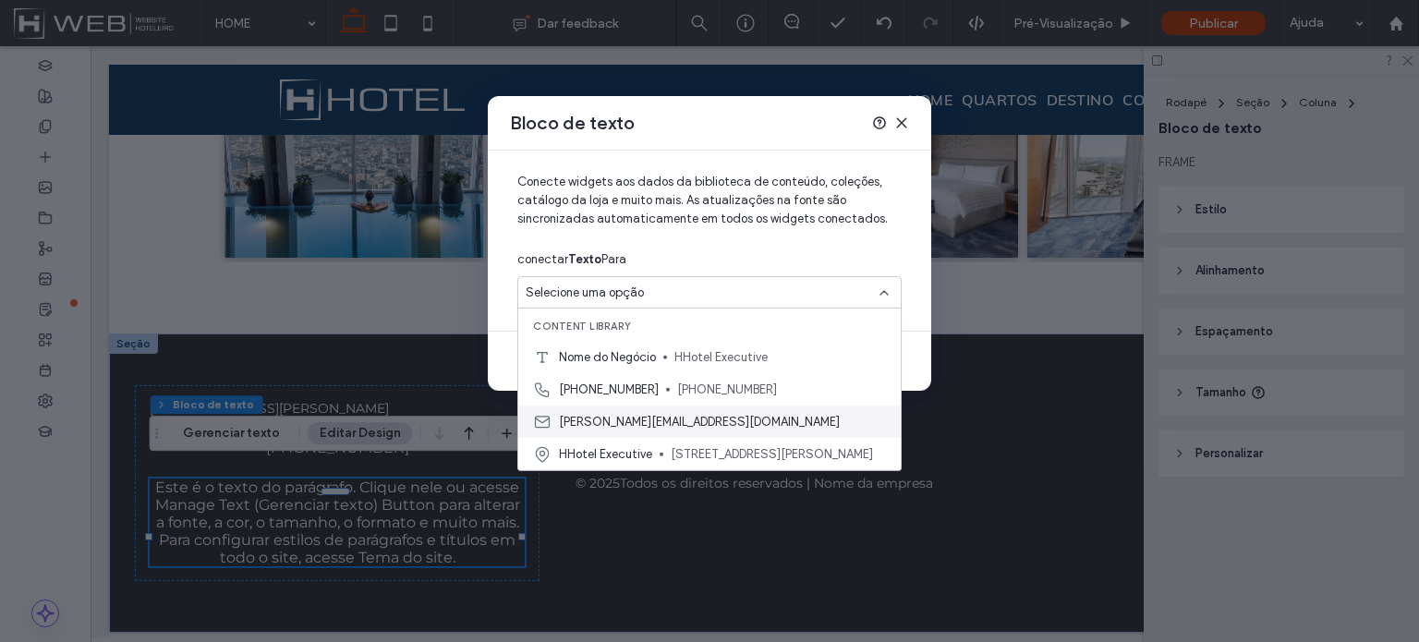
click at [624, 423] on span "[PERSON_NAME][EMAIL_ADDRESS][DOMAIN_NAME]" at bounding box center [699, 421] width 281 height 18
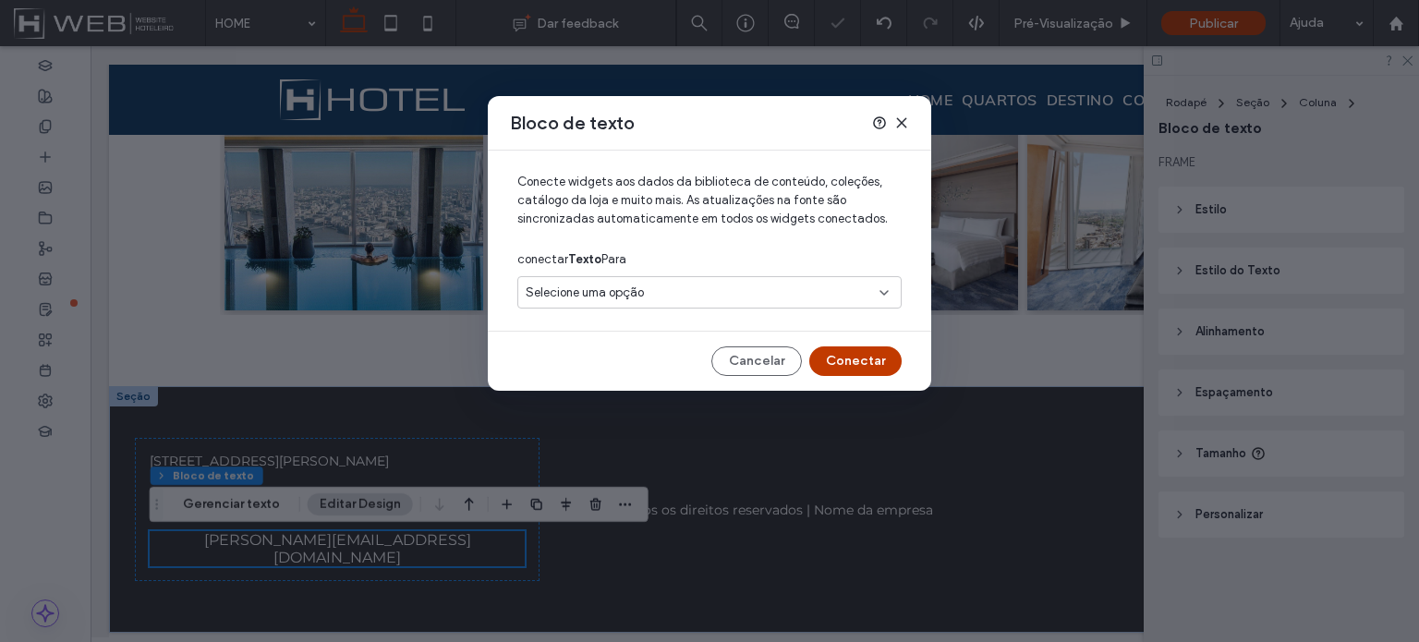
scroll to position [2188, 0]
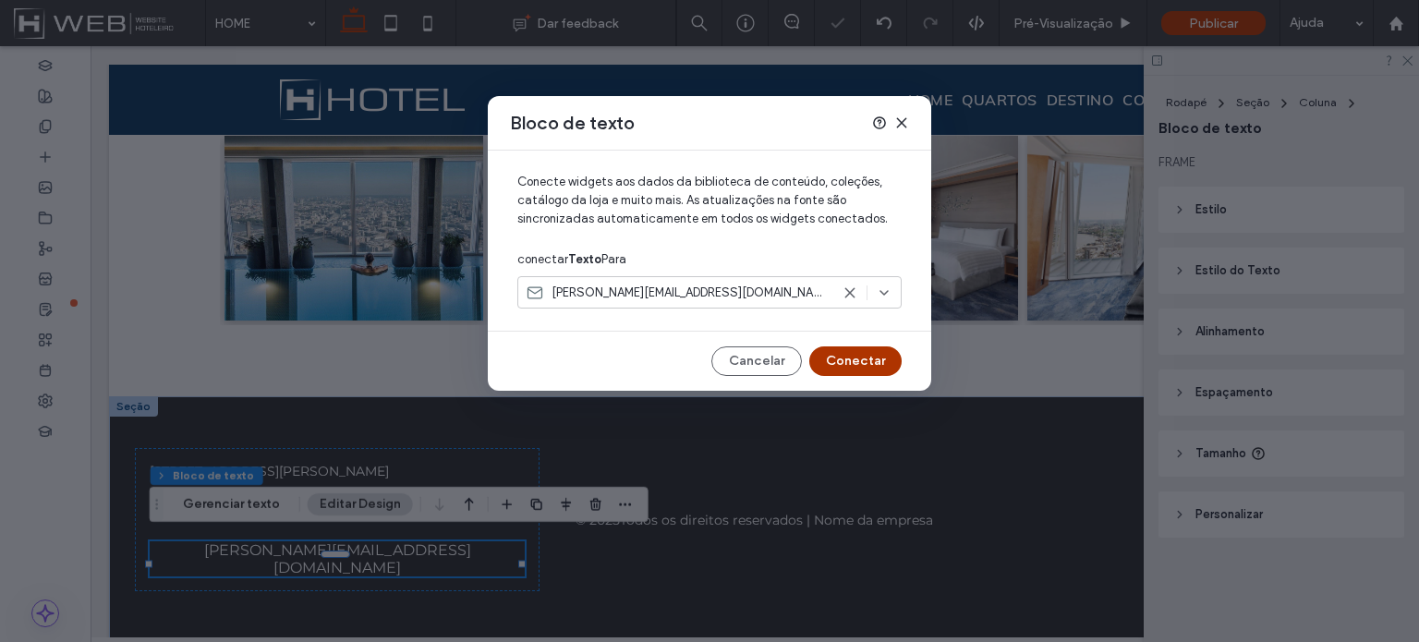
click at [872, 356] on button "Conectar" at bounding box center [855, 361] width 92 height 30
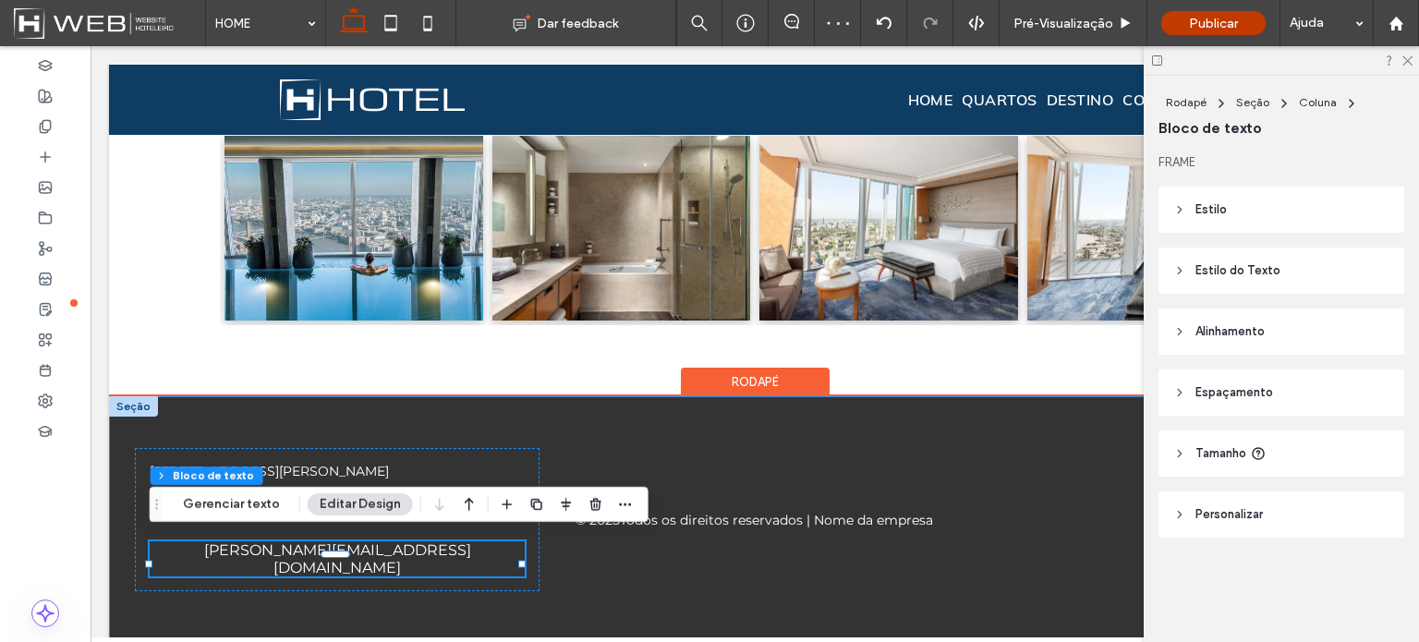
click at [377, 581] on div "[STREET_ADDRESS][PERSON_NAME] [PHONE_NUMBER] [PERSON_NAME][EMAIL_ADDRESS][DOMAI…" at bounding box center [754, 519] width 1291 height 247
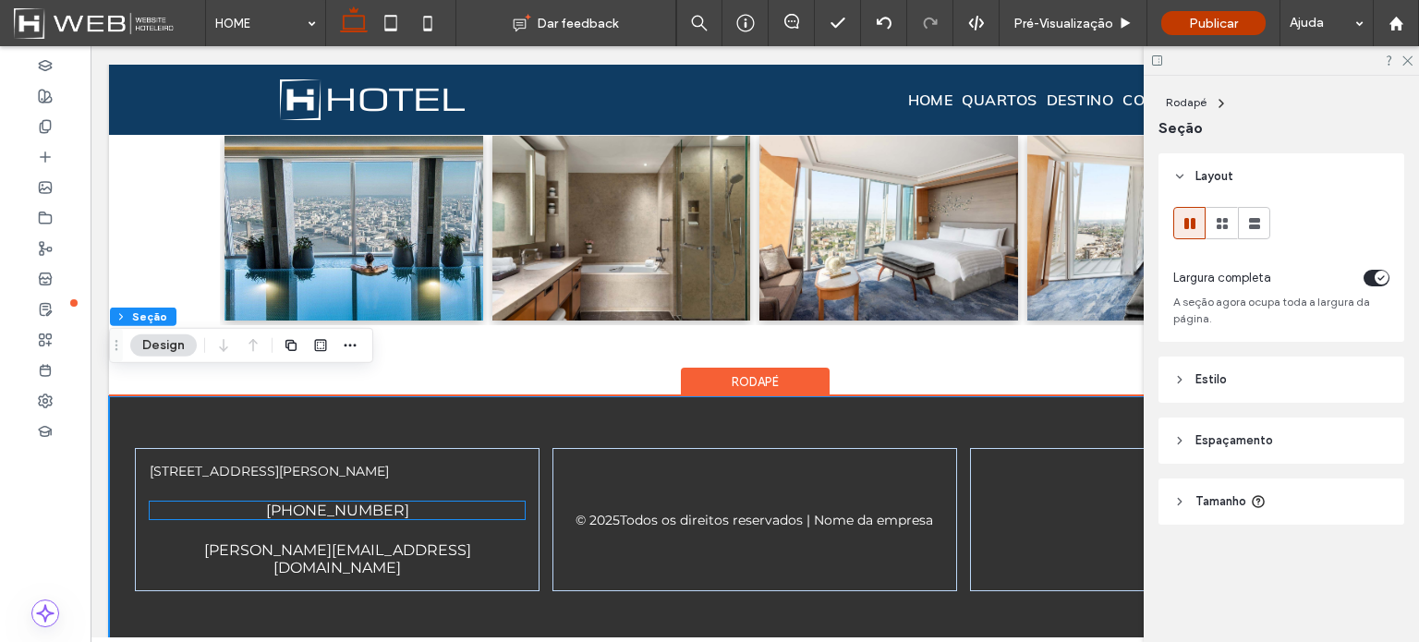
click at [240, 507] on div "[PHONE_NUMBER]" at bounding box center [337, 511] width 375 height 18
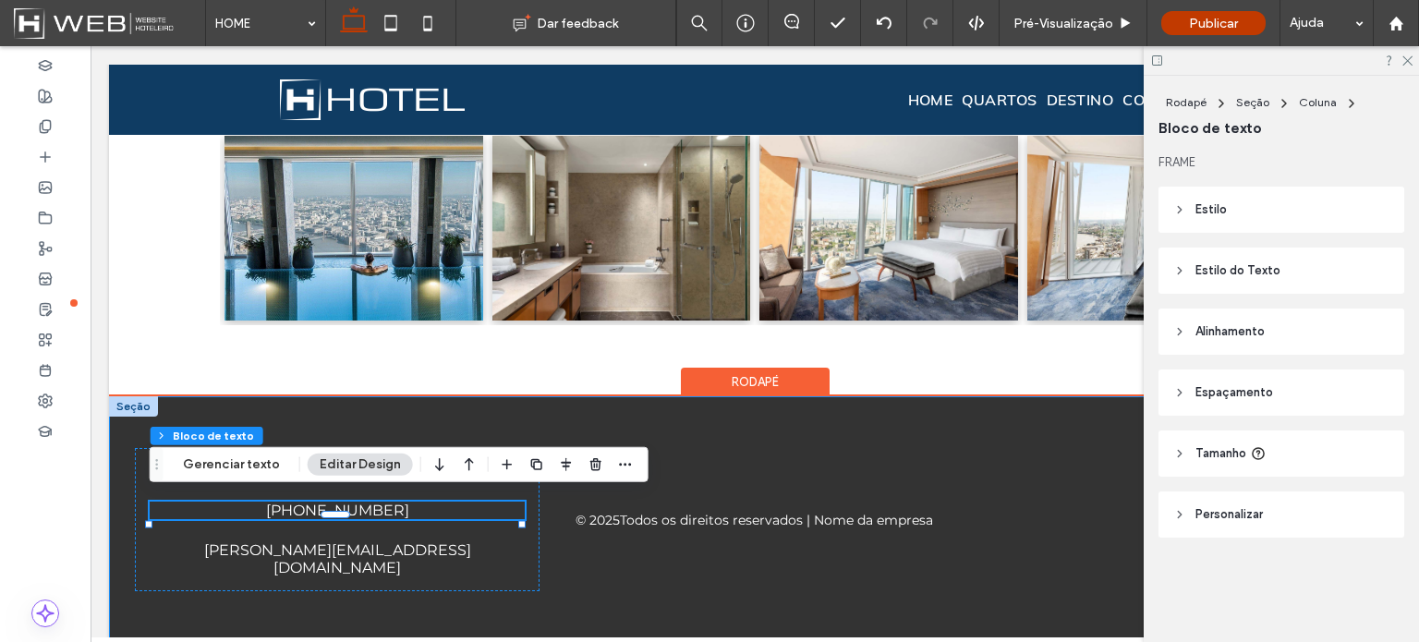
click at [444, 400] on div "[STREET_ADDRESS][PERSON_NAME] [PHONE_NUMBER] [PERSON_NAME][EMAIL_ADDRESS][DOMAI…" at bounding box center [754, 519] width 1291 height 247
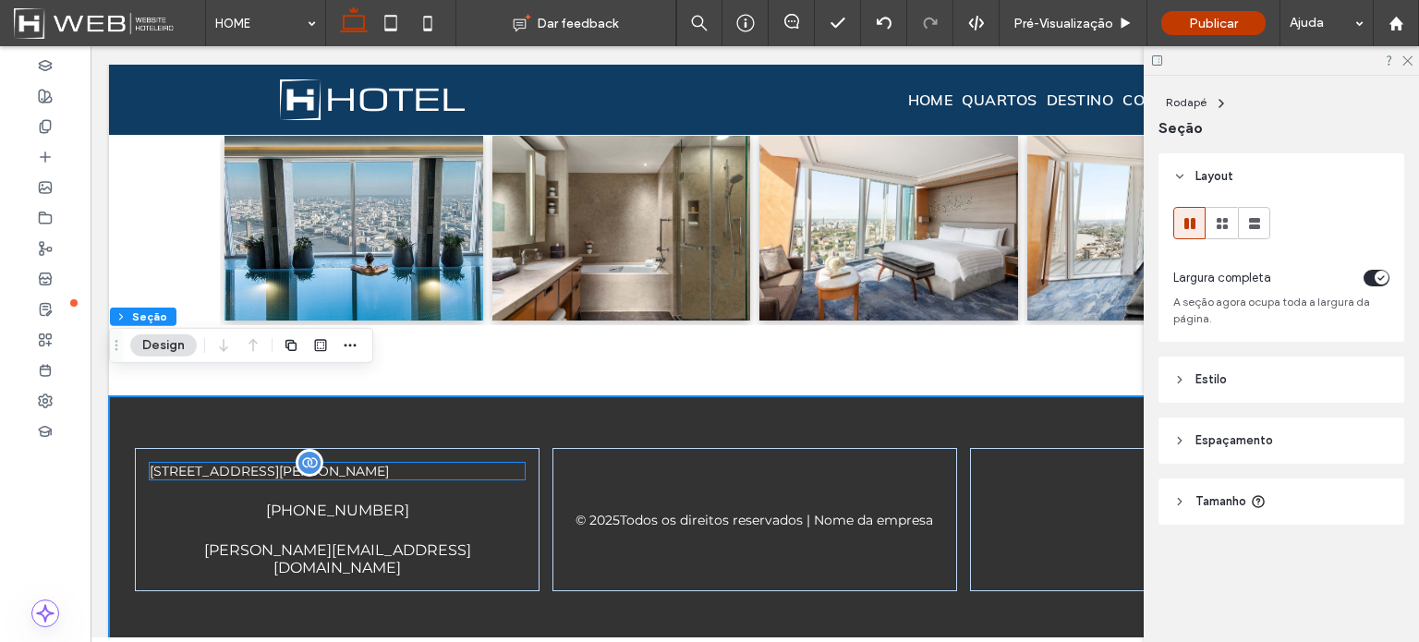
click at [344, 467] on div "[STREET_ADDRESS][PERSON_NAME]" at bounding box center [337, 471] width 375 height 17
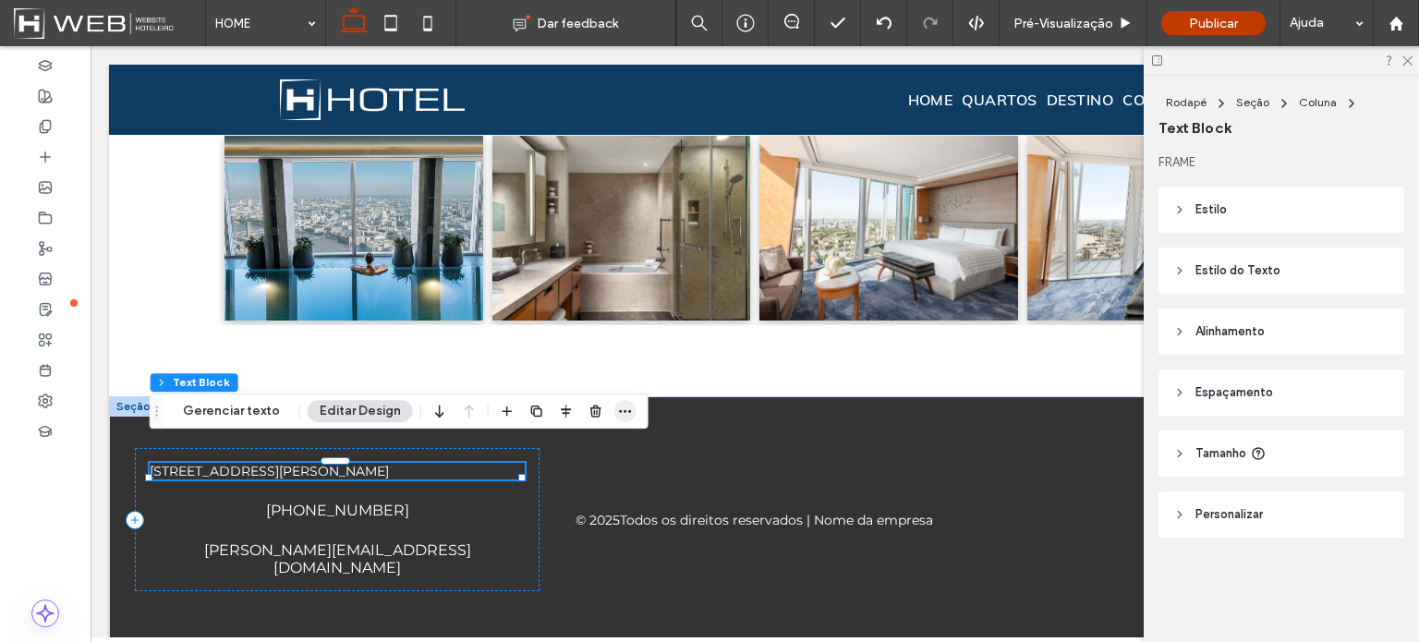
click at [624, 408] on icon "button" at bounding box center [625, 411] width 15 height 15
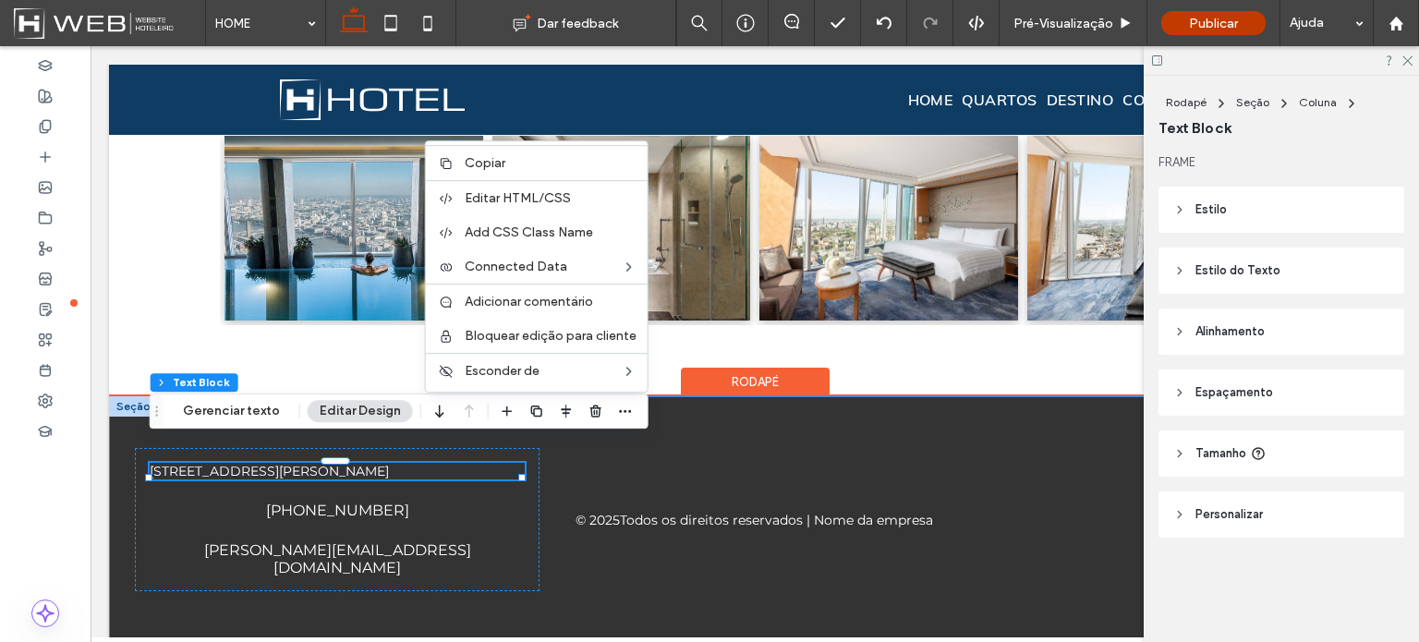
click at [542, 445] on div "[STREET_ADDRESS][PERSON_NAME] [PHONE_NUMBER] [PERSON_NAME][EMAIL_ADDRESS][DOMAI…" at bounding box center [754, 519] width 1291 height 247
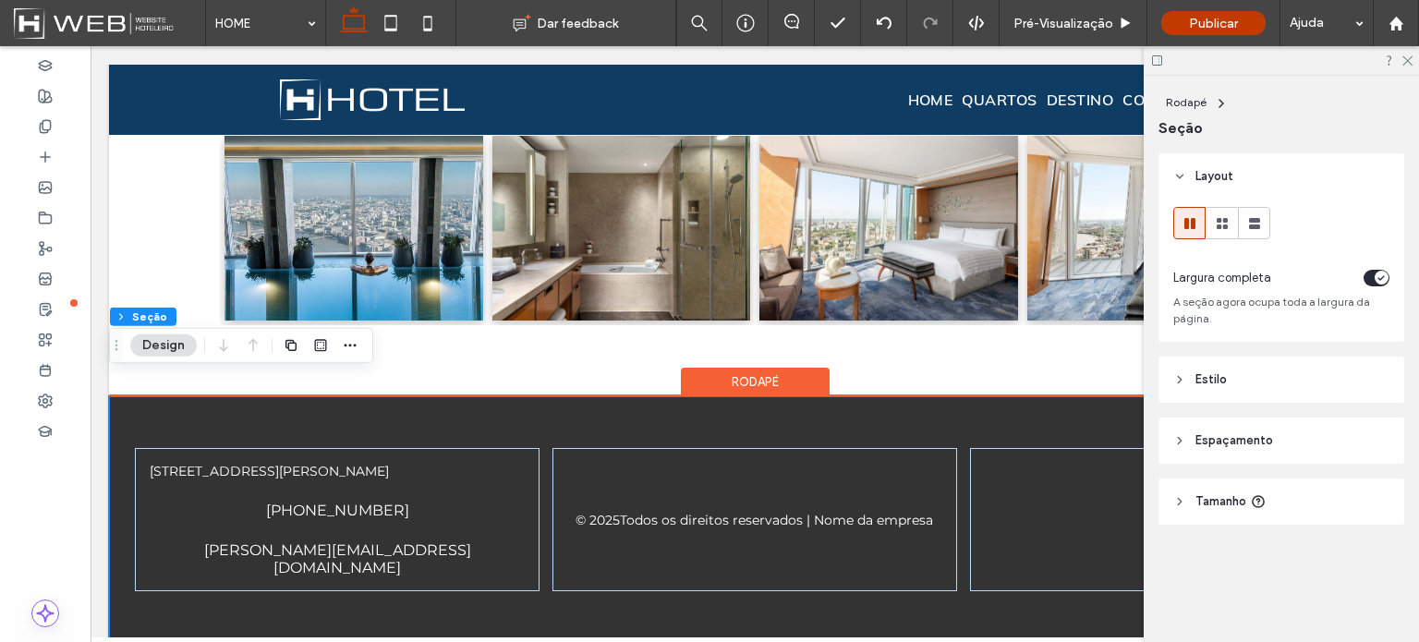
click at [476, 398] on div "[STREET_ADDRESS][PERSON_NAME] [PHONE_NUMBER] [PERSON_NAME][EMAIL_ADDRESS][DOMAI…" at bounding box center [754, 519] width 1291 height 247
click at [271, 448] on div "[STREET_ADDRESS][PERSON_NAME] [PHONE_NUMBER] [PERSON_NAME][EMAIL_ADDRESS][DOMAI…" at bounding box center [337, 519] width 405 height 143
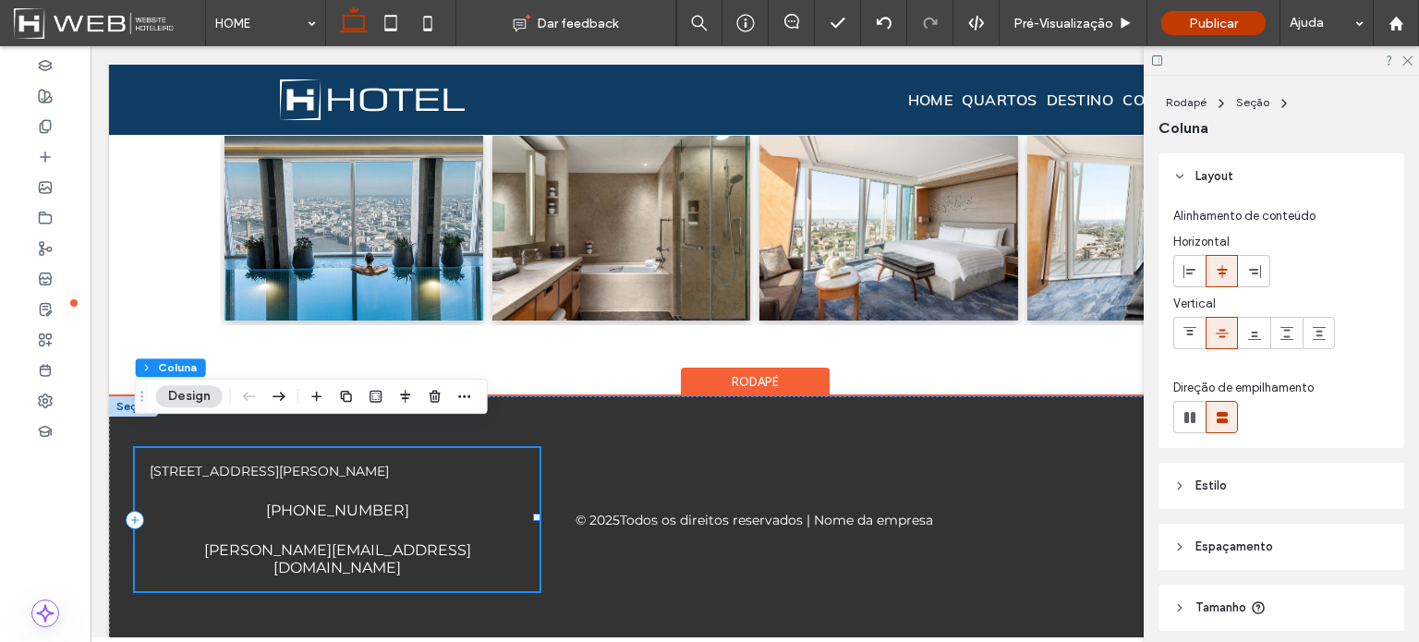
click at [147, 553] on div "[STREET_ADDRESS][PERSON_NAME] [PHONE_NUMBER] [PERSON_NAME][EMAIL_ADDRESS][DOMAI…" at bounding box center [337, 519] width 405 height 143
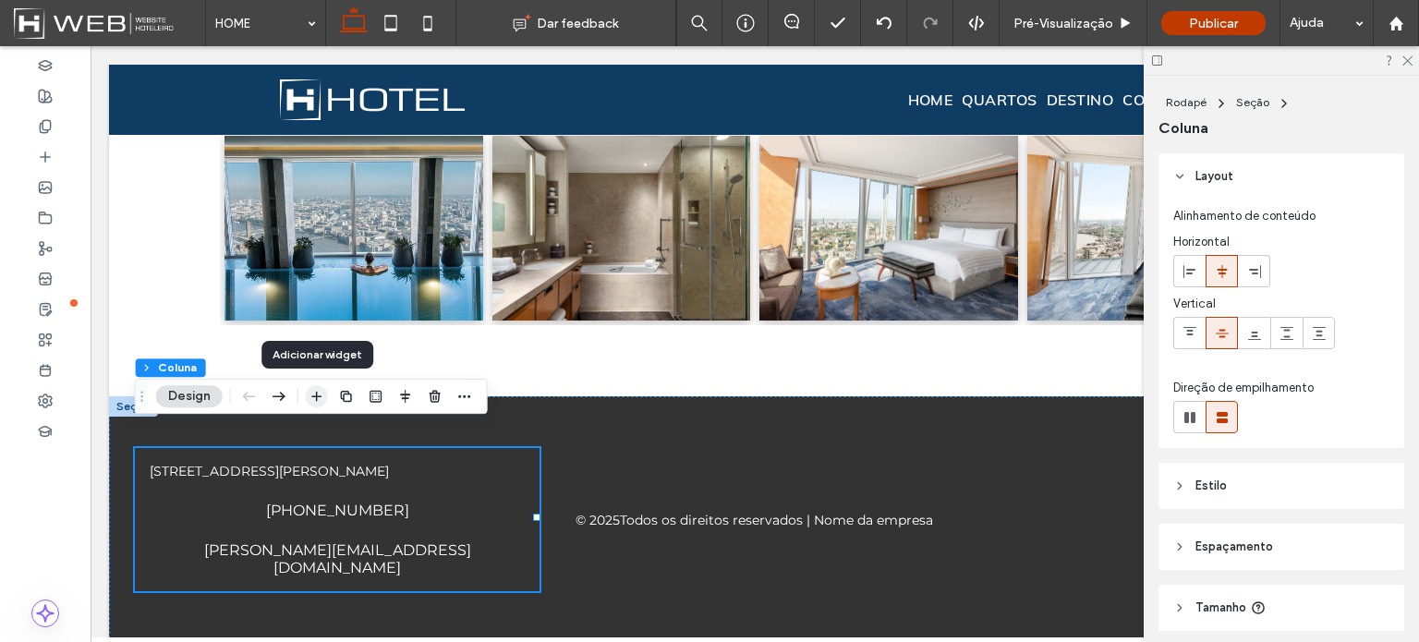
click at [318, 398] on icon "button" at bounding box center [316, 396] width 15 height 15
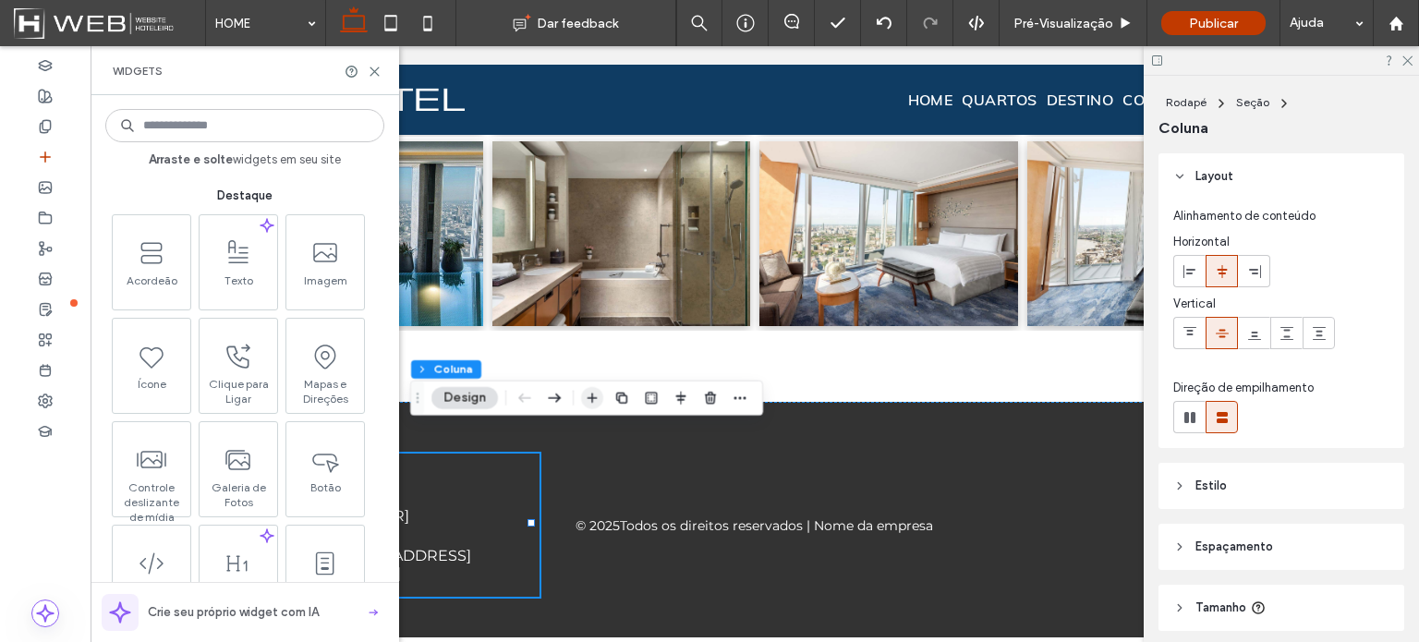
scroll to position [2187, 0]
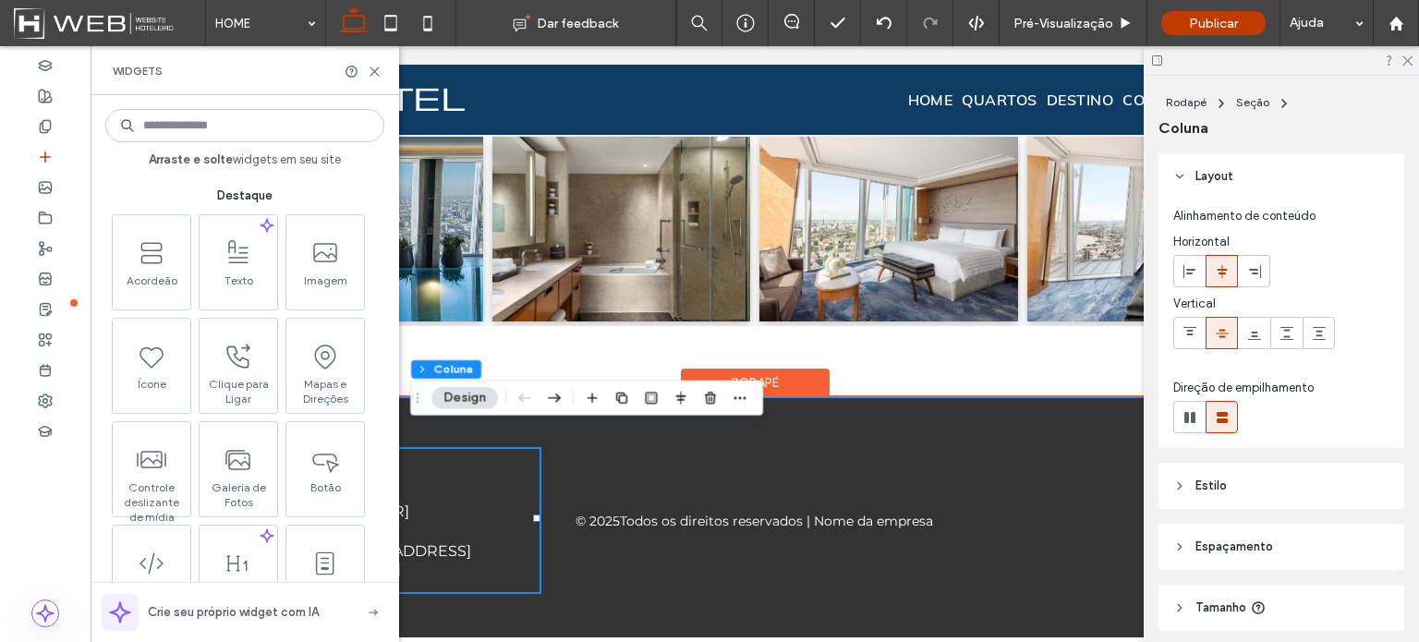
click at [546, 596] on div "[STREET_ADDRESS][PERSON_NAME] [PHONE_NUMBER] [PERSON_NAME][EMAIL_ADDRESS][DOMAI…" at bounding box center [754, 520] width 1291 height 247
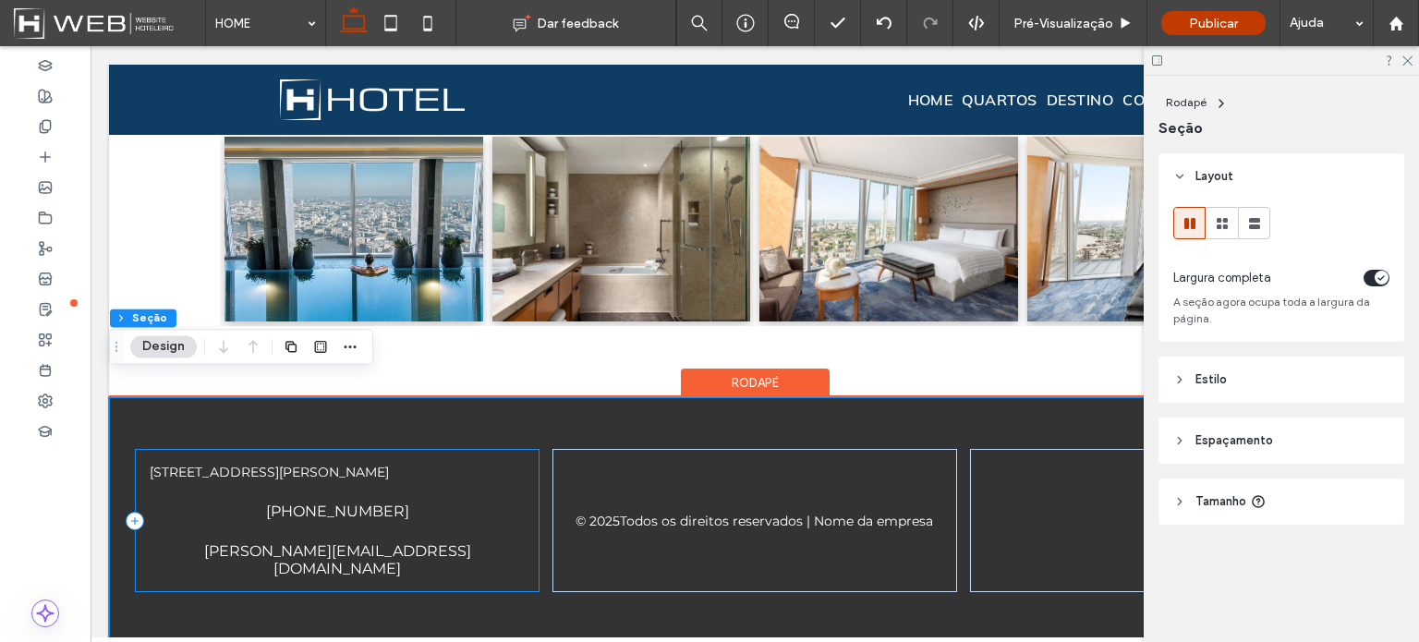
click at [527, 480] on div "[STREET_ADDRESS][PERSON_NAME] [PHONE_NUMBER] [PERSON_NAME][EMAIL_ADDRESS][DOMAI…" at bounding box center [337, 520] width 405 height 143
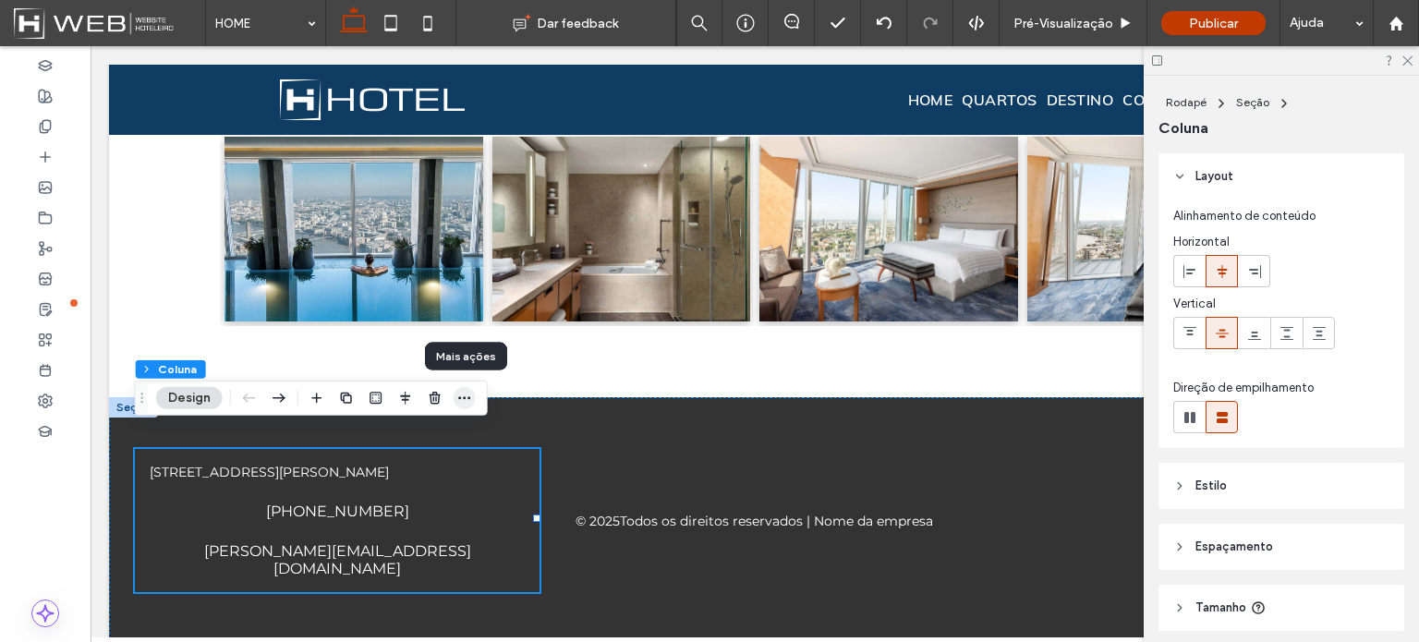
click at [462, 397] on icon "button" at bounding box center [464, 398] width 15 height 15
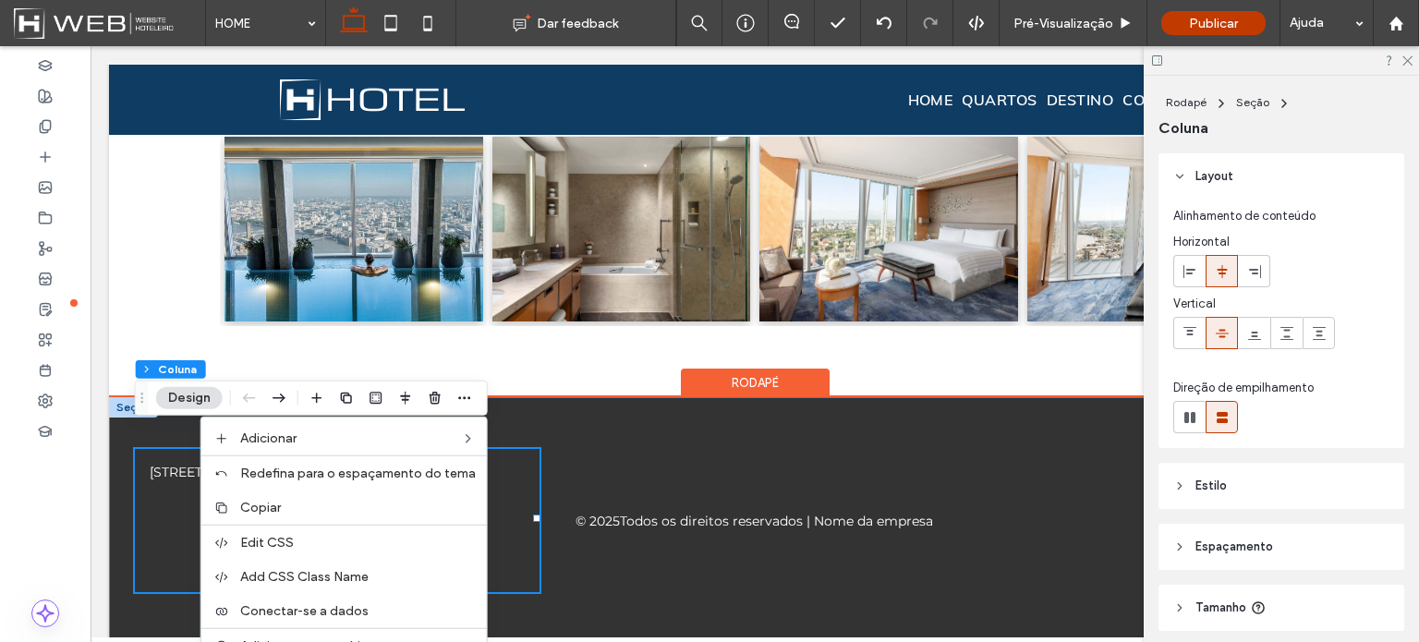
click at [547, 397] on div "[STREET_ADDRESS][PERSON_NAME] [PHONE_NUMBER] [PERSON_NAME][EMAIL_ADDRESS][DOMAI…" at bounding box center [754, 520] width 1291 height 247
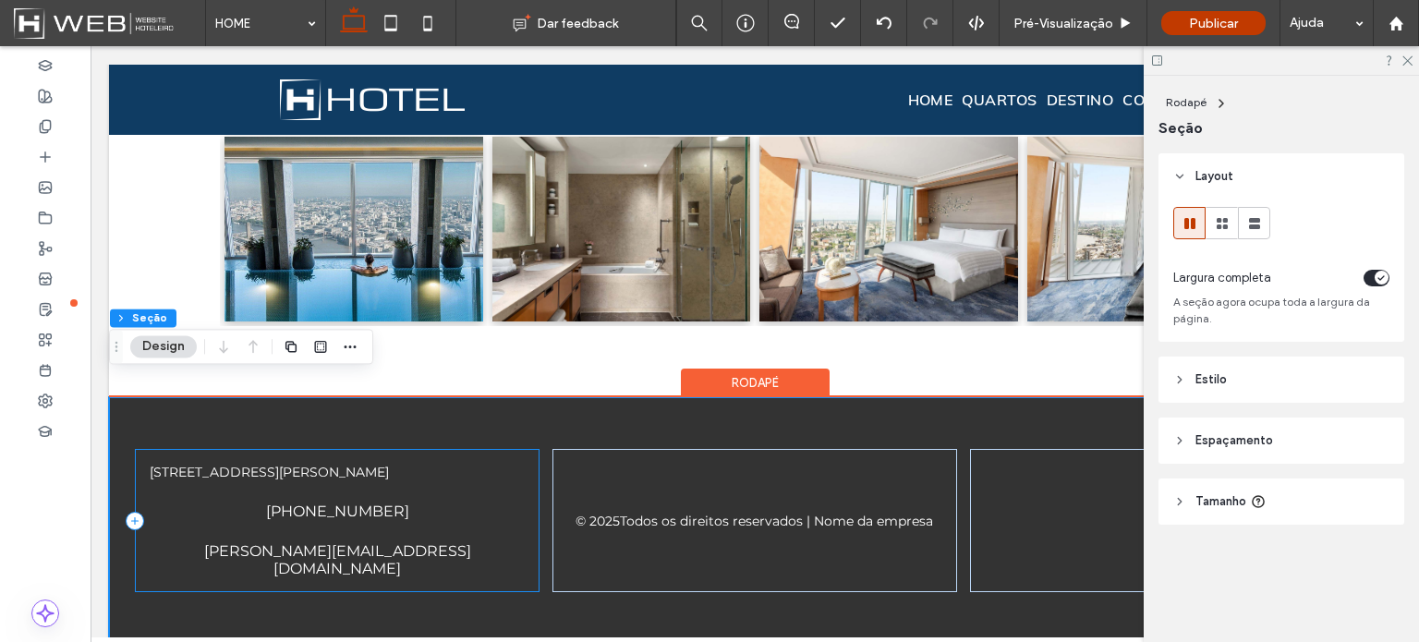
click at [521, 472] on div "[STREET_ADDRESS][PERSON_NAME] [PHONE_NUMBER] [PERSON_NAME][EMAIL_ADDRESS][DOMAI…" at bounding box center [337, 520] width 405 height 143
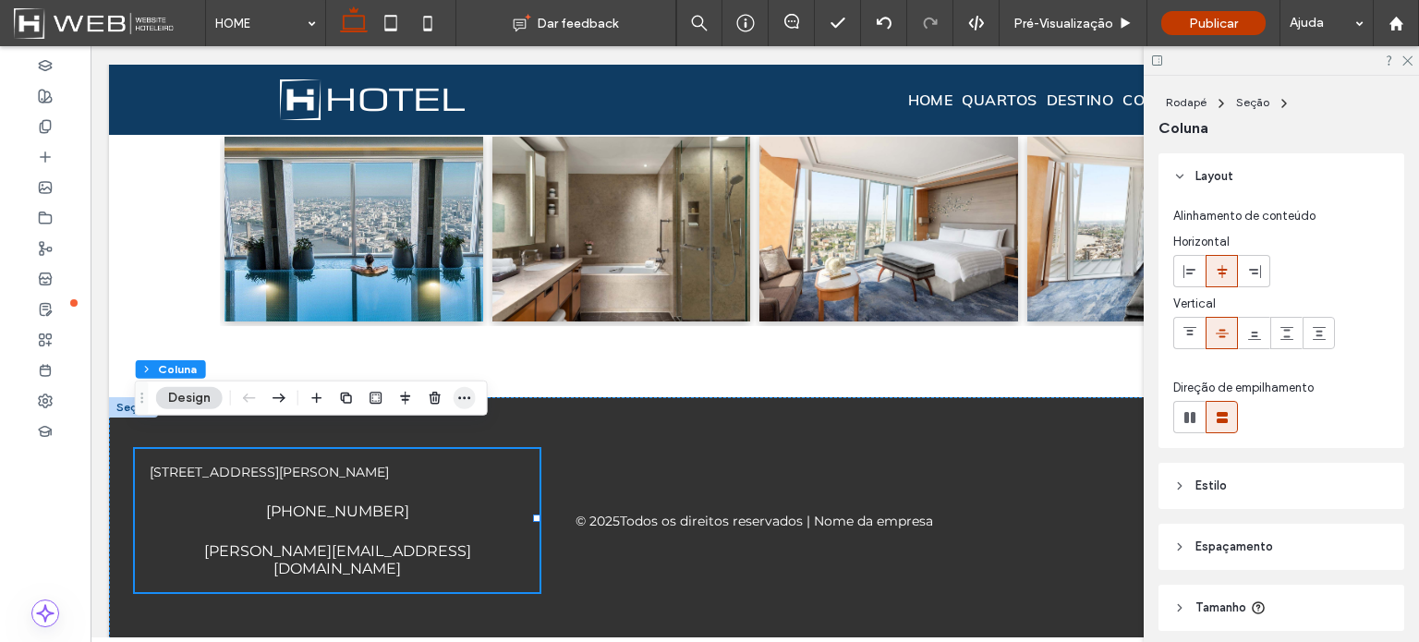
click at [460, 394] on icon "button" at bounding box center [464, 398] width 15 height 15
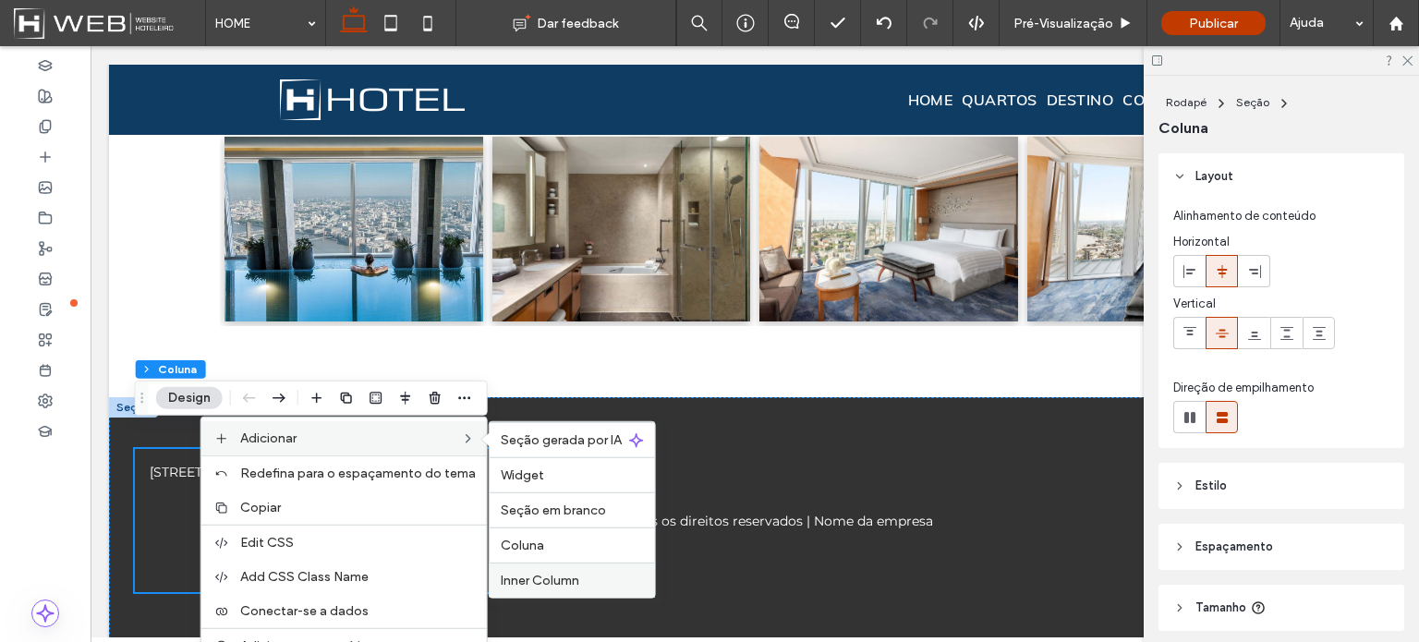
click at [526, 579] on span "Inner Column" at bounding box center [540, 581] width 79 height 16
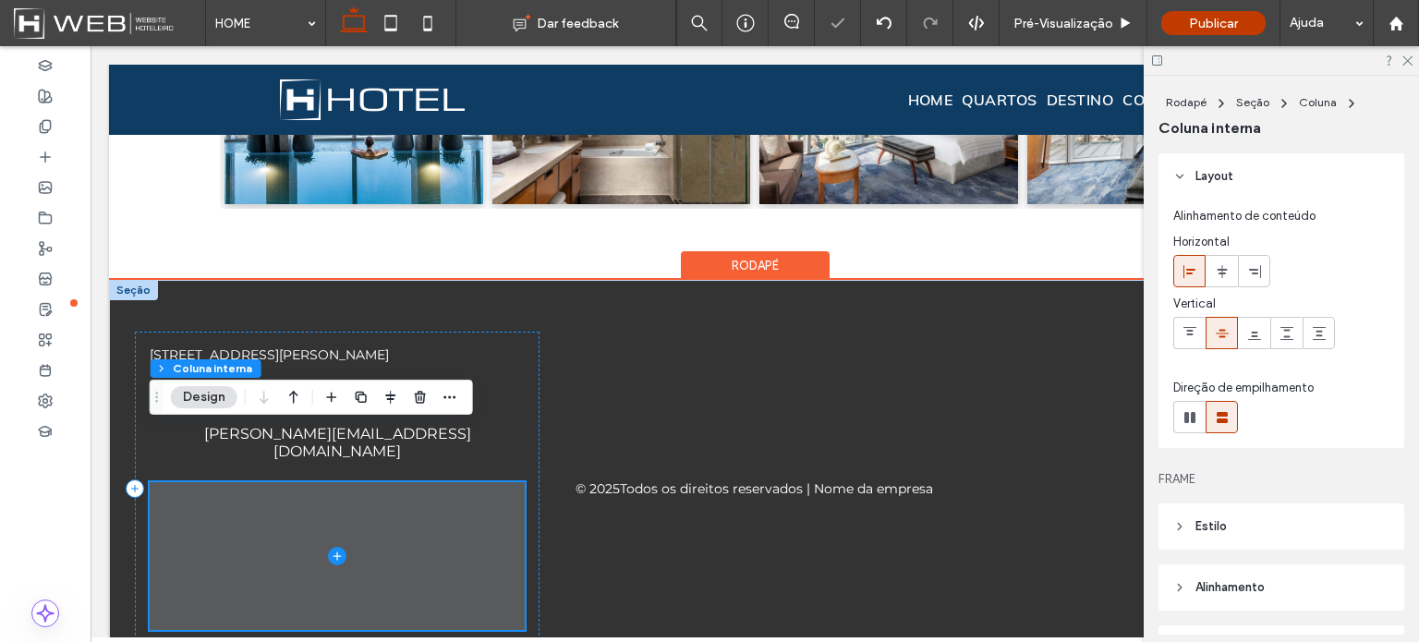
scroll to position [2358, 0]
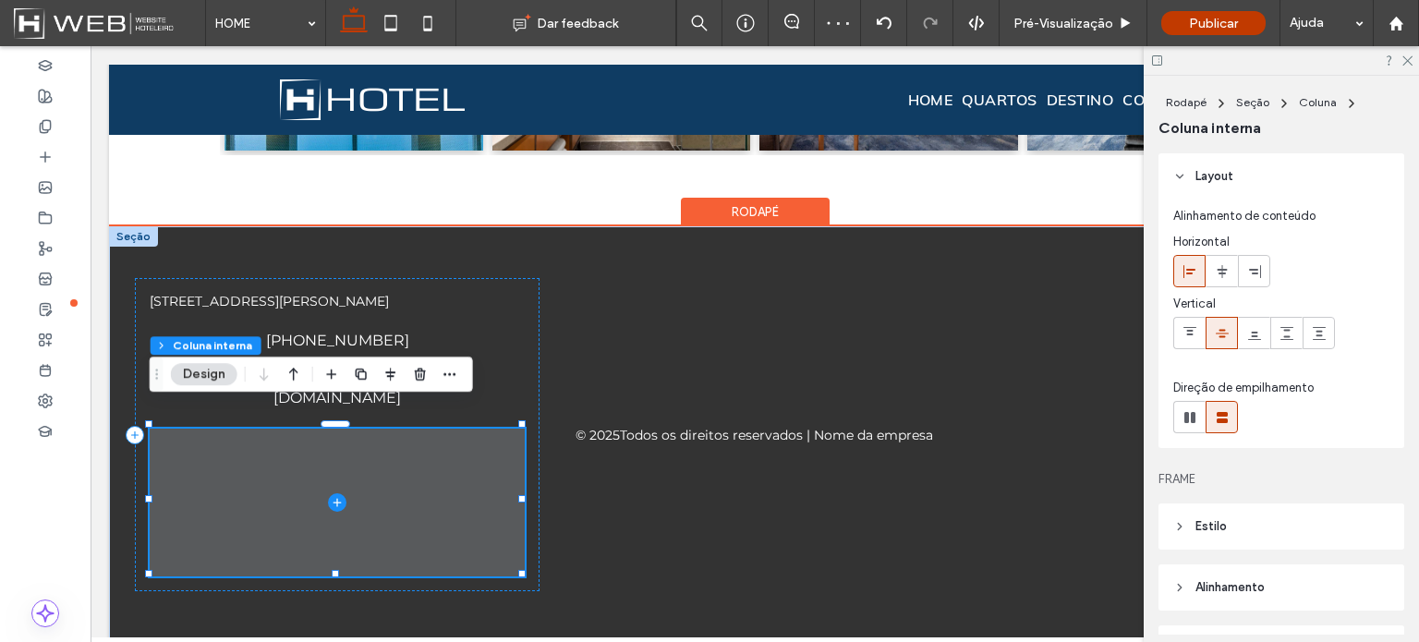
click at [461, 464] on span at bounding box center [337, 503] width 375 height 148
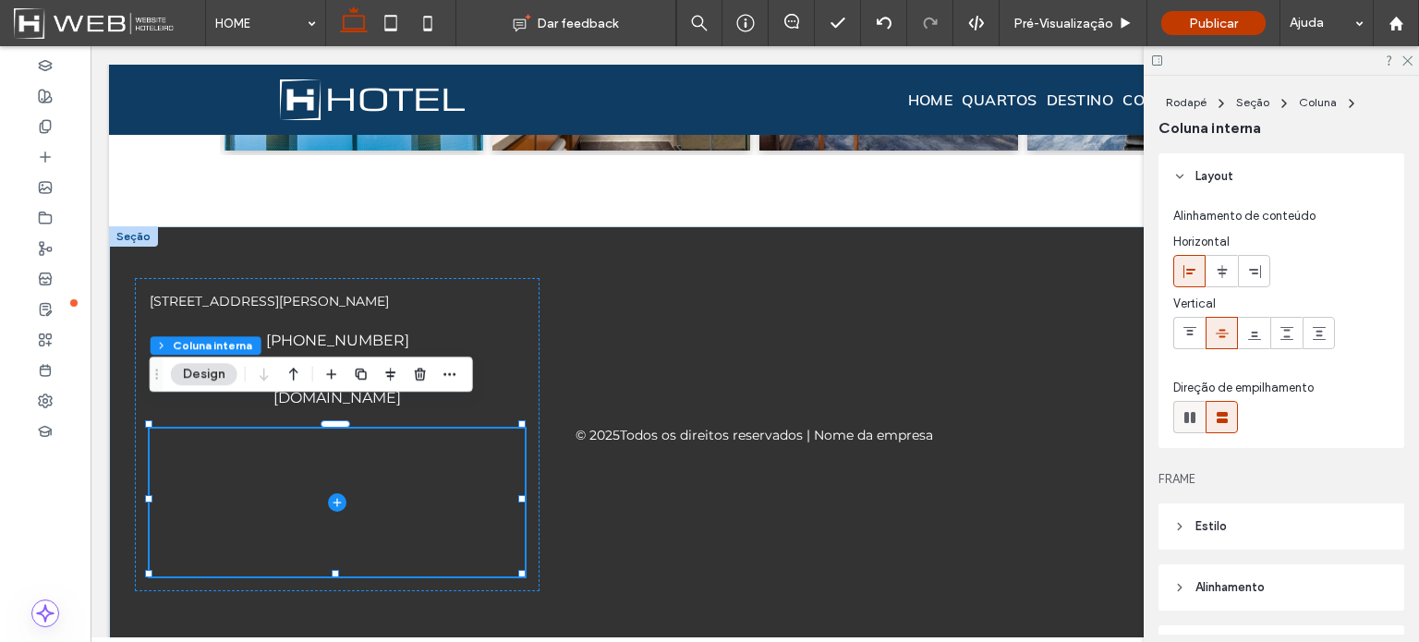
click at [1189, 419] on icon at bounding box center [1190, 417] width 18 height 18
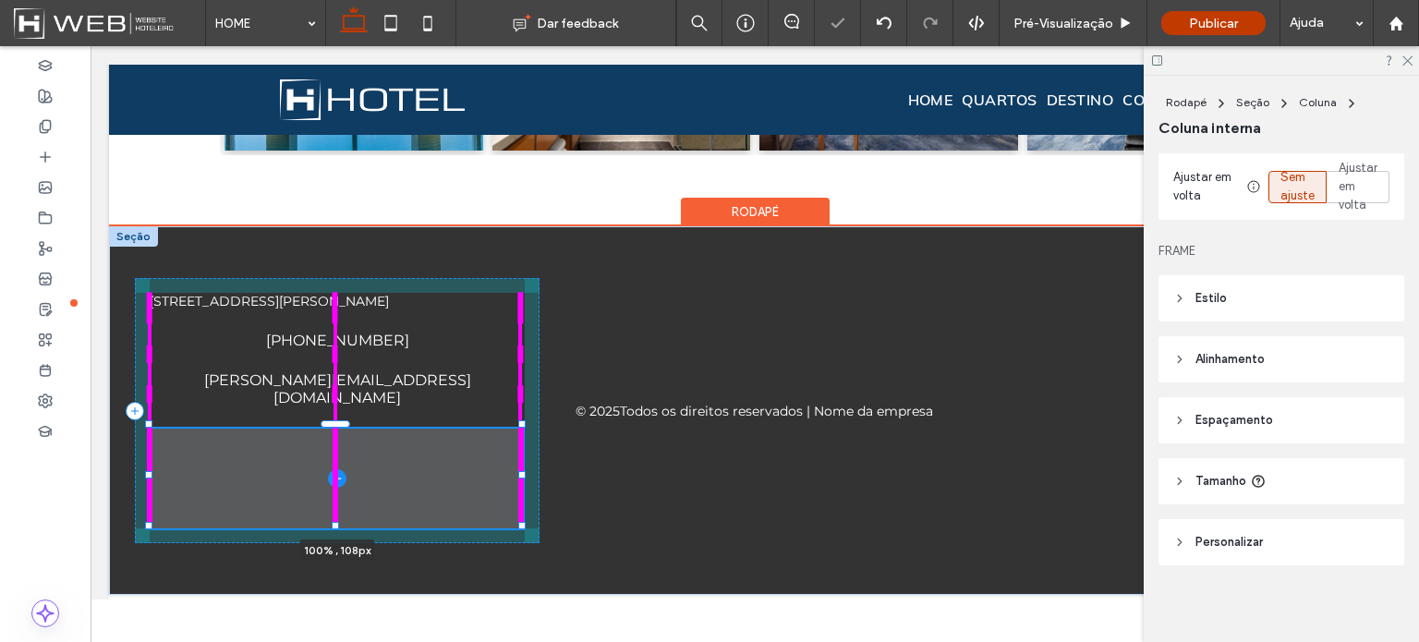
scroll to position [314, 0]
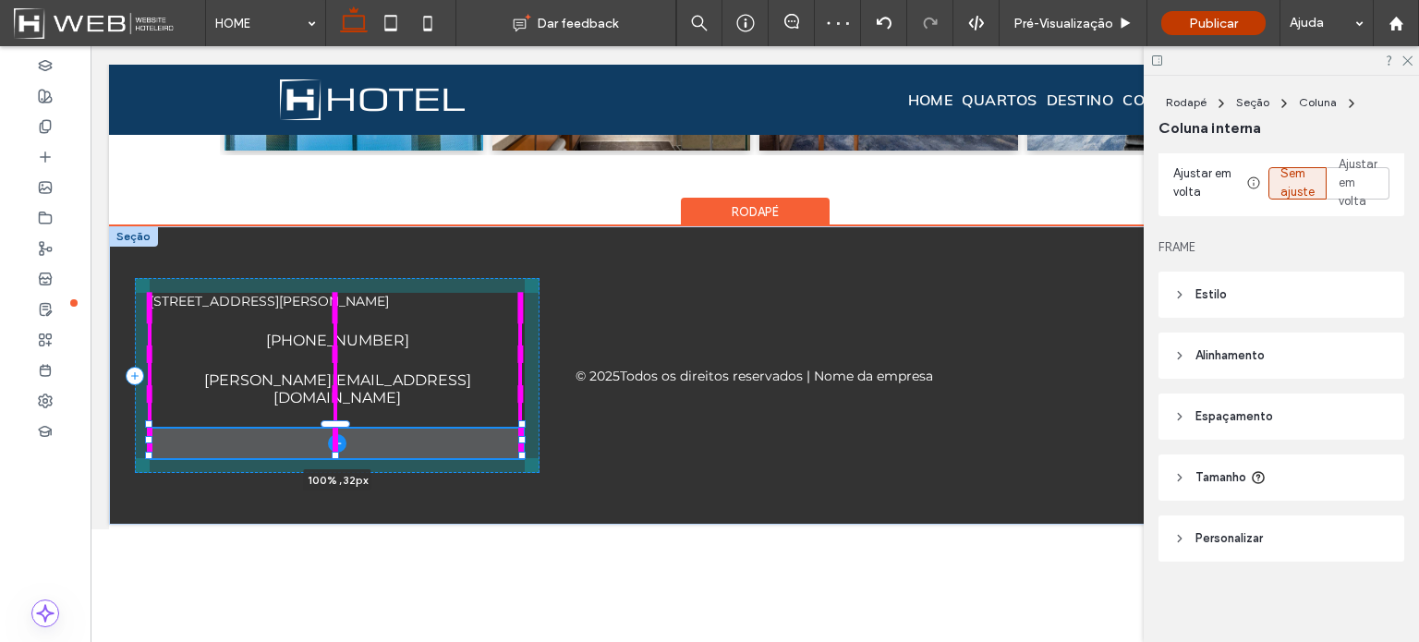
drag, startPoint x: 333, startPoint y: 552, endPoint x: 340, endPoint y: 454, distance: 99.1
click at [340, 454] on div "[STREET_ADDRESS][PERSON_NAME] [PHONE_NUMBER] [PERSON_NAME][EMAIL_ADDRESS][DOMAI…" at bounding box center [754, 375] width 1291 height 298
type input "**"
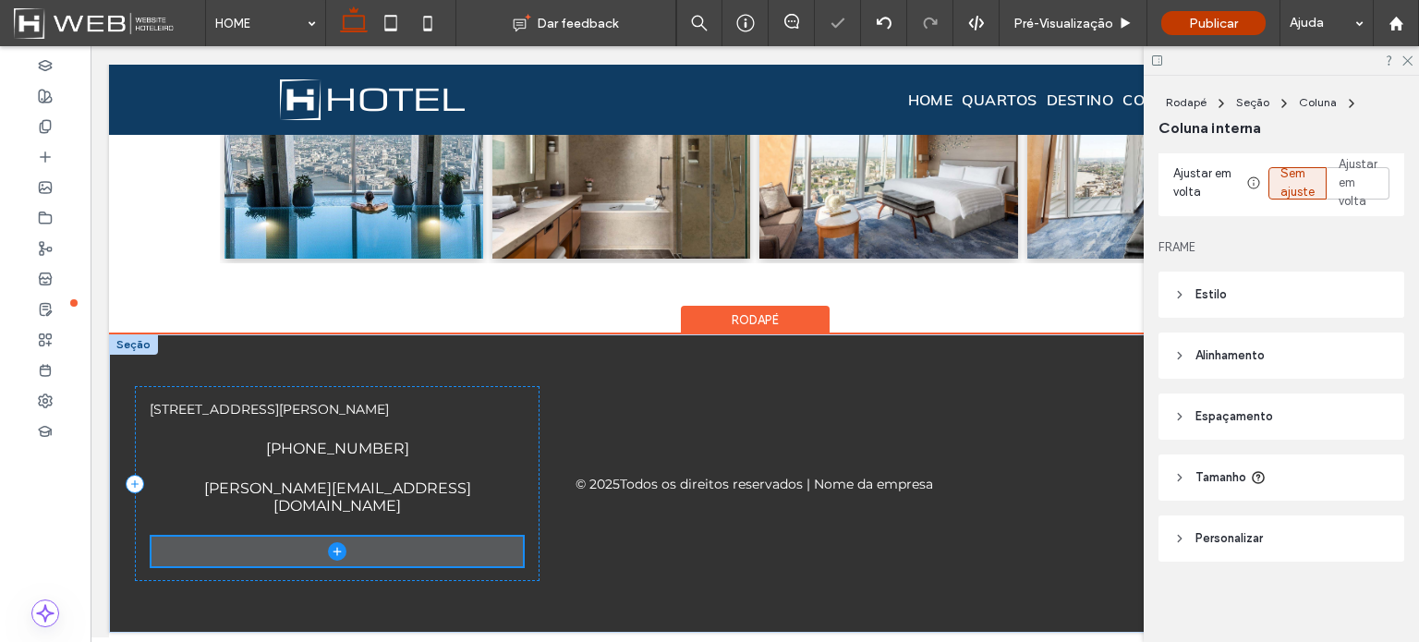
scroll to position [2239, 0]
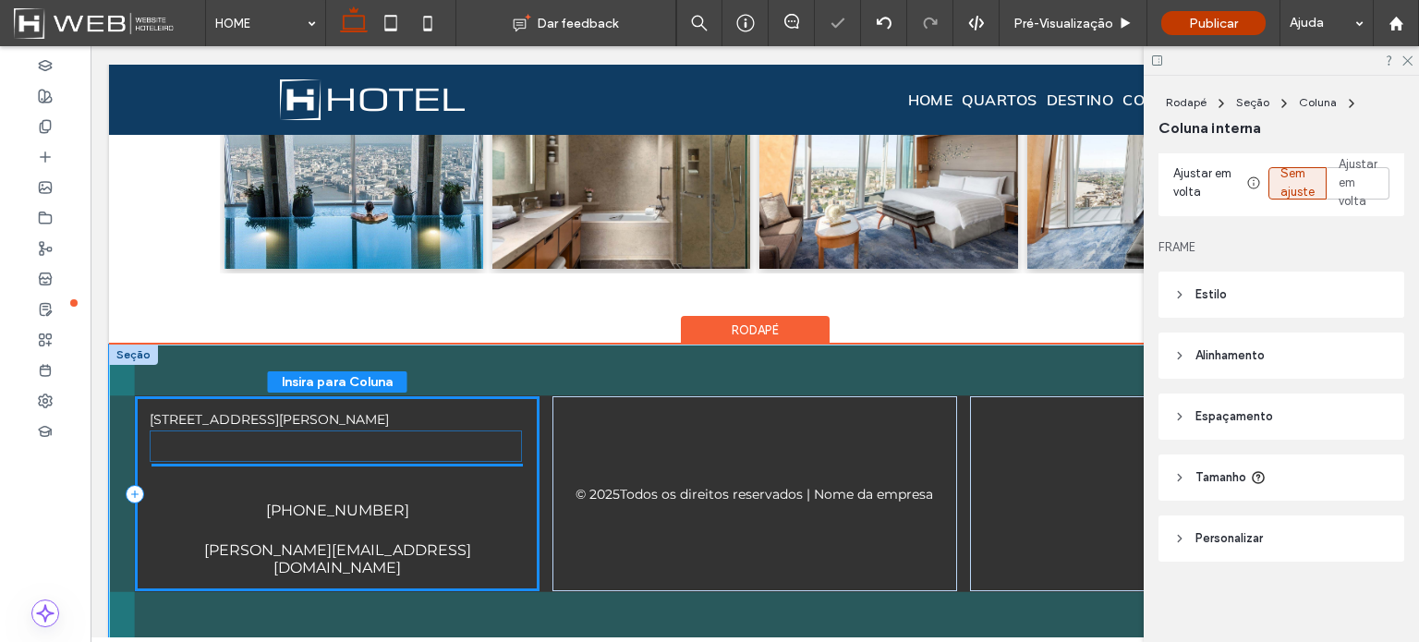
drag, startPoint x: 365, startPoint y: 531, endPoint x: 366, endPoint y: 440, distance: 91.5
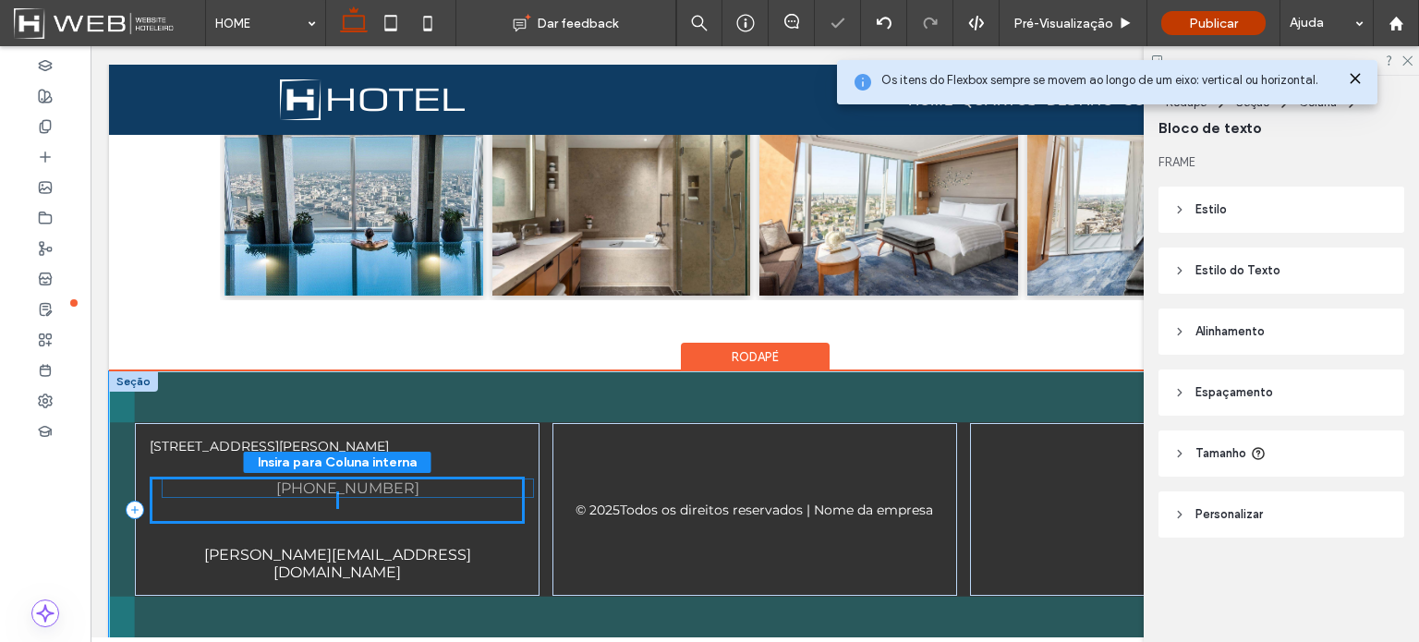
scroll to position [2200, 0]
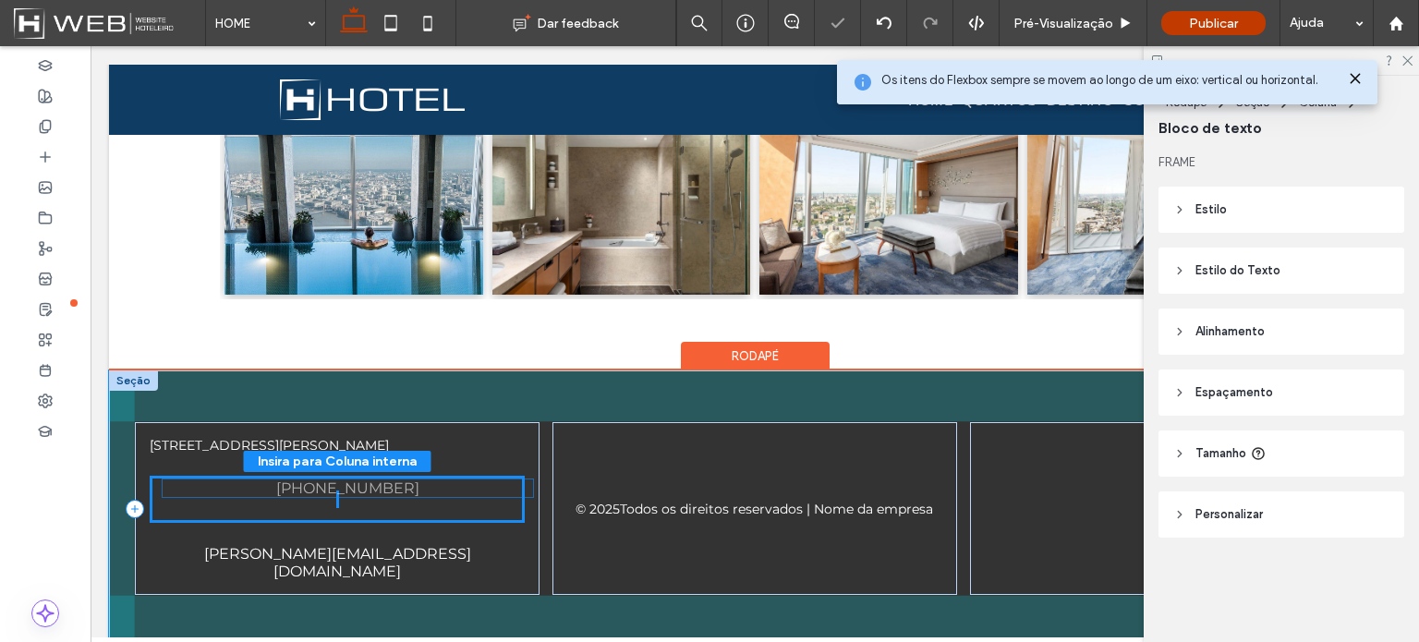
drag, startPoint x: 345, startPoint y: 510, endPoint x: 358, endPoint y: 494, distance: 20.3
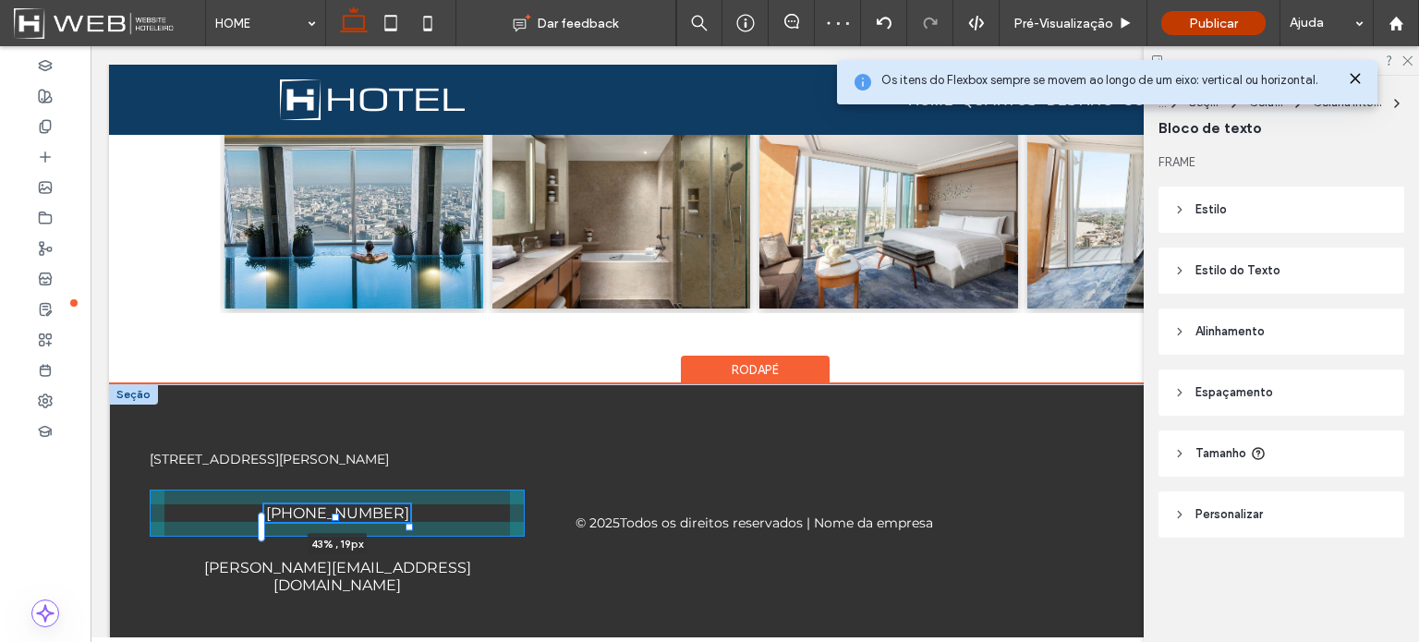
drag, startPoint x: 506, startPoint y: 508, endPoint x: 408, endPoint y: 527, distance: 99.6
click at [408, 527] on div "[STREET_ADDRESS][PERSON_NAME] [PHONE_NUMBER] 43% , 19px [PERSON_NAME][EMAIL_ADD…" at bounding box center [754, 522] width 1291 height 276
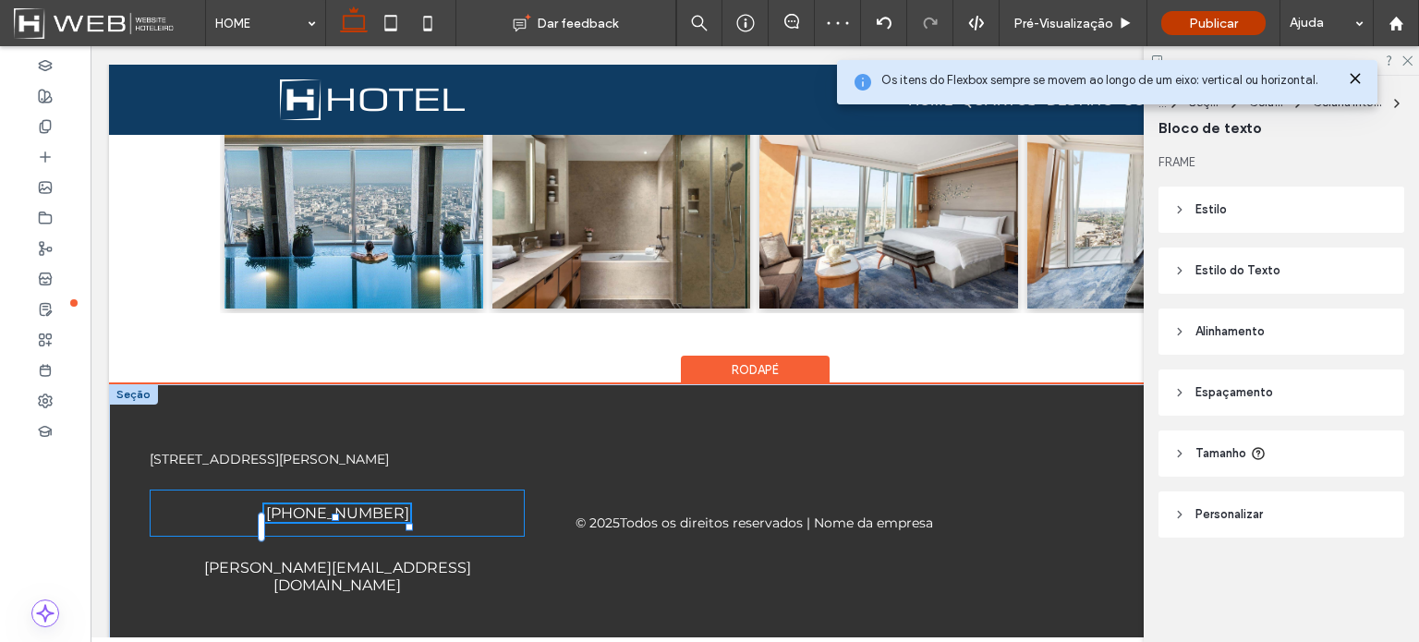
type input "**"
type input "****"
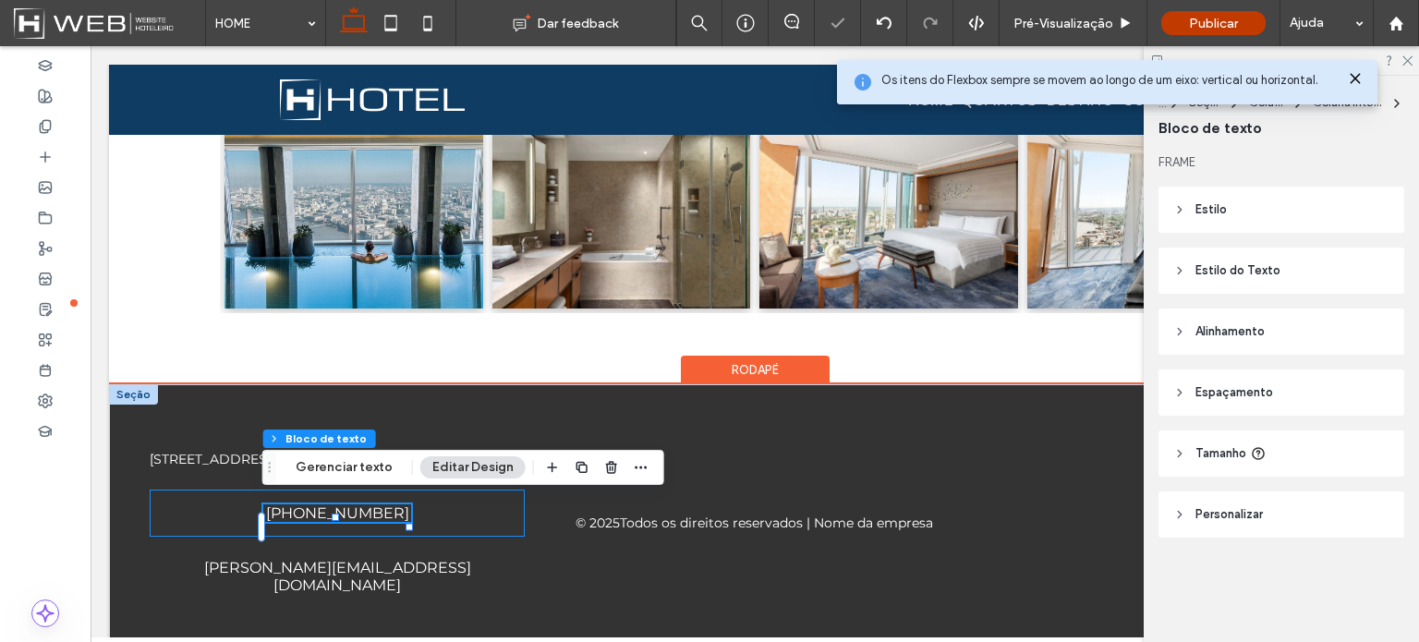
click at [469, 506] on div "[PHONE_NUMBER] 43% , 19px" at bounding box center [337, 513] width 375 height 47
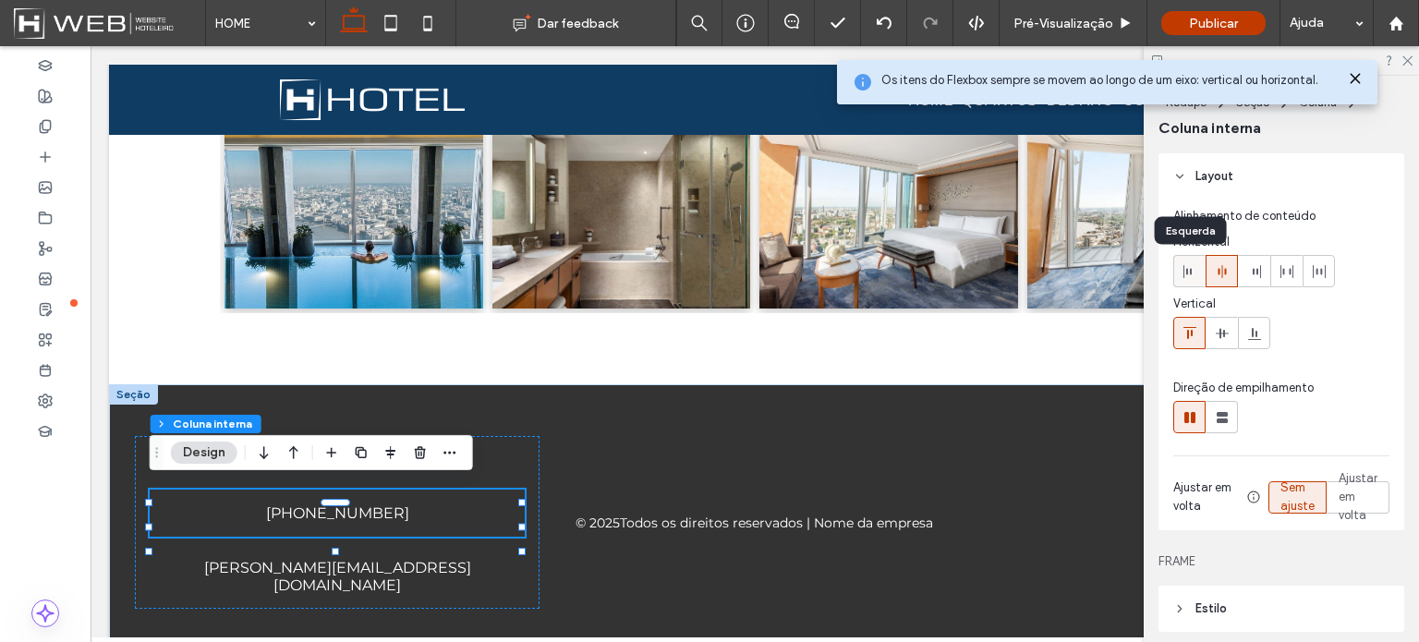
click at [1192, 276] on icon at bounding box center [1189, 271] width 15 height 15
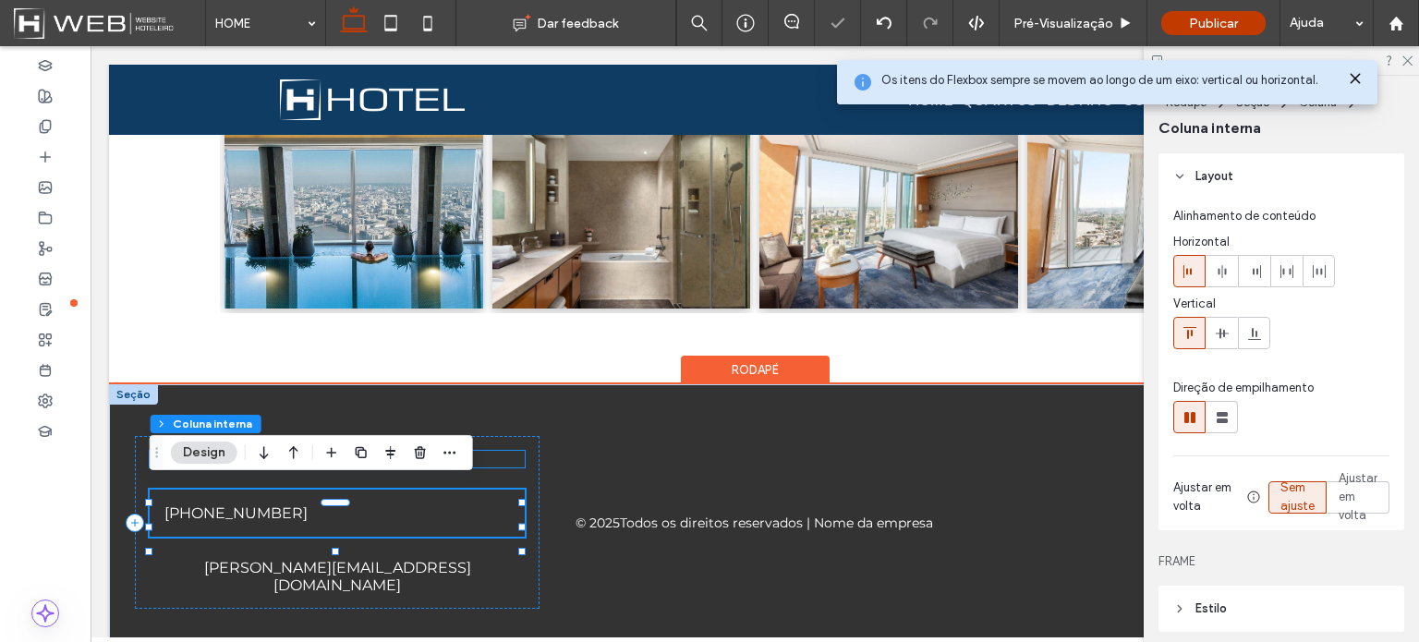
click at [499, 451] on div "[STREET_ADDRESS][PERSON_NAME]" at bounding box center [337, 459] width 375 height 17
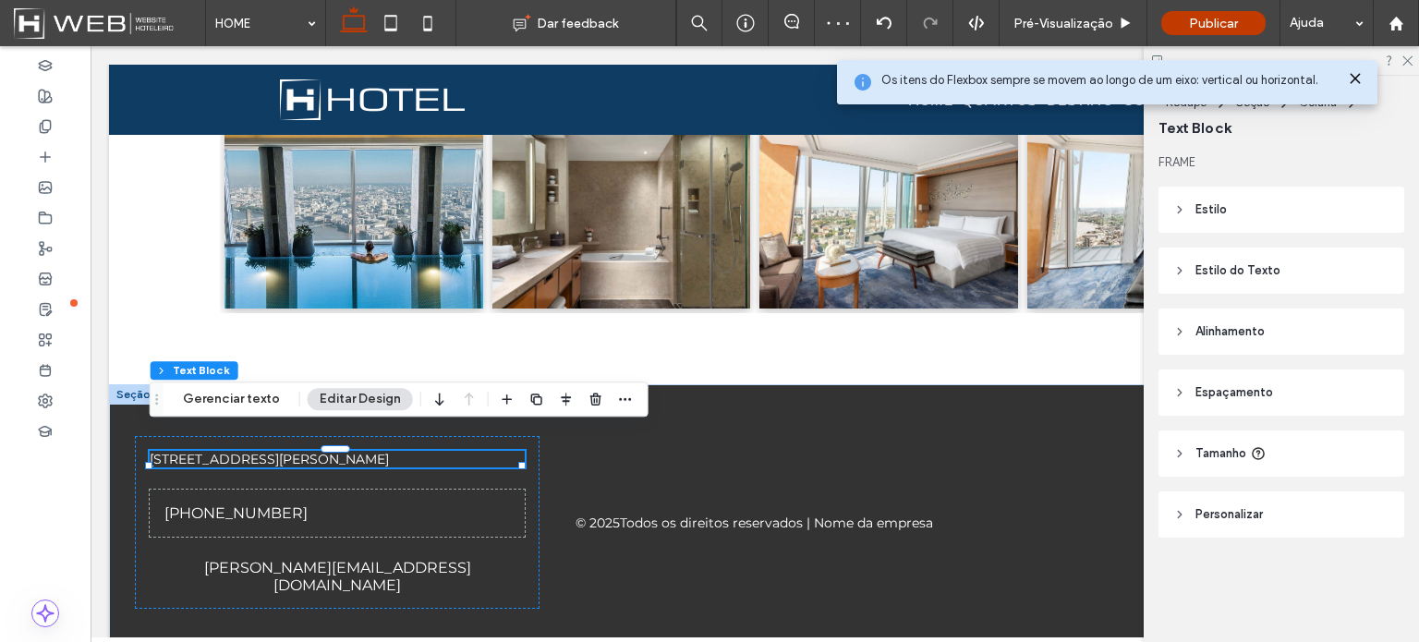
click at [1247, 205] on header "Estilo" at bounding box center [1281, 210] width 246 height 46
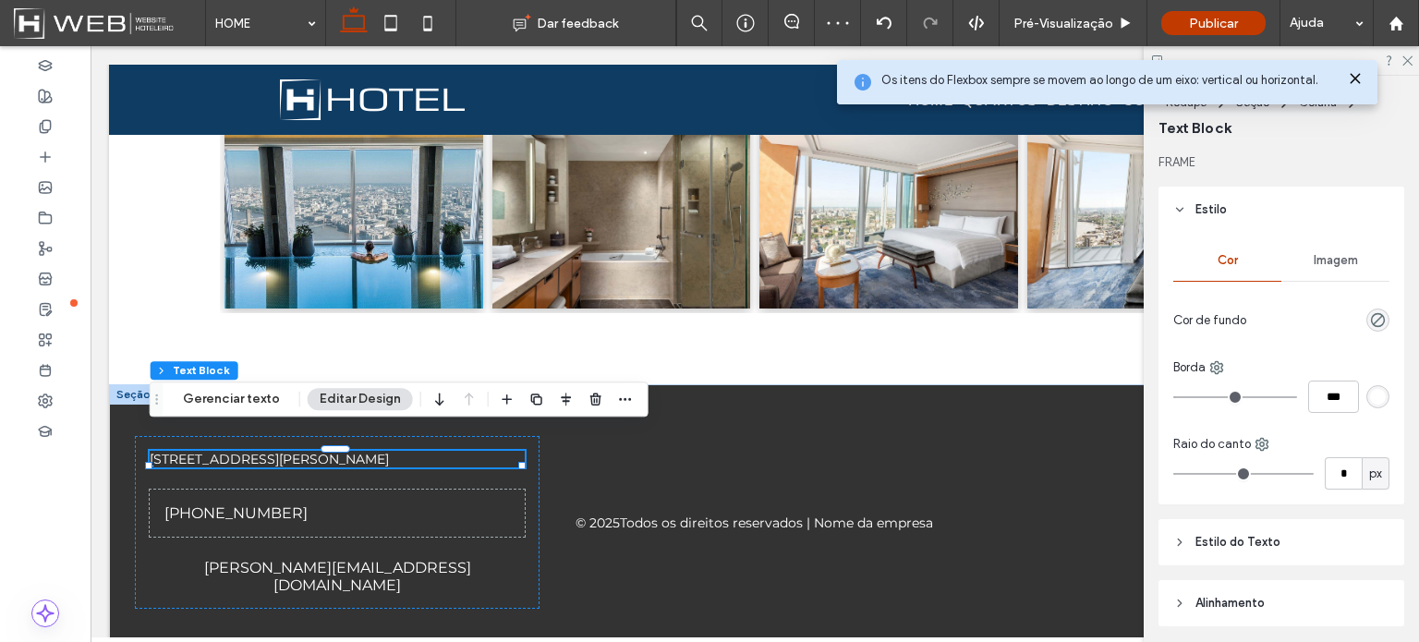
click at [1247, 205] on header "Estilo" at bounding box center [1281, 210] width 246 height 46
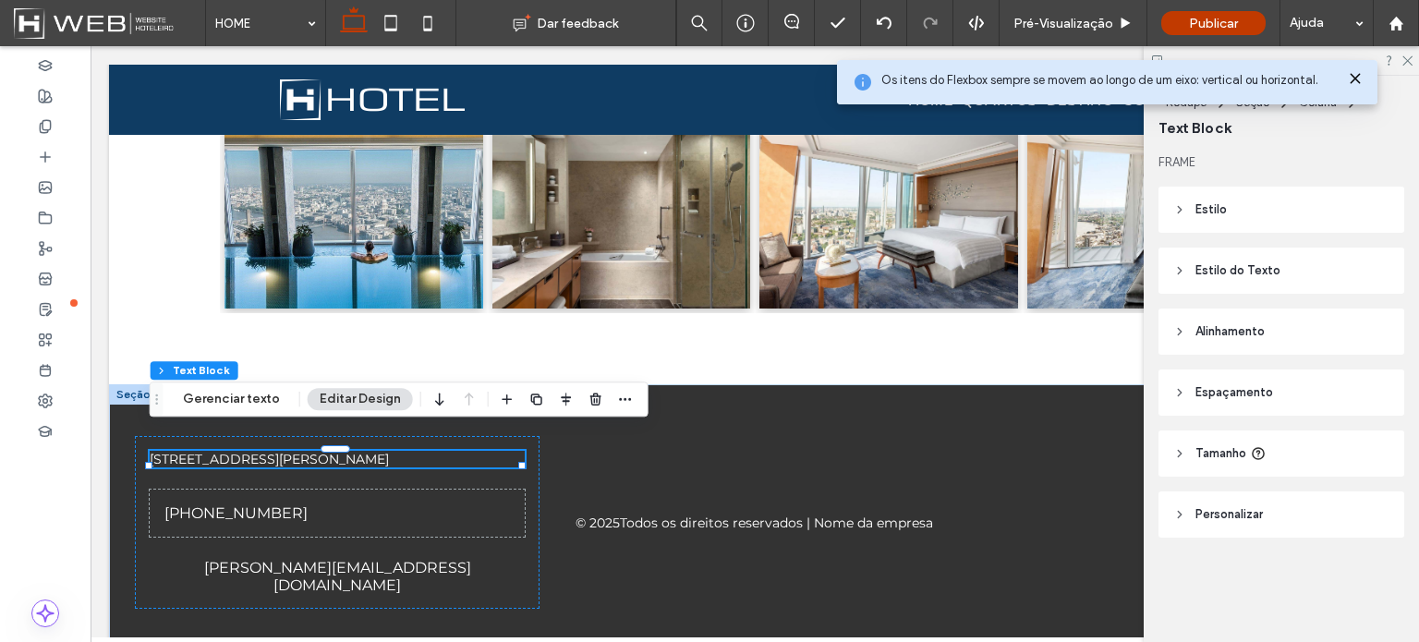
click at [1227, 332] on span "Alinhamento" at bounding box center [1229, 331] width 69 height 18
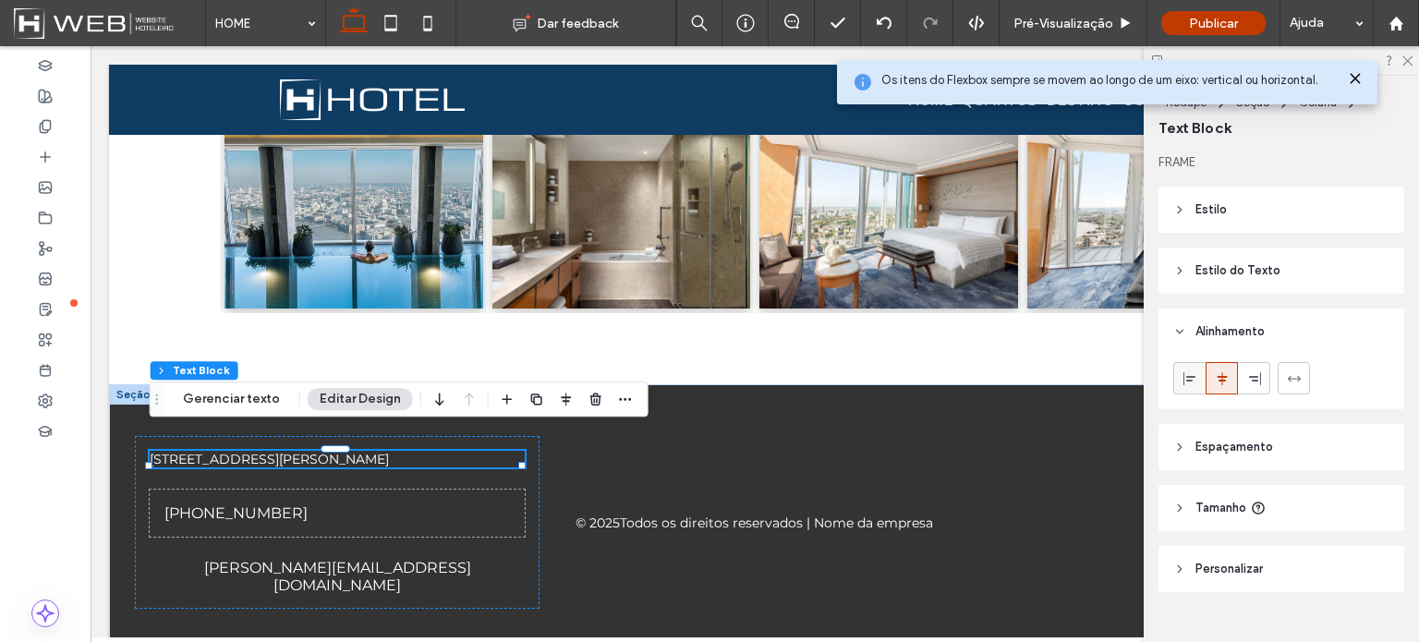
click at [1185, 372] on icon at bounding box center [1189, 378] width 15 height 15
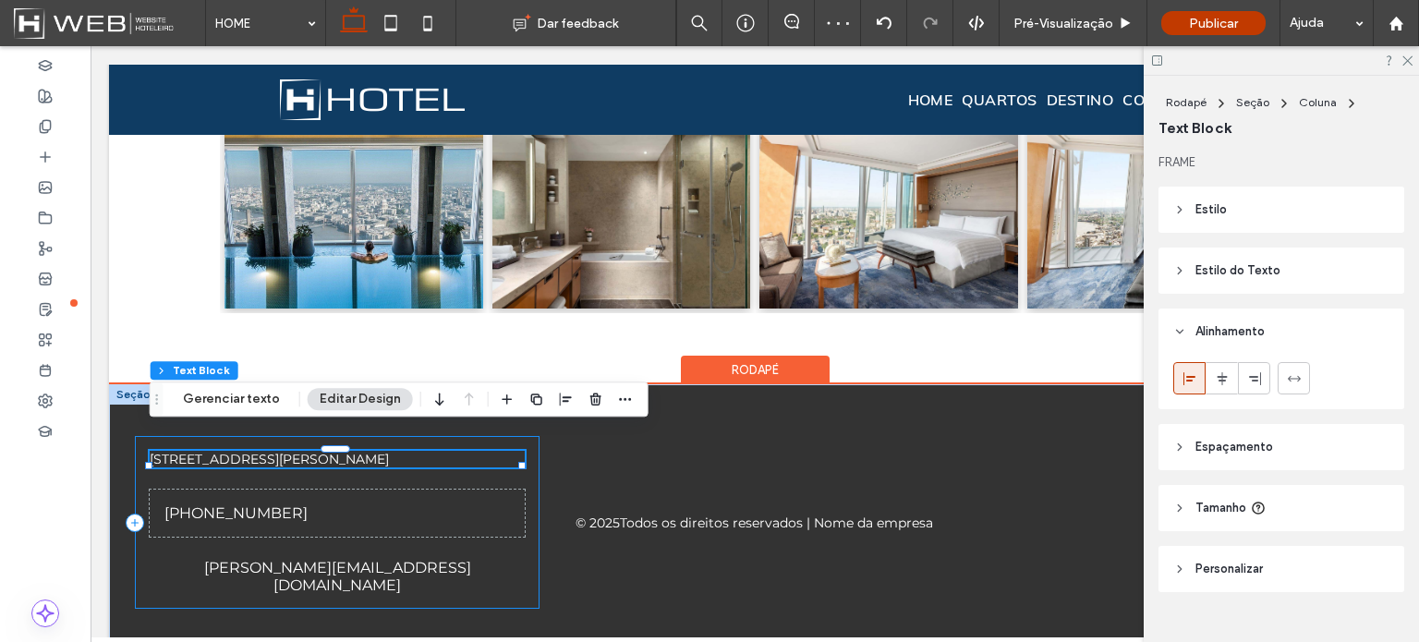
click at [147, 577] on div "[STREET_ADDRESS][PERSON_NAME] [PHONE_NUMBER] [PERSON_NAME][EMAIL_ADDRESS][DOMAI…" at bounding box center [337, 522] width 405 height 173
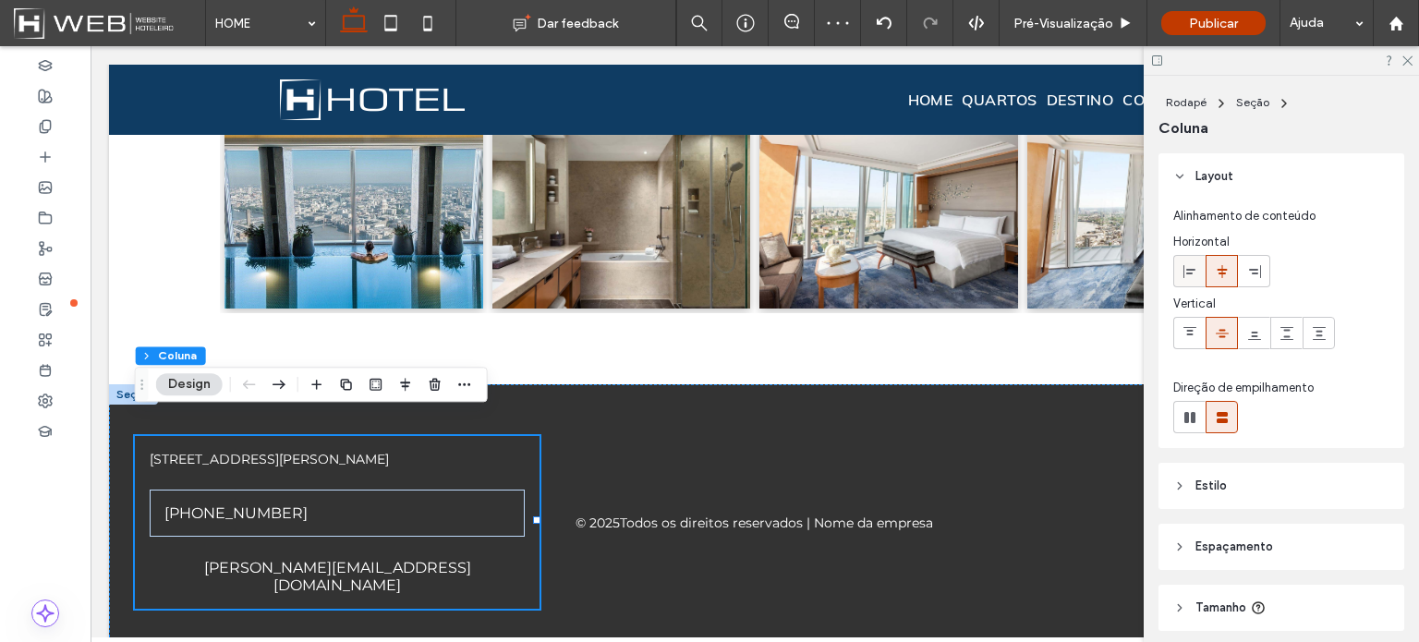
click at [1200, 266] on div at bounding box center [1189, 271] width 30 height 30
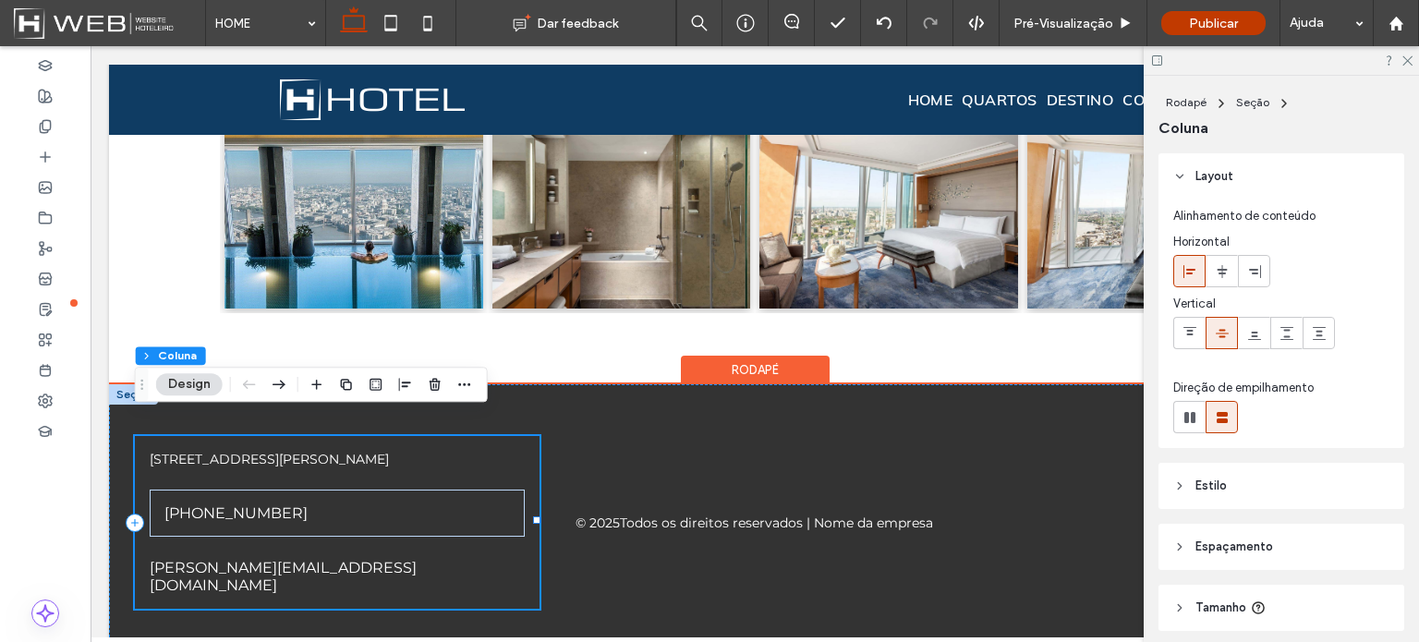
click at [530, 551] on div "[STREET_ADDRESS][PERSON_NAME] [PHONE_NUMBER] [PERSON_NAME][EMAIL_ADDRESS][DOMAI…" at bounding box center [337, 522] width 405 height 173
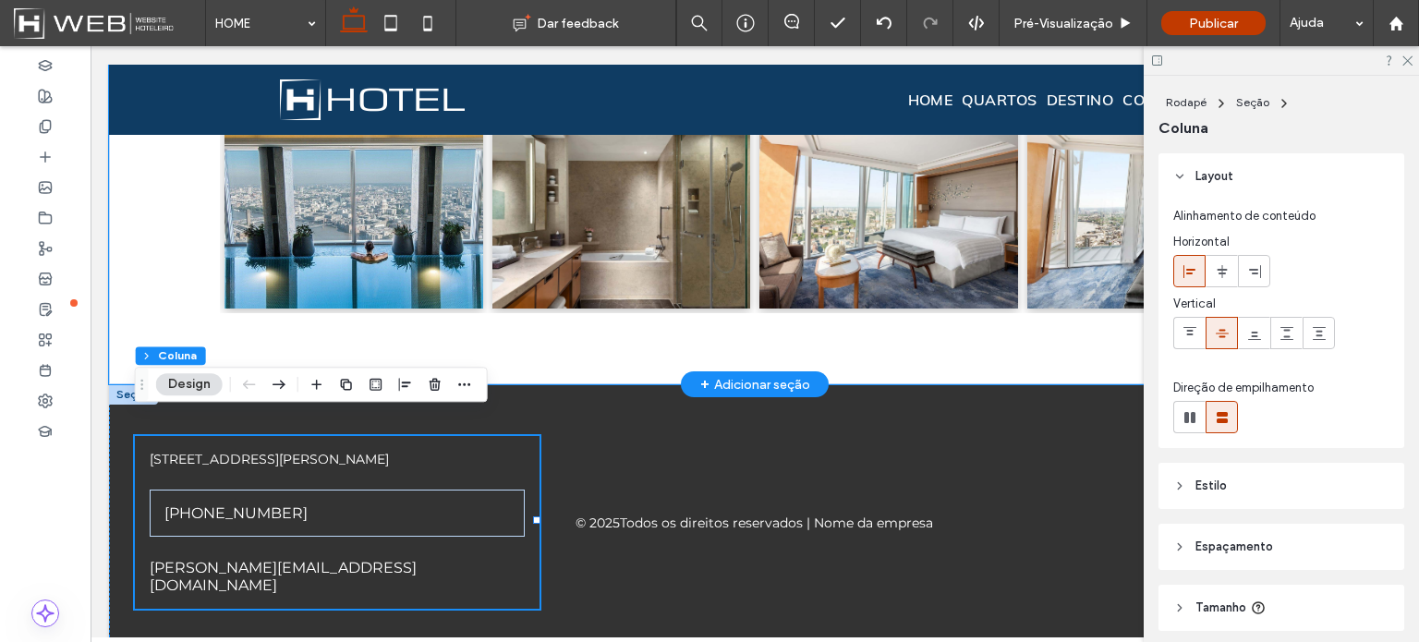
click at [143, 273] on div "Nossa Galeria Button Button Button Button Button Button Button Button Ver Mais" at bounding box center [754, 71] width 1291 height 626
